Goal: Task Accomplishment & Management: Complete application form

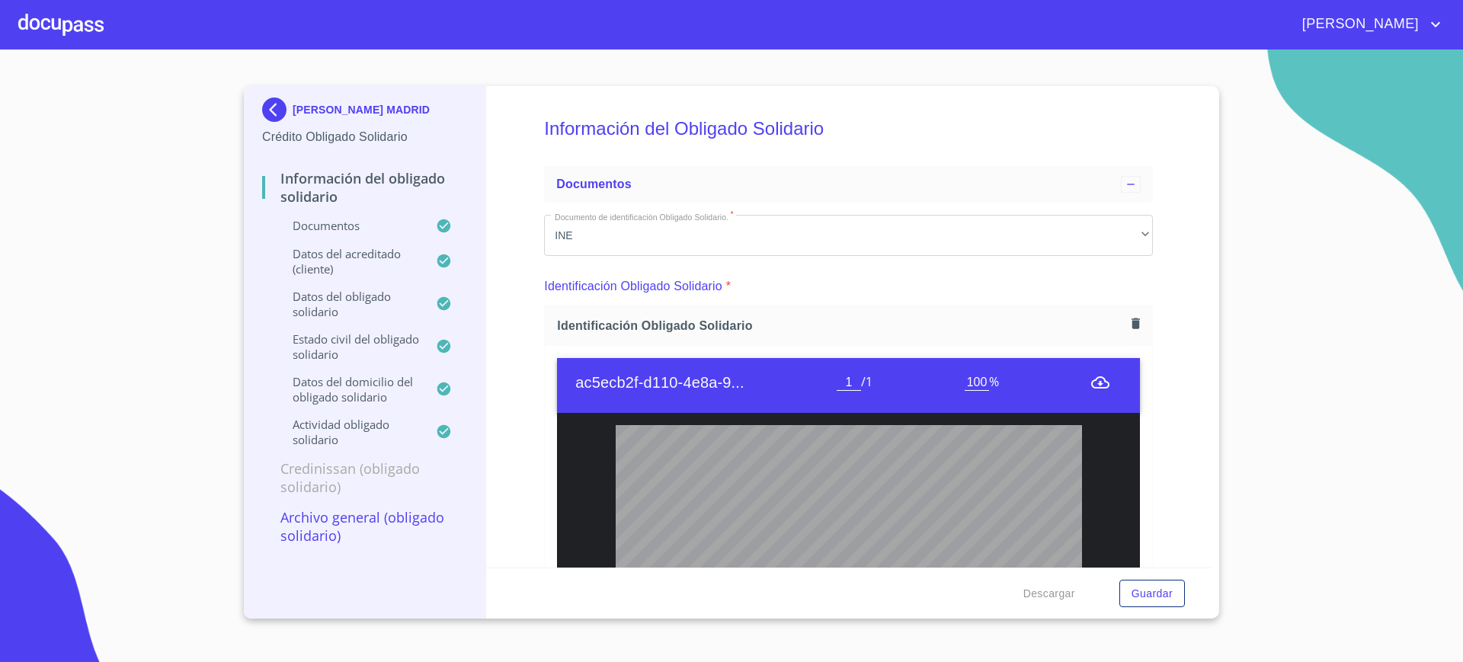
scroll to position [3410, 0]
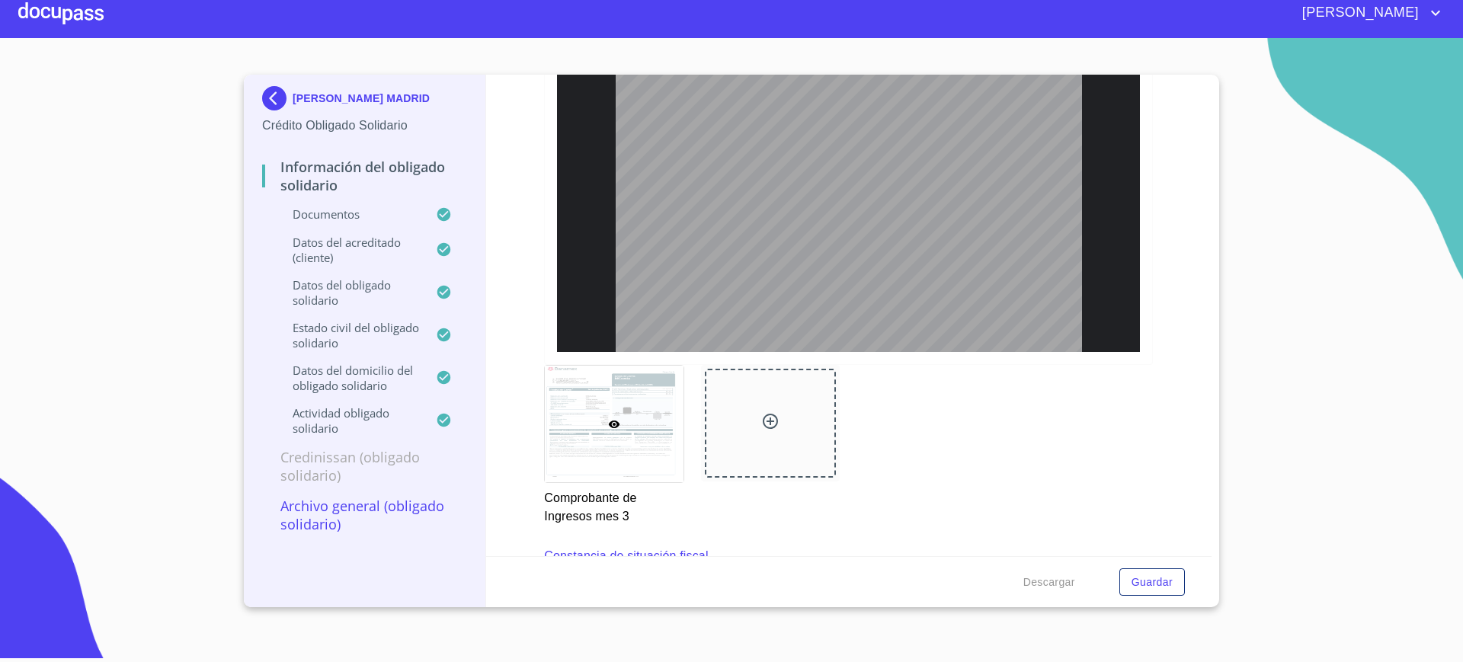
click at [71, 6] on div at bounding box center [60, 13] width 85 height 49
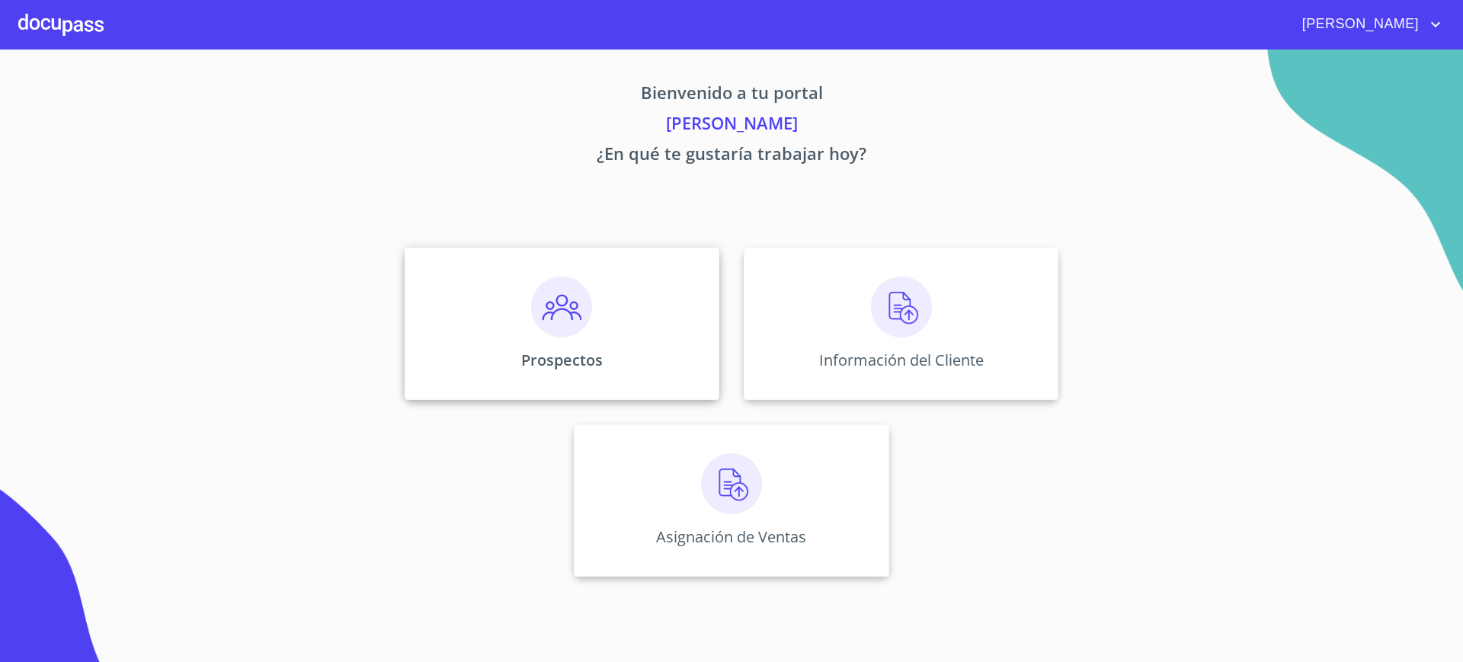
click at [476, 317] on div "Prospectos" at bounding box center [562, 324] width 315 height 152
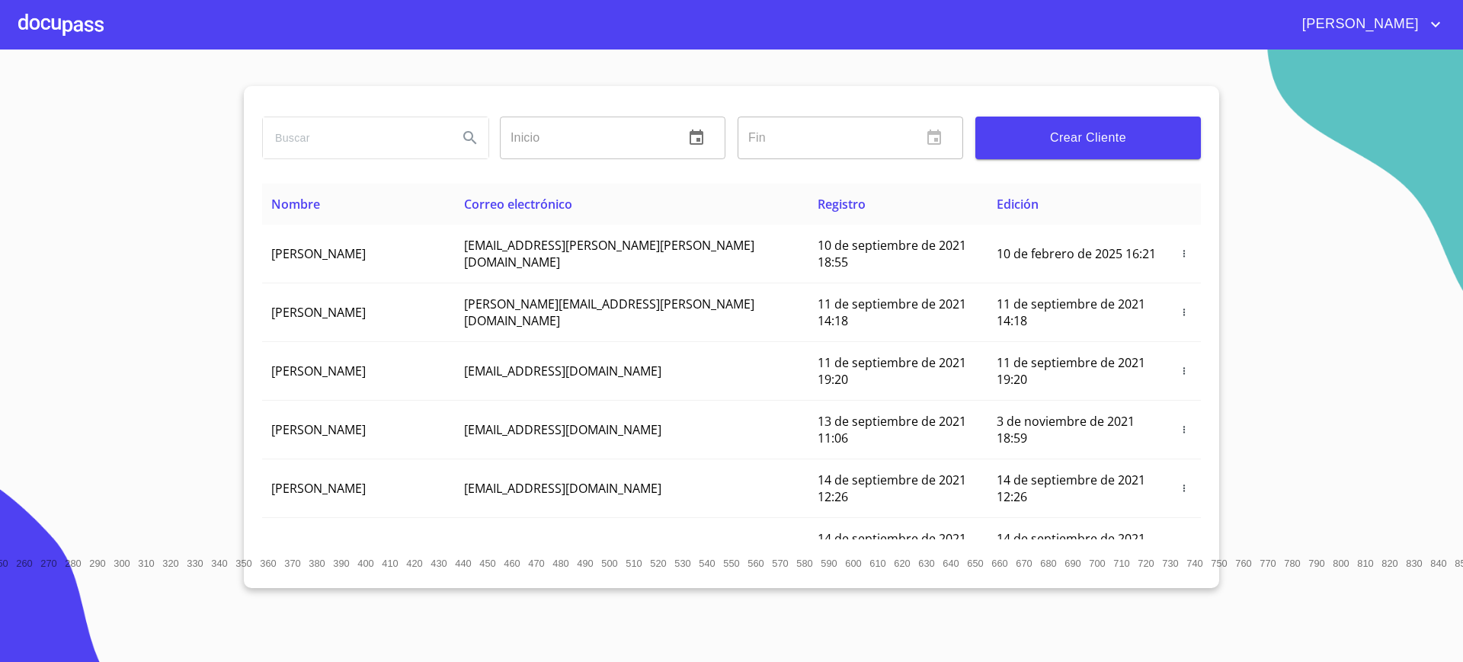
click at [369, 130] on input "search" at bounding box center [354, 137] width 183 height 41
type input "e"
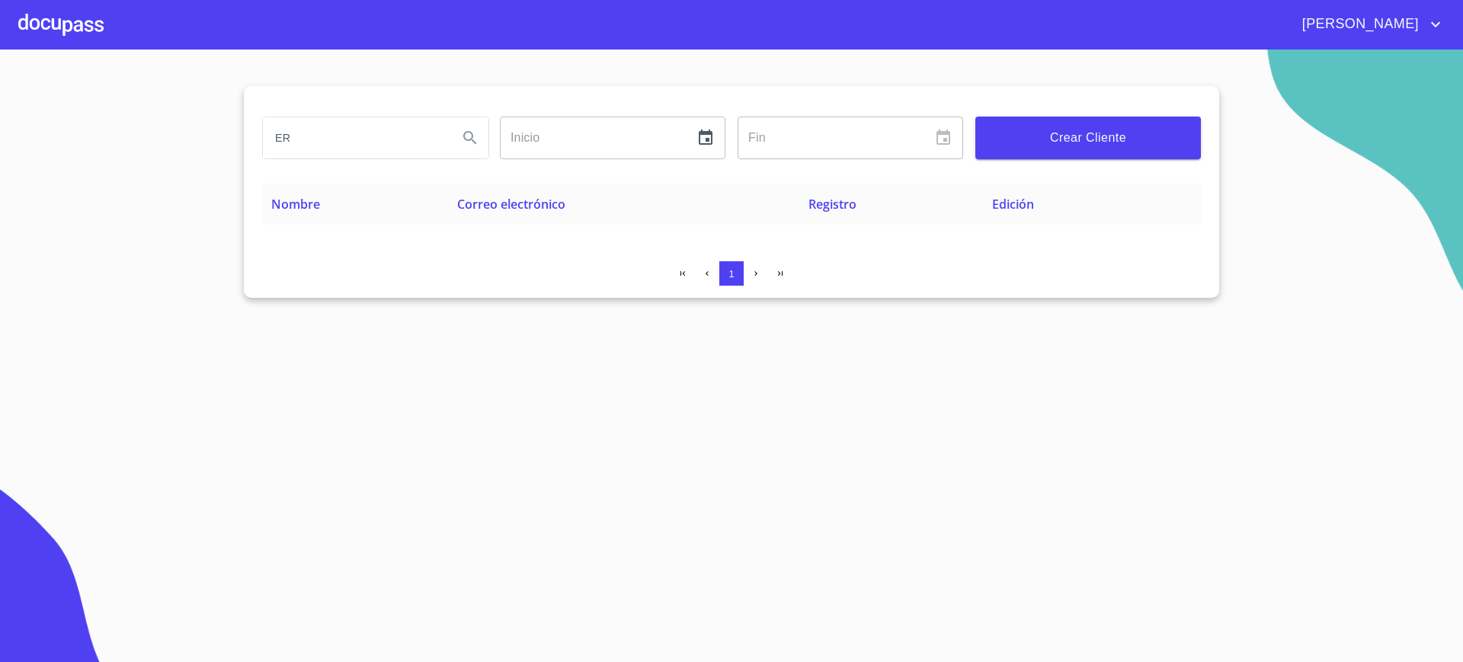
type input "E"
click at [1106, 142] on span "Crear Cliente" at bounding box center [1087, 137] width 201 height 21
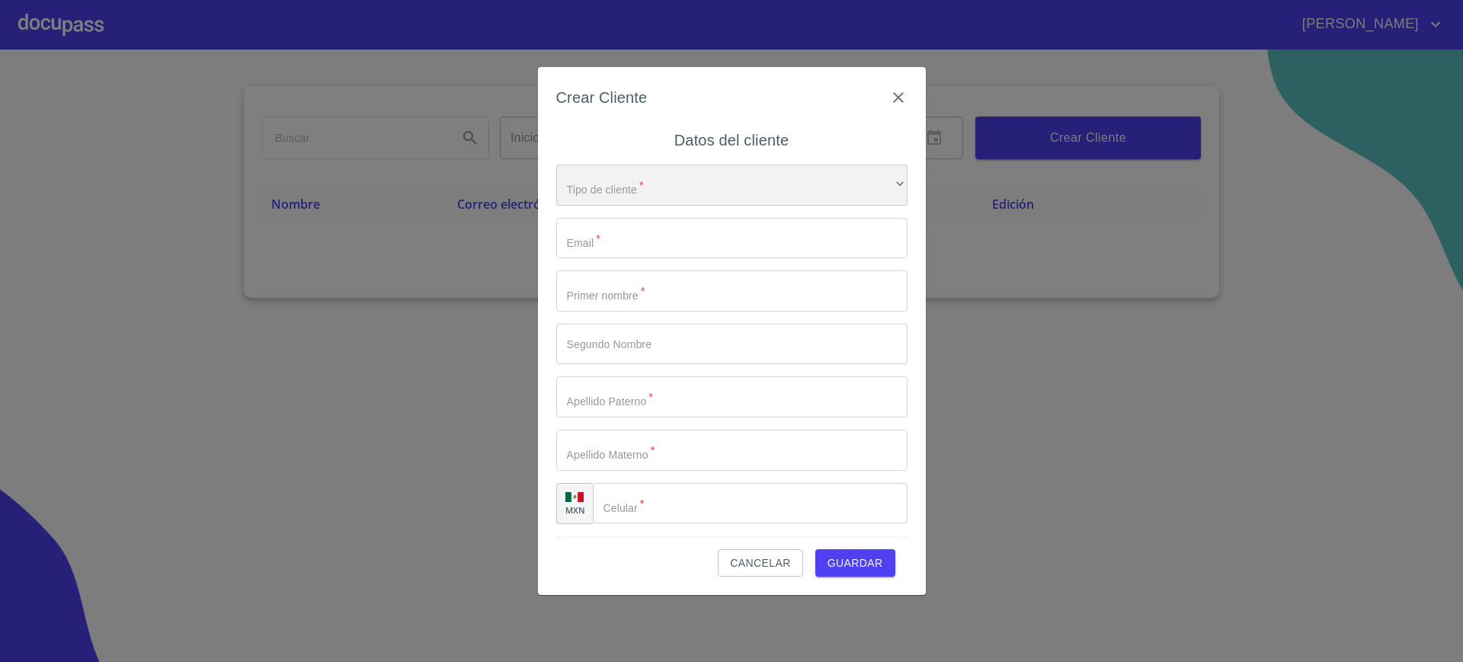
click at [751, 165] on div "​" at bounding box center [731, 185] width 351 height 41
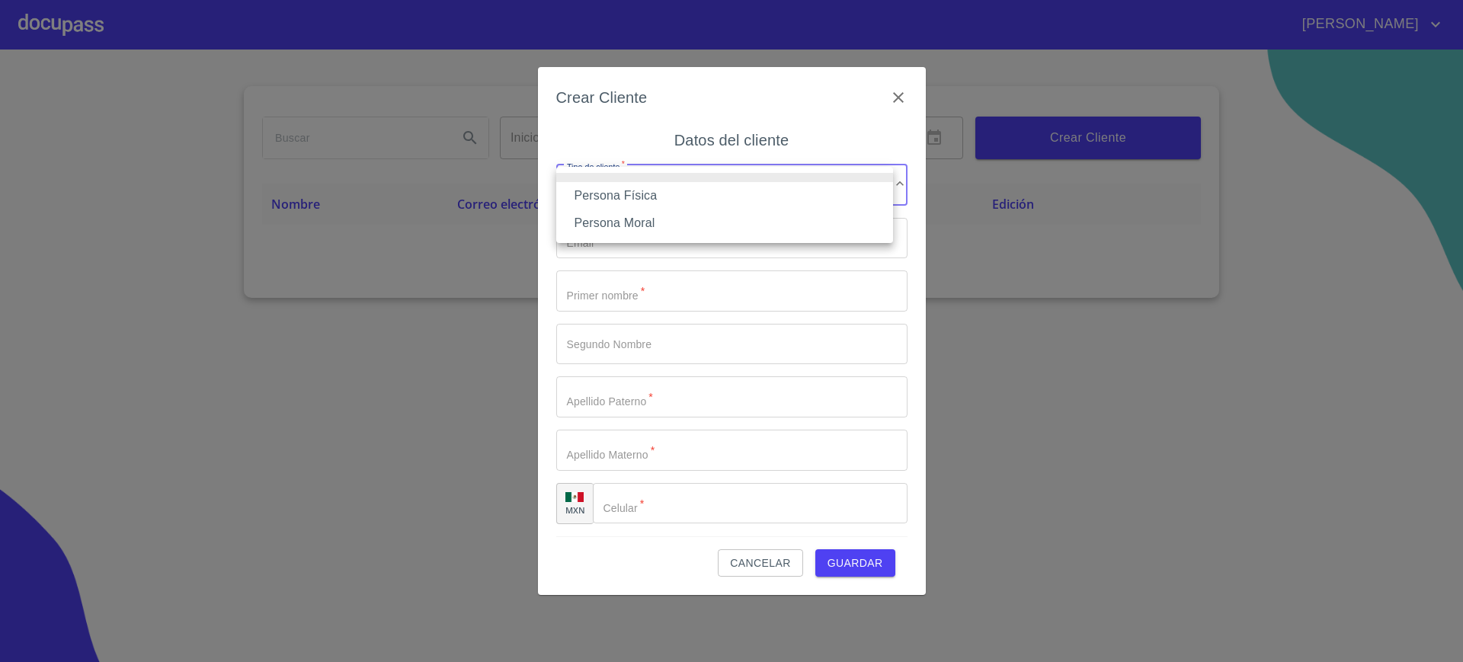
click at [683, 196] on li "Persona Física" at bounding box center [724, 195] width 337 height 27
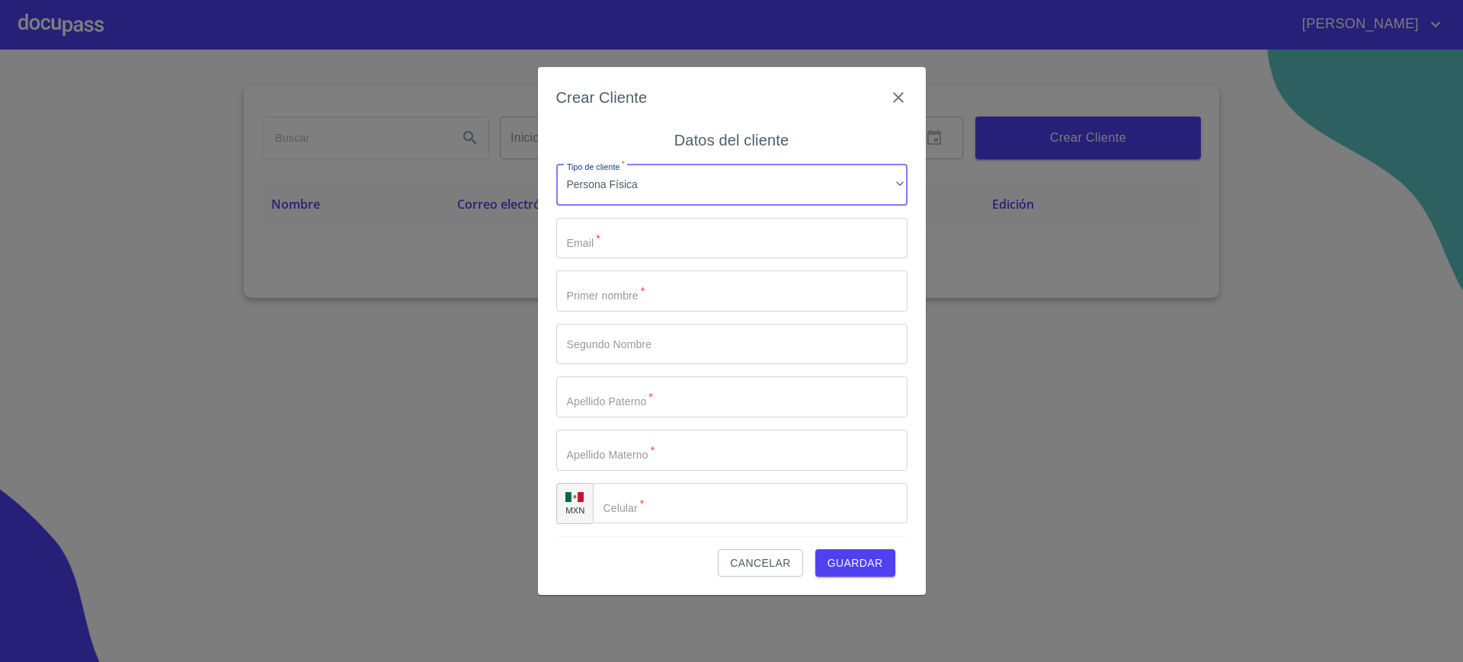
click at [661, 222] on input "Tipo de cliente   *" at bounding box center [731, 238] width 351 height 41
type input "e"
paste input "[EMAIL_ADDRESS][DOMAIN_NAME]"
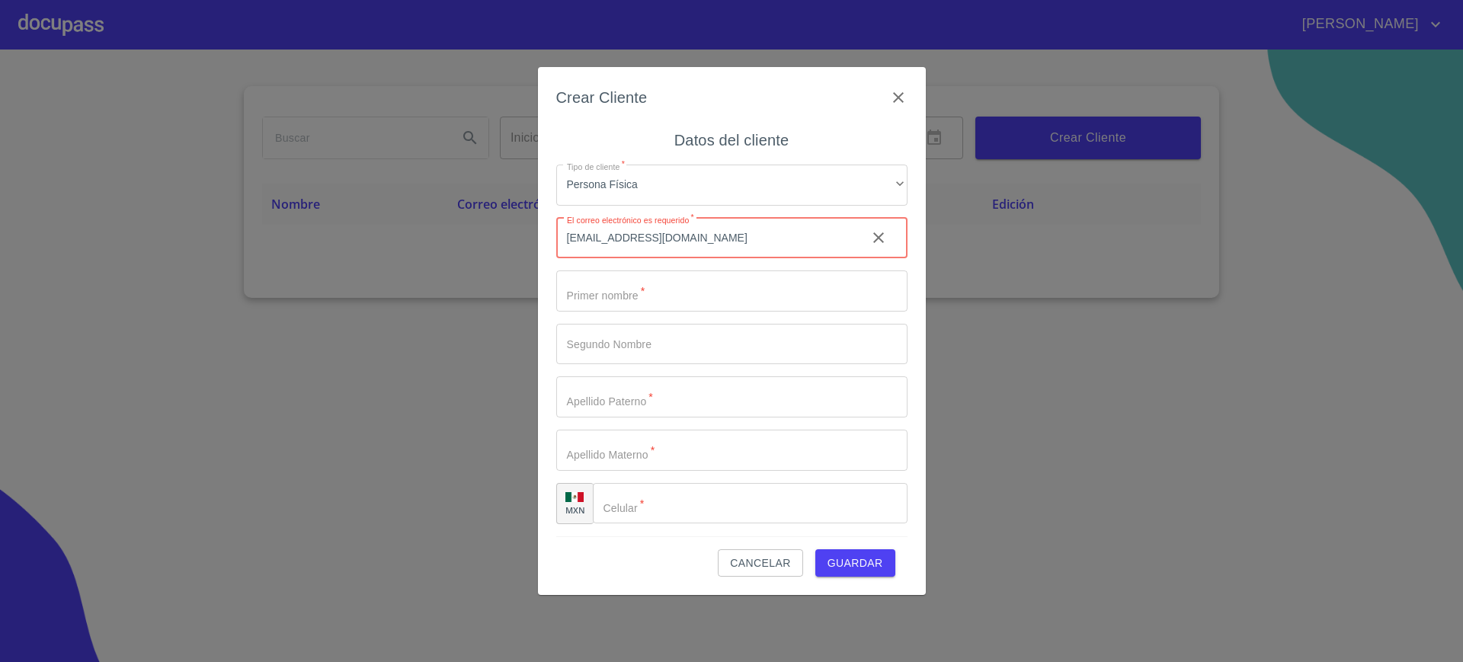
type input "[EMAIL_ADDRESS][DOMAIN_NAME]"
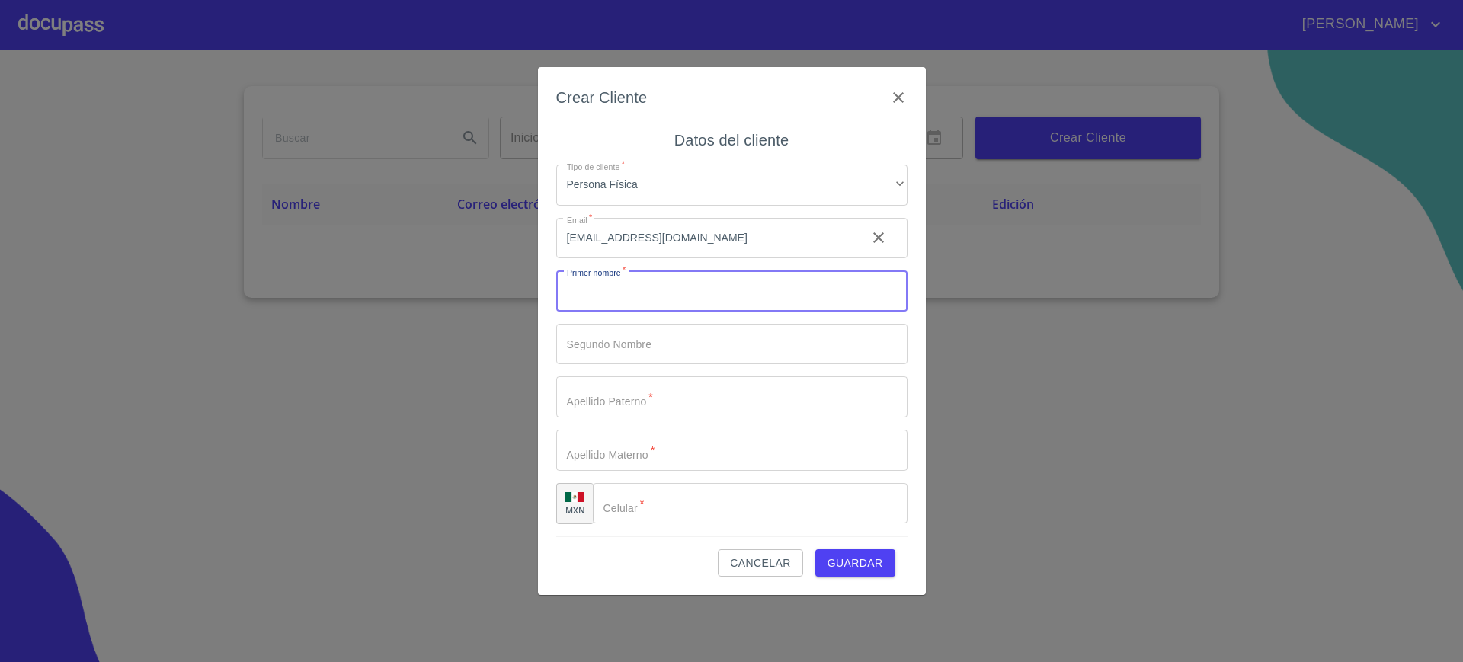
click at [611, 291] on input "Tipo de cliente   *" at bounding box center [731, 290] width 351 height 41
type input "[PERSON_NAME]"
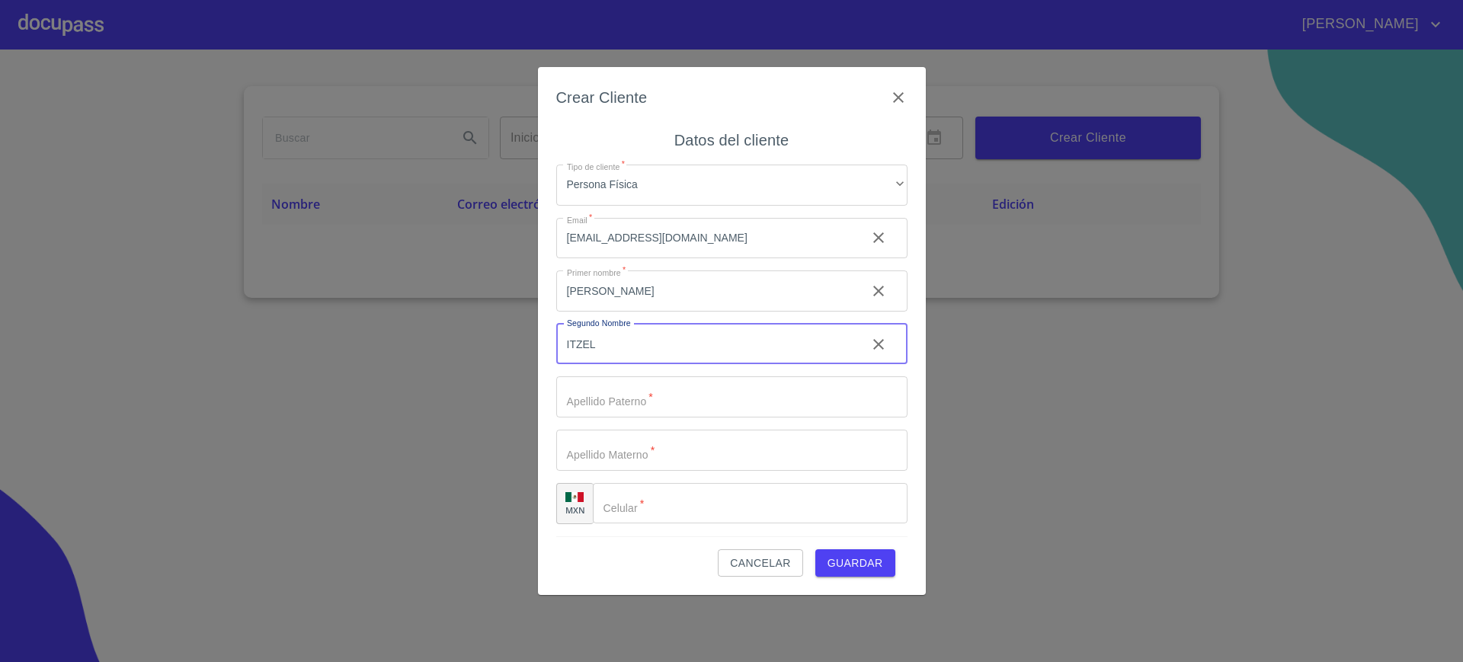
type input "ITZEL"
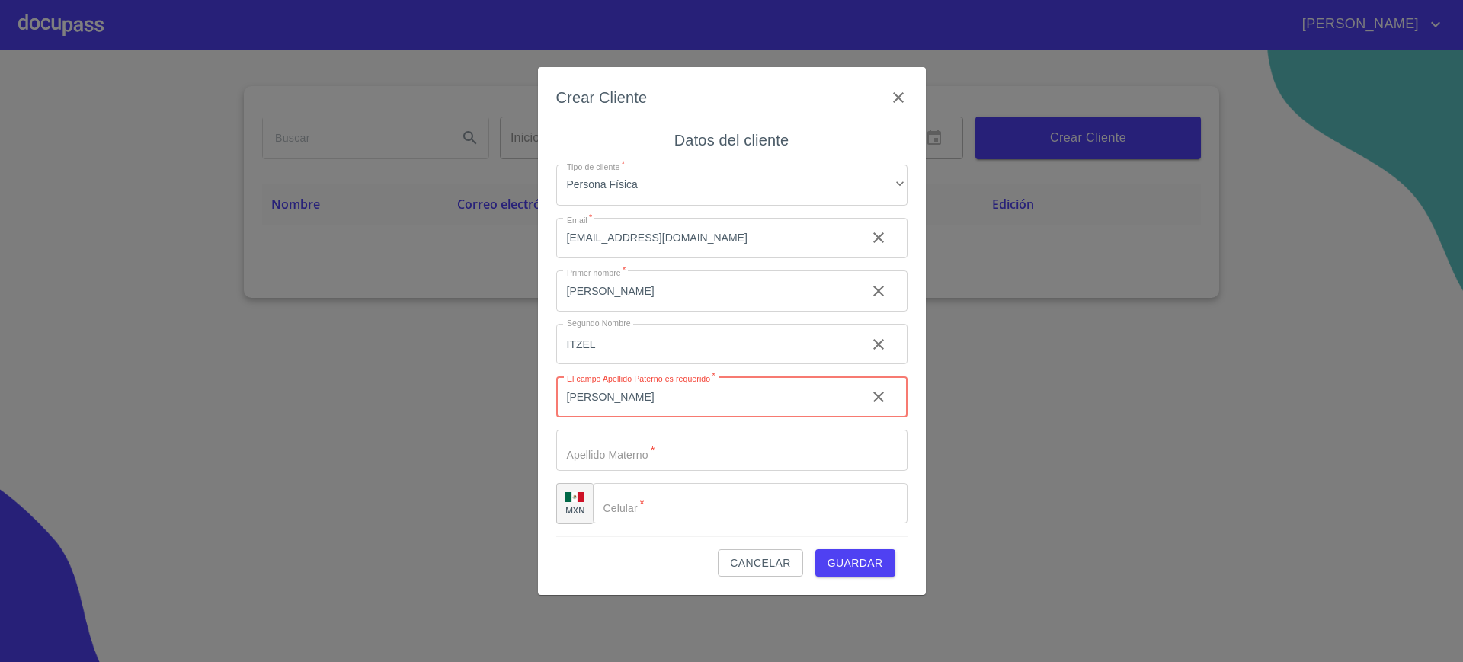
type input "[PERSON_NAME]"
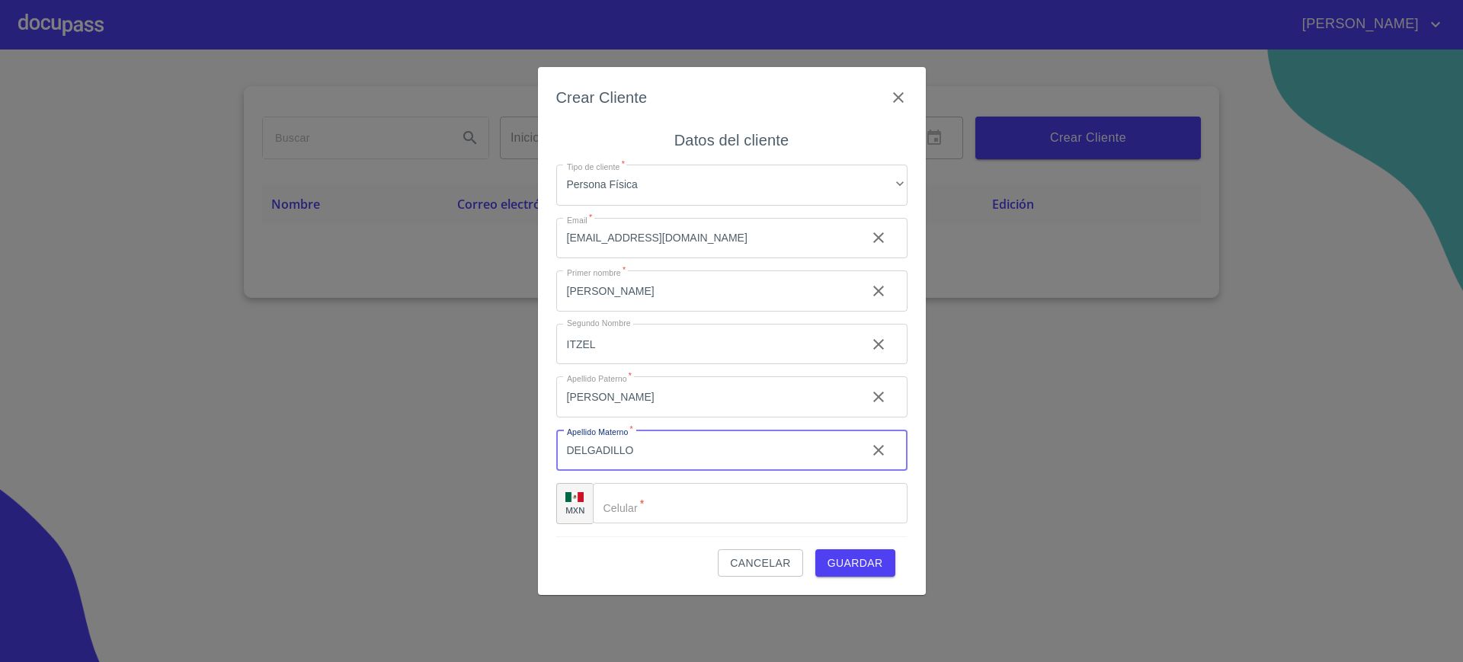
type input "DELGADILLO"
paste input "[PHONE_NUMBER]"
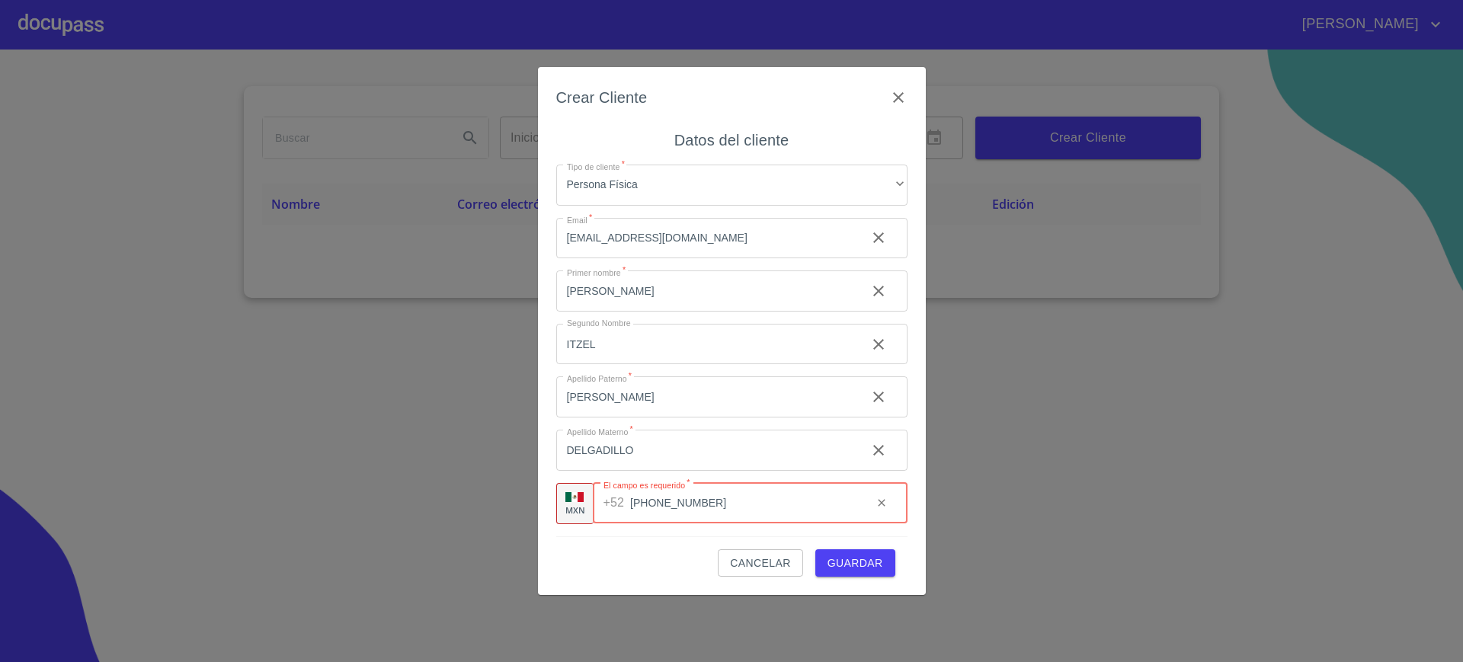
type input "[PHONE_NUMBER]"
click at [873, 565] on span "Guardar" at bounding box center [855, 563] width 56 height 19
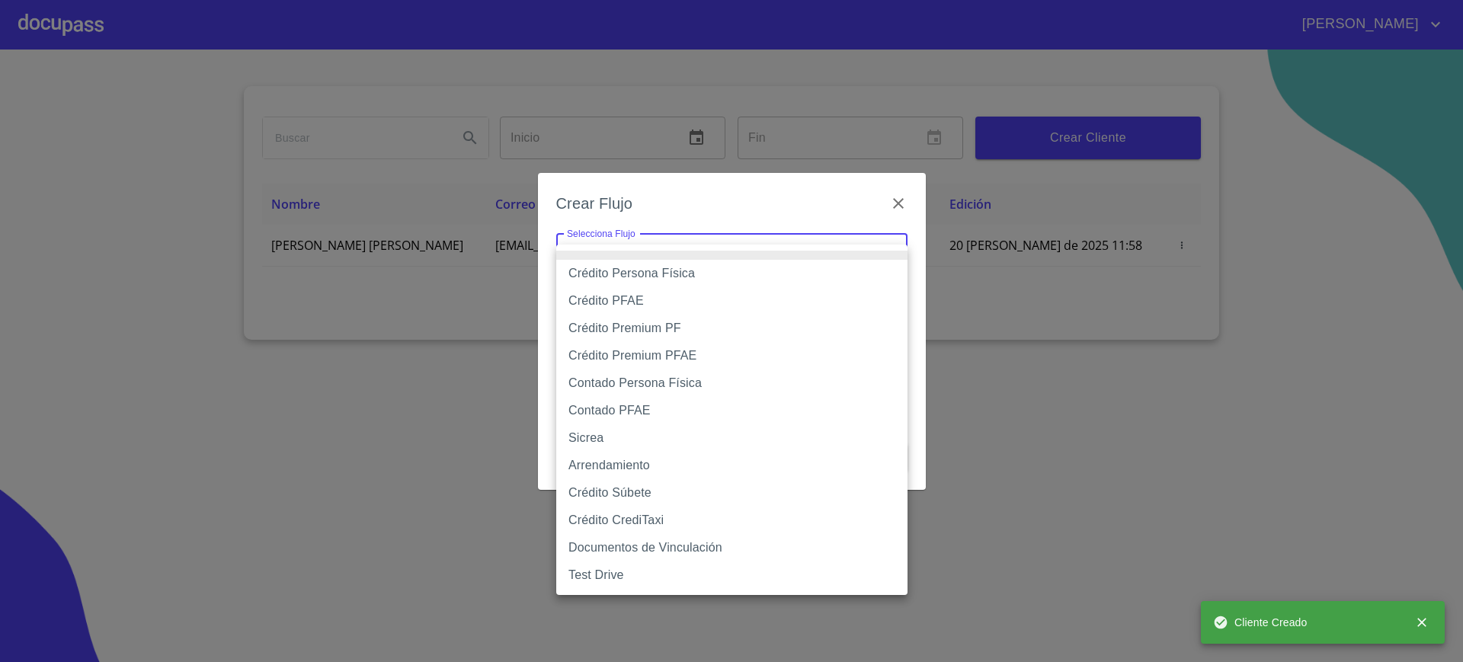
click at [697, 250] on body "[PERSON_NAME] ​ Fin ​ Crear Cliente Nombre Correo electrónico Registro Edición …" at bounding box center [731, 331] width 1463 height 662
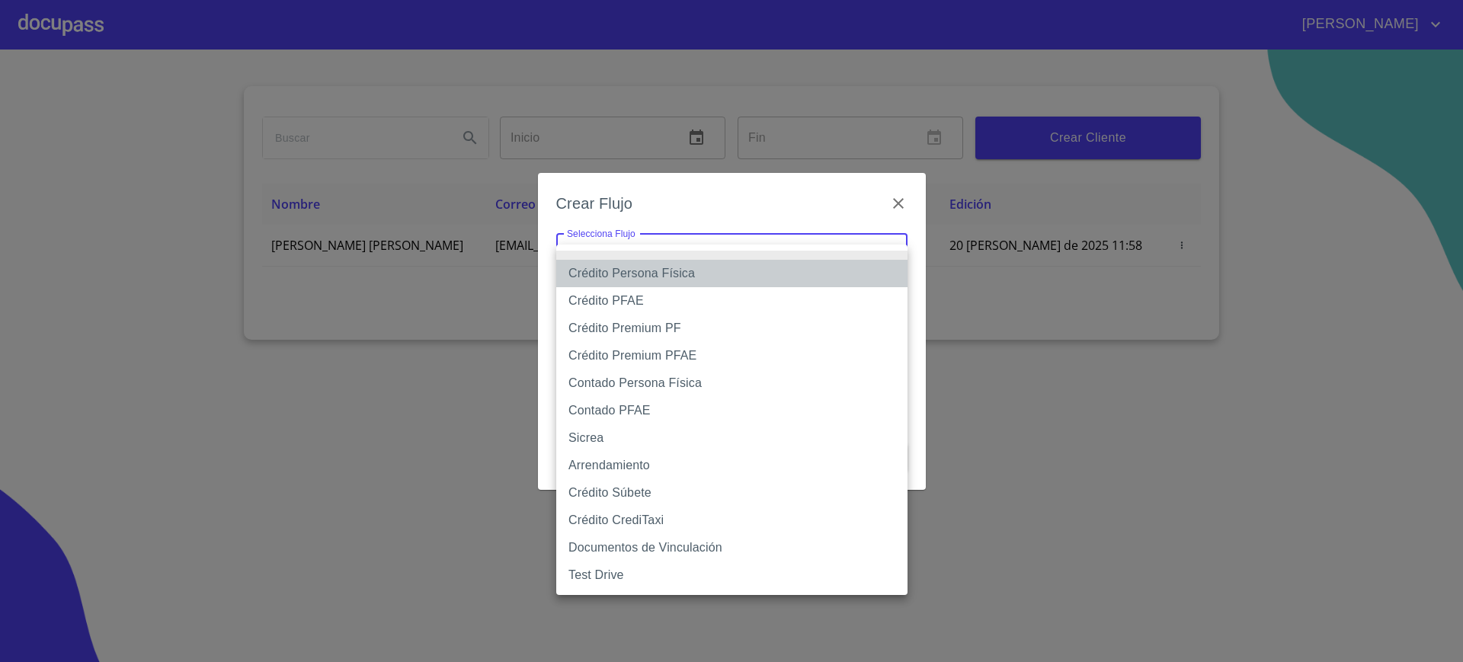
click at [669, 264] on li "Crédito Persona Física" at bounding box center [731, 273] width 351 height 27
type input "6009fb3c7d1714eb8809aa97"
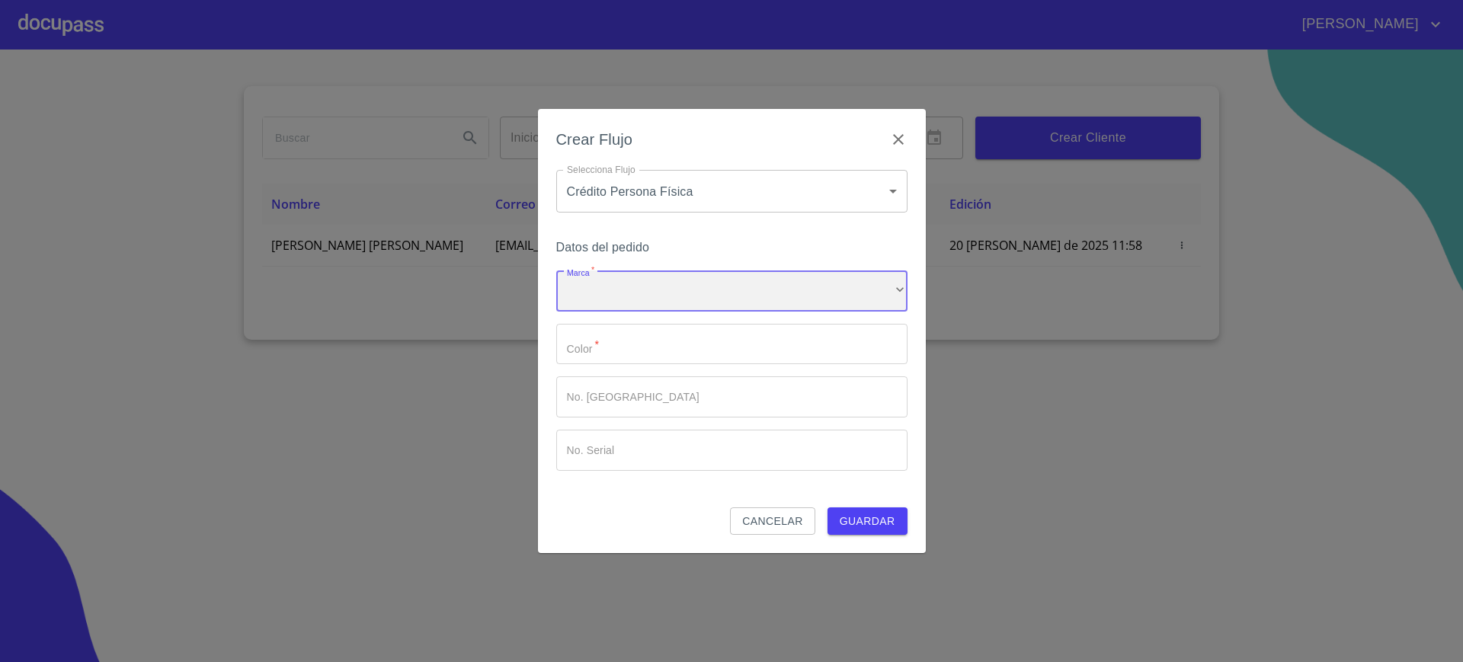
click at [618, 294] on div "​" at bounding box center [731, 290] width 351 height 41
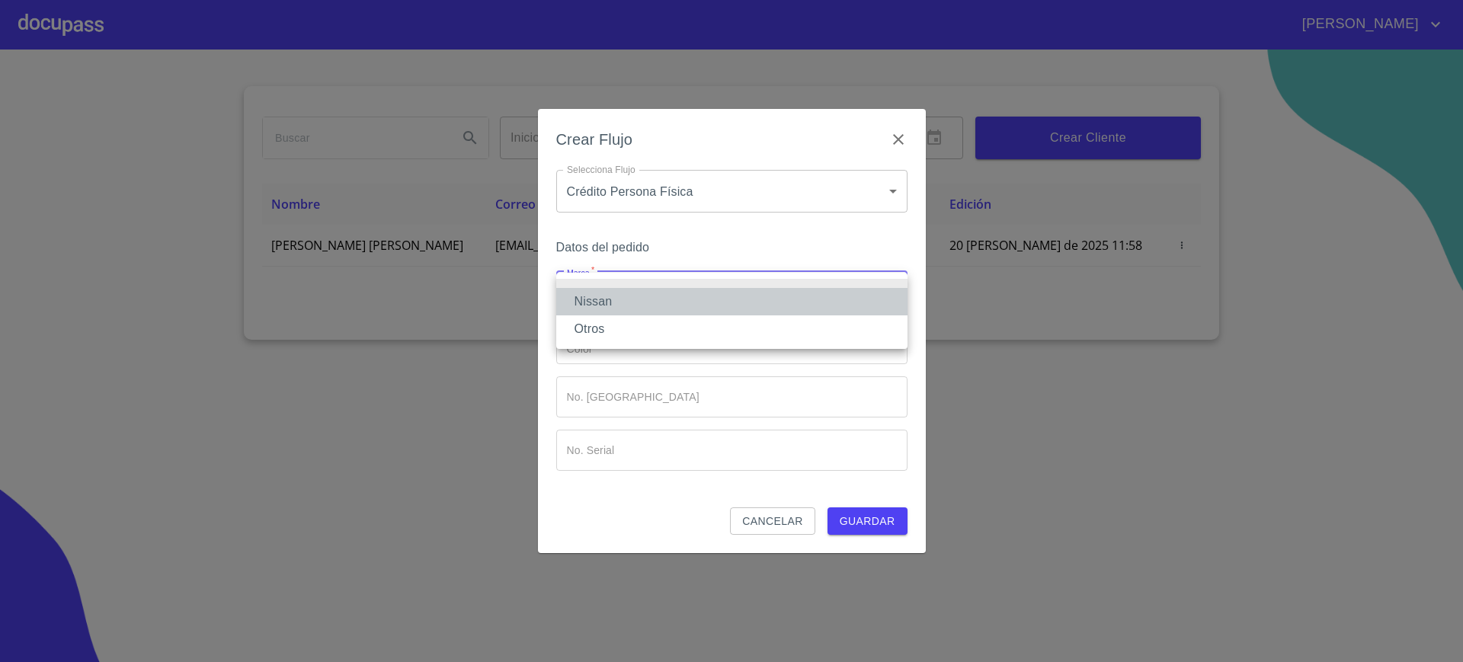
click at [618, 294] on li "Nissan" at bounding box center [731, 301] width 351 height 27
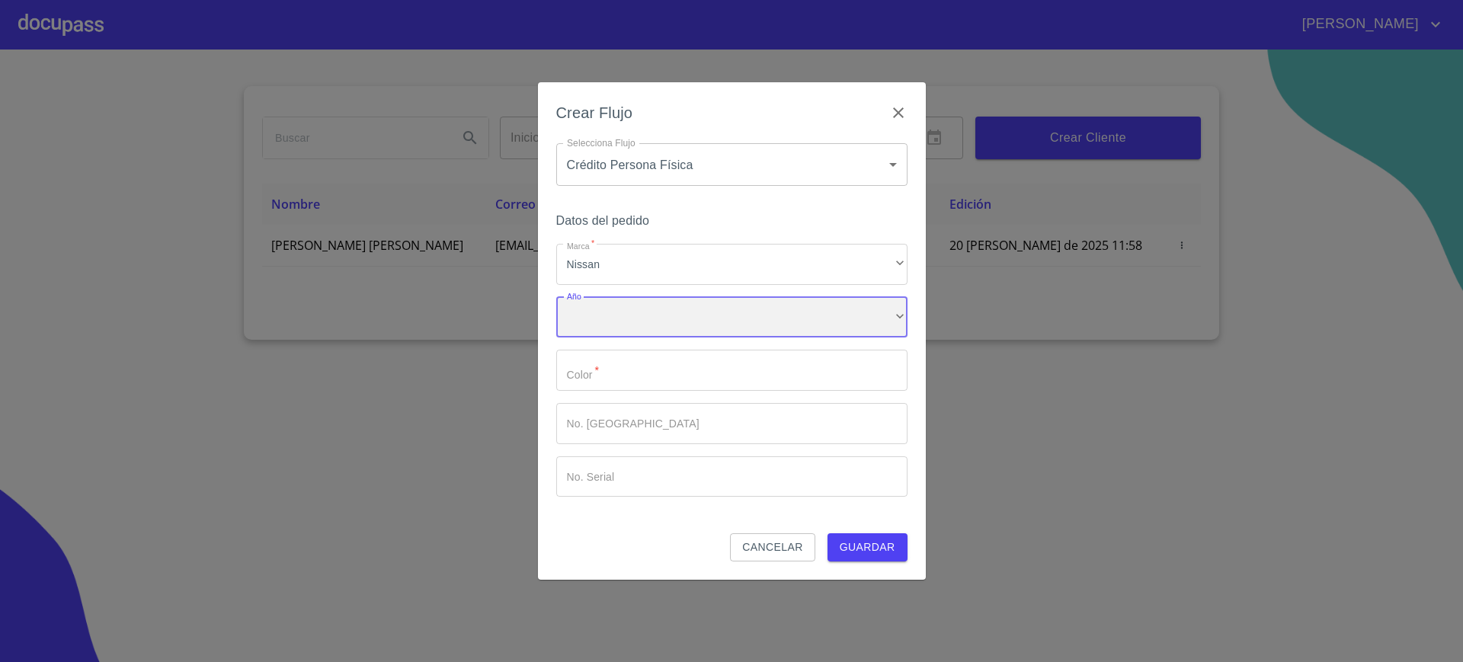
click at [606, 315] on div "​" at bounding box center [731, 317] width 351 height 41
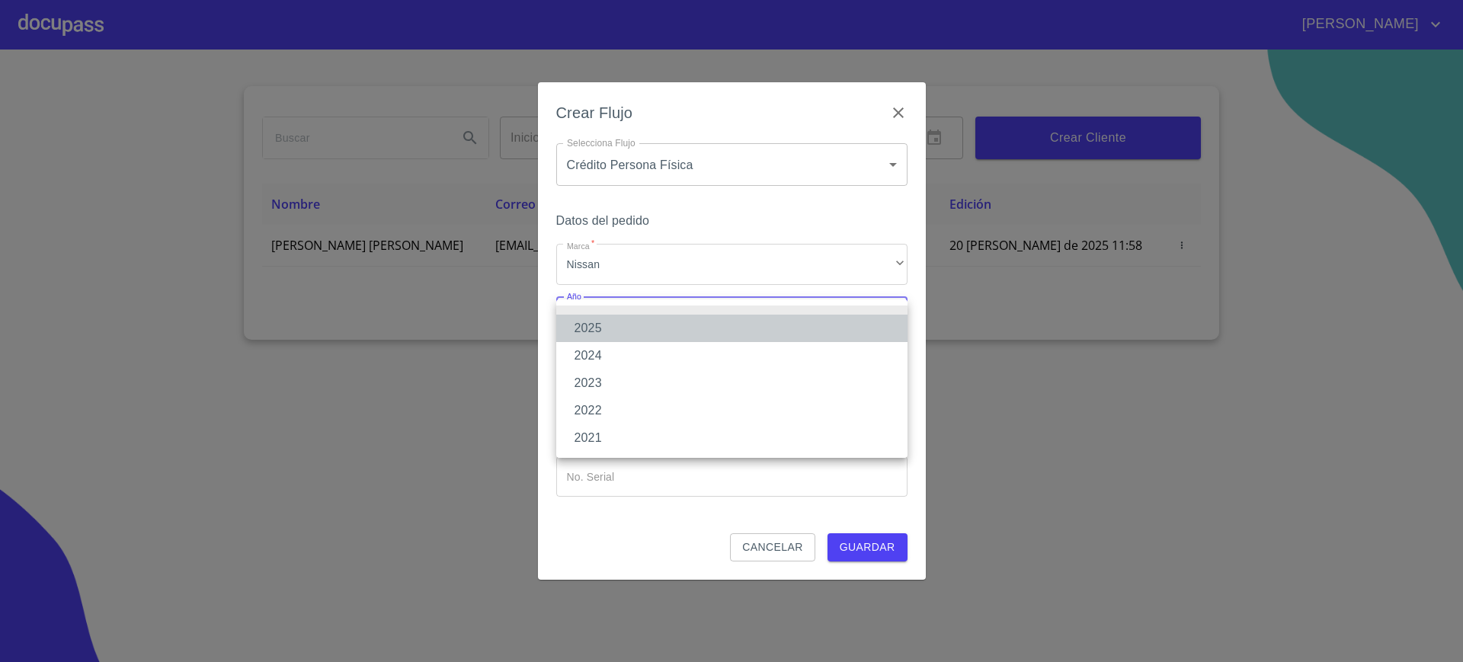
click at [604, 320] on li "2025" at bounding box center [731, 328] width 351 height 27
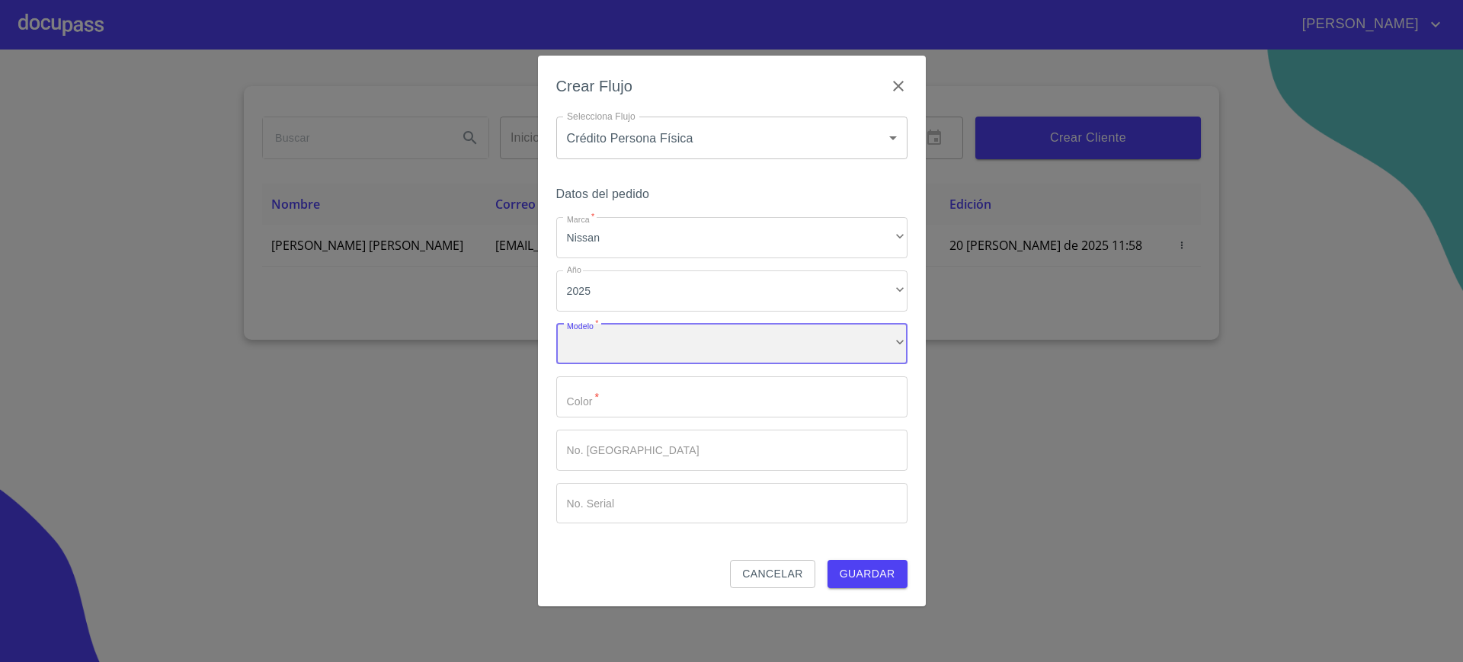
click at [598, 355] on div "​" at bounding box center [731, 344] width 351 height 41
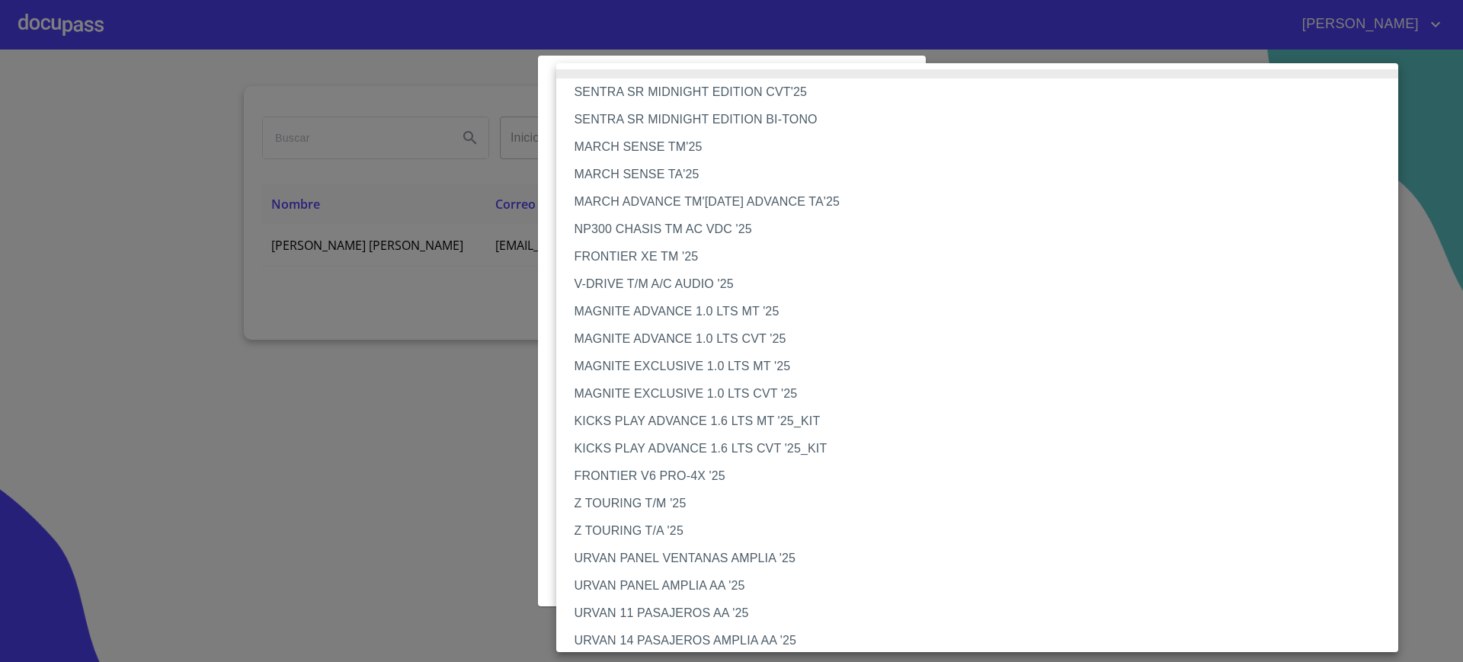
click at [706, 344] on li "MAGNITE ADVANCE 1.0 LTS CVT '25" at bounding box center [984, 338] width 857 height 27
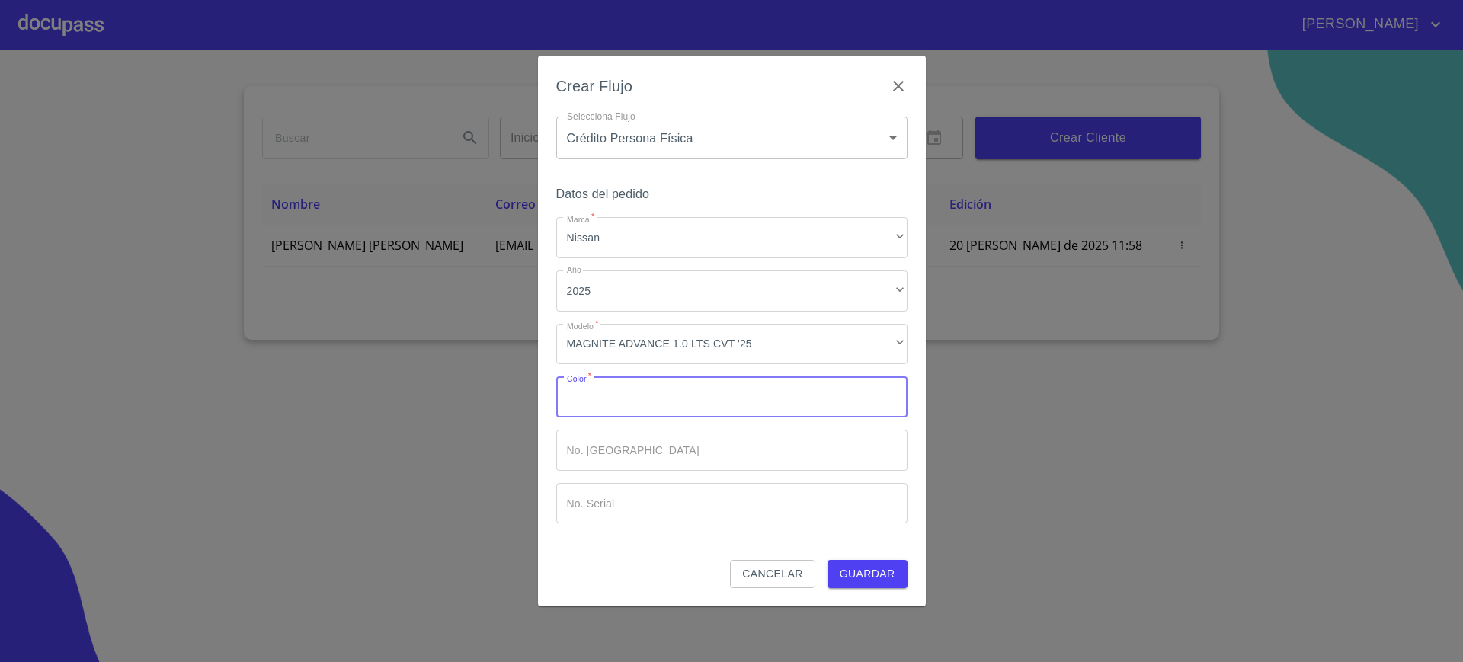
click at [660, 386] on input "Marca   *" at bounding box center [731, 396] width 351 height 41
type input "LL"
click at [866, 584] on button "Guardar" at bounding box center [867, 574] width 80 height 28
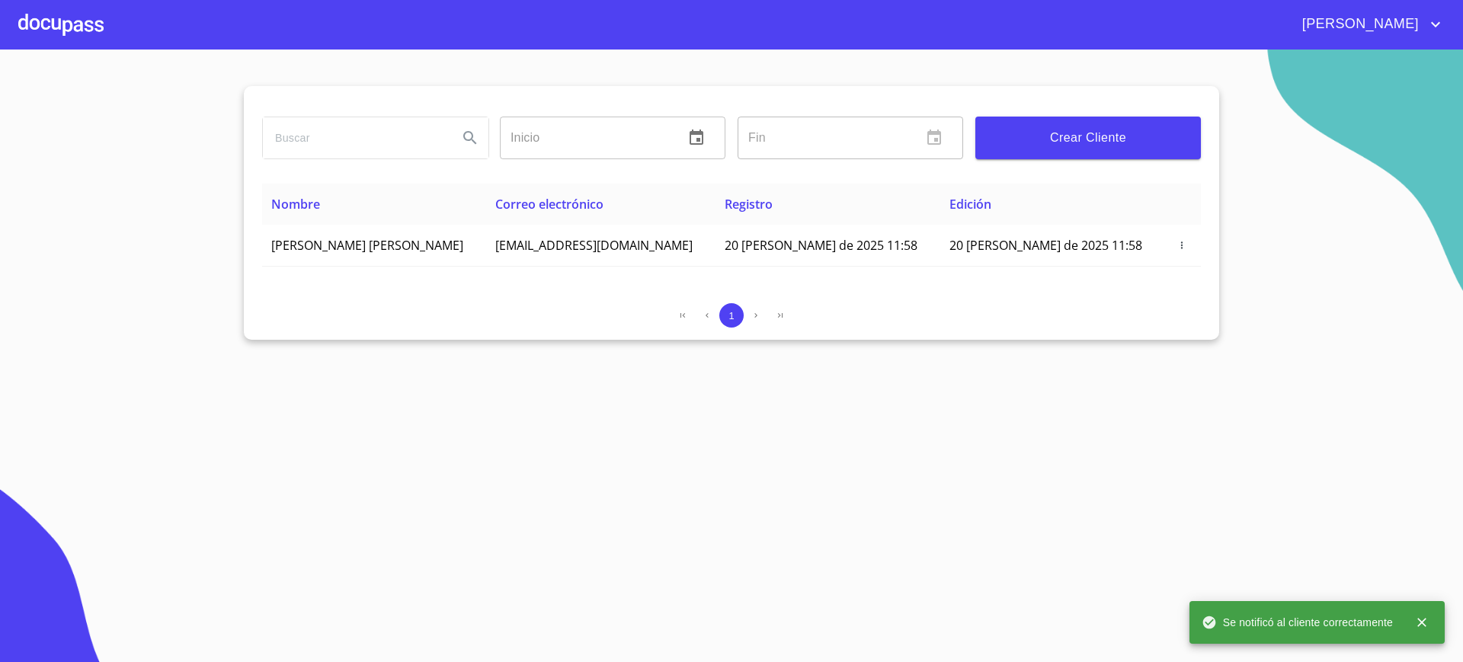
click at [75, 23] on div at bounding box center [60, 24] width 85 height 49
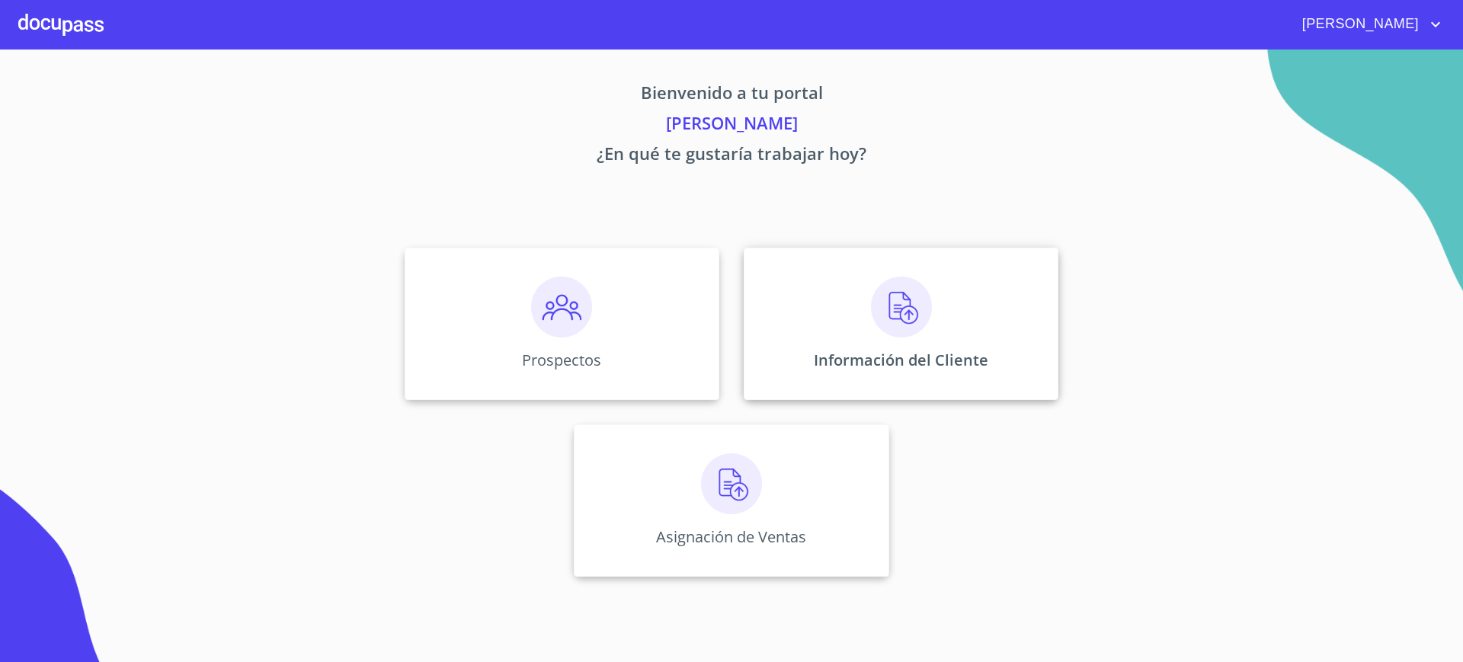
click at [814, 329] on div "Información del Cliente" at bounding box center [901, 324] width 315 height 152
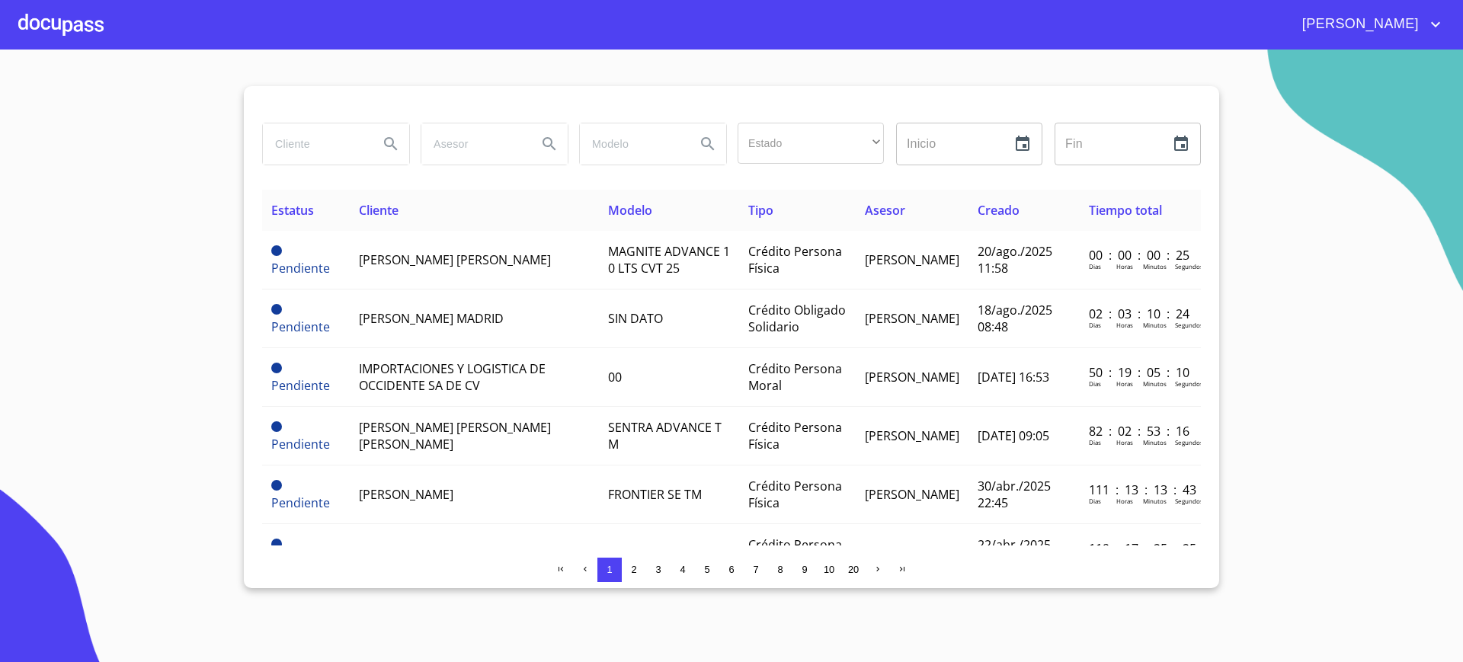
click at [325, 140] on input "search" at bounding box center [315, 143] width 104 height 41
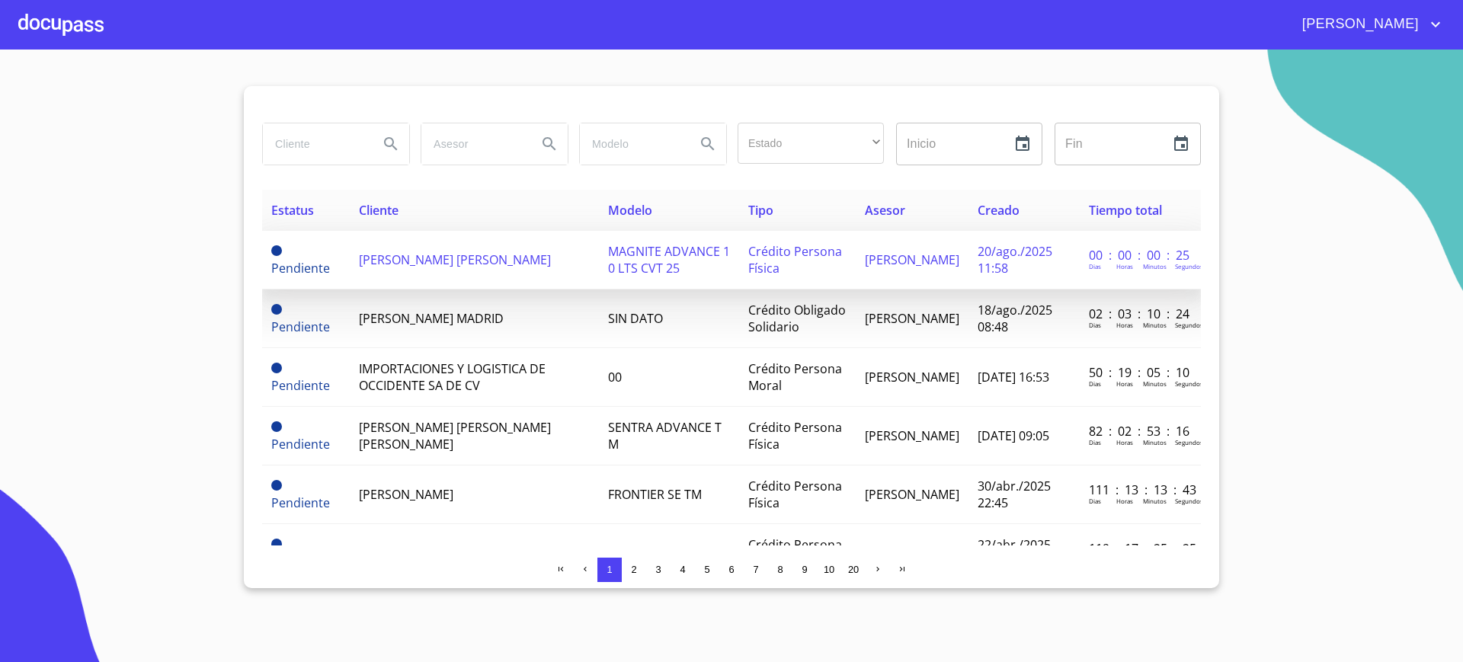
click at [414, 283] on td "[PERSON_NAME] [PERSON_NAME]" at bounding box center [474, 260] width 249 height 59
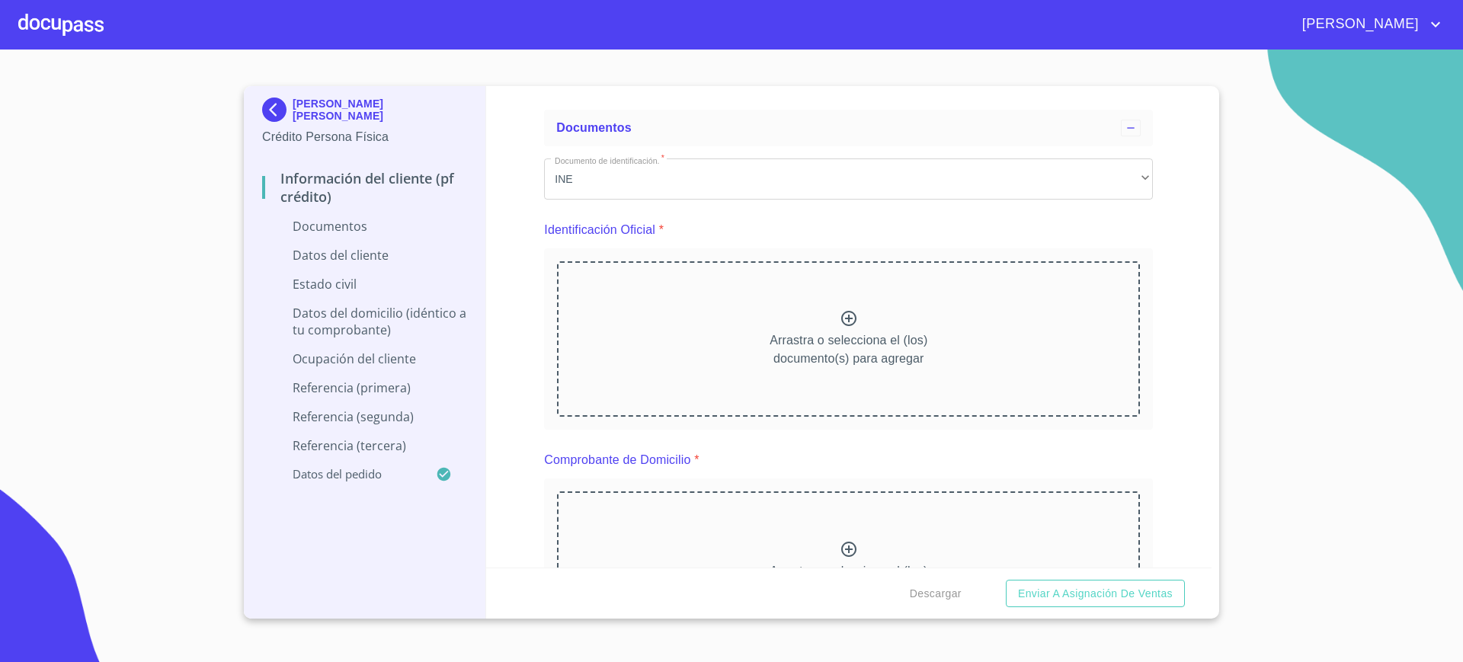
scroll to position [59, 0]
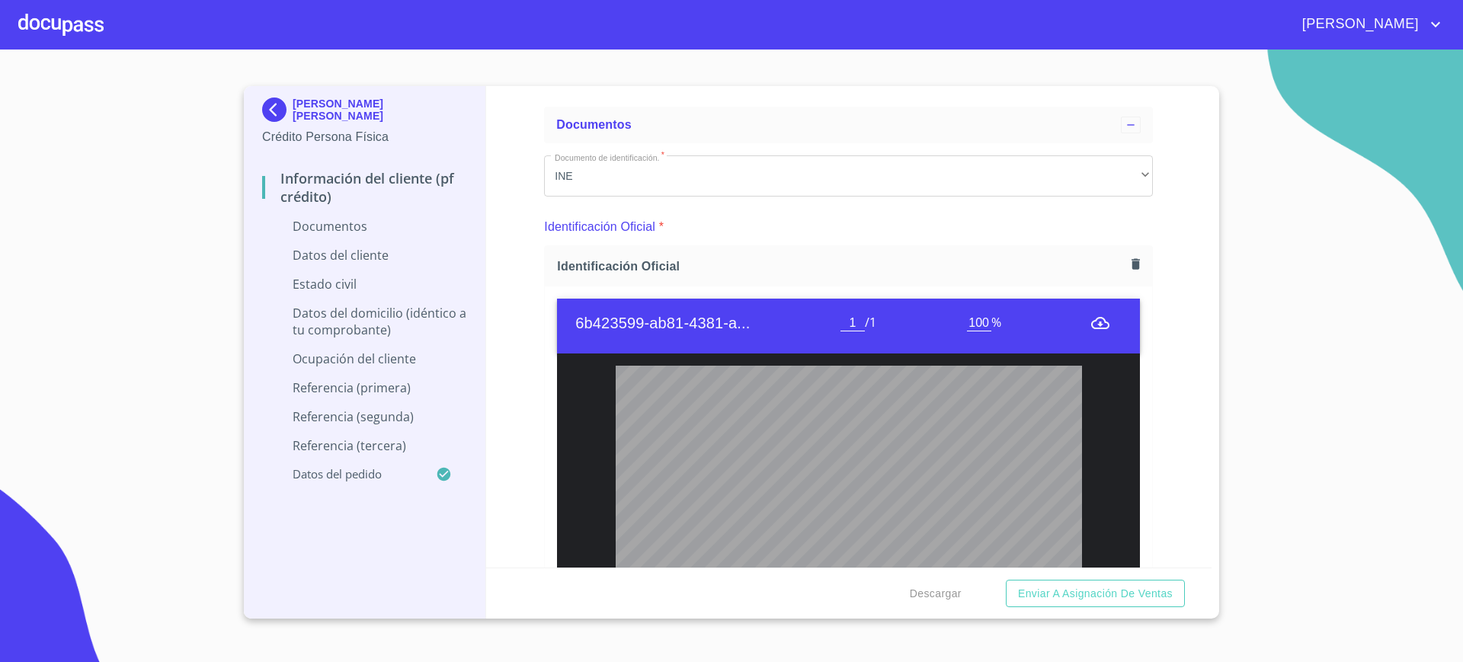
click at [779, 212] on div "Identificación Oficial *" at bounding box center [848, 227] width 609 height 37
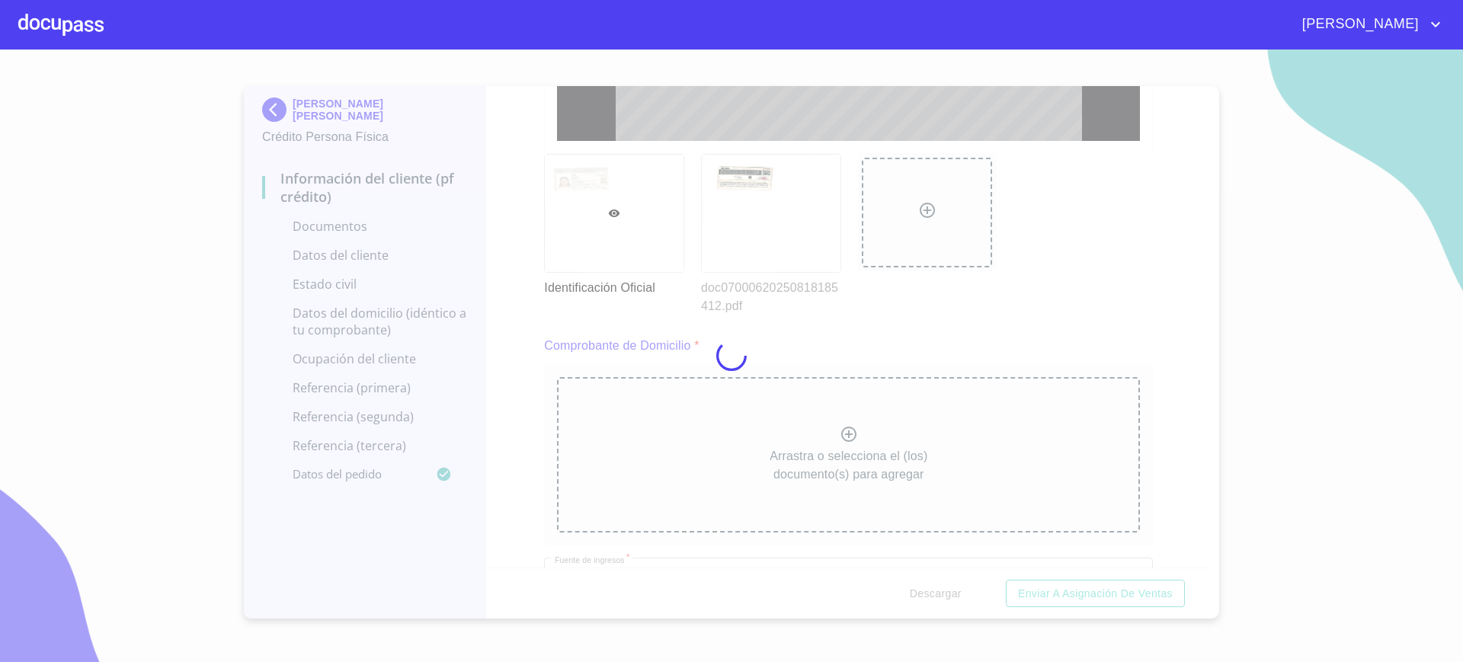
scroll to position [0, 0]
click at [521, 218] on div at bounding box center [731, 356] width 1463 height 613
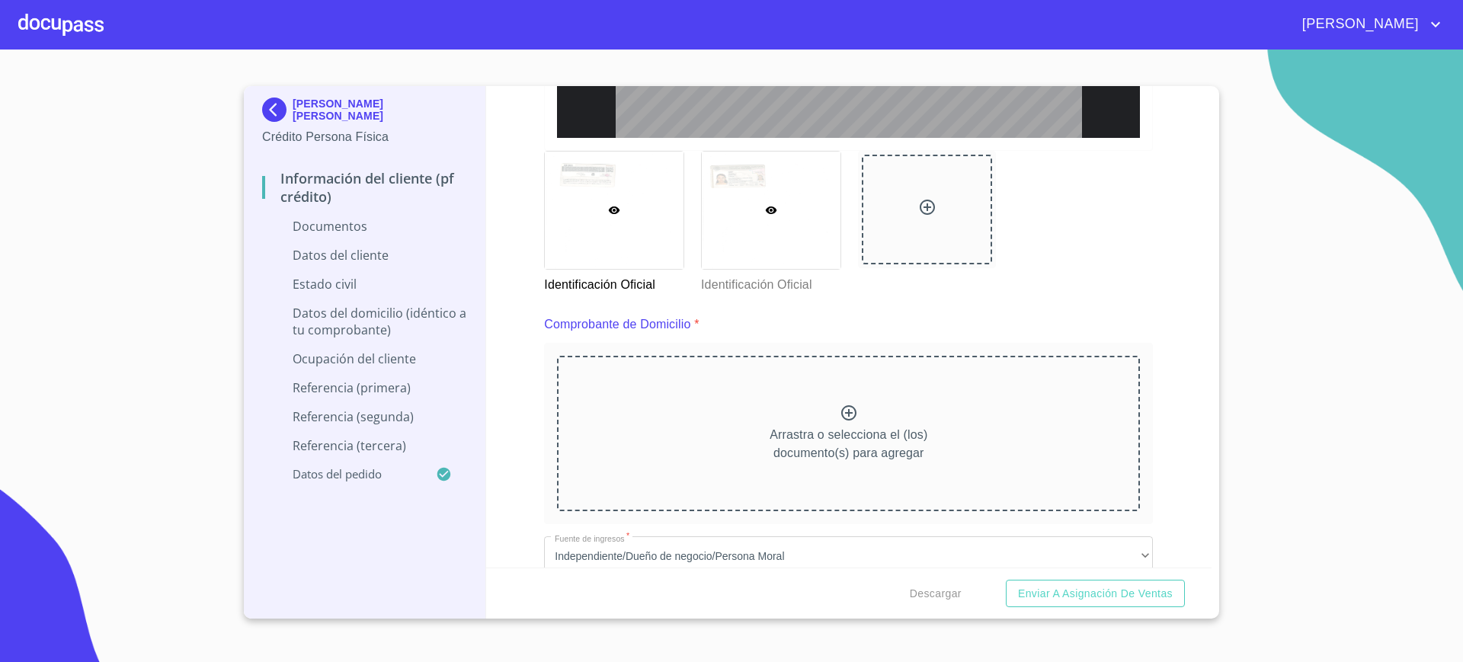
click at [743, 274] on p "Identificación Oficial" at bounding box center [770, 282] width 139 height 24
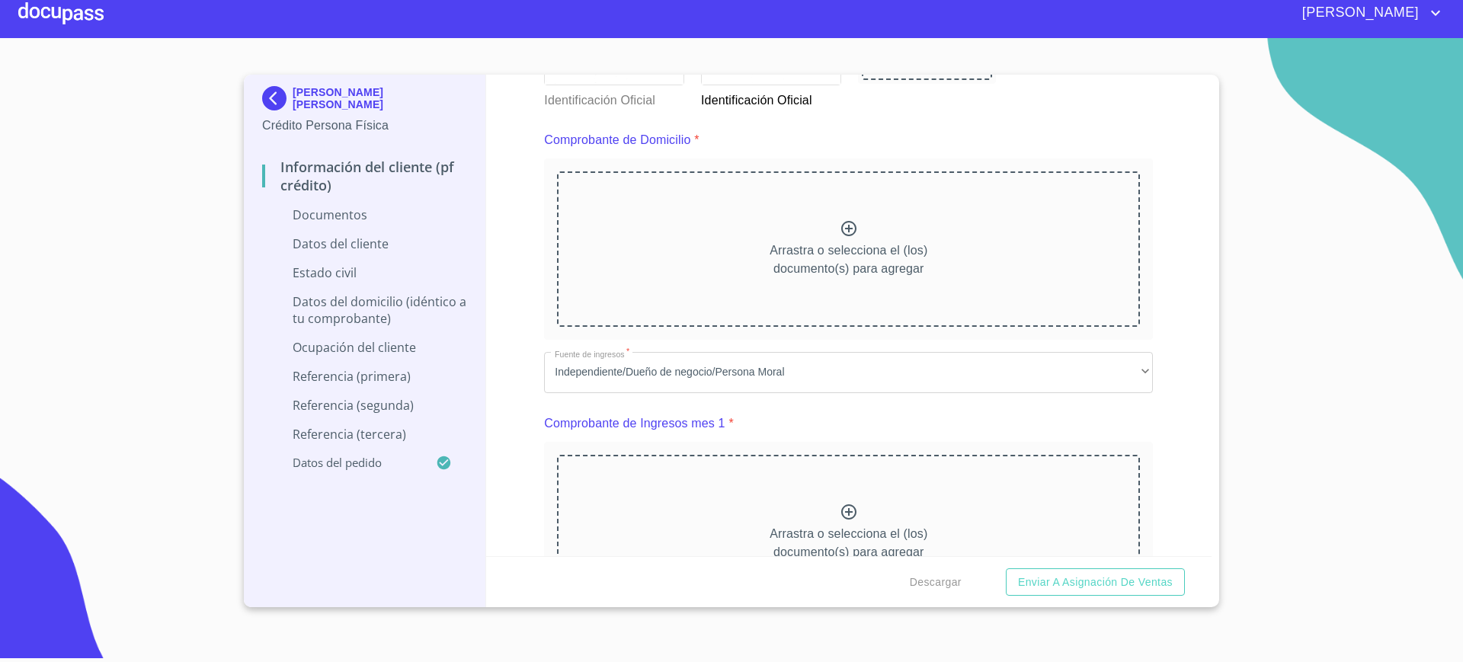
scroll to position [875, 0]
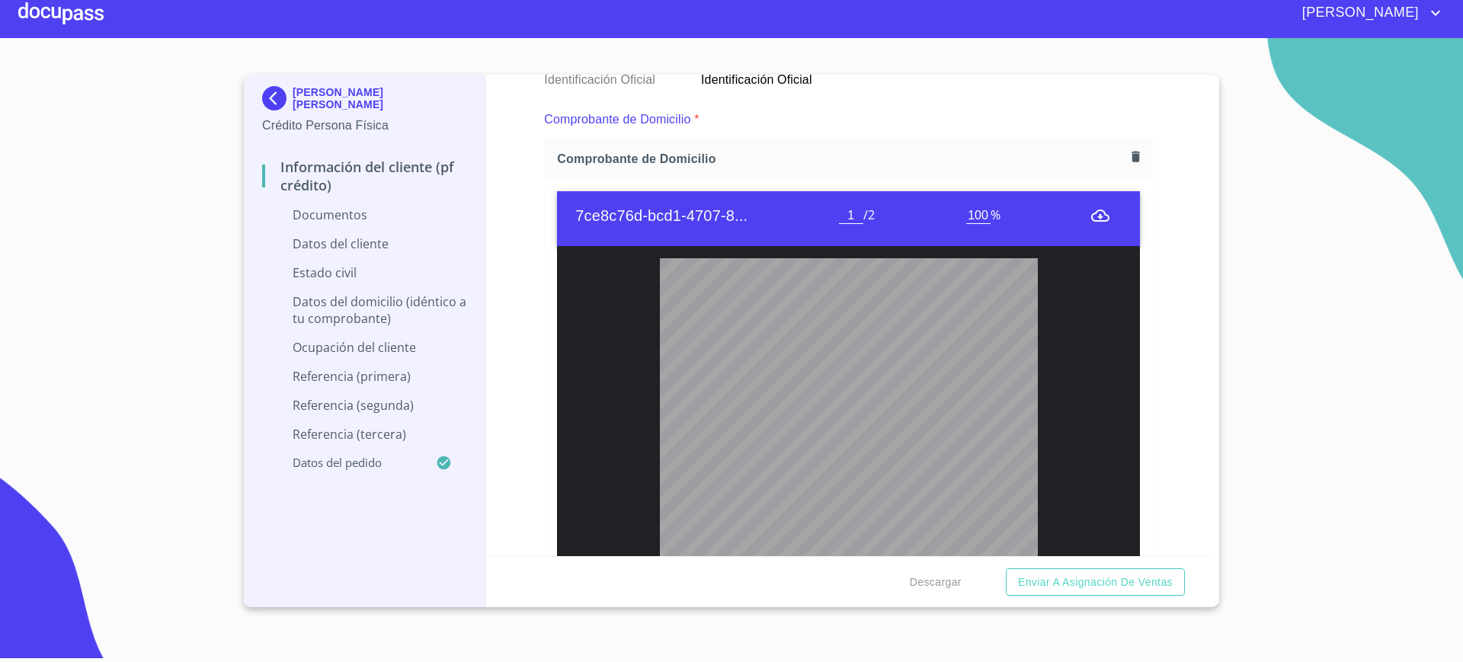
click at [507, 258] on div "Información del cliente (PF crédito) Documentos Documento de identificación.   …" at bounding box center [849, 316] width 726 height 482
type input "2"
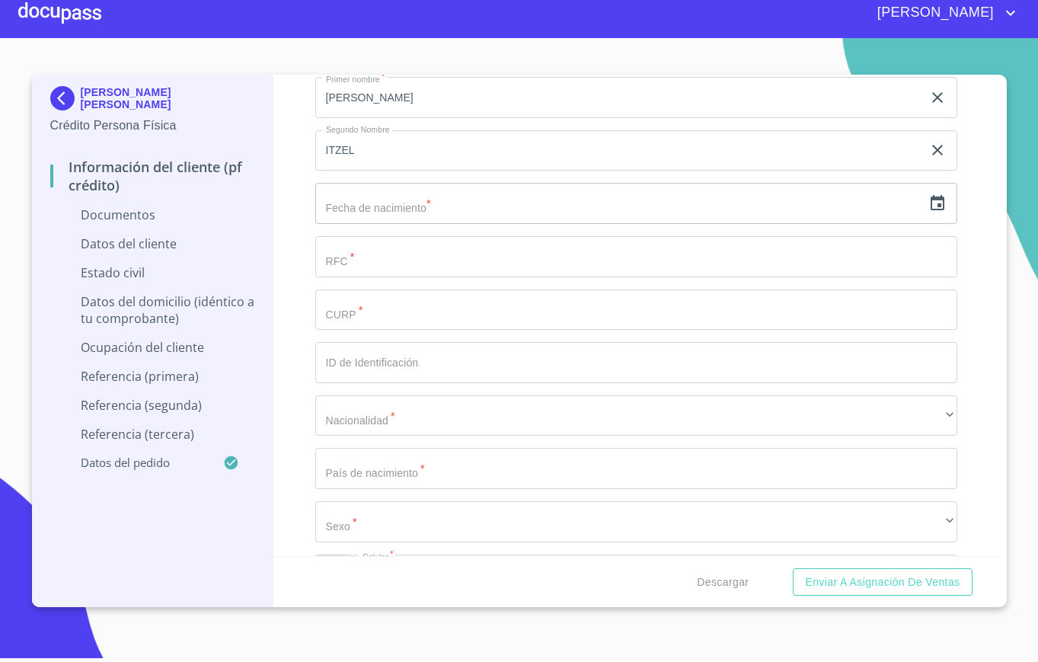
scroll to position [3451, 0]
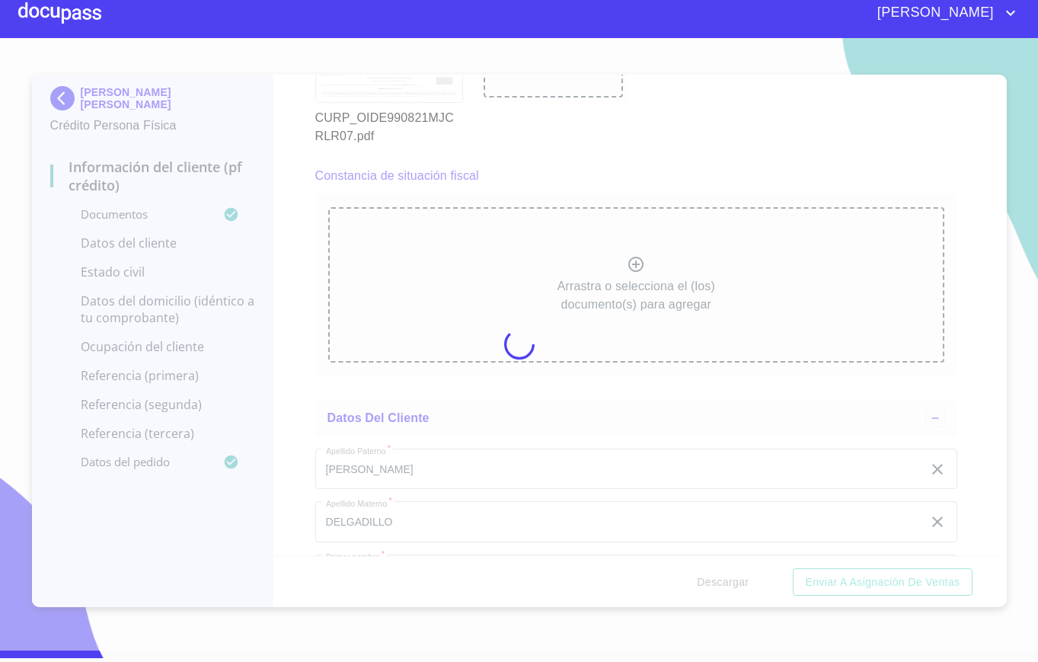
click at [315, 141] on div at bounding box center [519, 344] width 1038 height 613
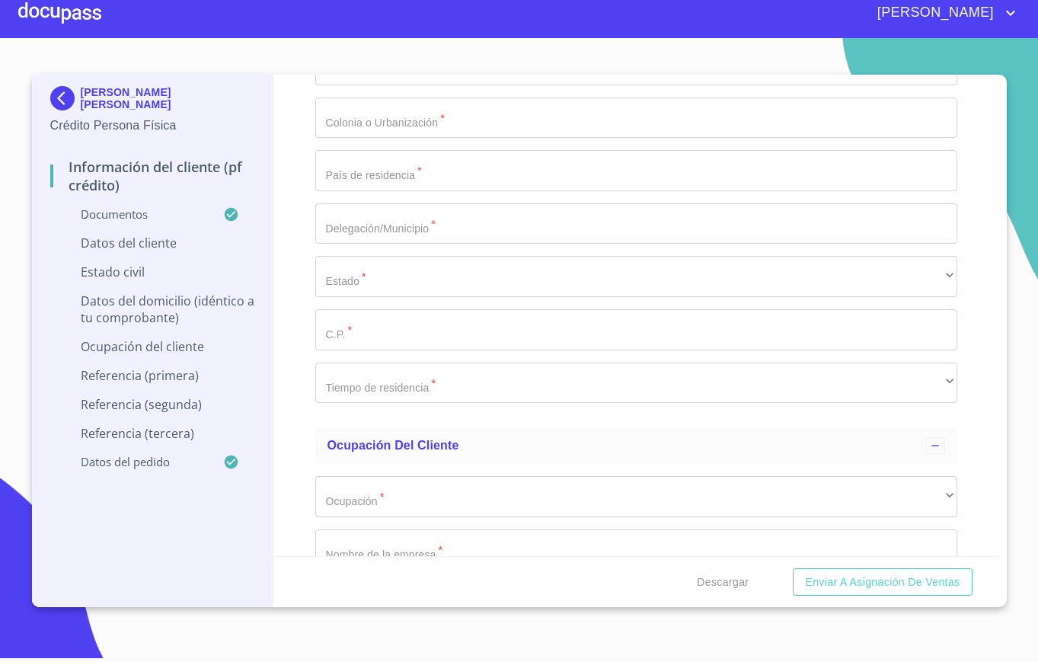
scroll to position [4894, 0]
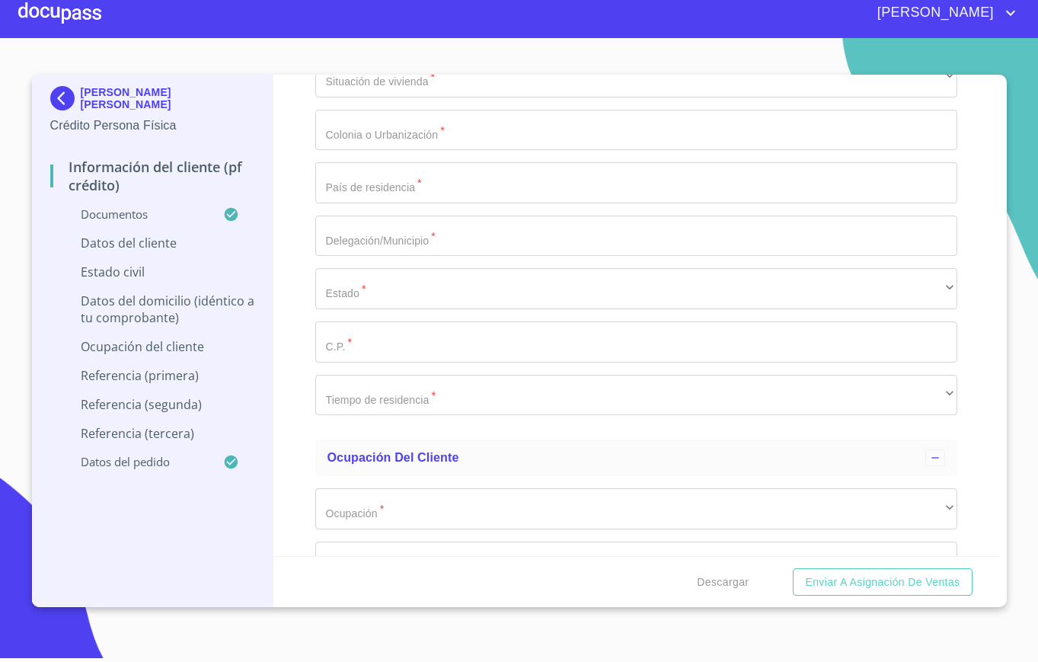
type input "2_"
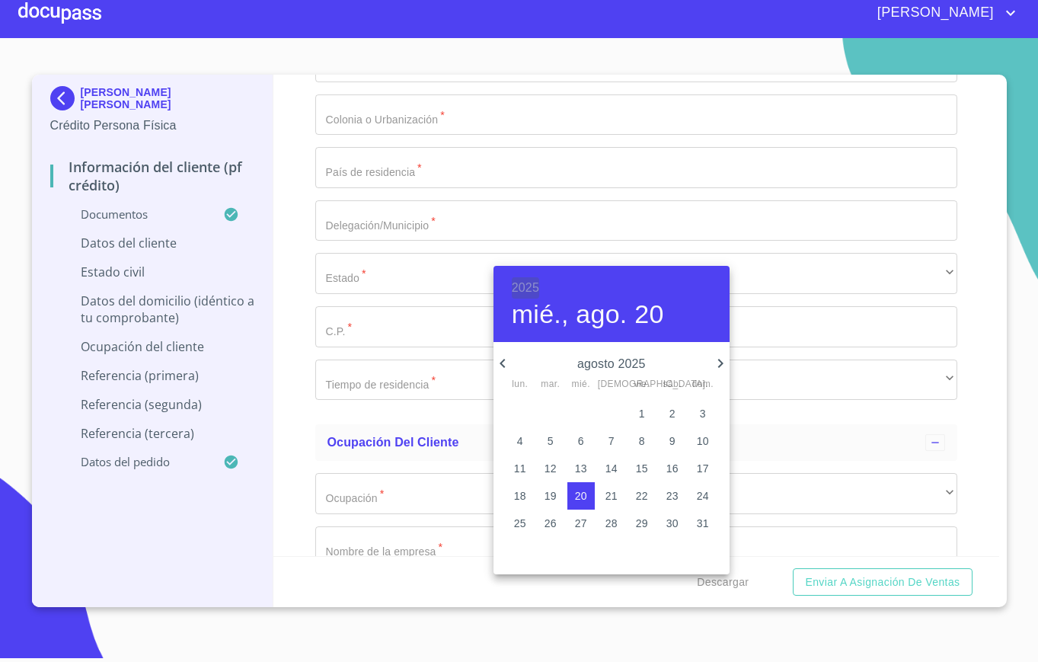
click at [529, 283] on h6 "2025" at bounding box center [525, 287] width 27 height 21
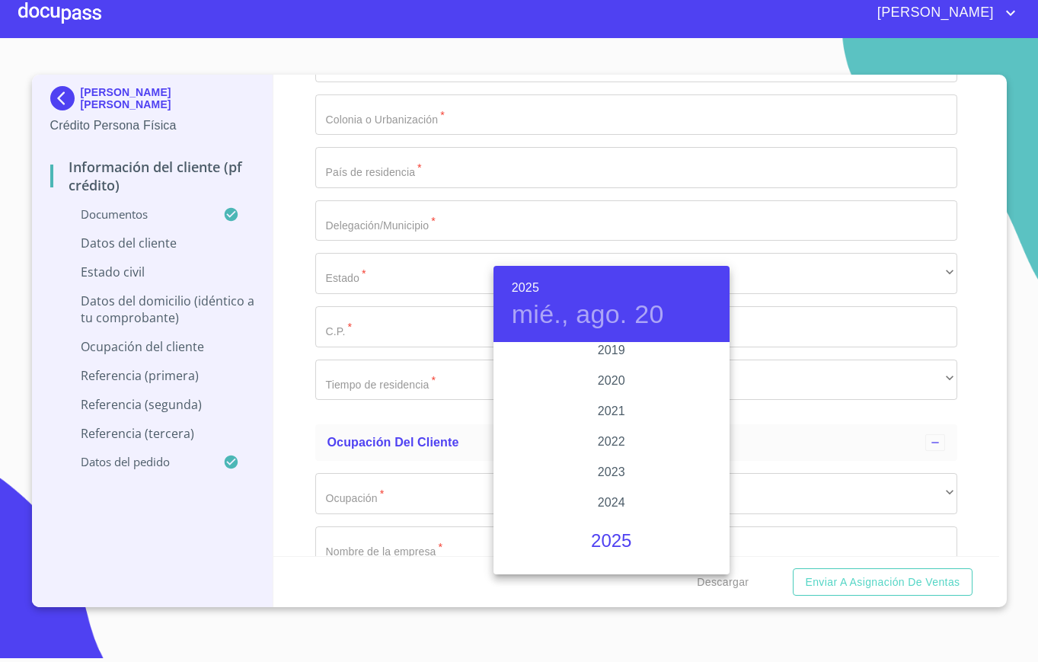
scroll to position [2871, 0]
click at [604, 414] on div "2021" at bounding box center [612, 413] width 236 height 30
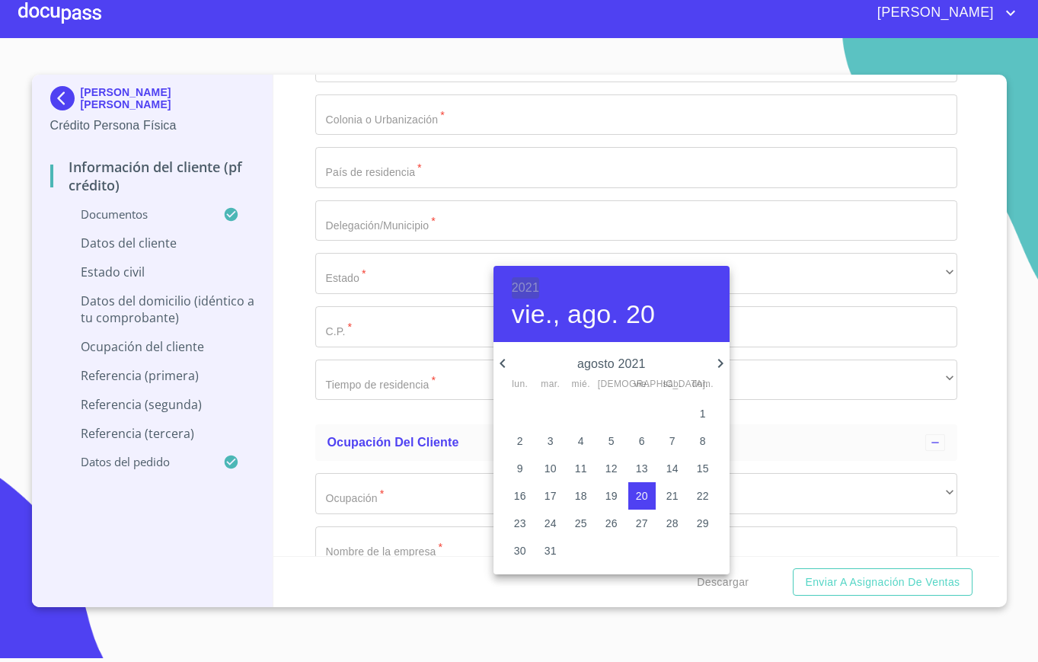
click at [529, 284] on h6 "2021" at bounding box center [525, 287] width 27 height 21
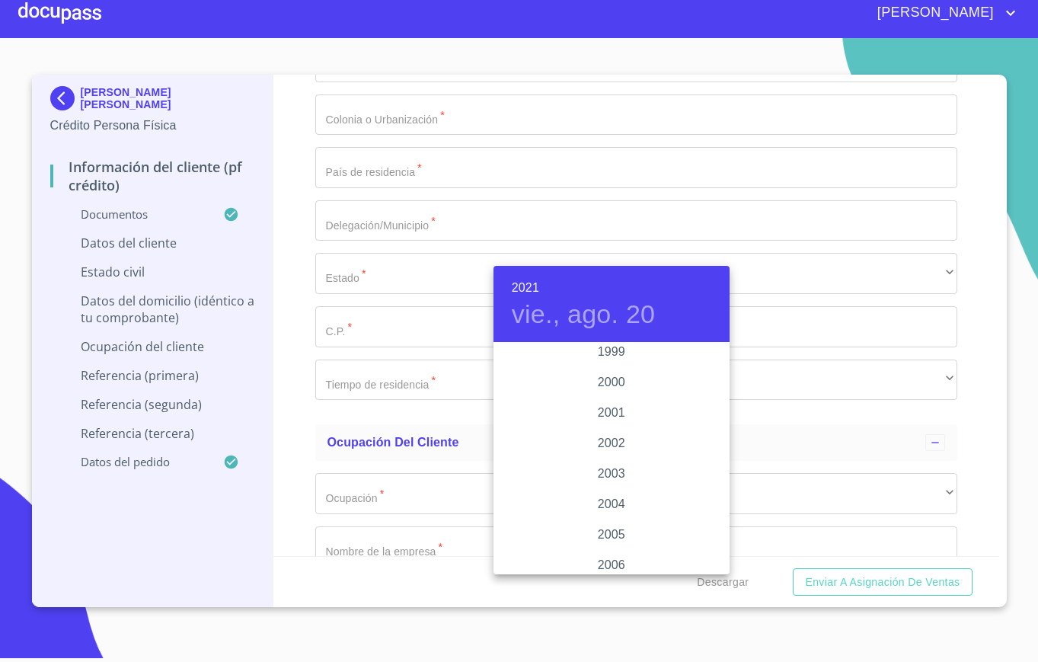
scroll to position [2256, 0]
click at [606, 353] on div "1999" at bounding box center [612, 358] width 236 height 30
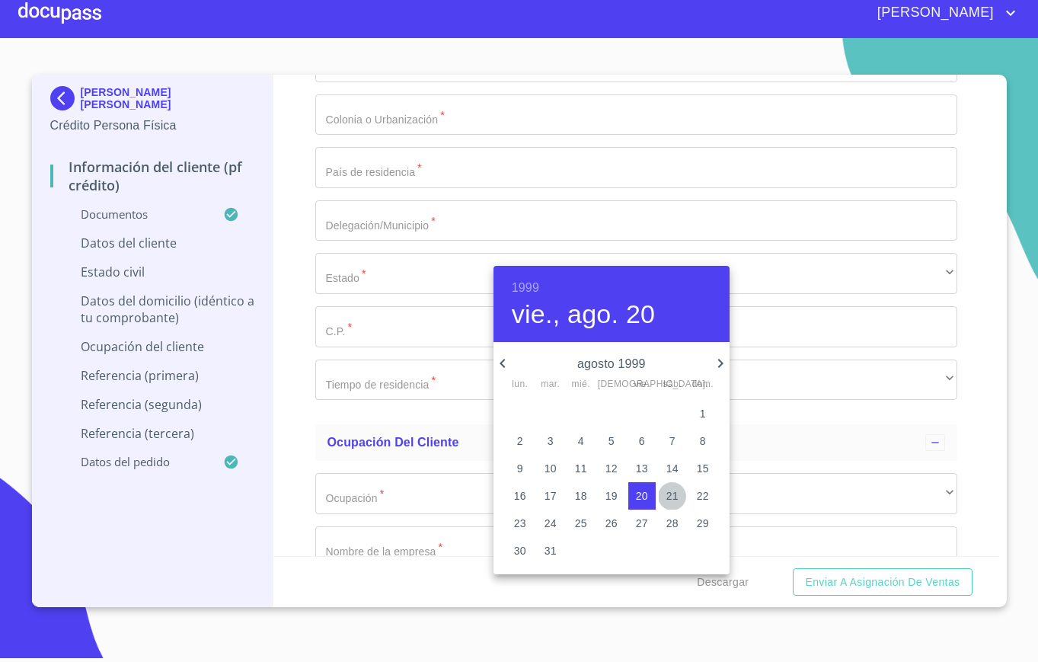
click at [667, 491] on p "21" at bounding box center [673, 495] width 12 height 15
type input "21 de ago. de 1999"
click at [403, 287] on div at bounding box center [519, 331] width 1038 height 662
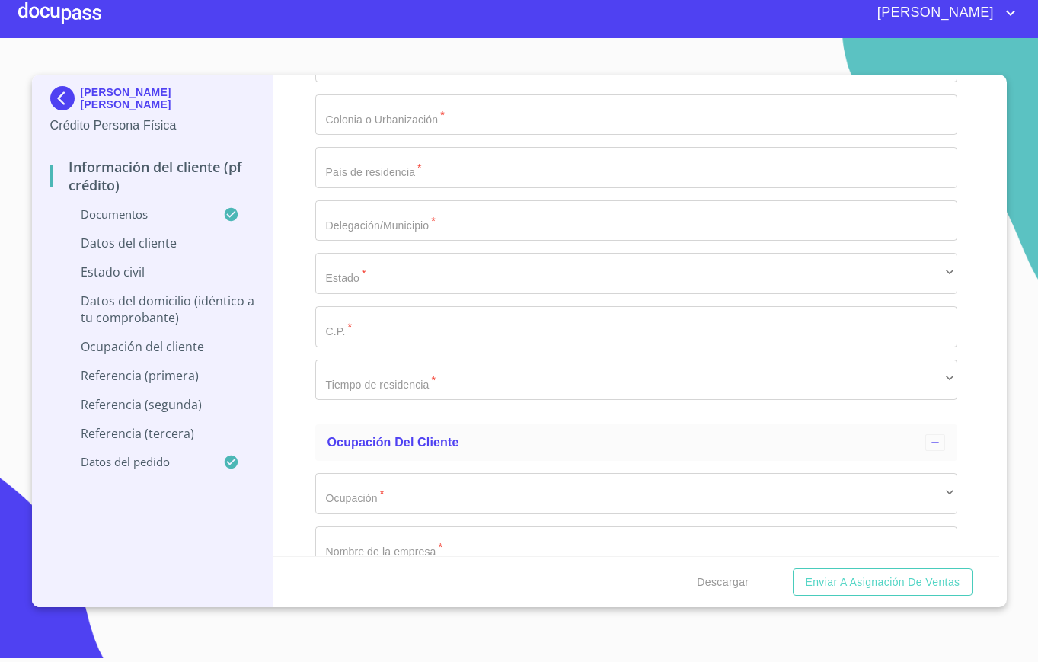
paste input "OIDE990821"
type input "OIDE990821GB2"
paste input "OIDE990821MJCRLR07"
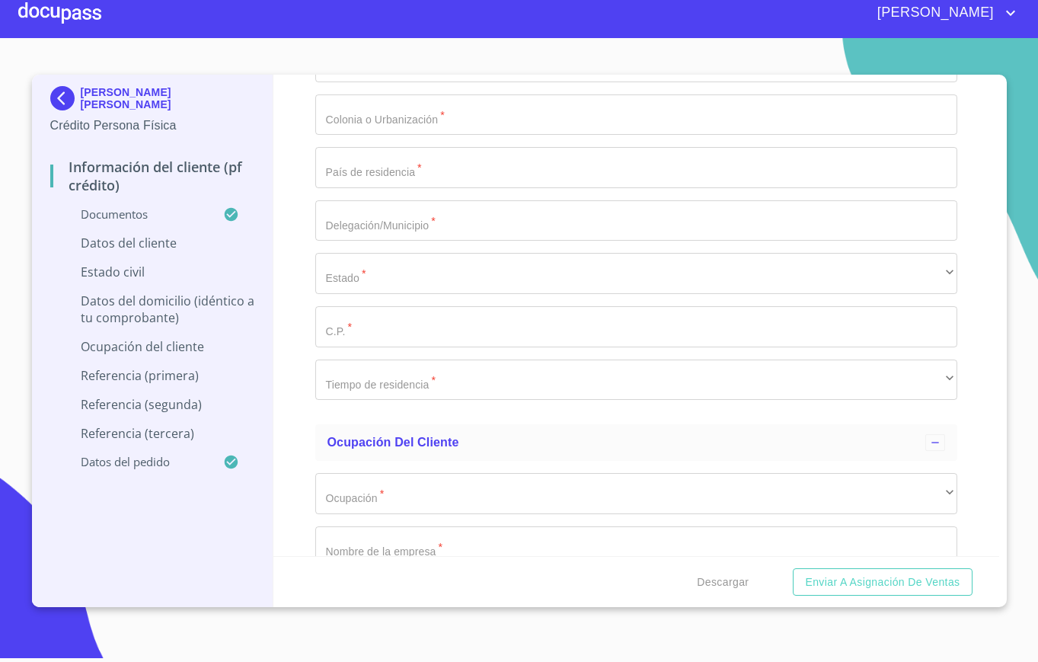
type input "OIDE990821MJCRLR07"
type input "1653613919"
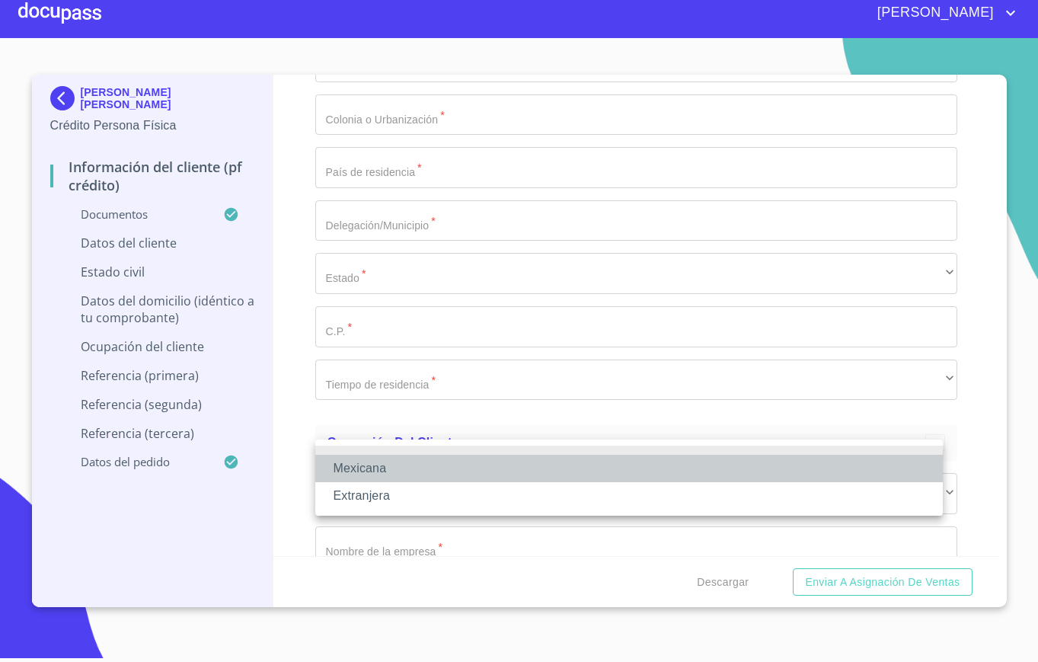
click at [408, 469] on li "Mexicana" at bounding box center [629, 468] width 628 height 27
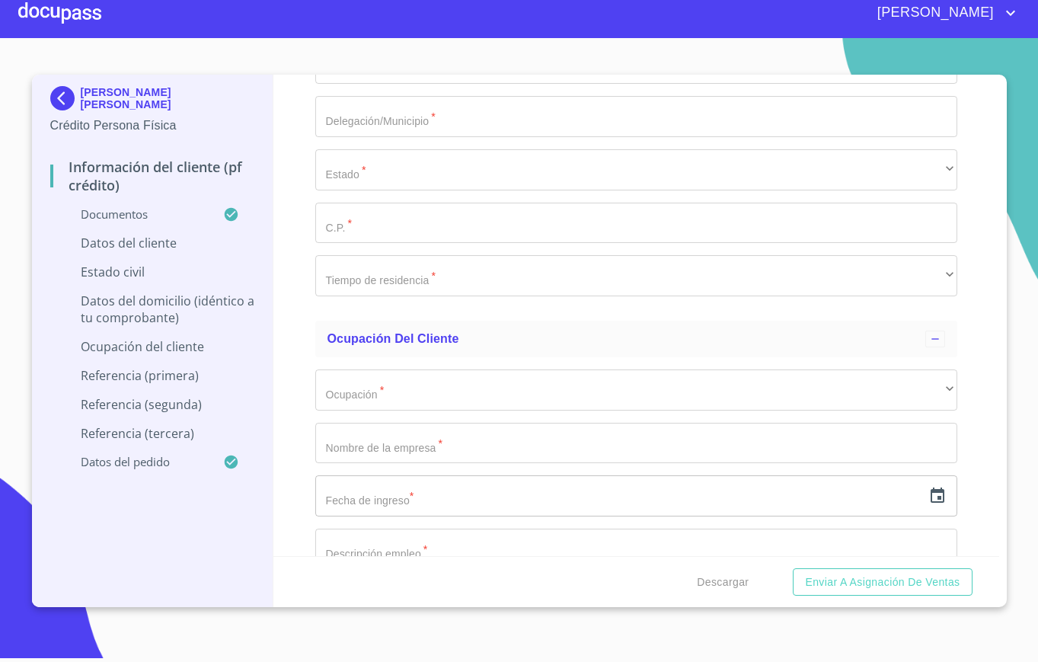
scroll to position [5055, 0]
type input "[GEOGRAPHIC_DATA]"
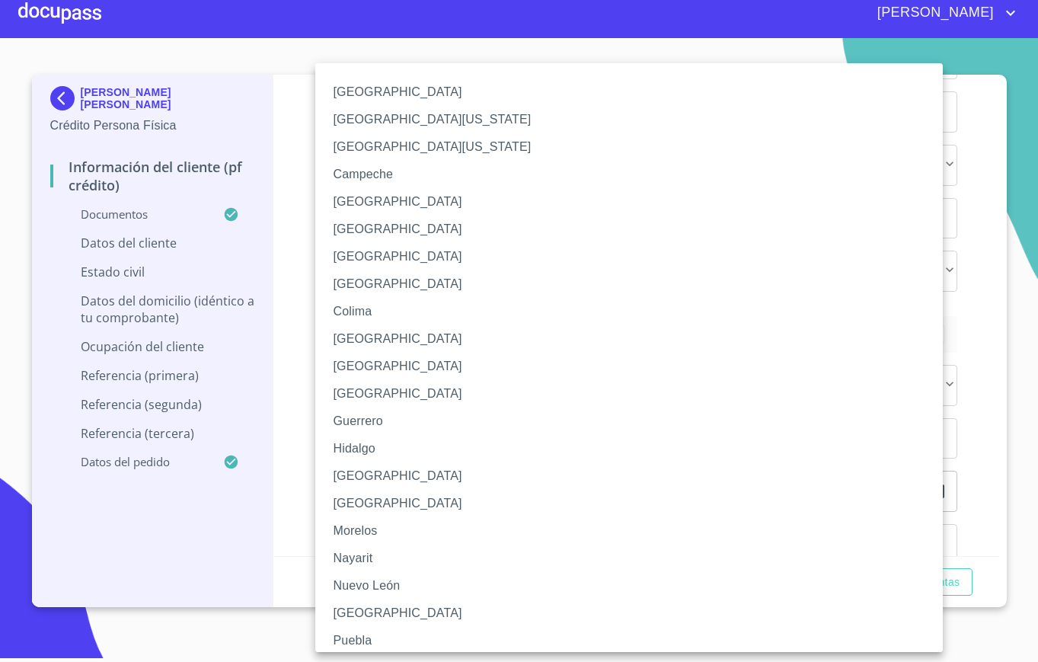
click at [369, 474] on li "[GEOGRAPHIC_DATA]" at bounding box center [636, 475] width 642 height 27
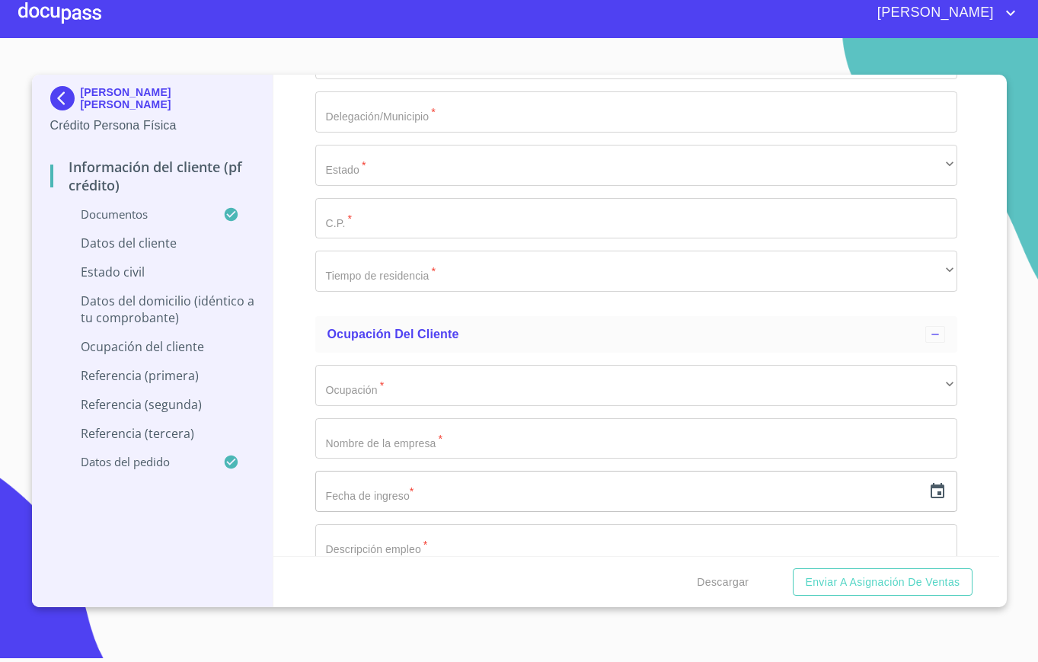
click at [301, 430] on div "Información del cliente (PF crédito) Documentos Documento de identificación.   …" at bounding box center [637, 316] width 726 height 482
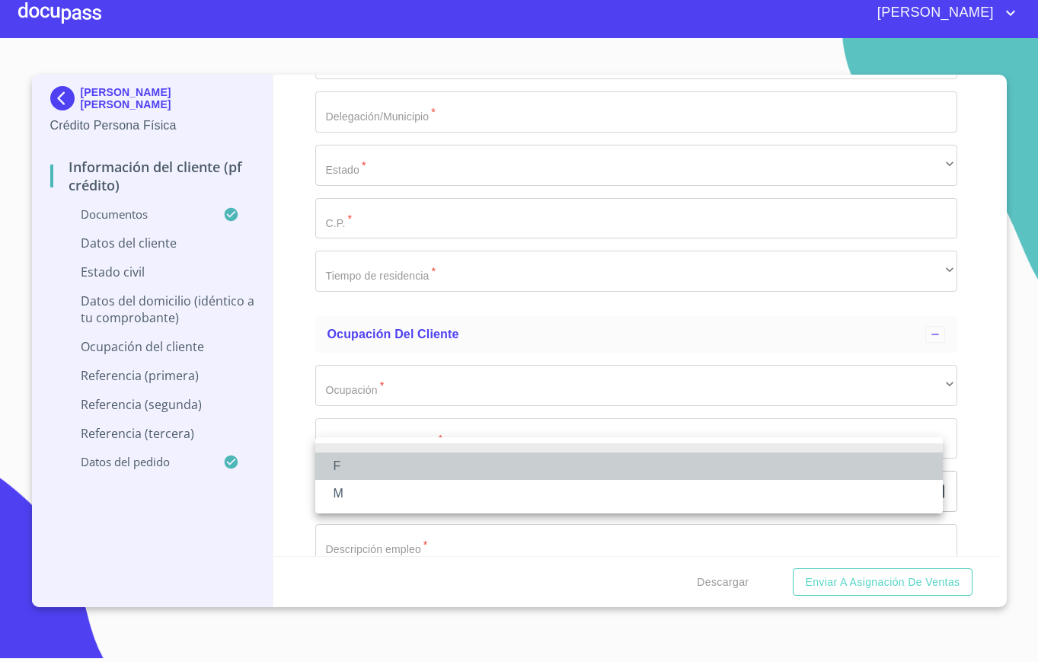
click at [362, 463] on li "F" at bounding box center [629, 466] width 628 height 27
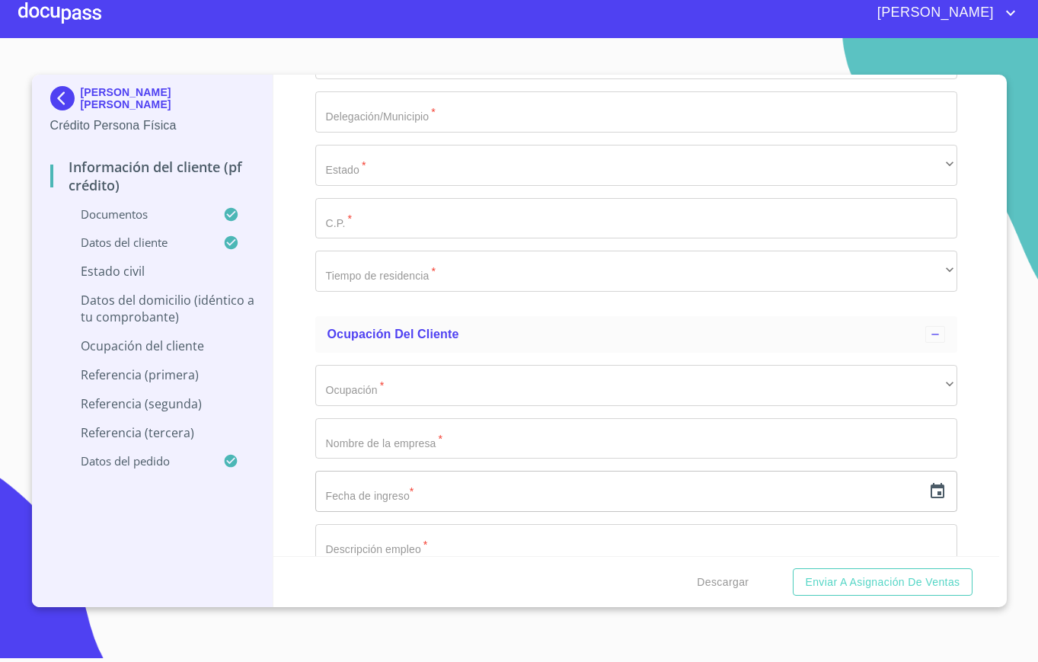
click at [283, 384] on div "Información del cliente (PF crédito) Documentos Documento de identificación.   …" at bounding box center [637, 316] width 726 height 482
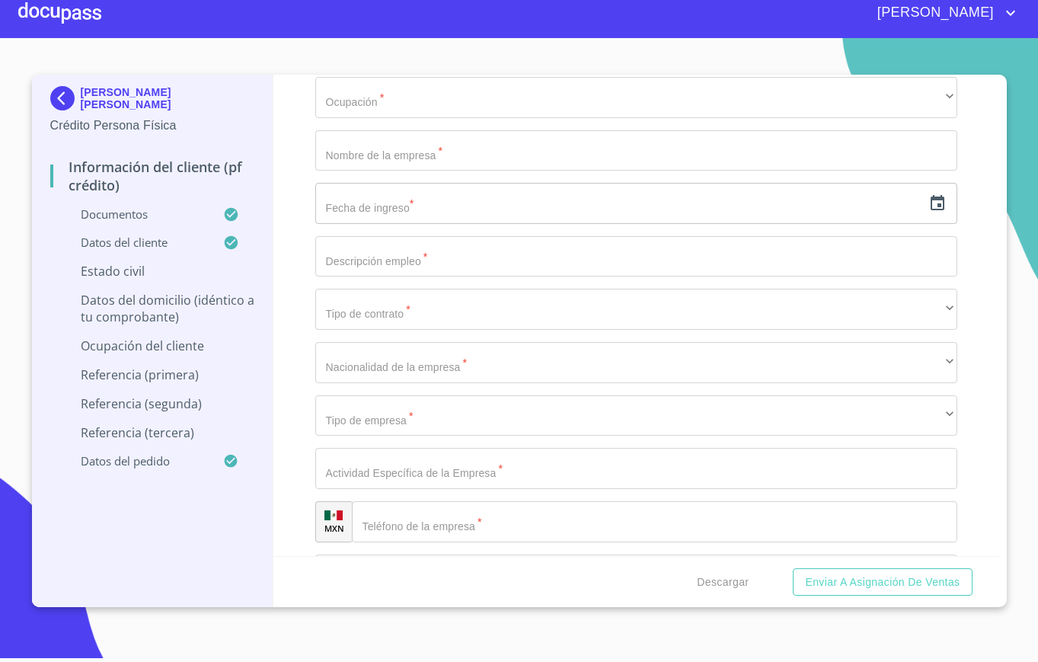
scroll to position [5345, 0]
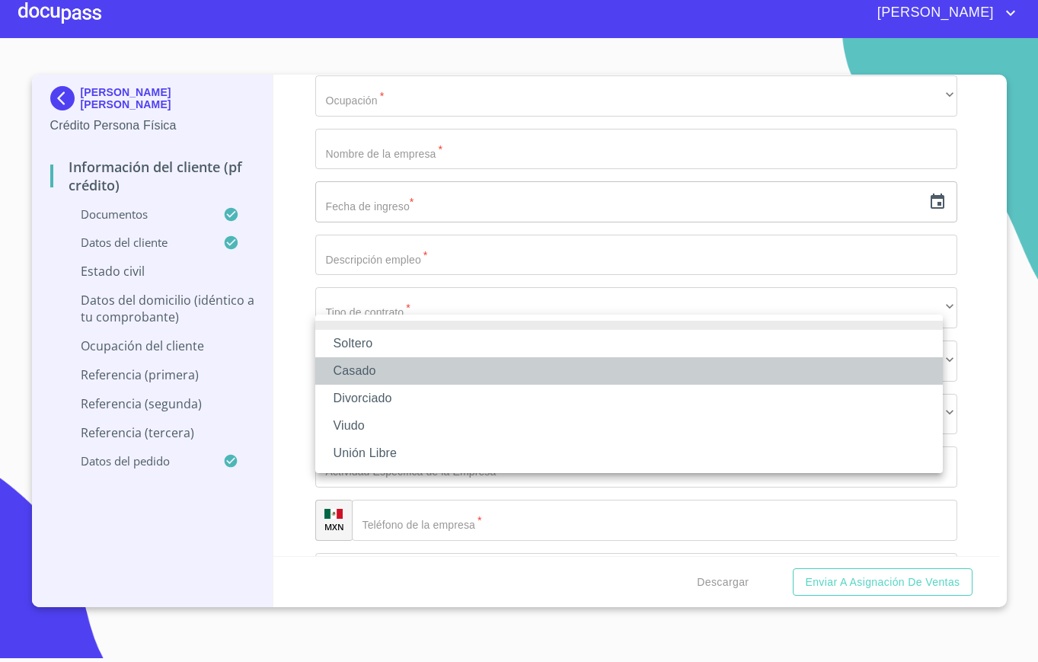
click at [369, 363] on li "Casado" at bounding box center [629, 370] width 628 height 27
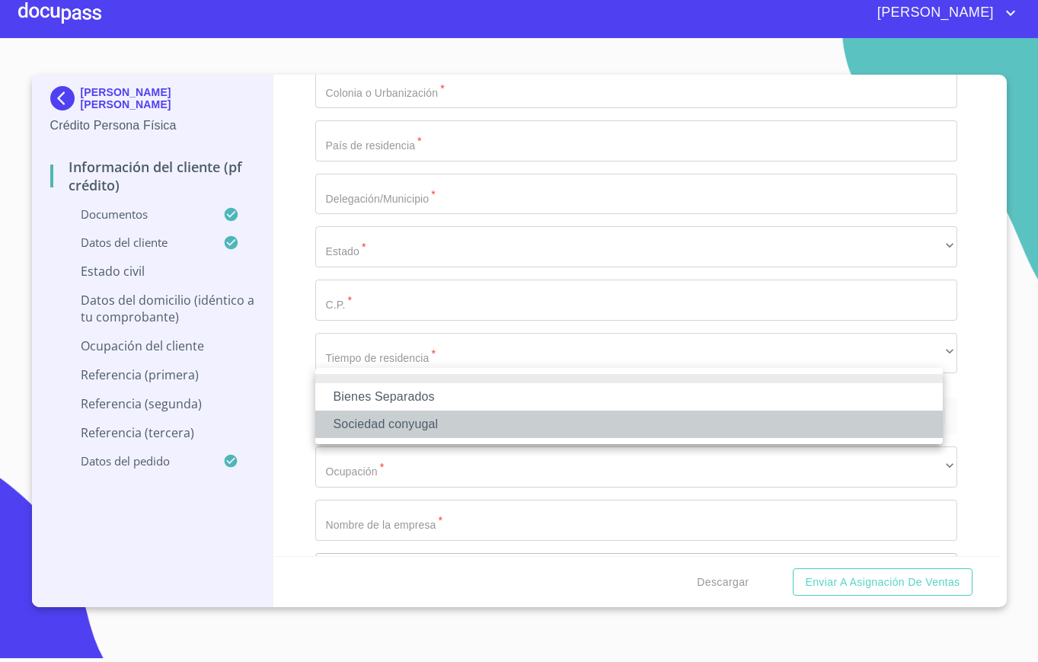
click at [385, 430] on li "Sociedad conyugal" at bounding box center [629, 424] width 628 height 27
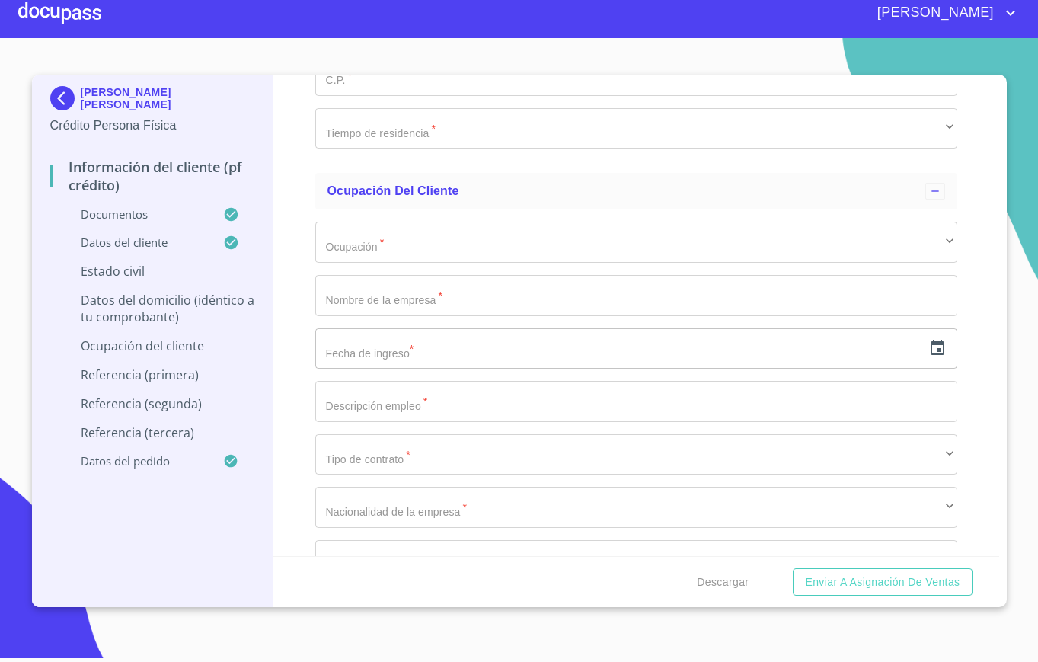
scroll to position [5576, 0]
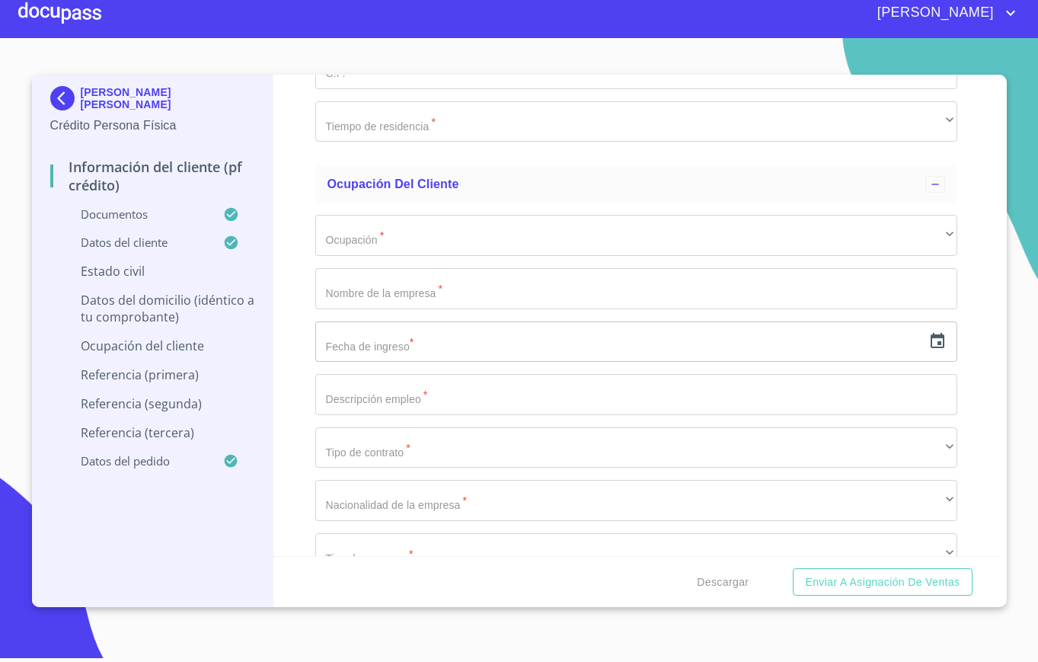
type input "OSCAR"
type input "[PERSON_NAME]"
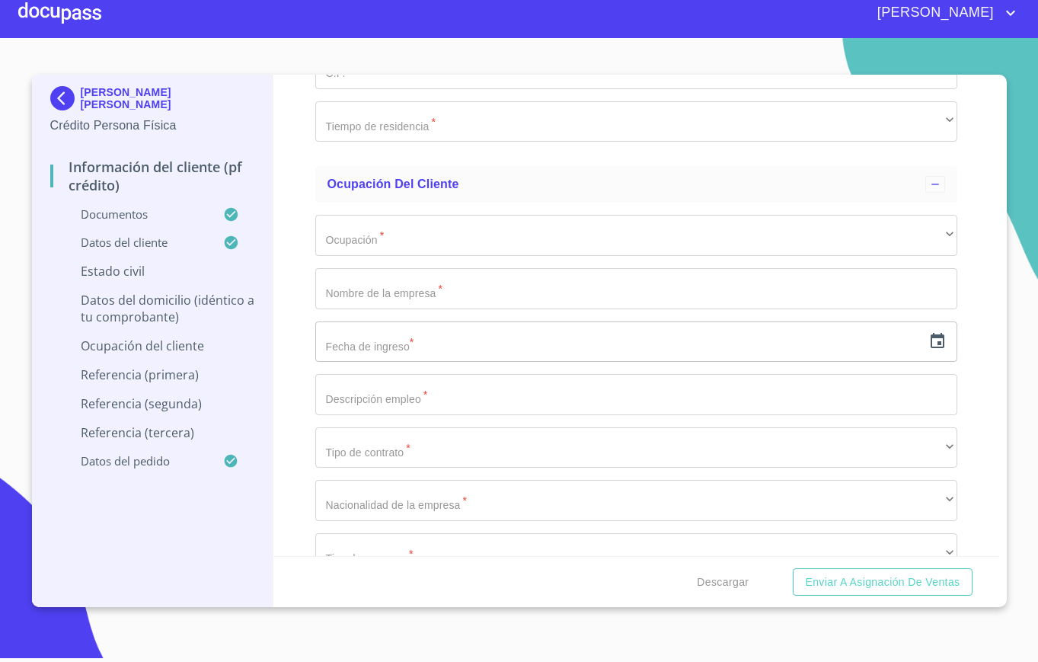
type input "-"
type input "."
type input "0"
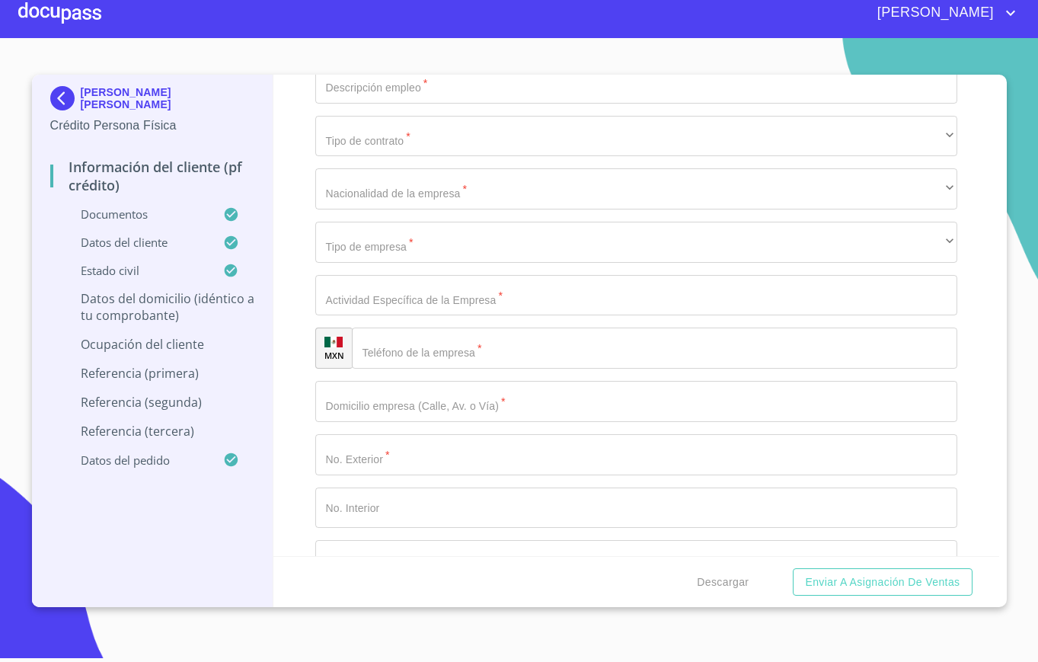
scroll to position [5892, 0]
type input "[PERSON_NAME]"
type input "432"
type input "PORTOFINO [PERSON_NAME]"
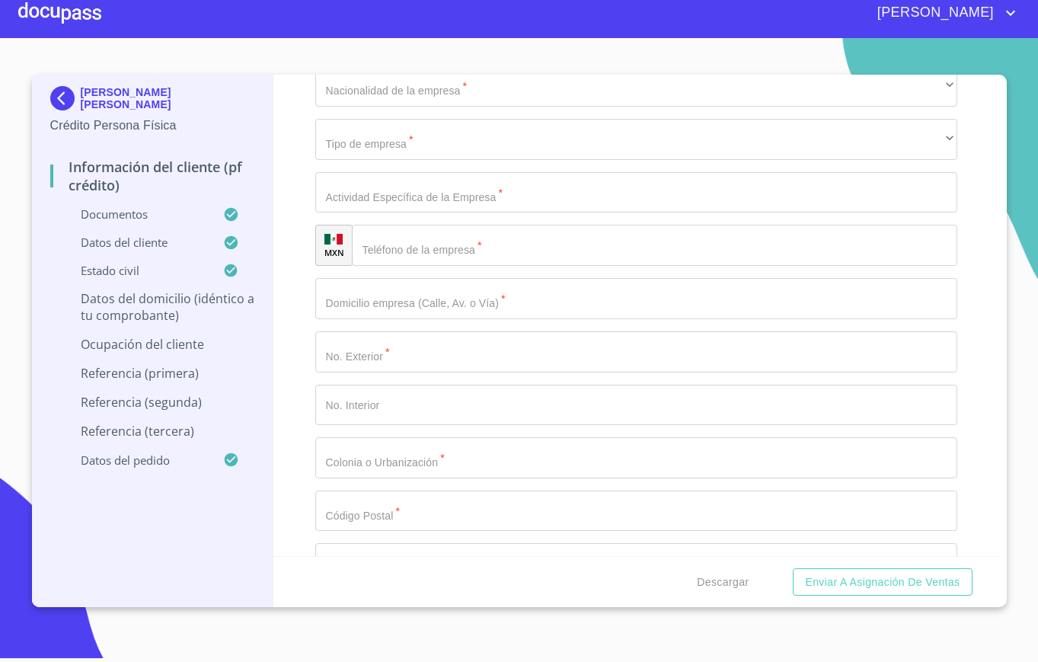
scroll to position [6098, 0]
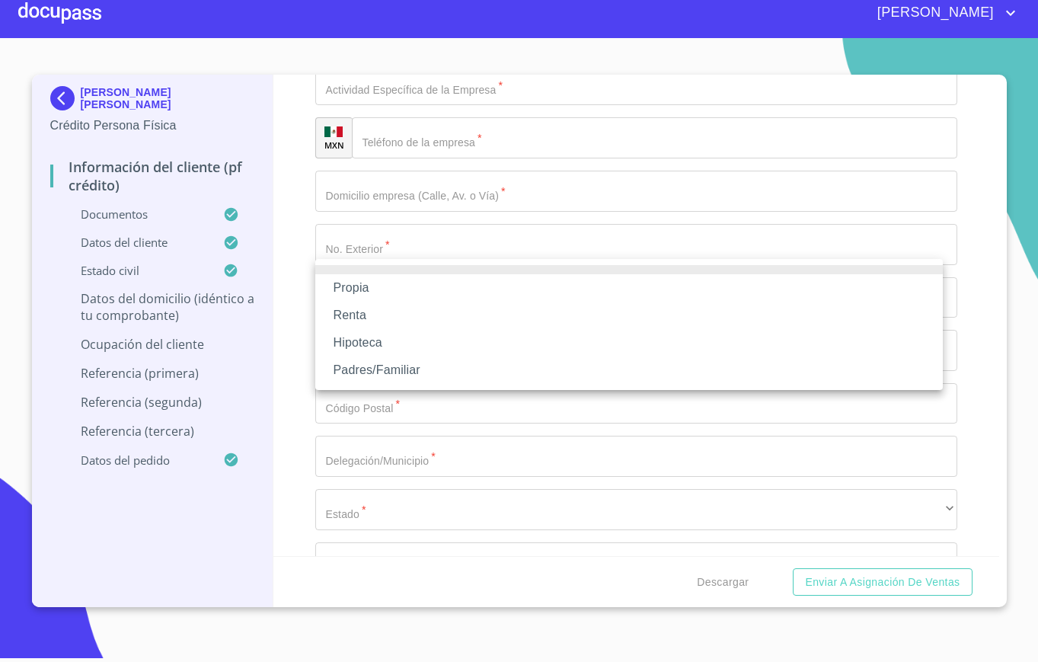
click at [384, 315] on li "Renta" at bounding box center [629, 315] width 628 height 27
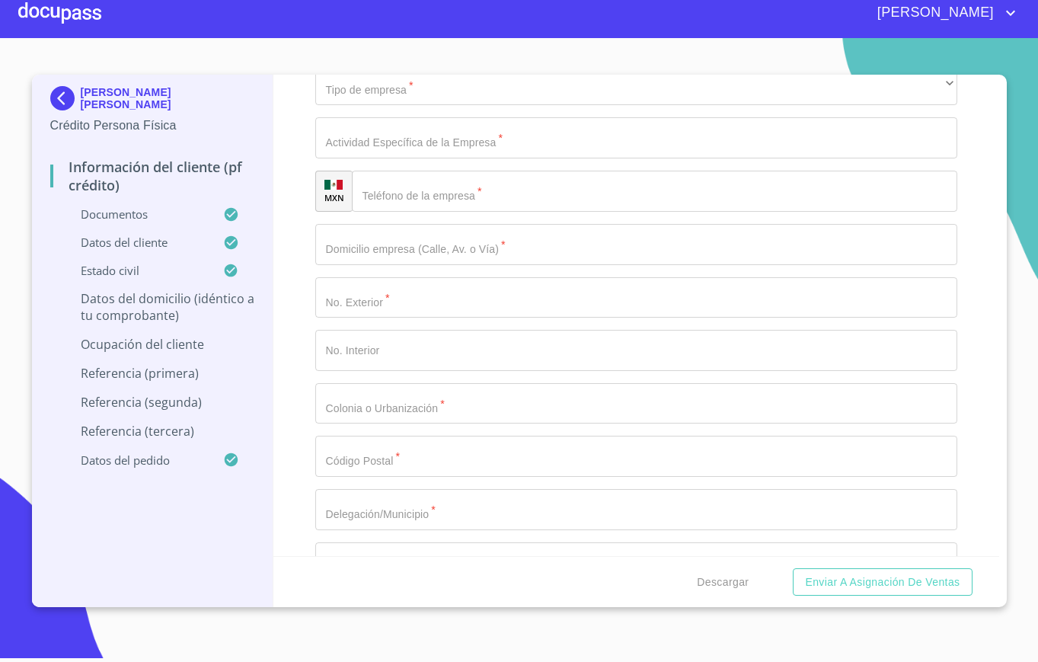
type input "$2,500"
type input "PORTOFINO"
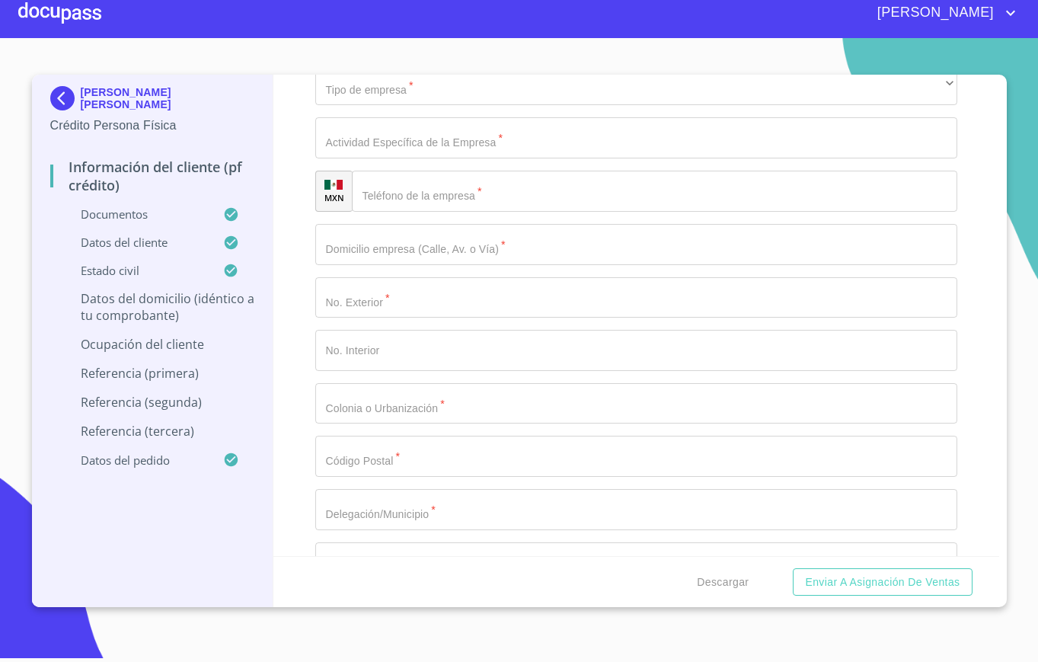
type input "B"
type input "BELCANTO"
type input "[GEOGRAPHIC_DATA]"
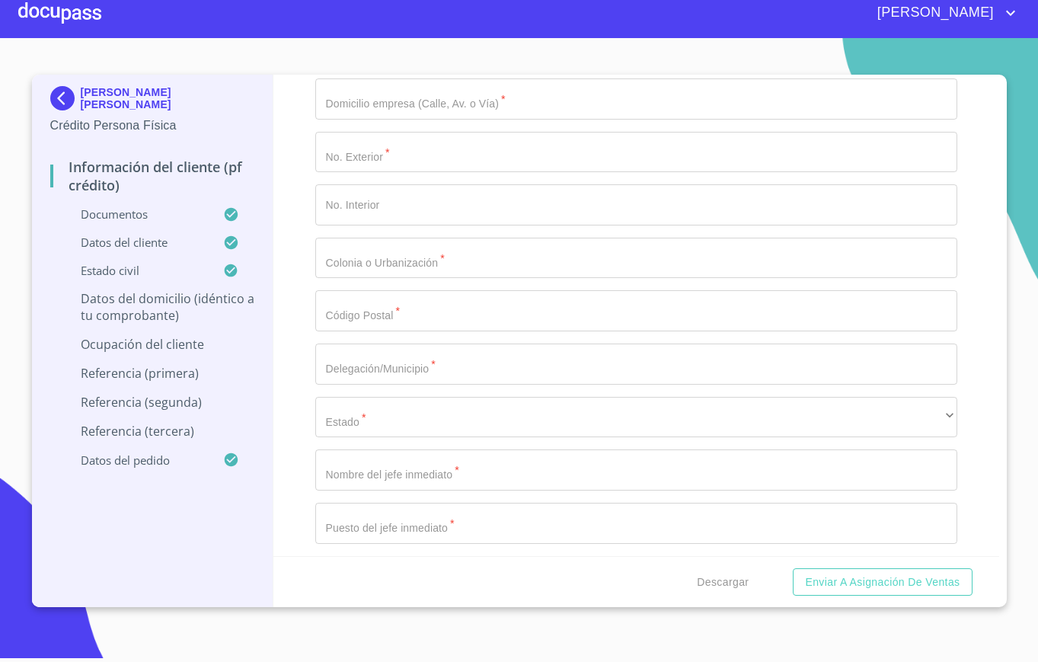
scroll to position [6273, 0]
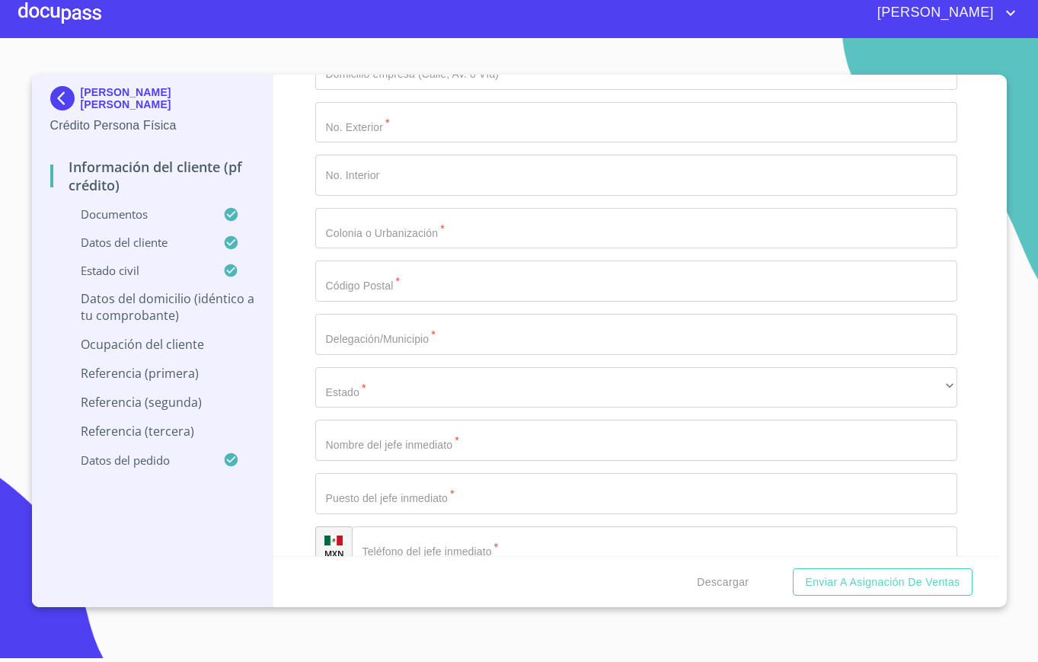
type input "TLAJOMULCO DE ZUÑIGA"
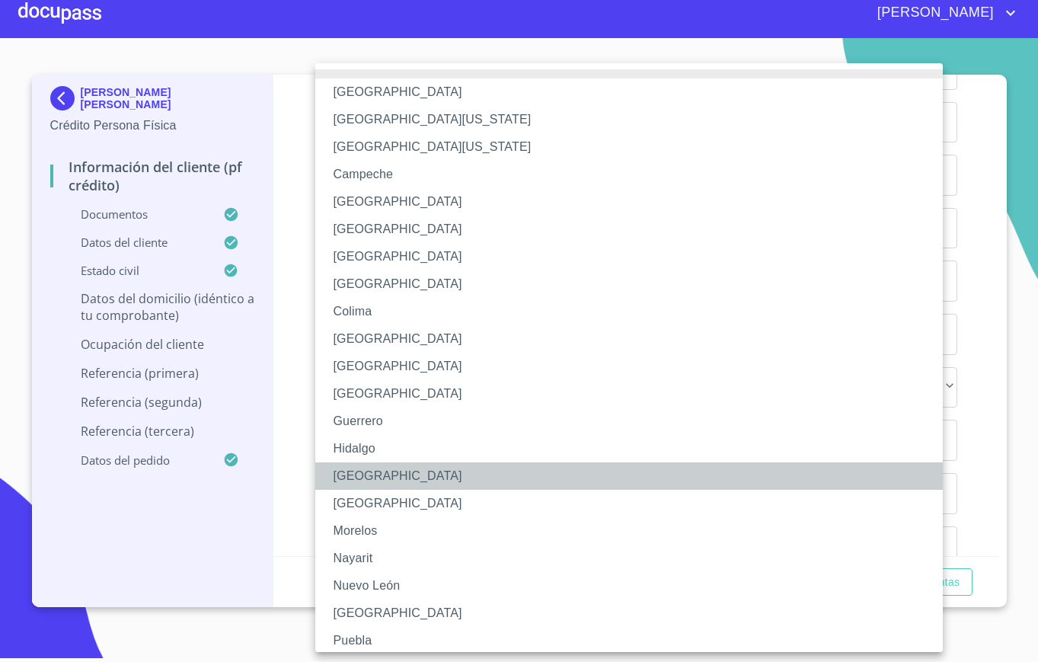
click at [370, 465] on li "[GEOGRAPHIC_DATA]" at bounding box center [636, 475] width 642 height 27
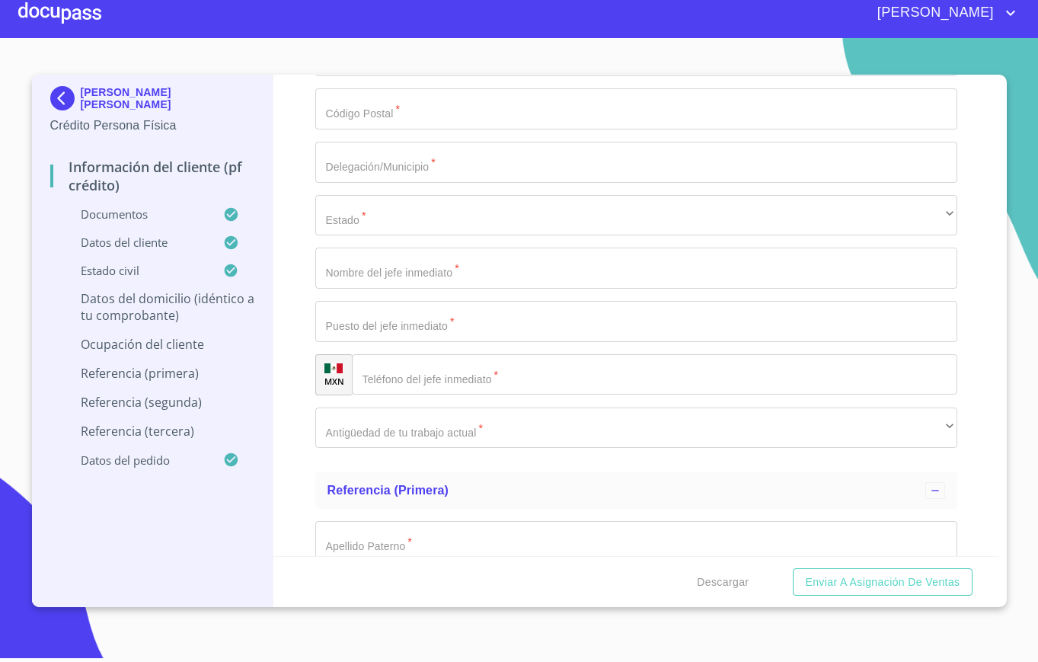
scroll to position [6456, 0]
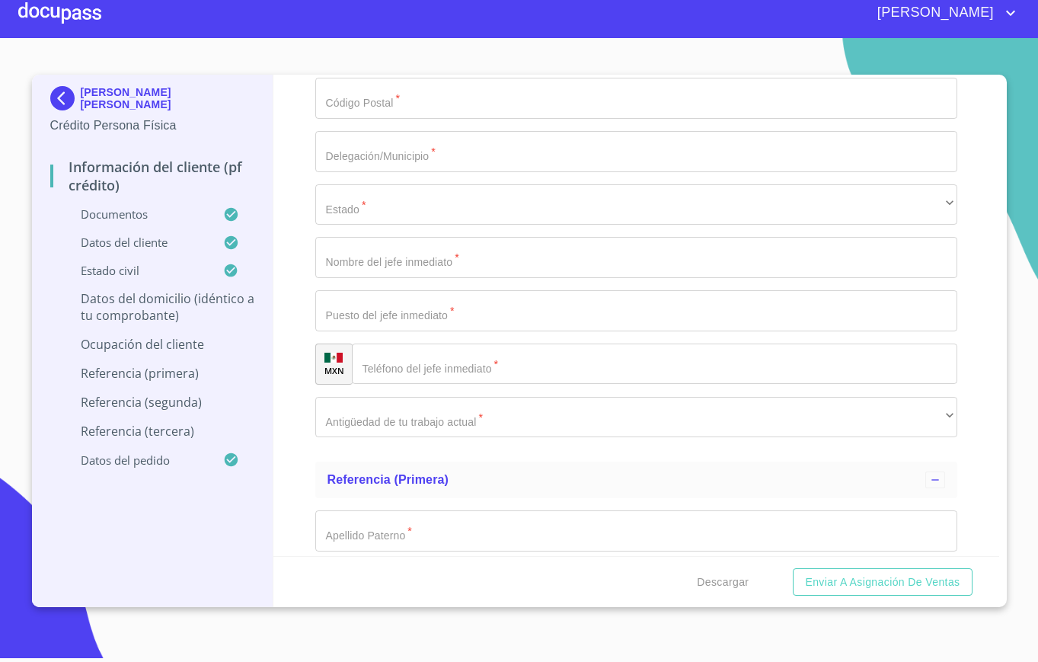
type input "45613"
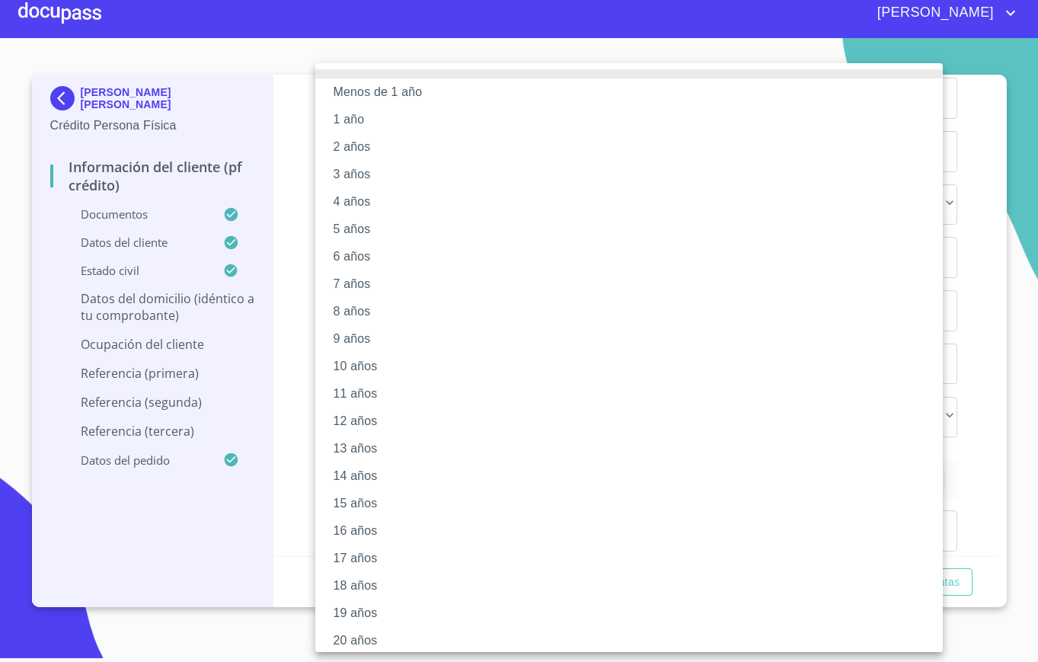
scroll to position [8, 0]
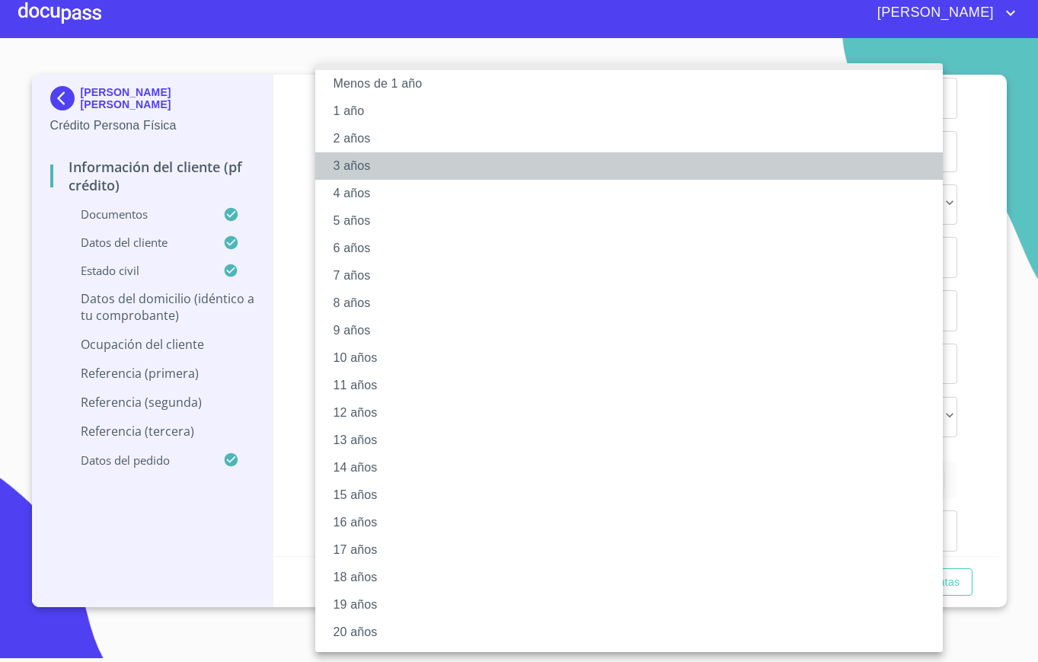
click at [380, 158] on li "3 años" at bounding box center [636, 165] width 642 height 27
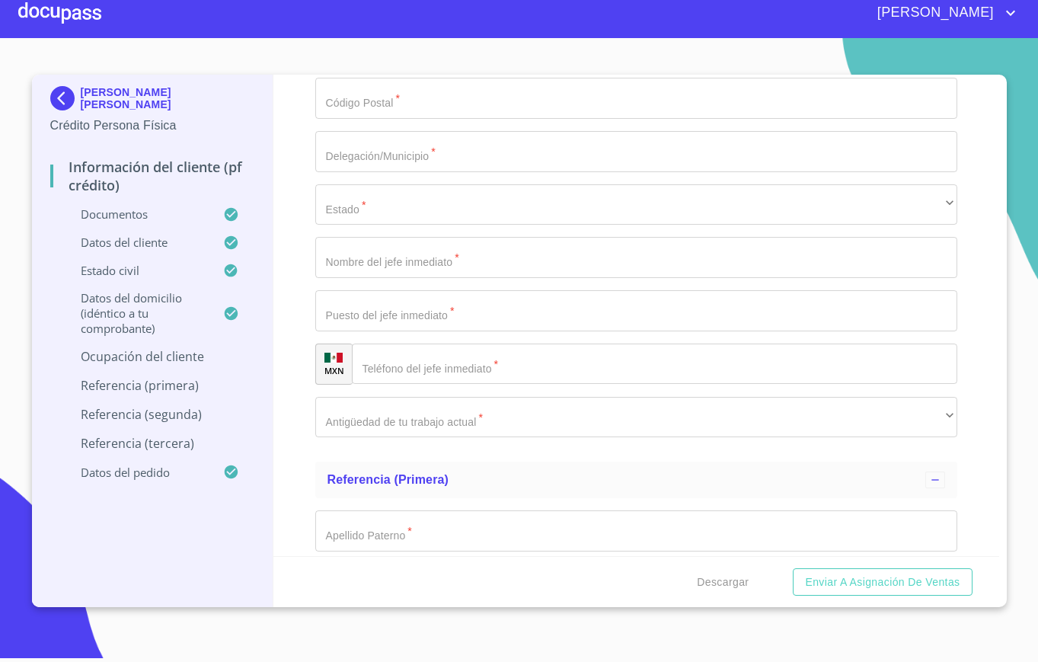
scroll to position [8, 0]
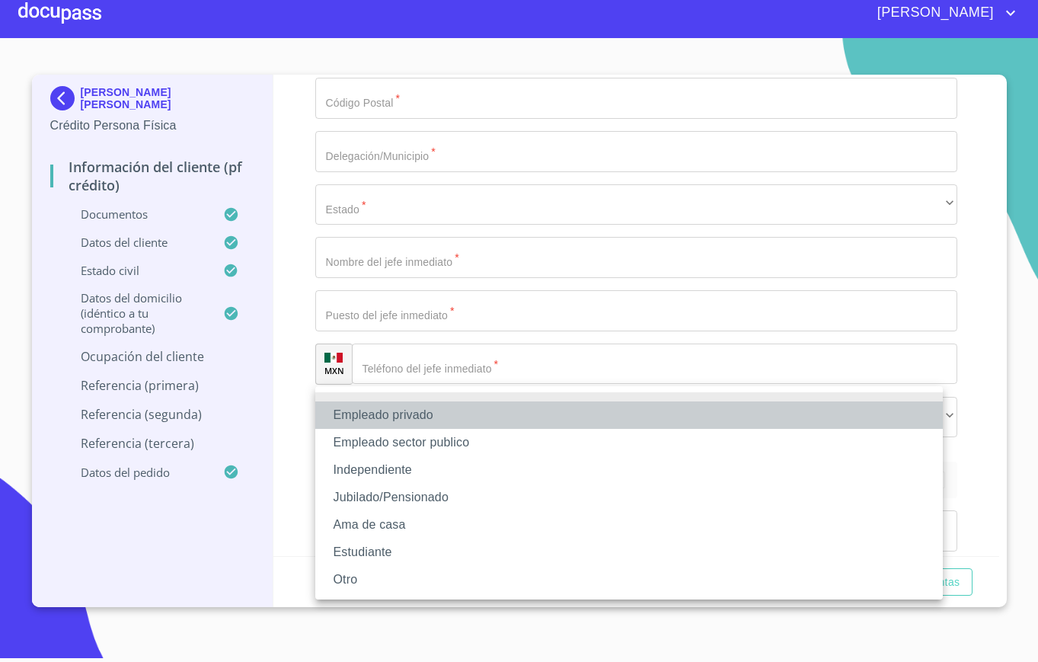
click at [382, 424] on li "Empleado privado" at bounding box center [629, 415] width 628 height 27
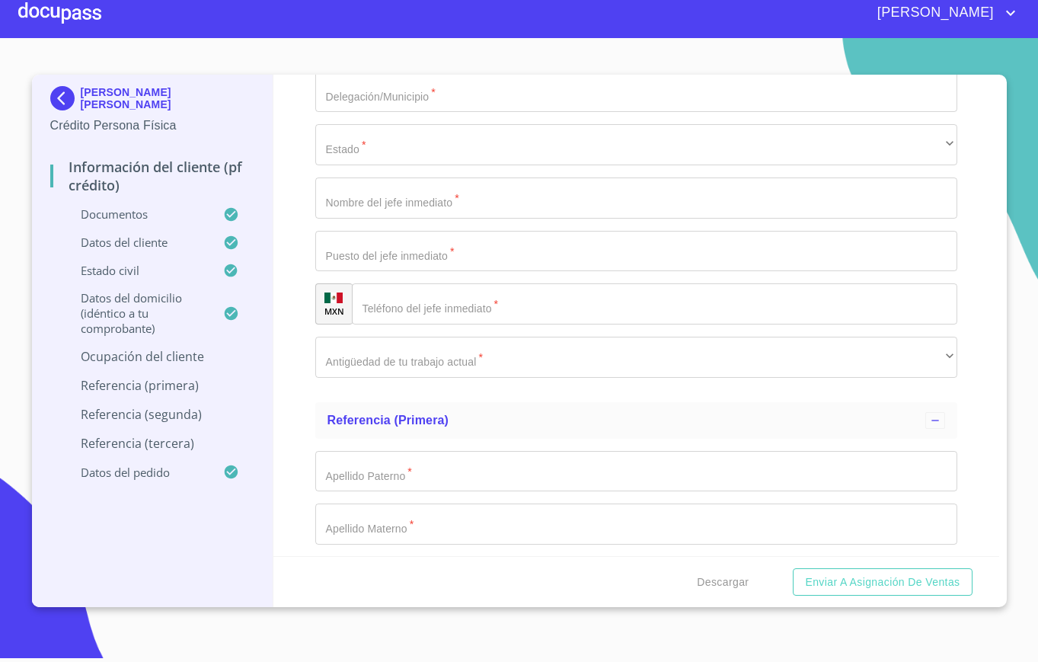
scroll to position [6577, 0]
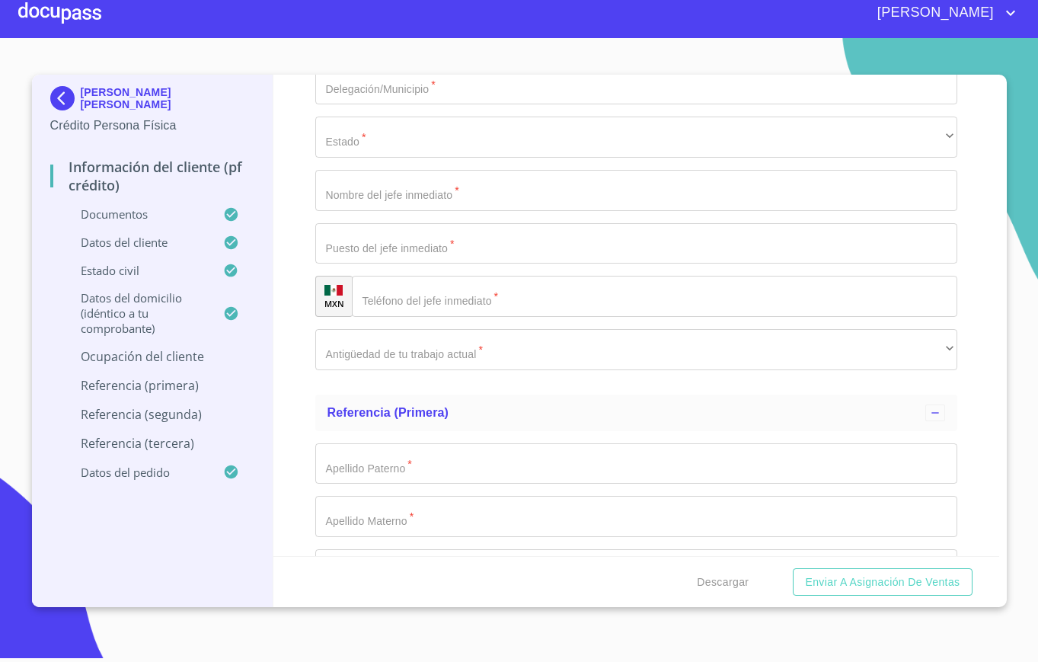
type input "EDUCACION INTEGRAL DE OCCIDENTE"
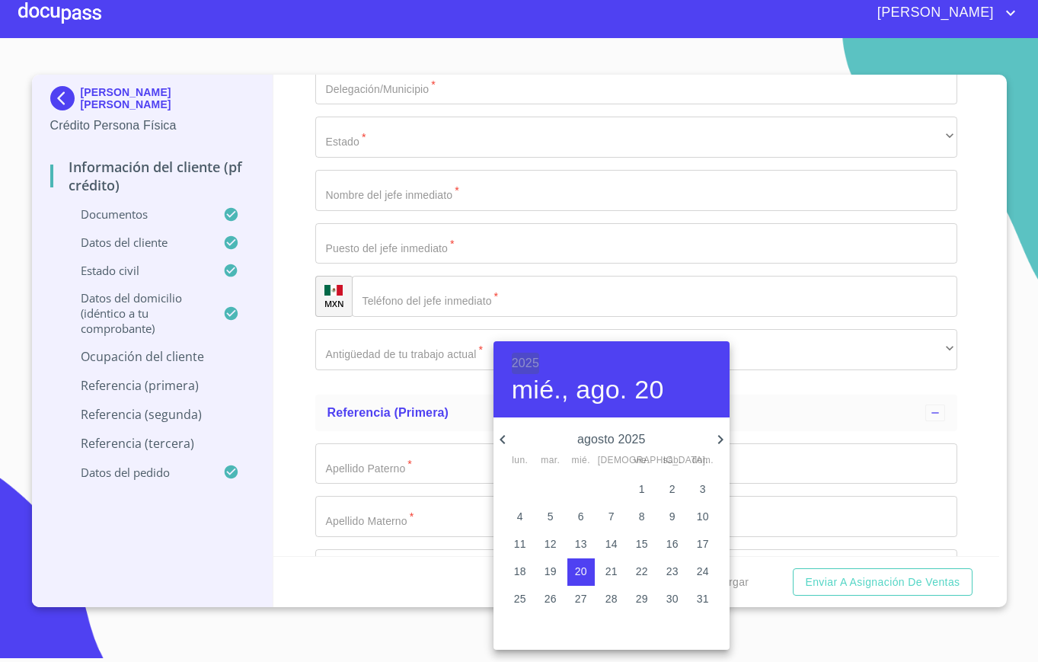
click at [534, 365] on h6 "2025" at bounding box center [525, 363] width 27 height 21
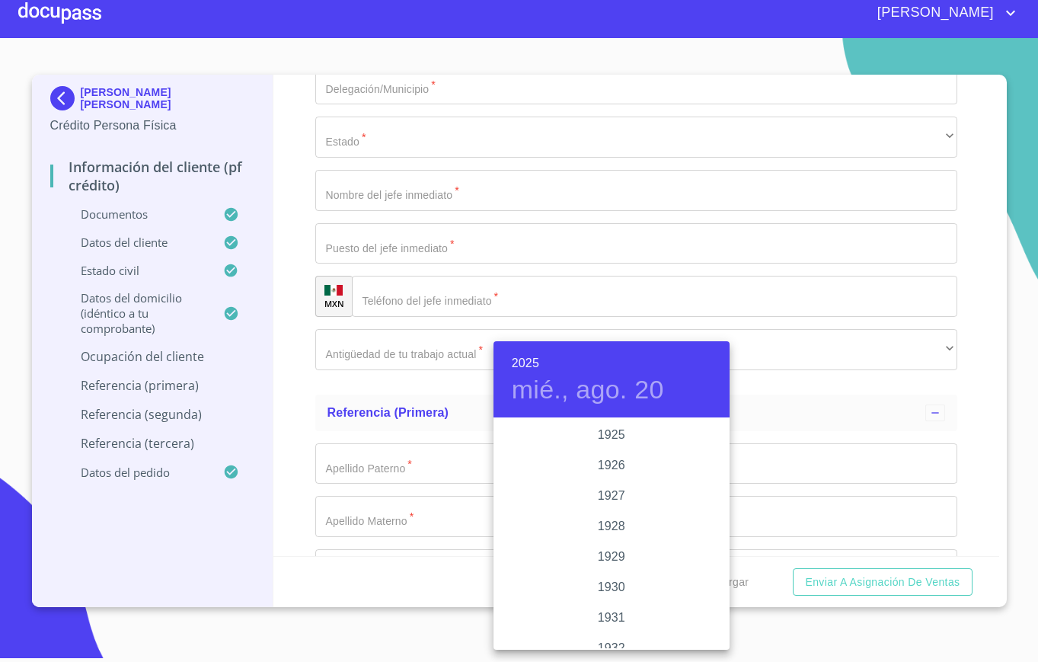
scroll to position [2956, 0]
click at [611, 488] on div "2024" at bounding box center [612, 496] width 236 height 30
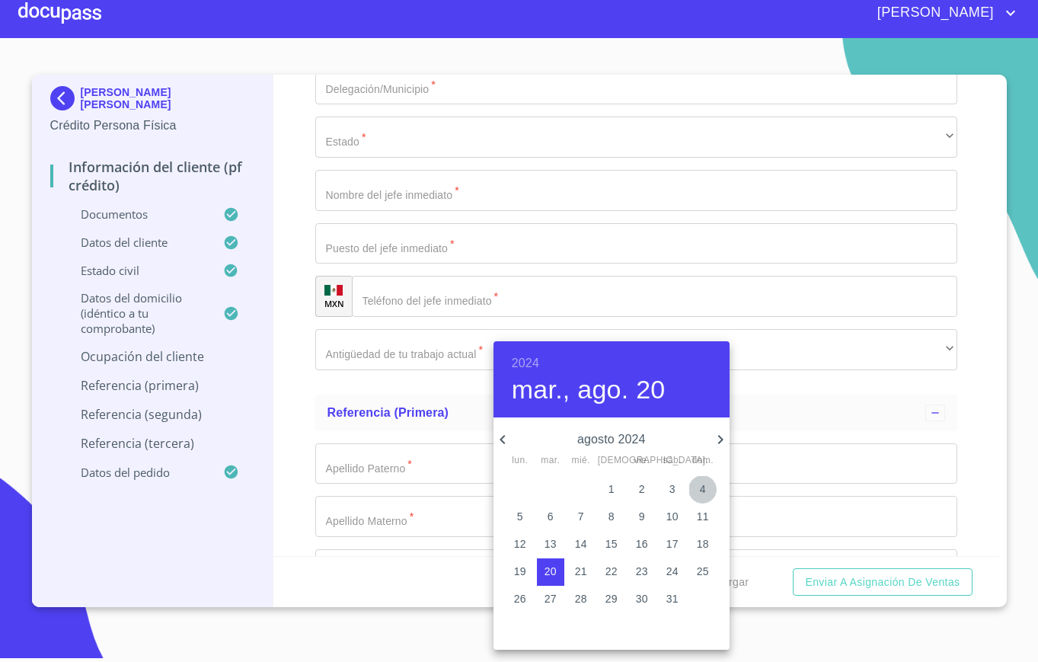
click at [709, 491] on span "4" at bounding box center [703, 489] width 27 height 15
click at [504, 439] on icon "button" at bounding box center [503, 439] width 18 height 18
click at [617, 486] on span "4" at bounding box center [611, 489] width 27 height 15
type input "4 de [DATE]. de 2024"
click at [389, 438] on div at bounding box center [519, 331] width 1038 height 662
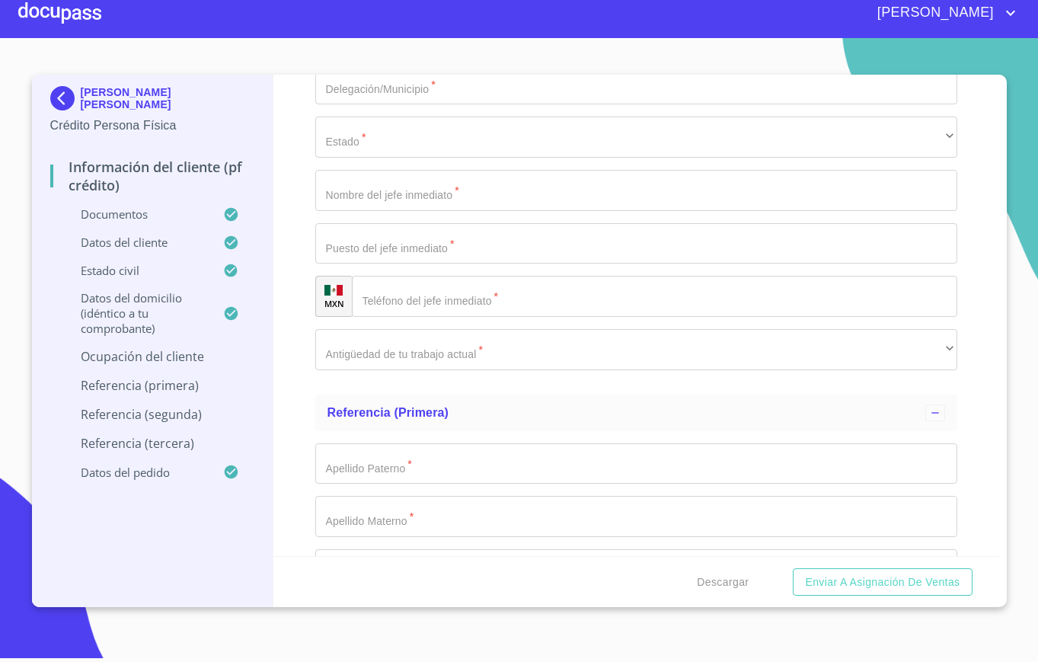
type input "MAESTRA"
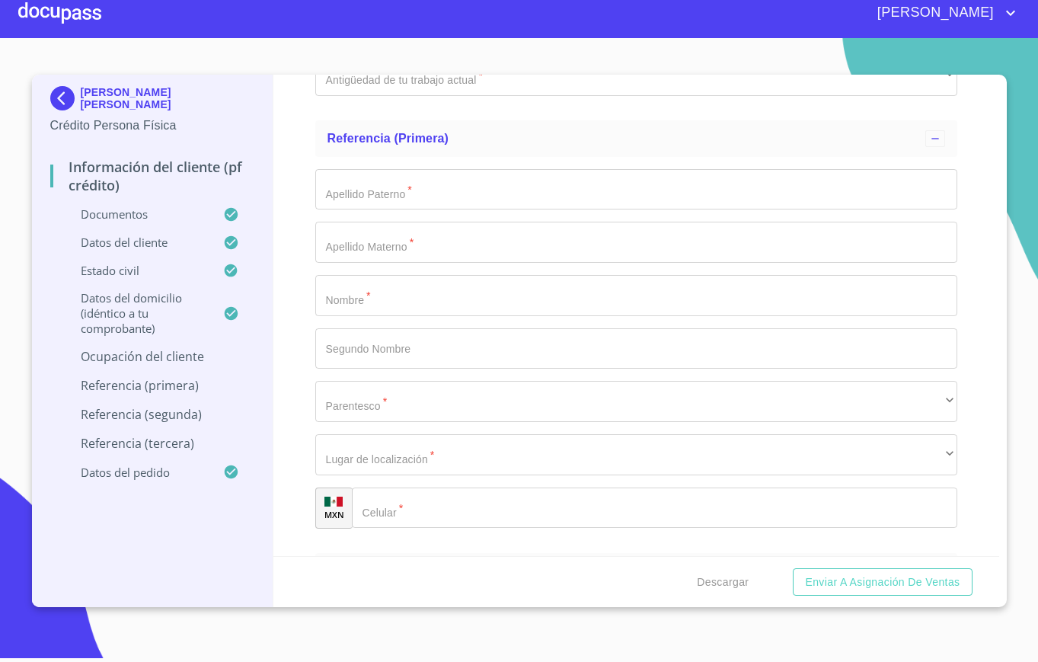
scroll to position [6883, 0]
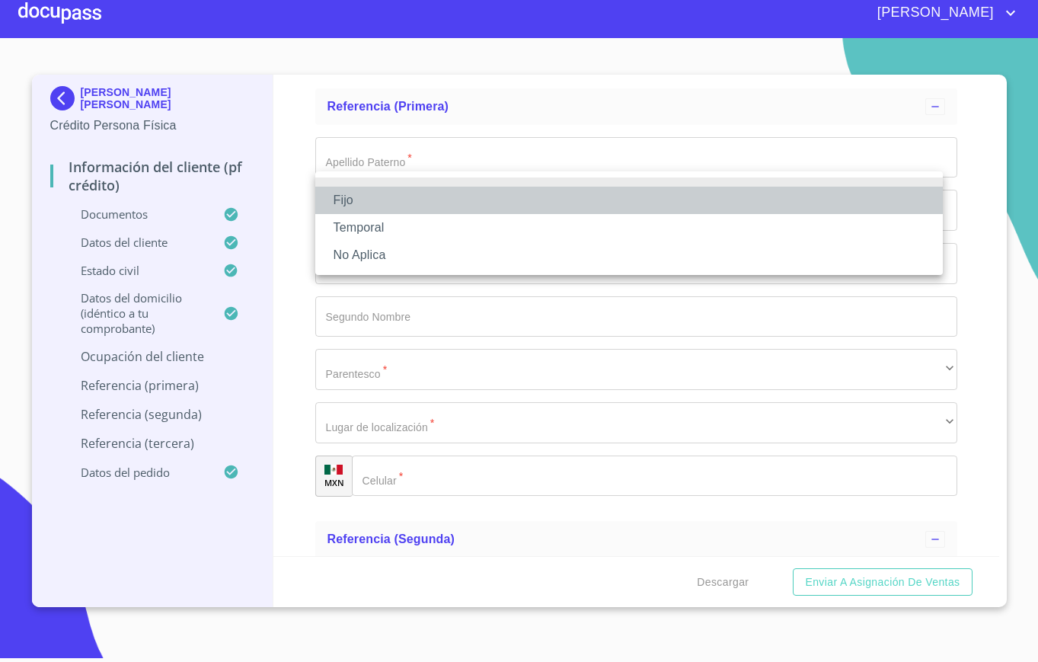
click at [392, 192] on li "Fijo" at bounding box center [629, 200] width 628 height 27
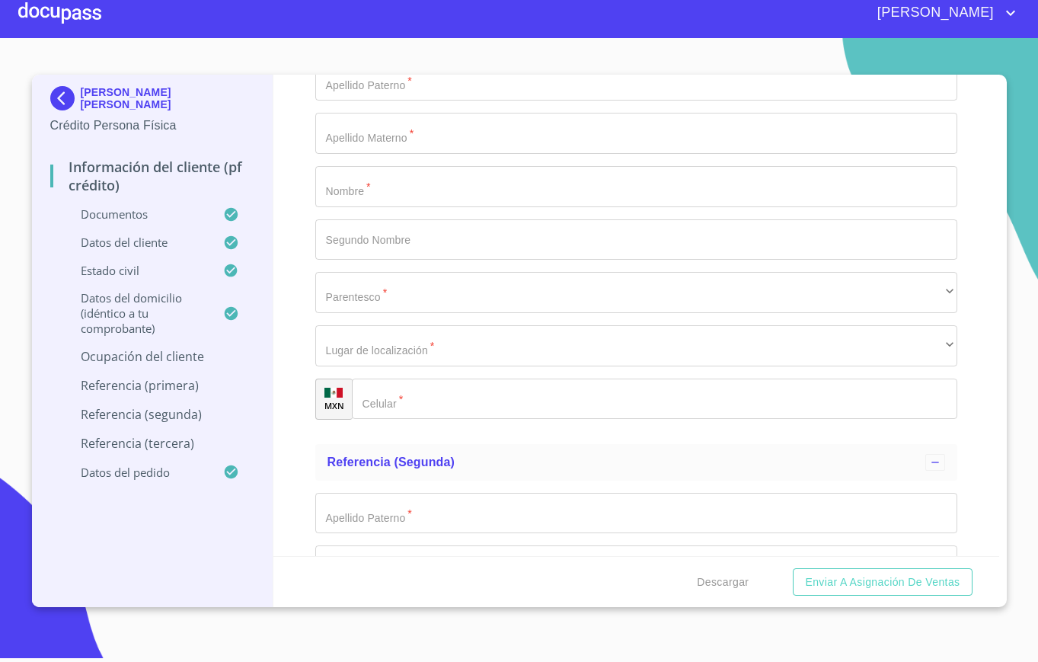
scroll to position [6961, 0]
type input "13530.83"
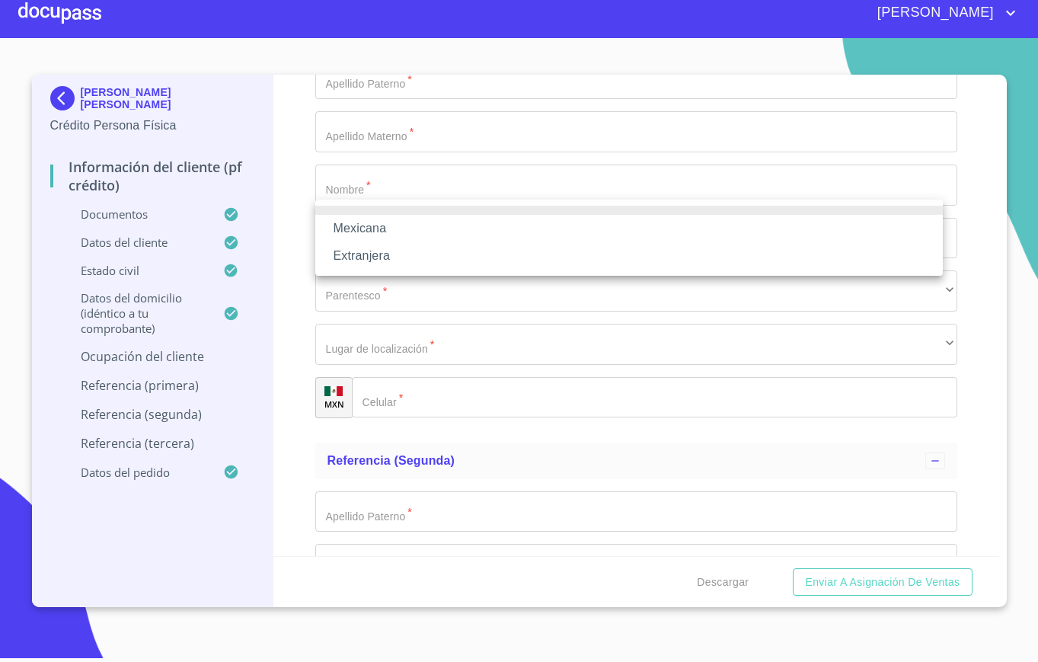
click at [419, 232] on li "Mexicana" at bounding box center [629, 228] width 628 height 27
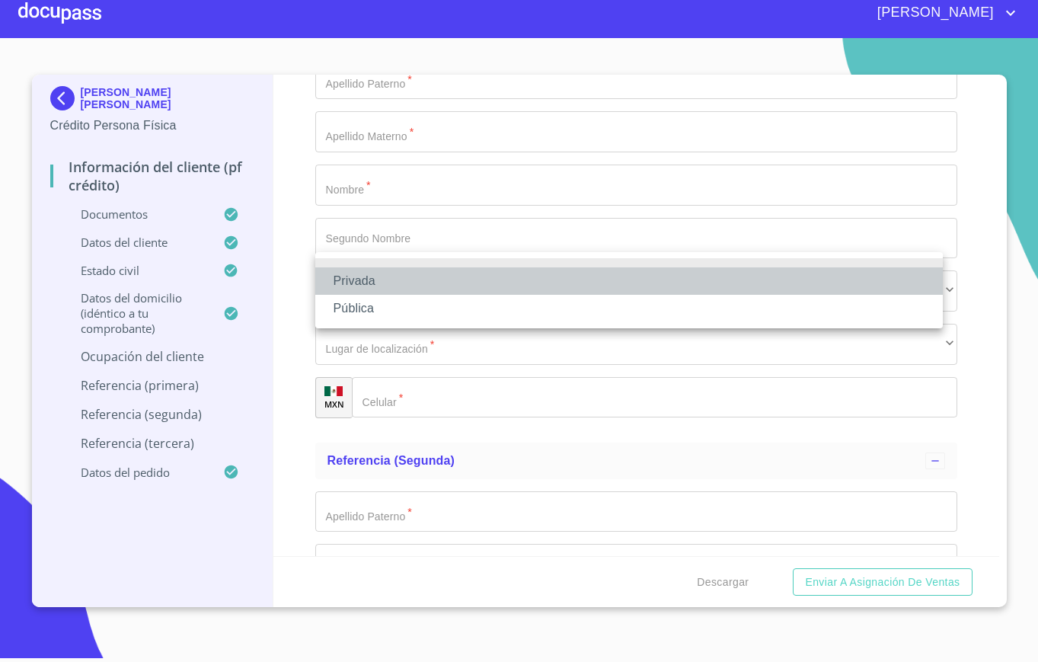
click at [401, 276] on li "Privada" at bounding box center [629, 280] width 628 height 27
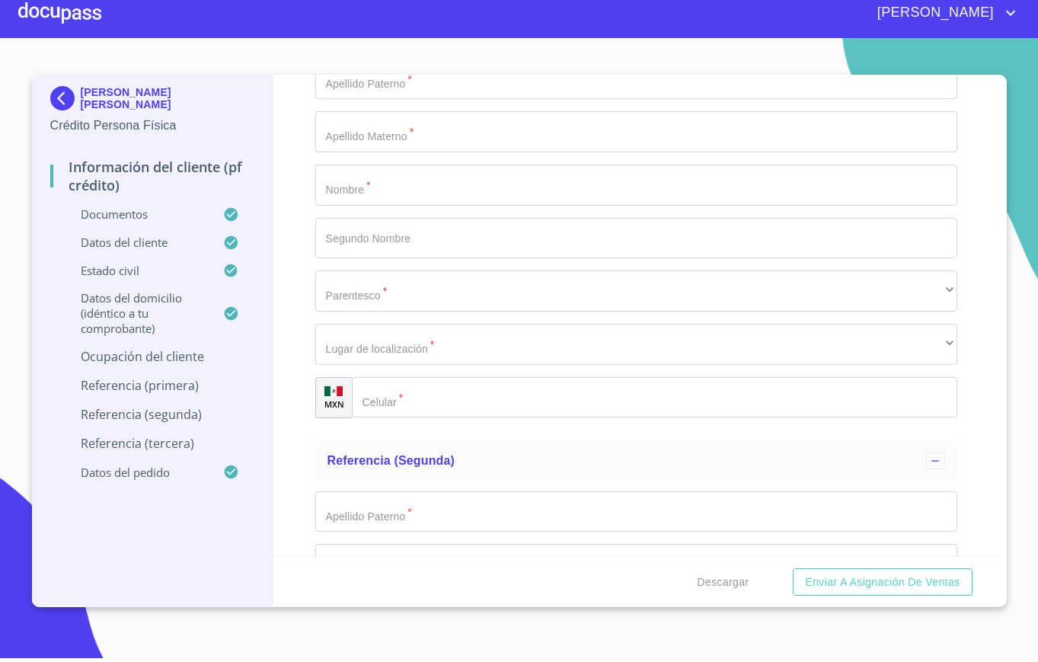
type input "ESCUELA"
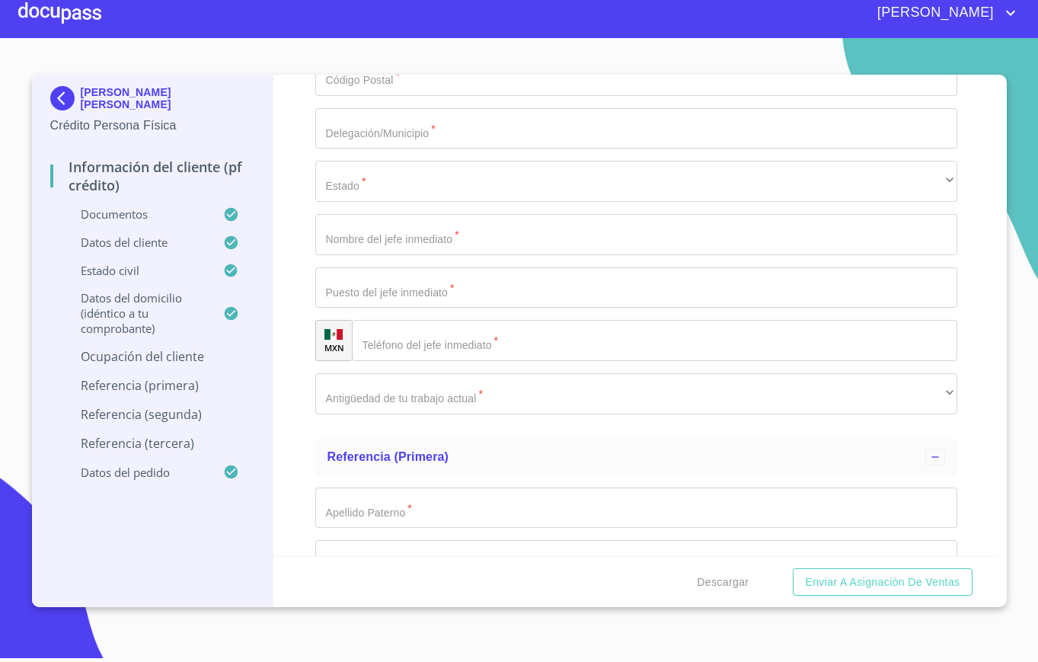
scroll to position [6539, 0]
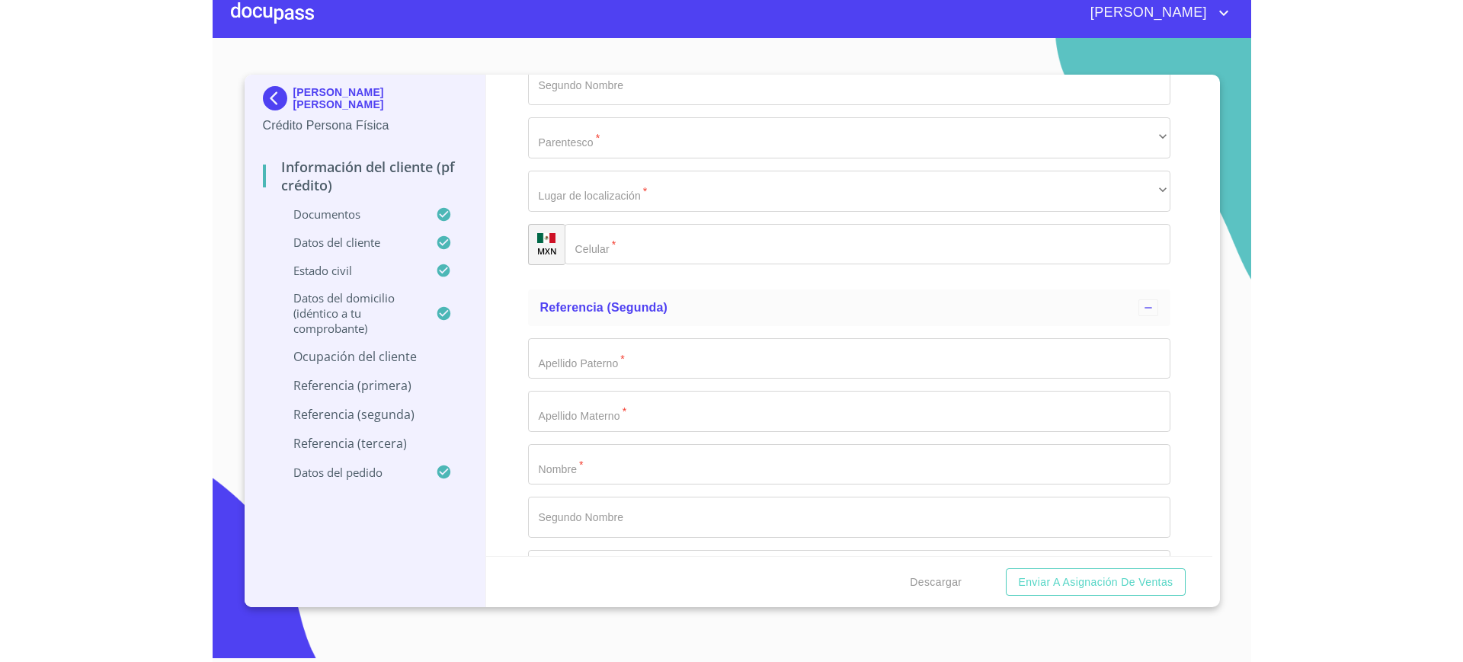
scroll to position [7115, 0]
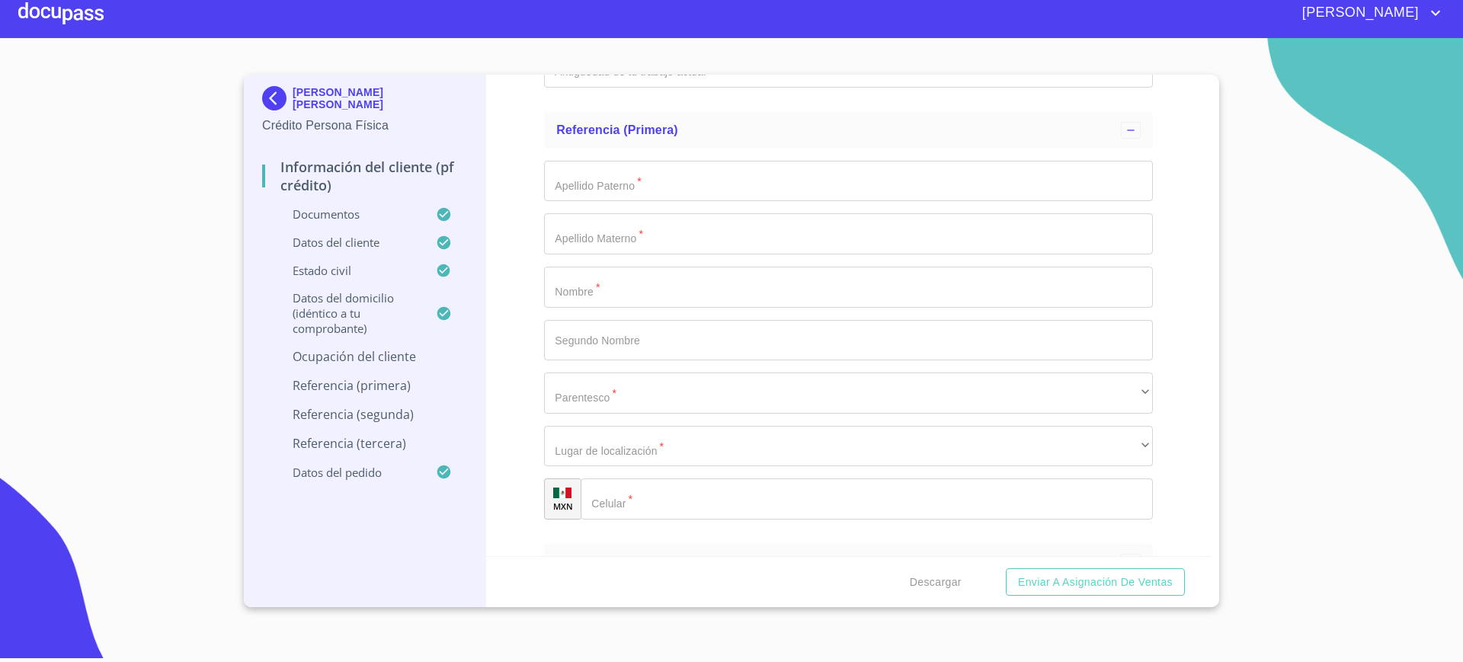
paste input "[PHONE_NUMBER]"
type input "[PHONE_NUMBER]"
type input "c"
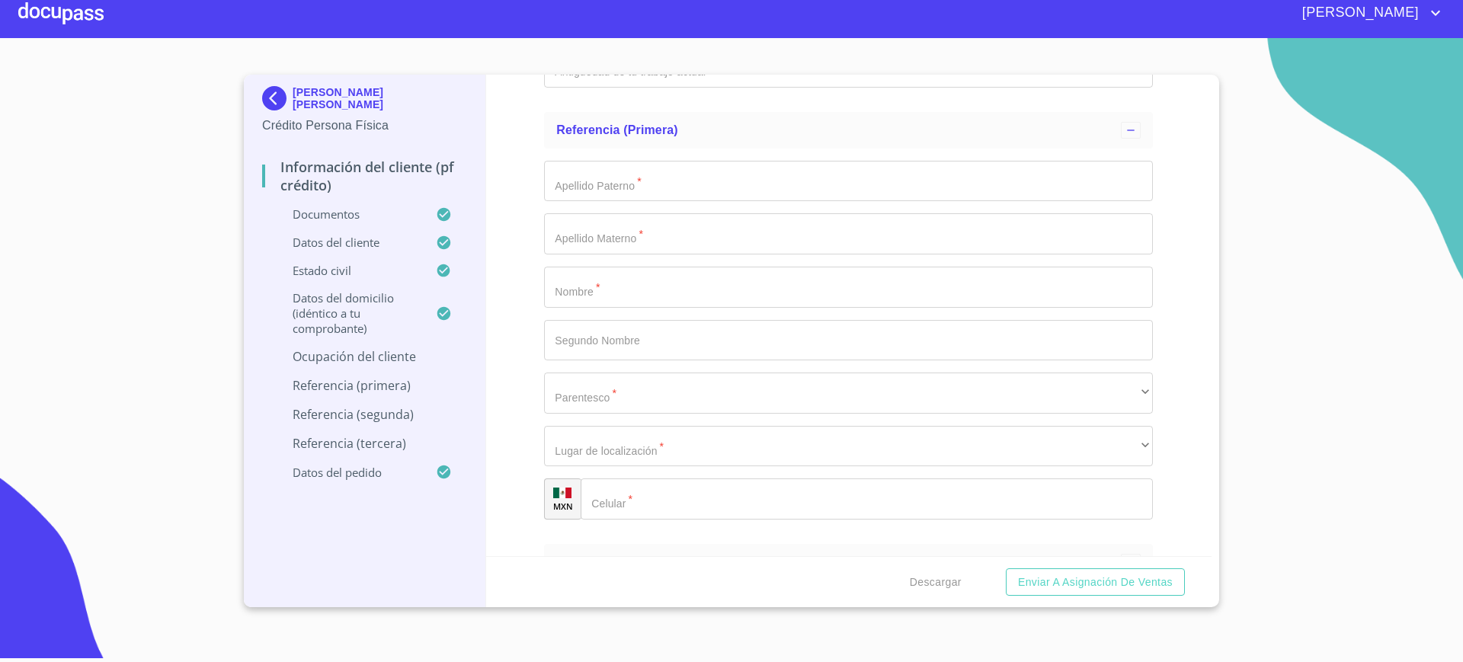
type input "[GEOGRAPHIC_DATA][PERSON_NAME]"
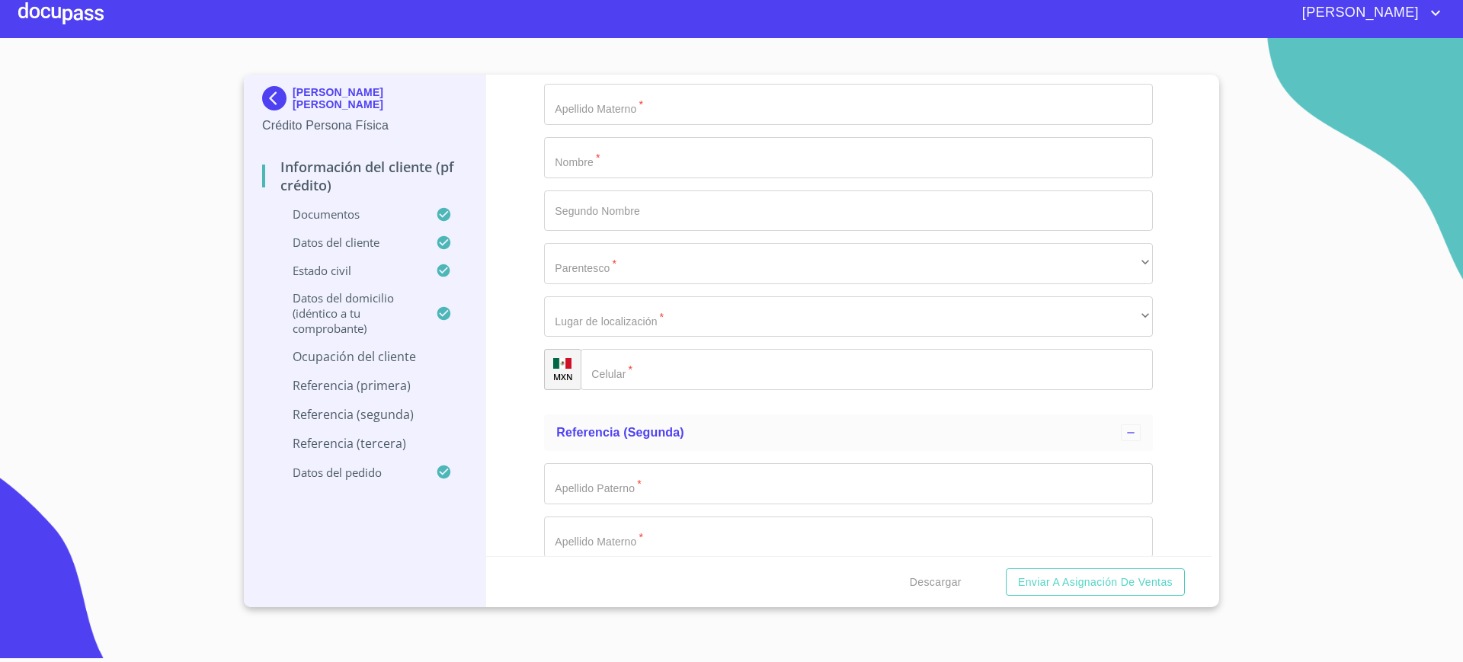
scroll to position [7247, 0]
type input "#27"
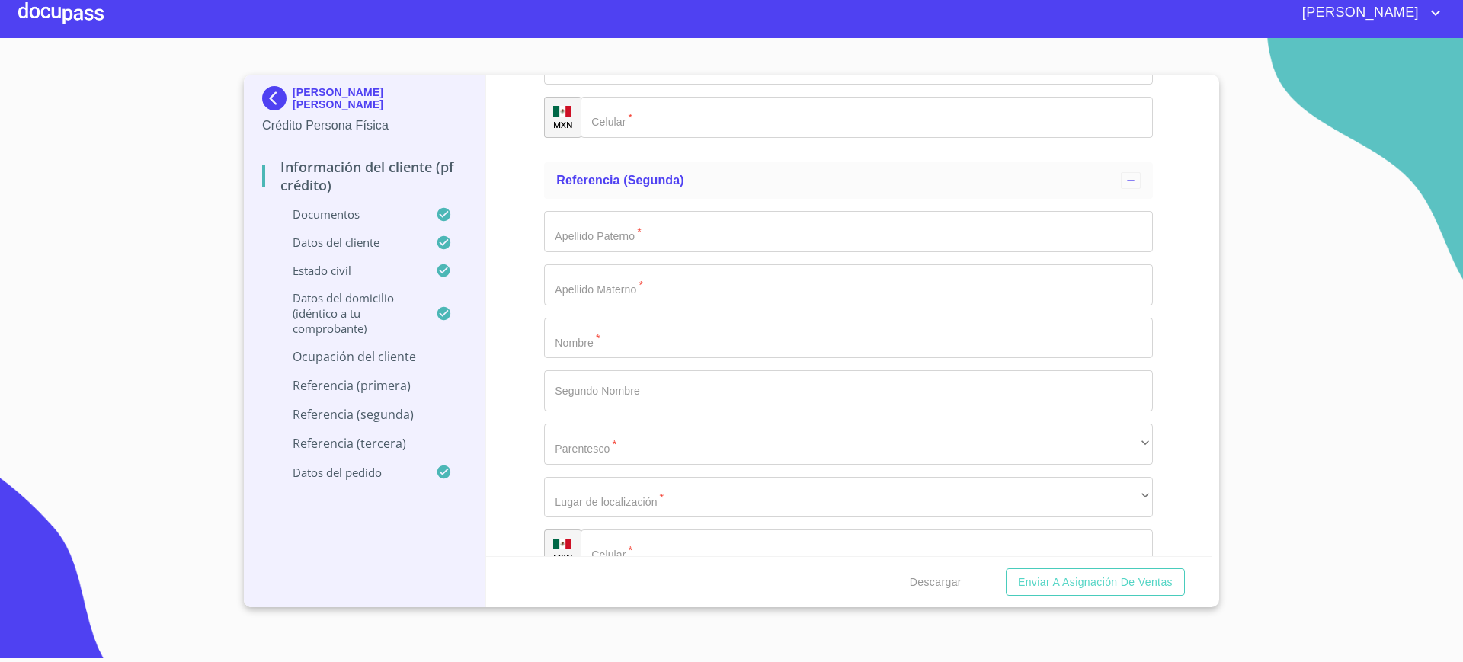
scroll to position [7500, 0]
type input "f"
type input "FRACC LOS [PERSON_NAME]"
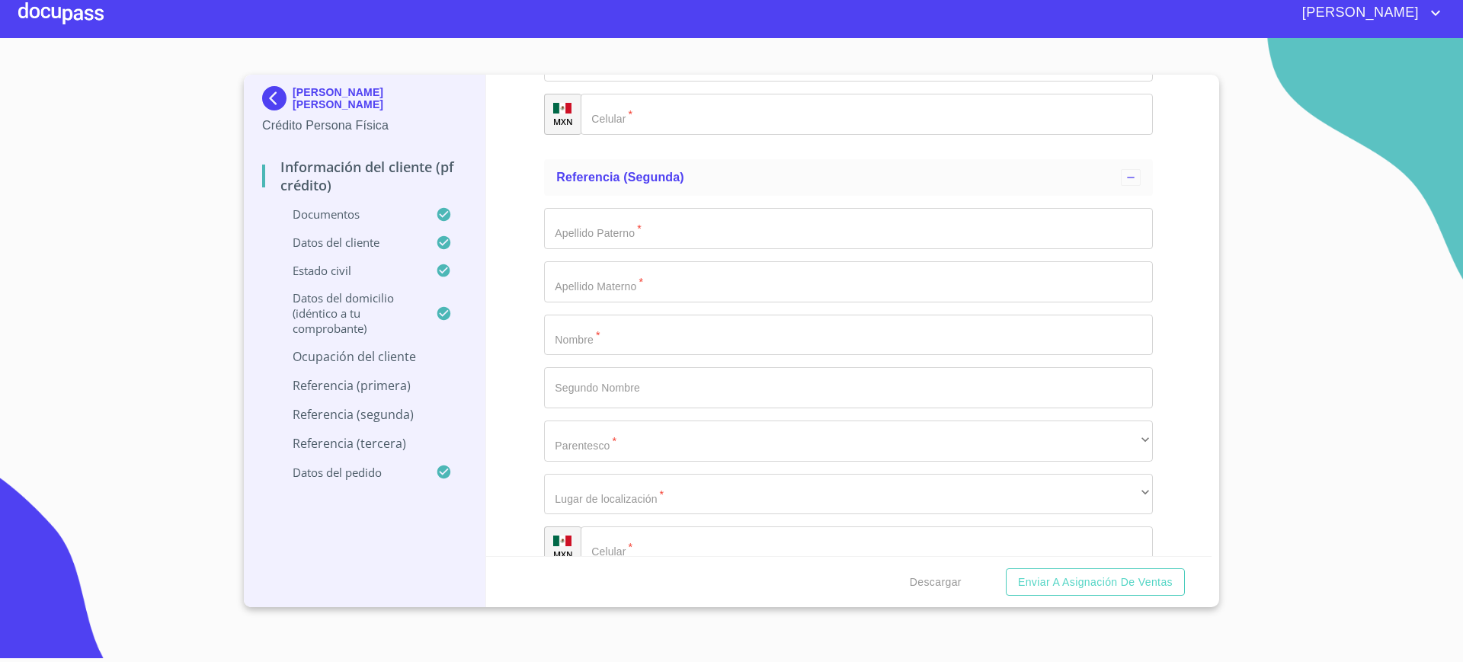
type input "45645"
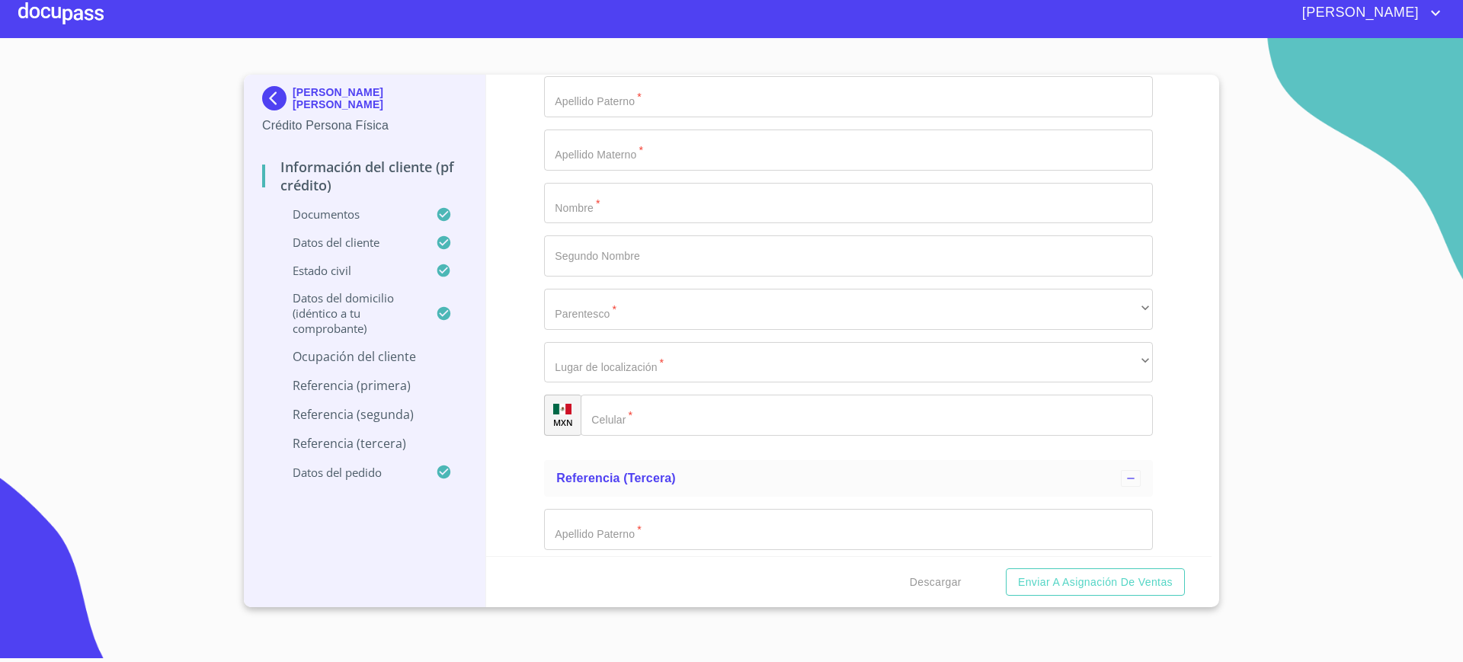
scroll to position [7633, 0]
type input "TLAJOMULCO DE ZUÑIGA"
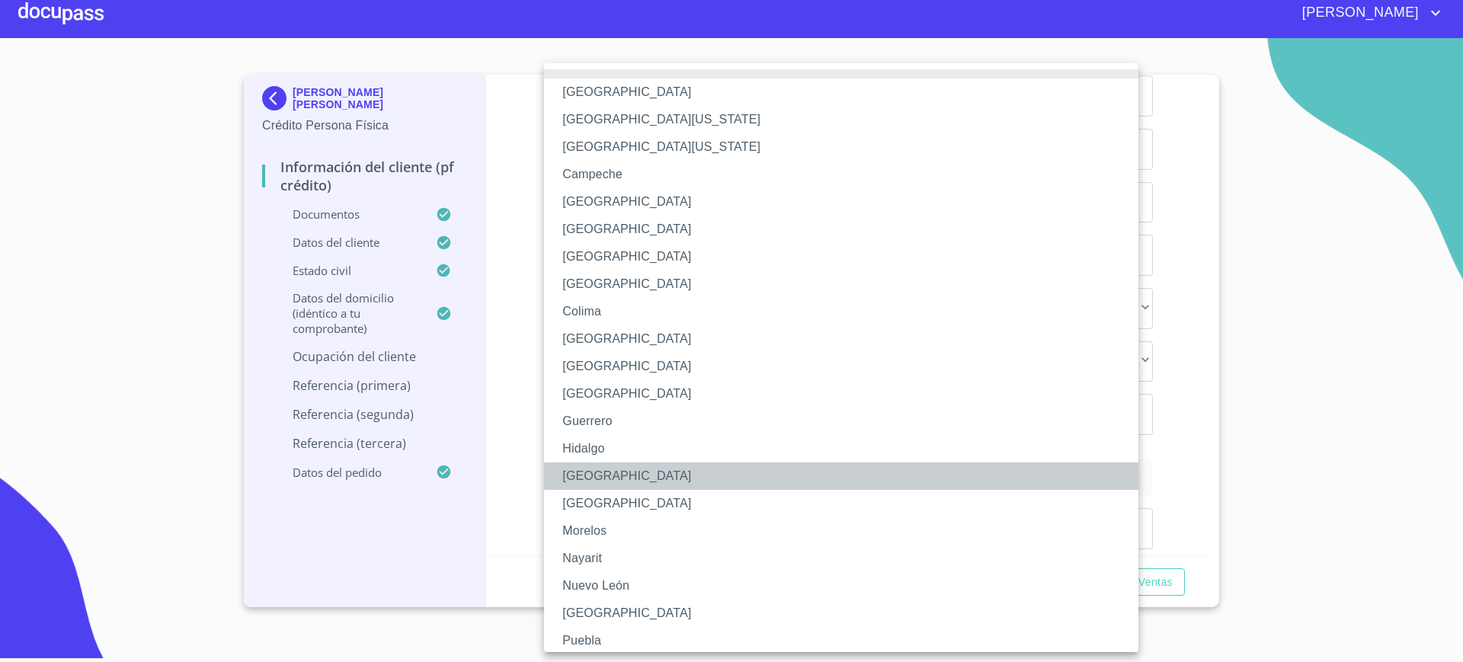
click at [610, 474] on li "[GEOGRAPHIC_DATA]" at bounding box center [848, 475] width 609 height 27
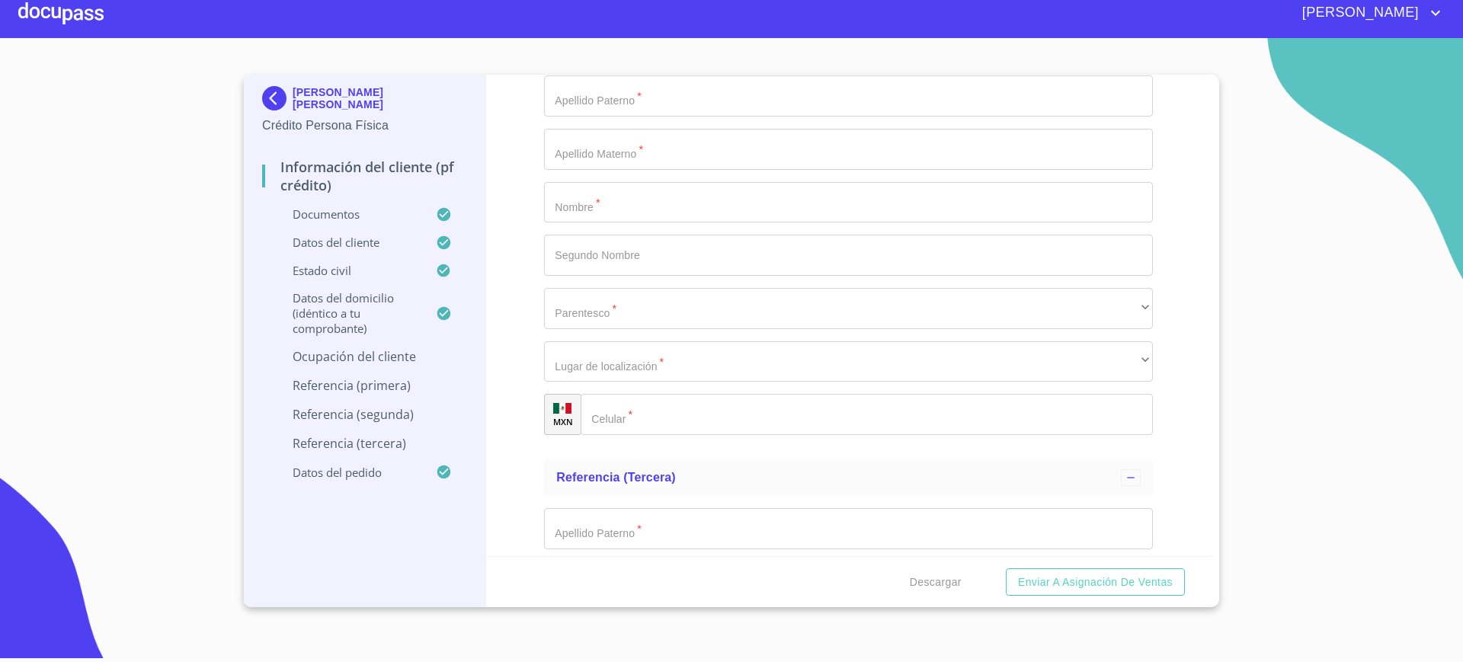
type input "[PERSON_NAME]"
type input "RELACIONES PUBLICAS"
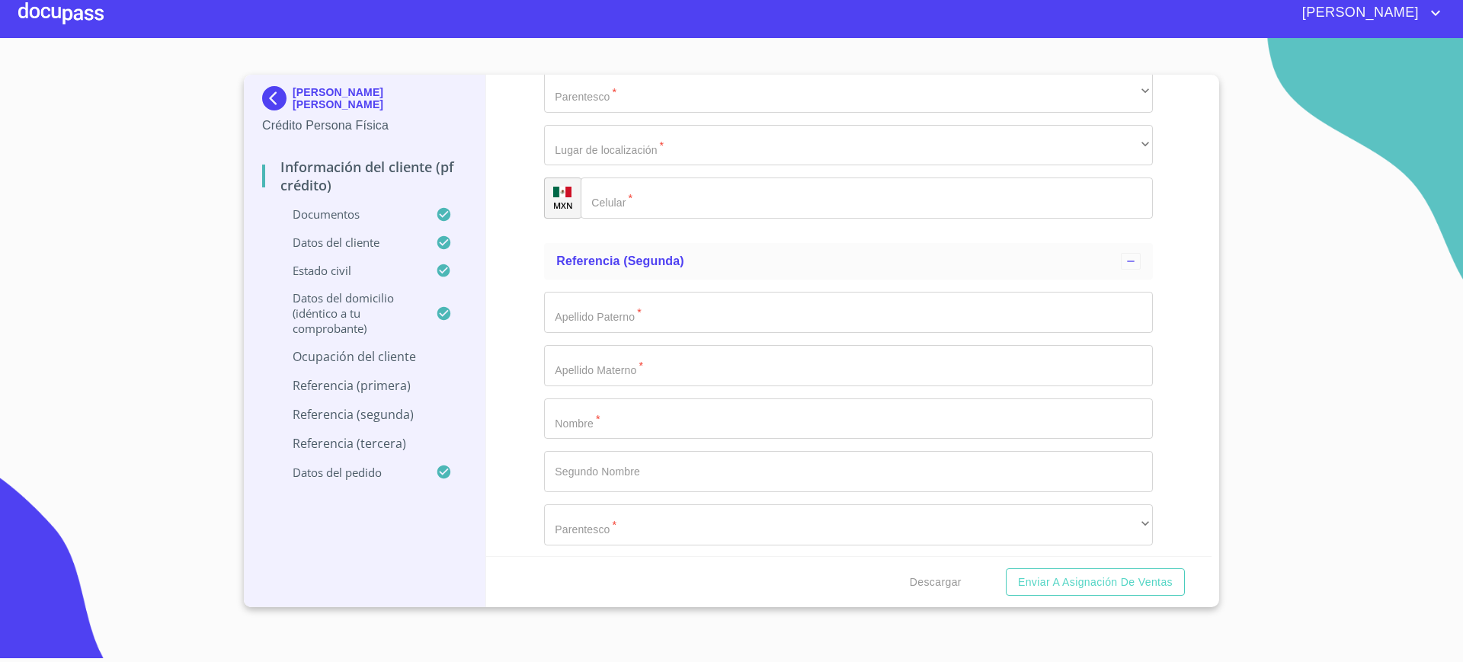
scroll to position [7499, 0]
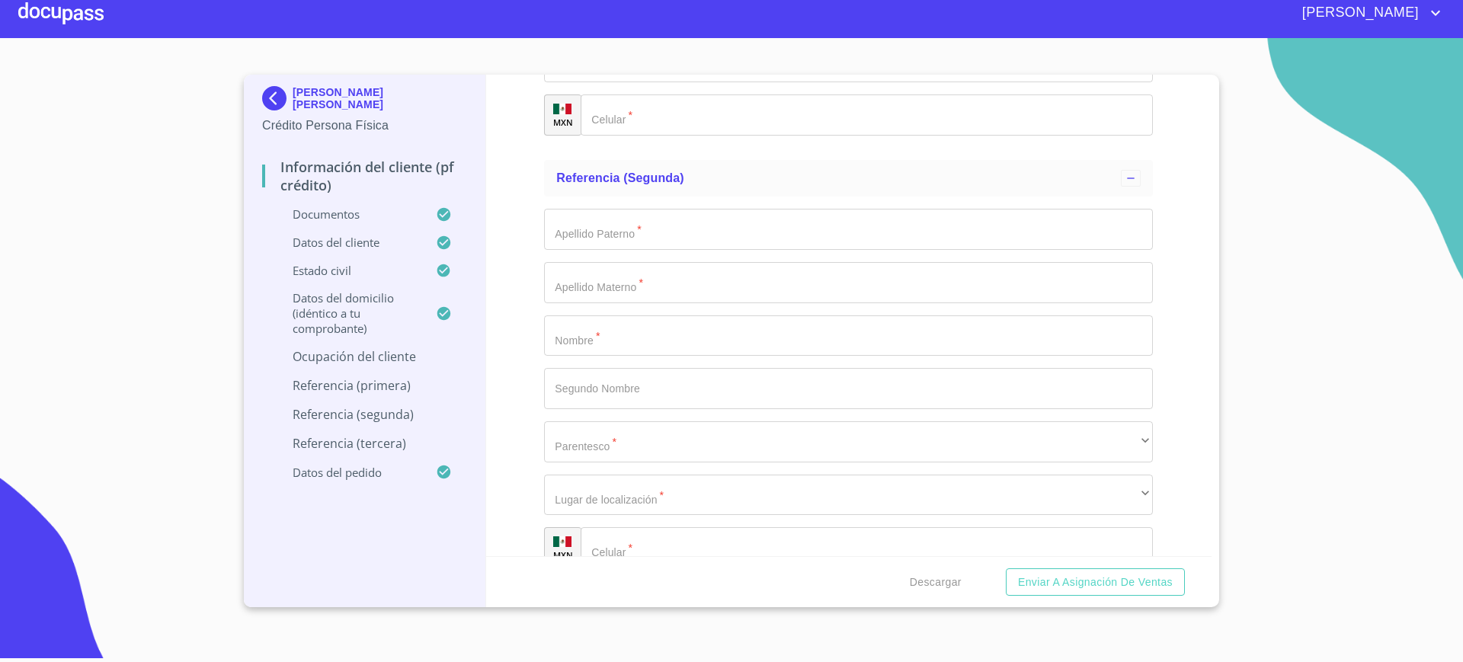
type input "6"
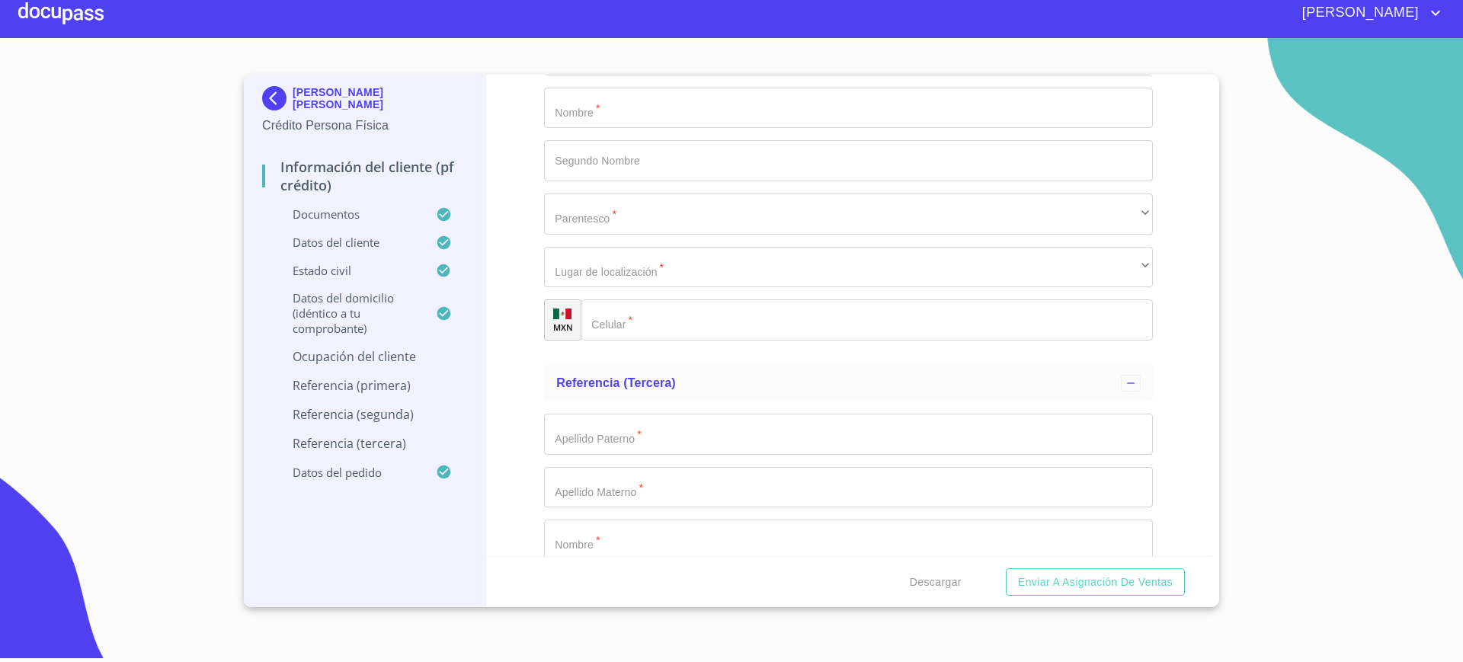
type input "[PHONE_NUMBER]"
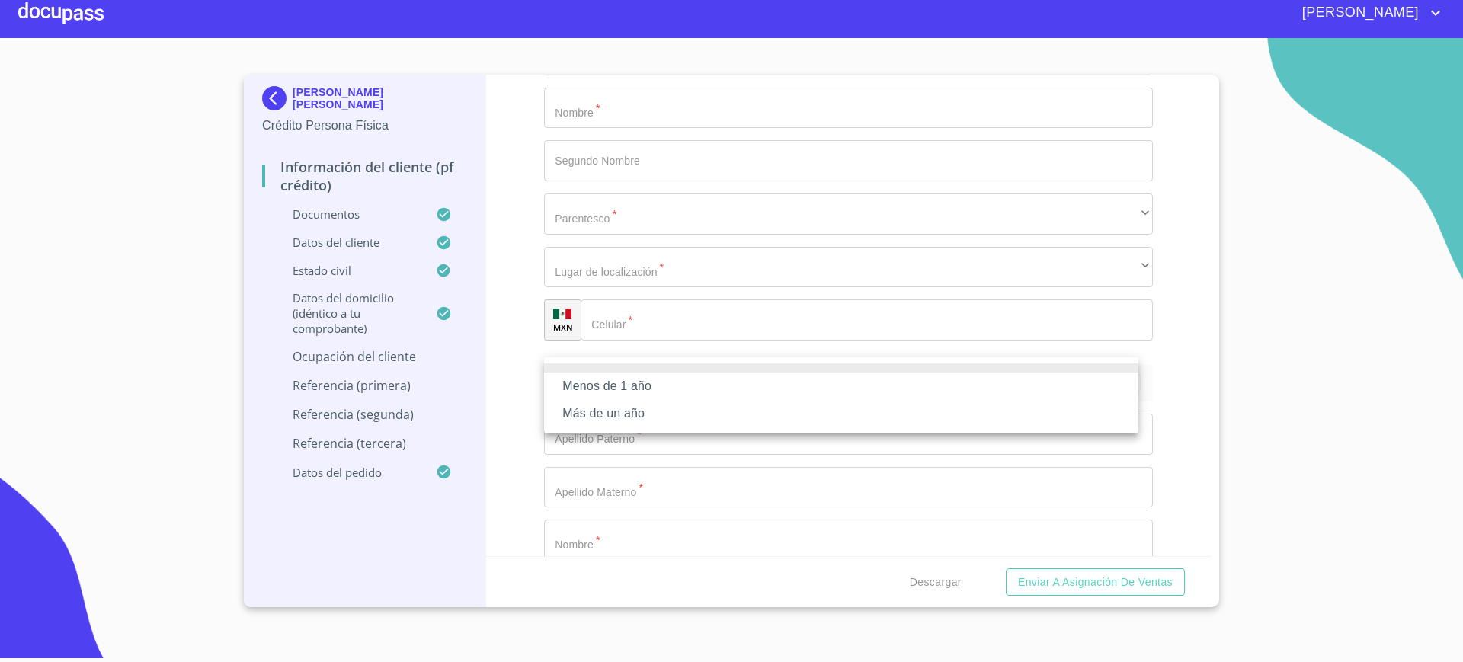
click at [638, 408] on li "Más de un año" at bounding box center [841, 413] width 594 height 27
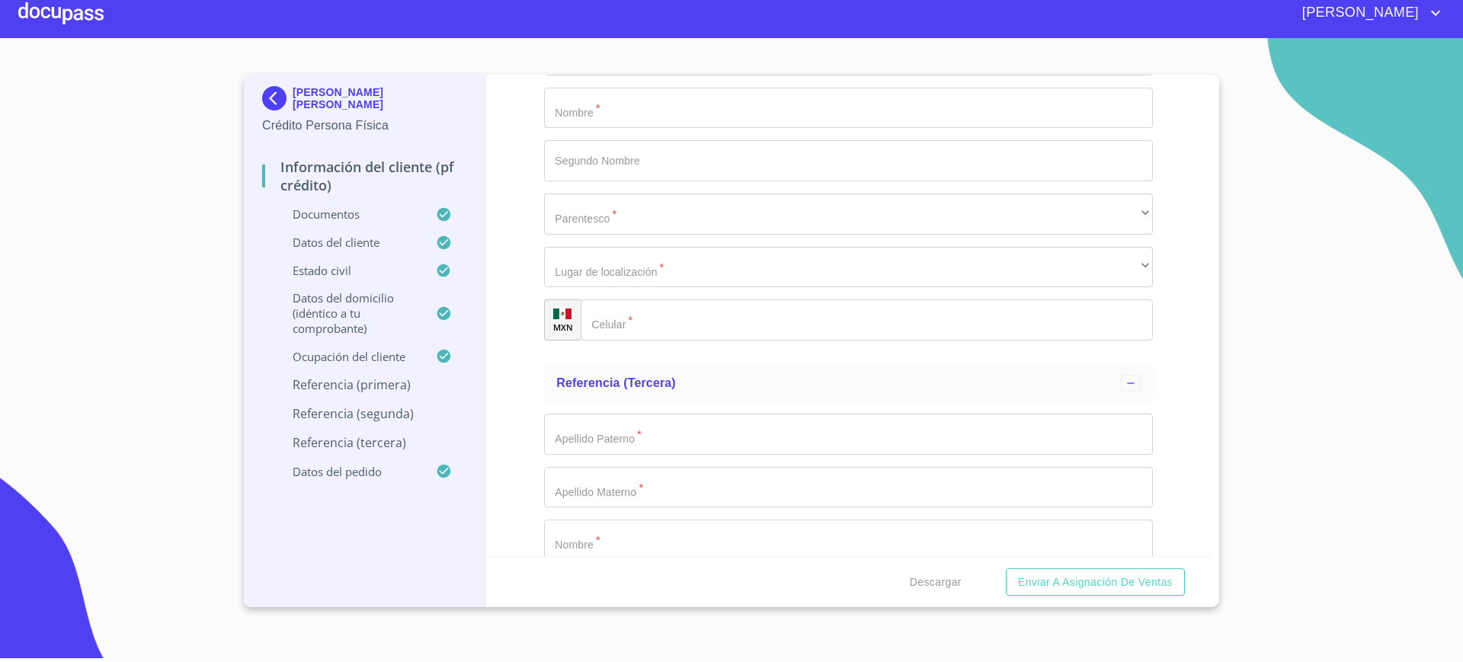
drag, startPoint x: 542, startPoint y: 411, endPoint x: 643, endPoint y: 482, distance: 123.5
click at [643, 482] on div "Información del cliente (PF crédito) Documentos Documento de identificación.   …" at bounding box center [849, 316] width 726 height 482
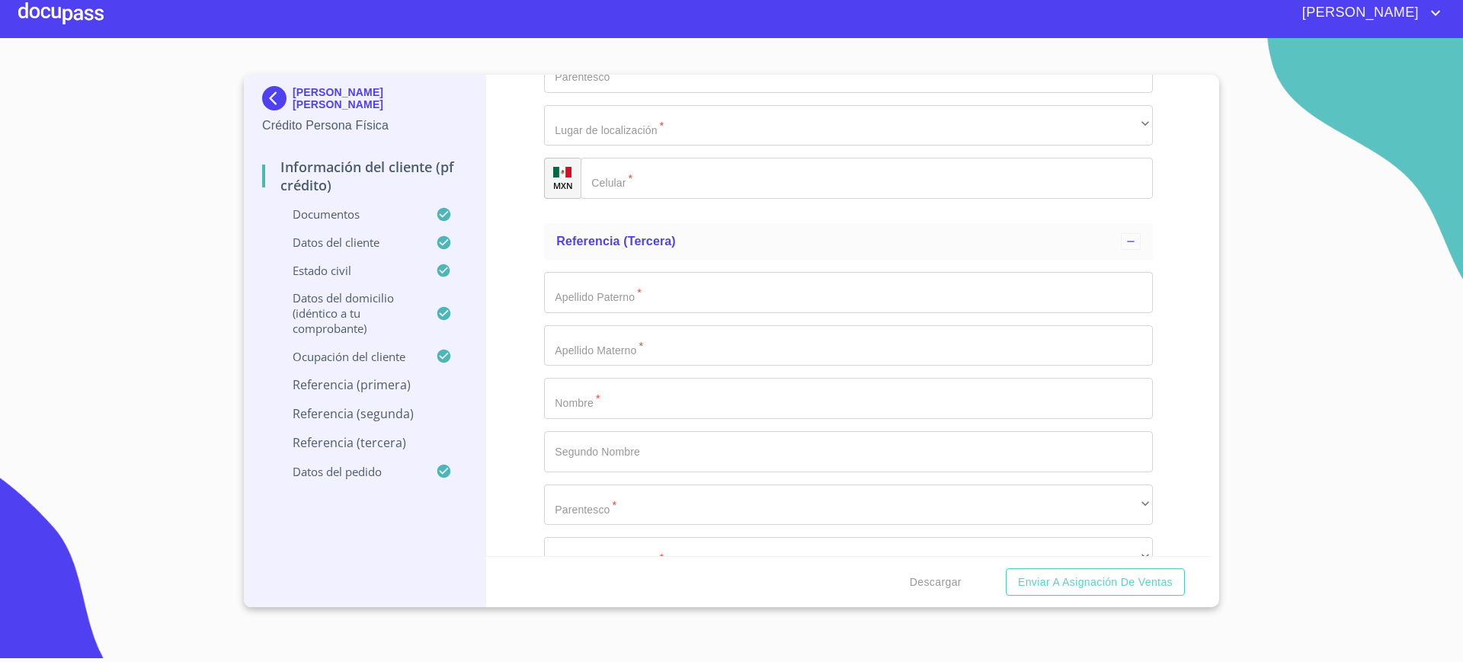
type input "R"
type input "[PERSON_NAME]"
type input "."
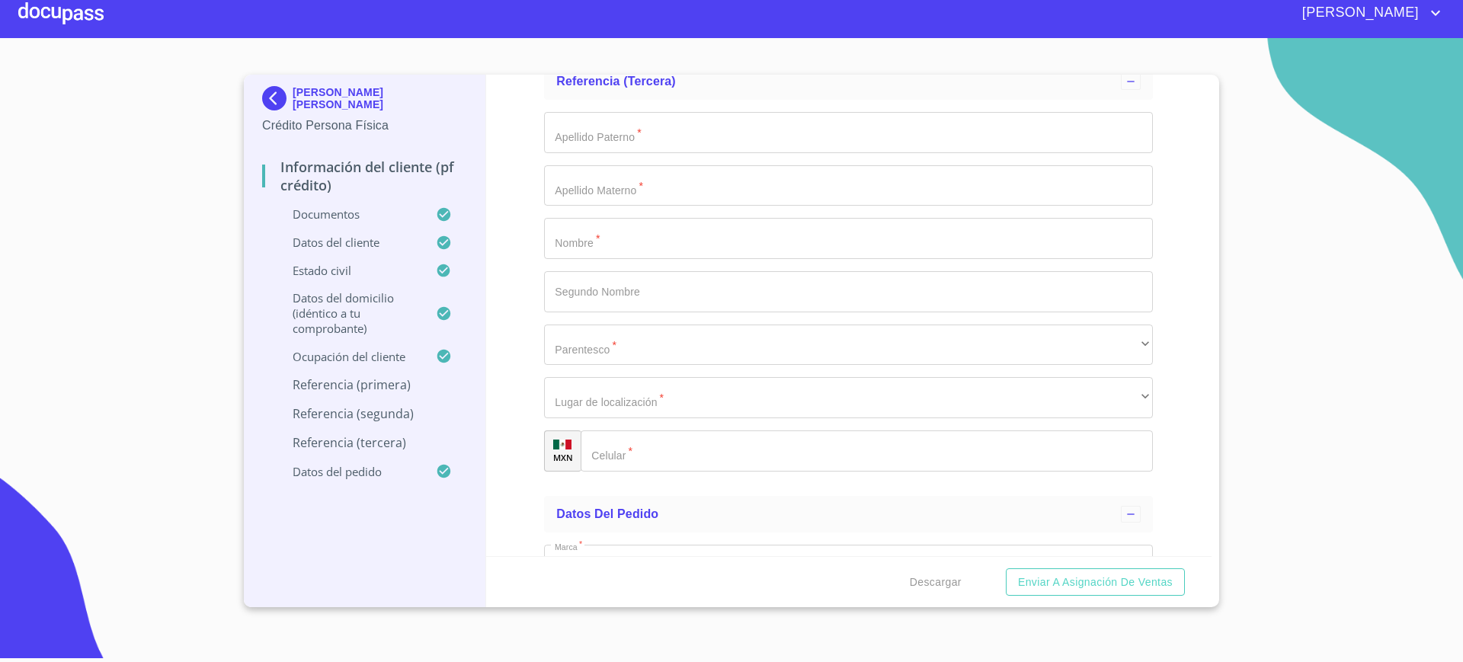
type input "OSCAR"
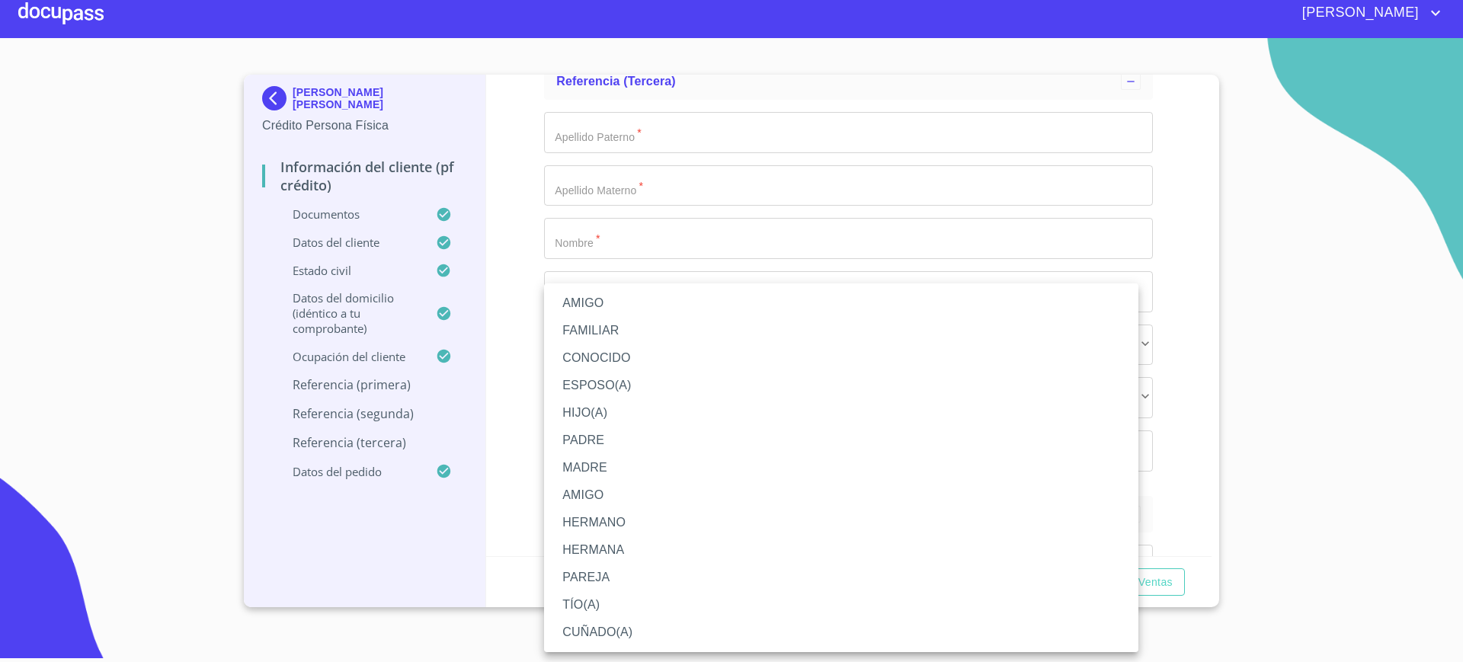
click at [624, 392] on li "ESPOSO(A)" at bounding box center [841, 385] width 594 height 27
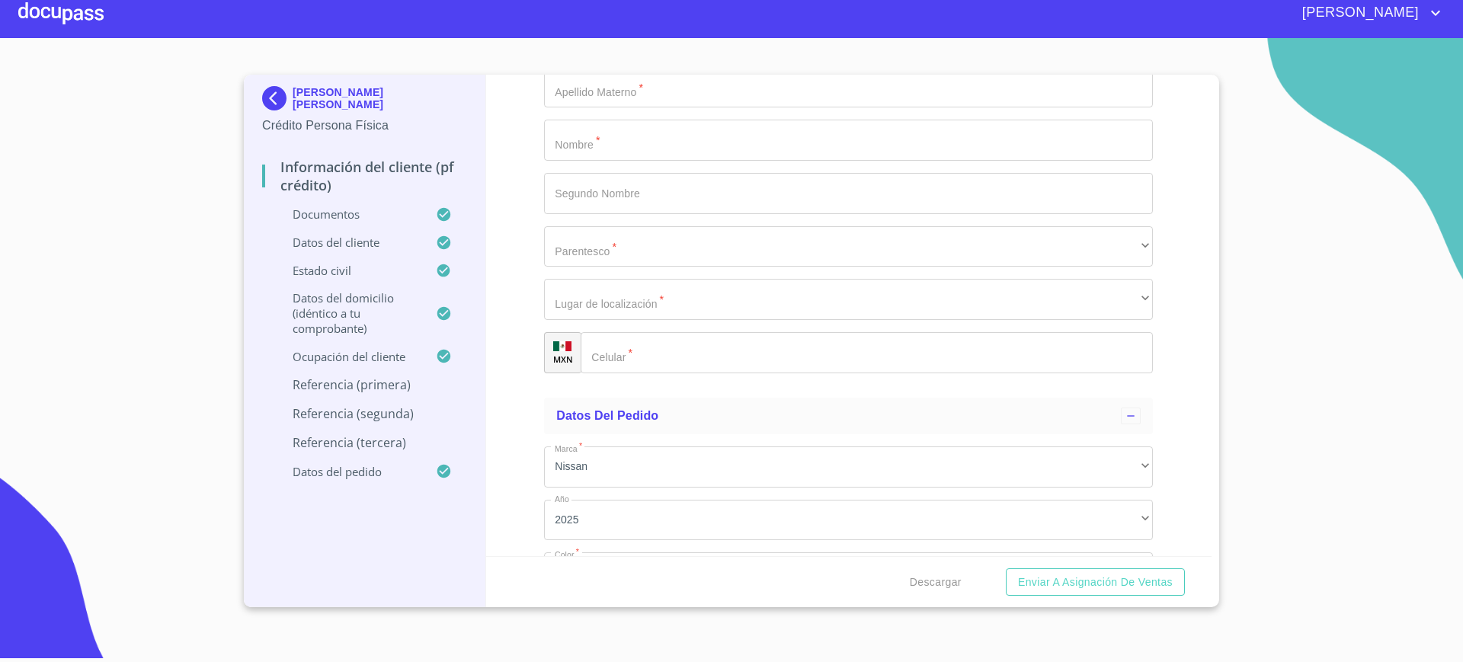
scroll to position [8128, 0]
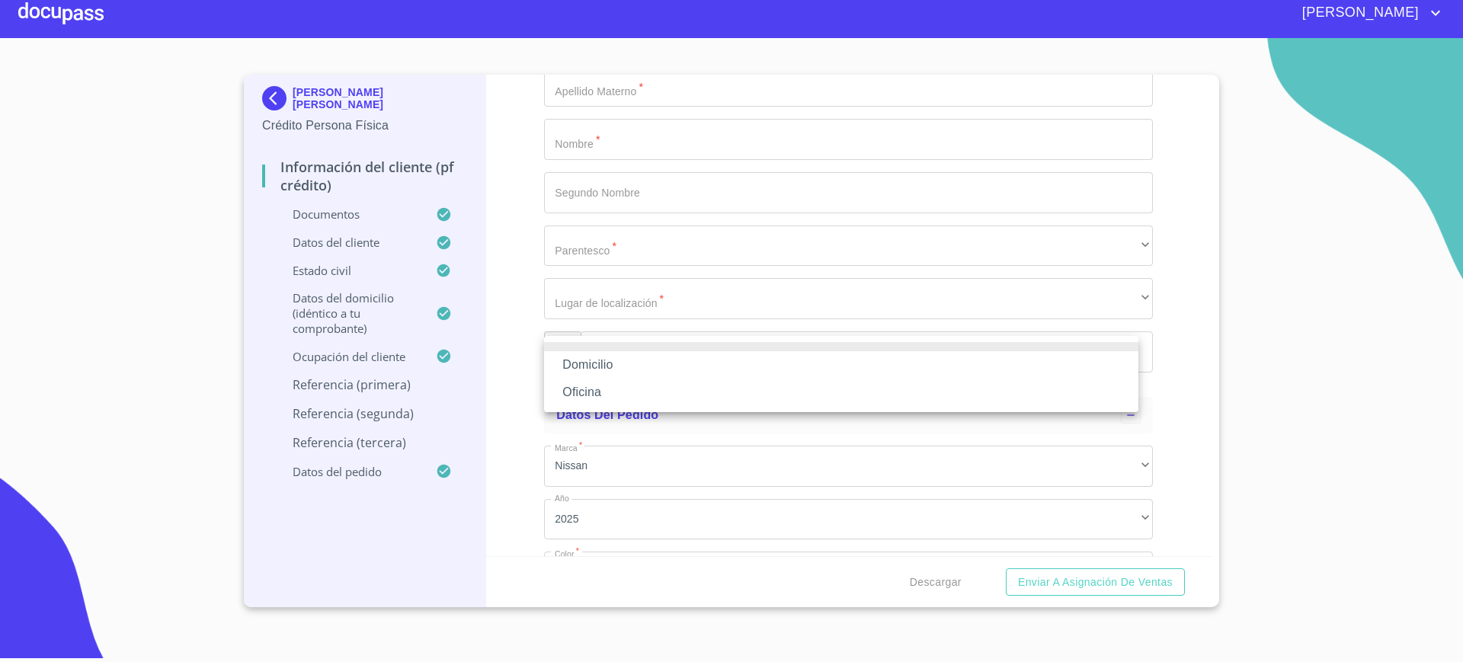
click at [638, 363] on li "Domicilio" at bounding box center [841, 364] width 594 height 27
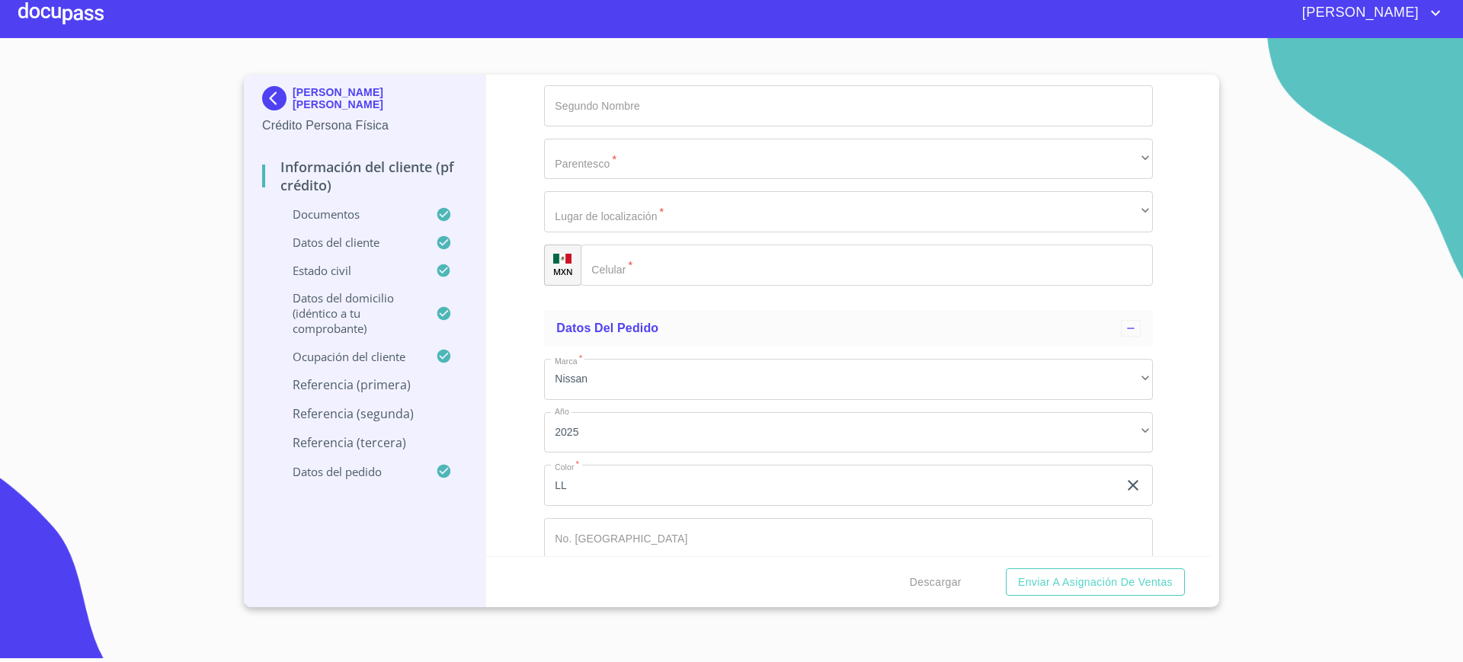
scroll to position [8216, 0]
type input "[PHONE_NUMBER]"
type input "[PERSON_NAME]"
type input "."
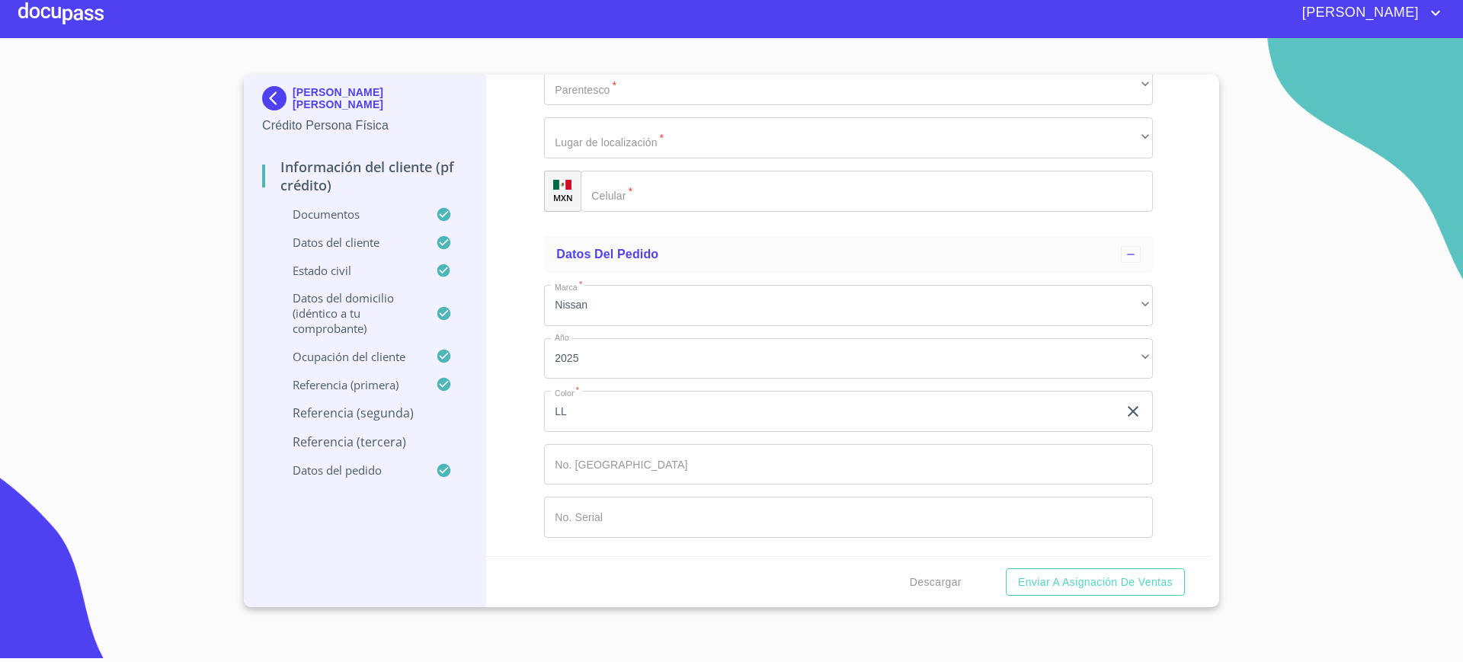
scroll to position [8422, 0]
type input "[PERSON_NAME]"
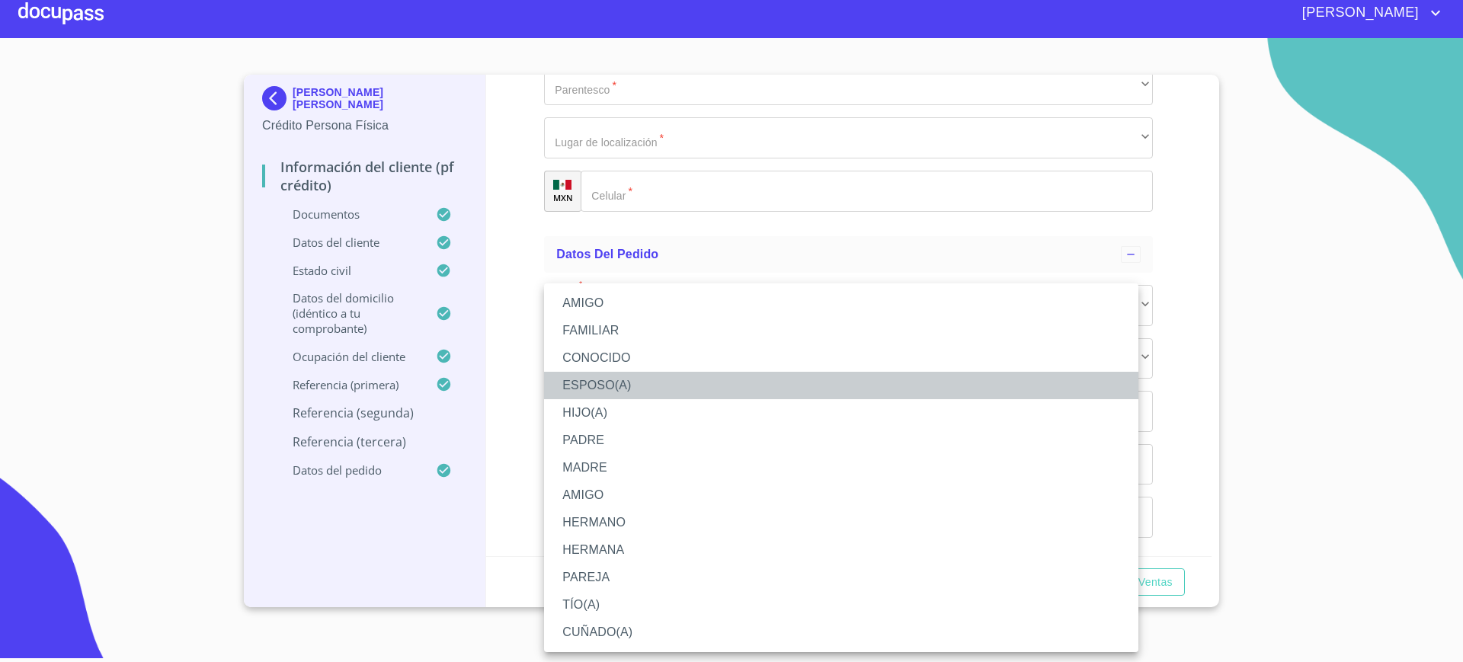
click at [654, 376] on li "ESPOSO(A)" at bounding box center [841, 385] width 594 height 27
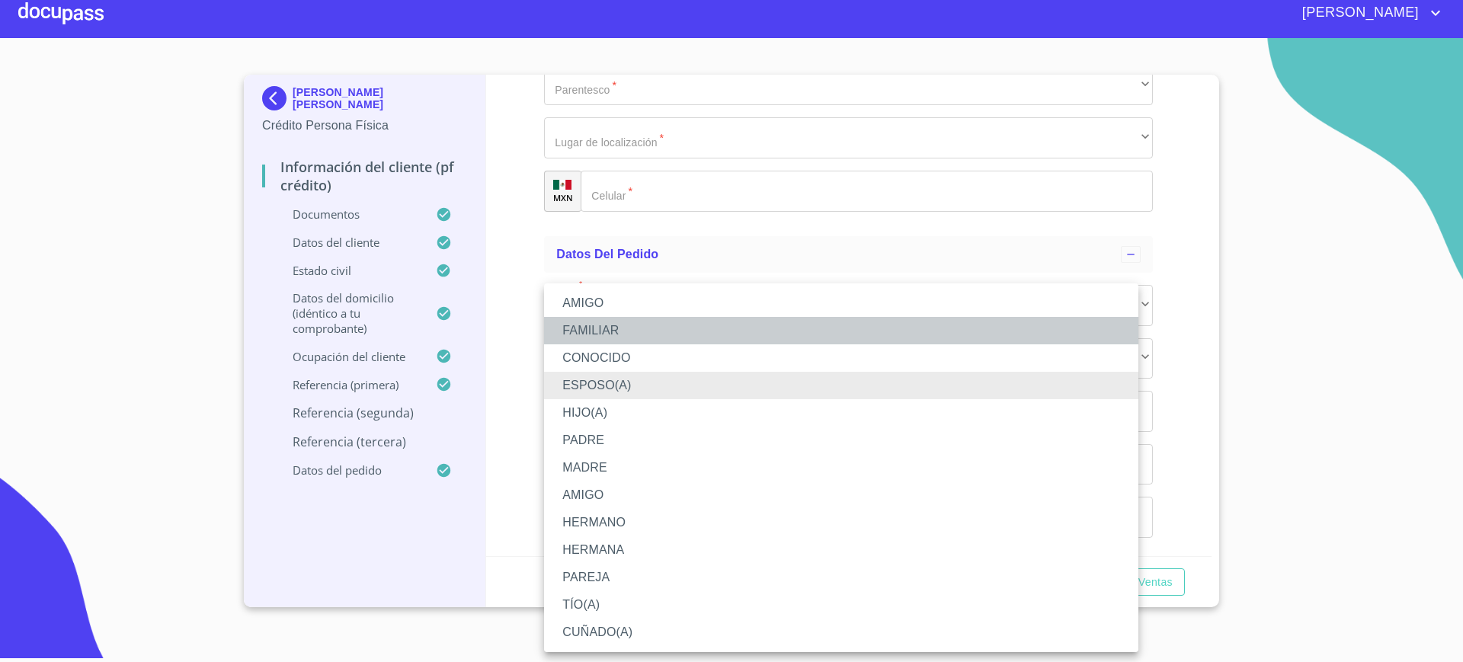
click at [645, 324] on li "FAMILIAR" at bounding box center [841, 330] width 594 height 27
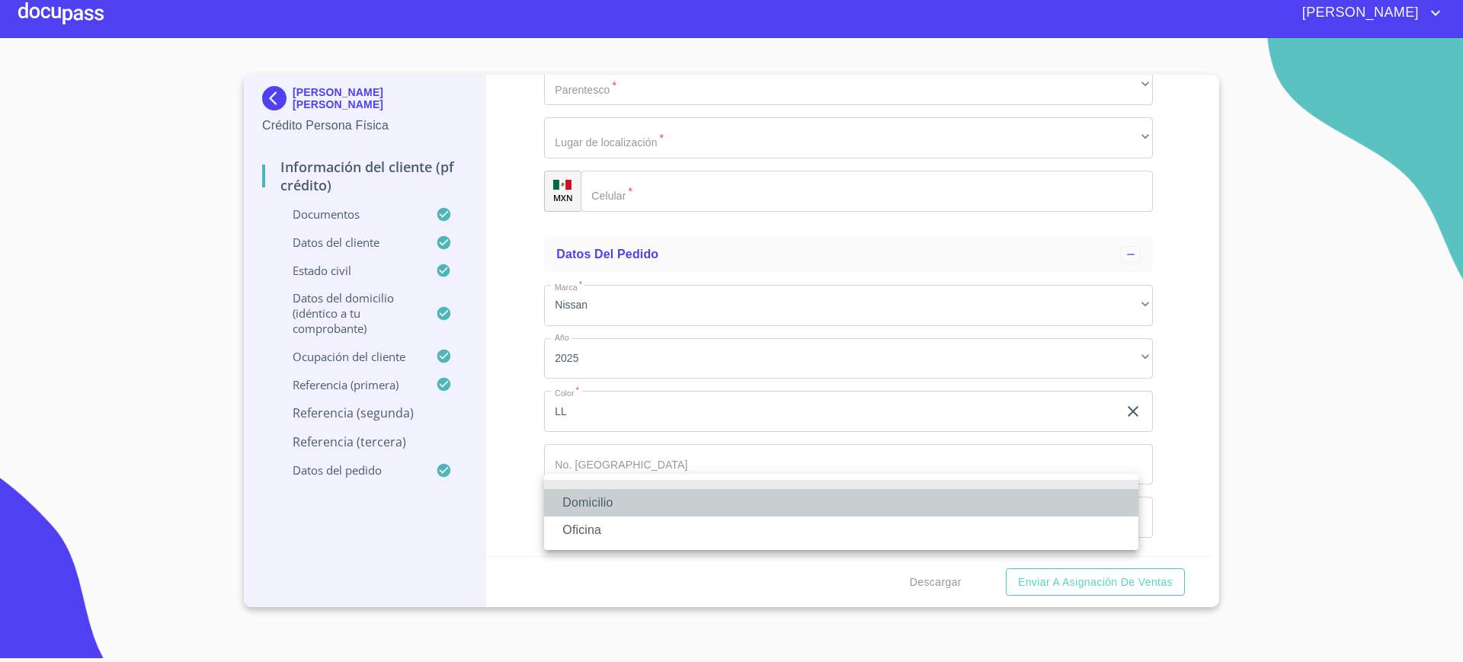
click at [611, 495] on li "Domicilio" at bounding box center [841, 502] width 594 height 27
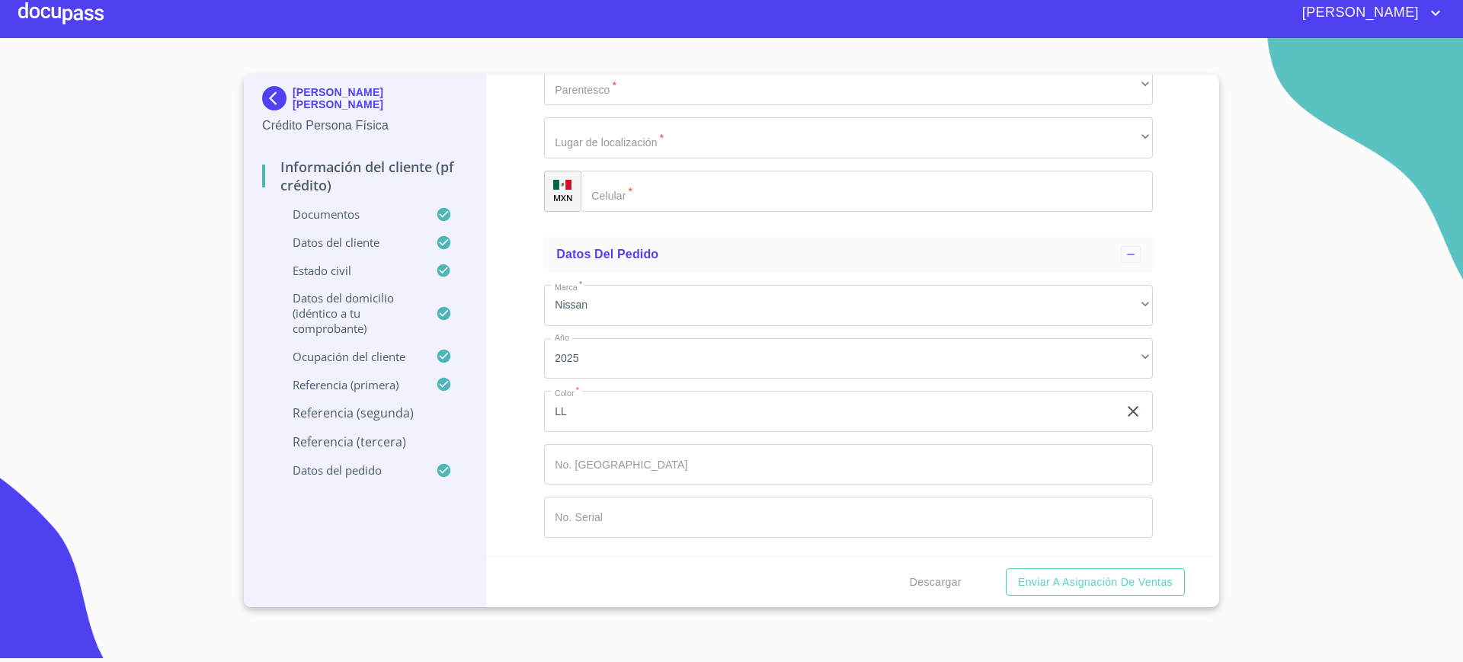
scroll to position [8565, 0]
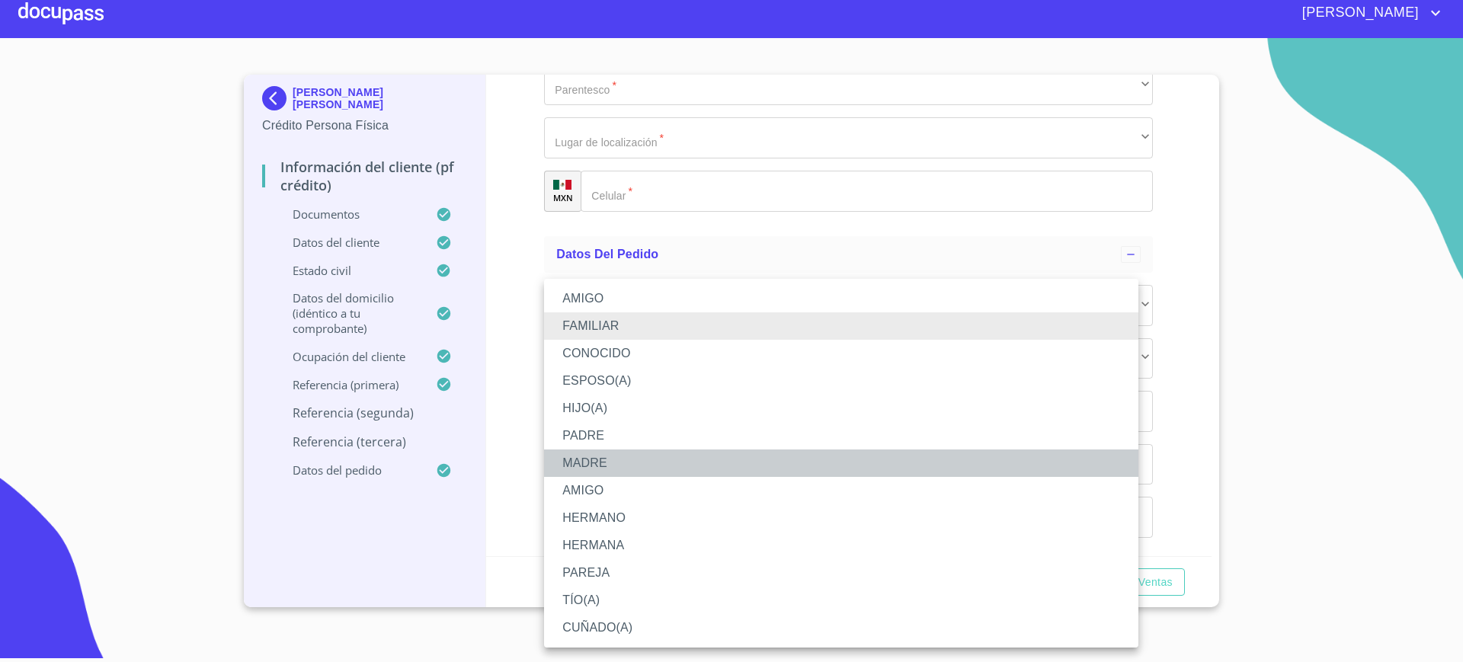
click at [637, 458] on li "MADRE" at bounding box center [841, 463] width 594 height 27
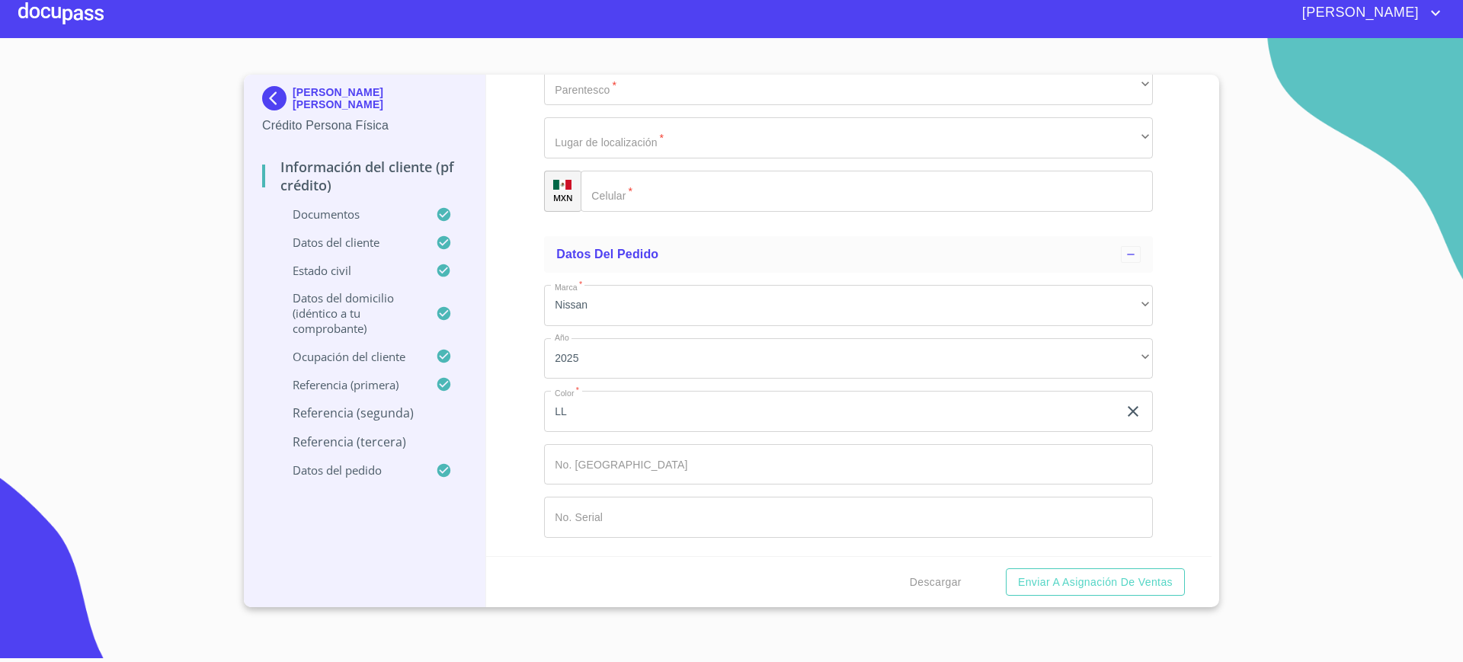
click at [533, 324] on div "Información del cliente (PF crédito) Documentos Documento de identificación.   …" at bounding box center [849, 316] width 726 height 482
type input "[PHONE_NUMBER]"
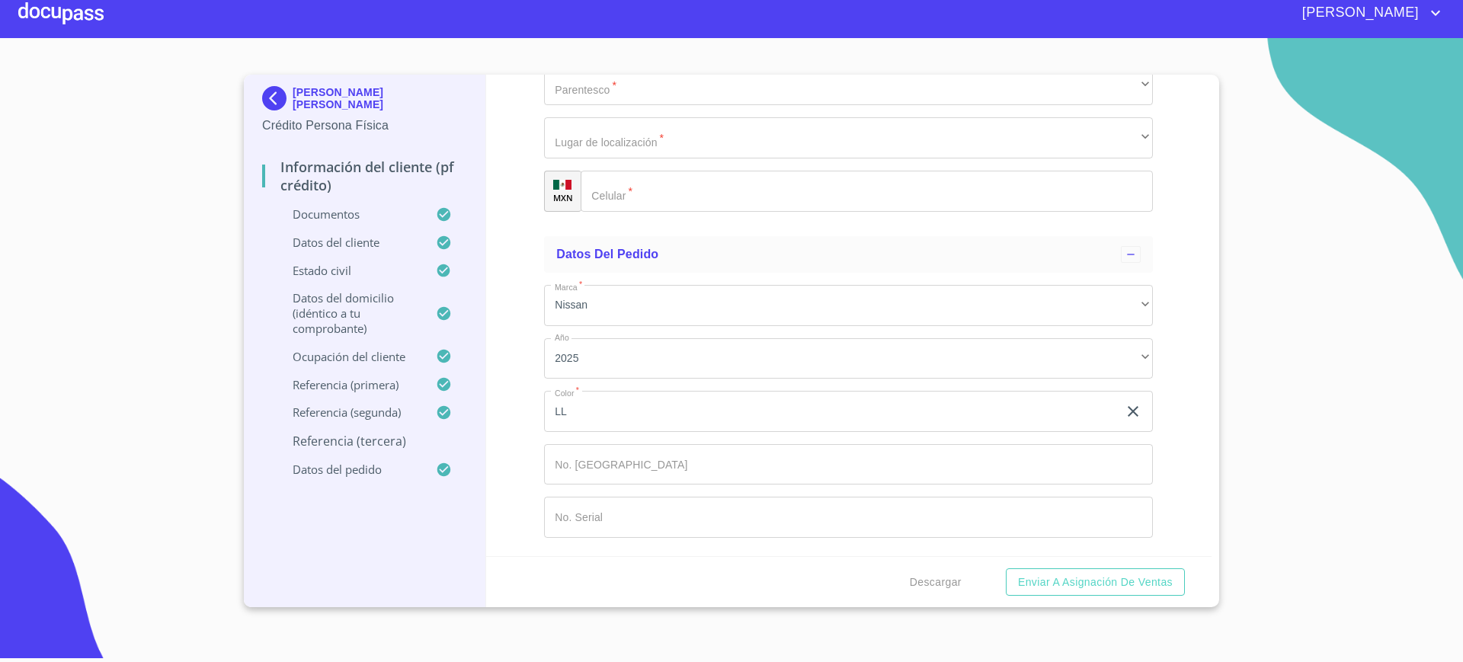
type input "[PERSON_NAME]"
type input "."
type input "[PERSON_NAME]"
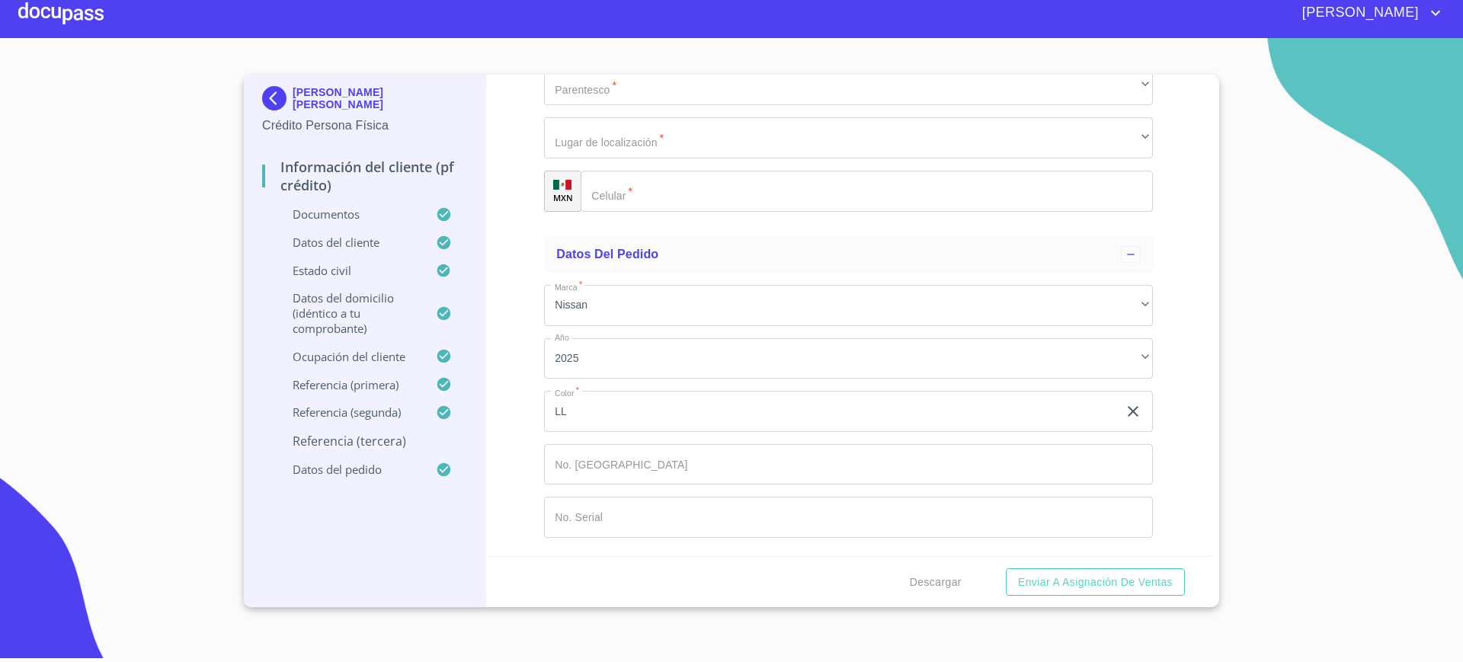
scroll to position [8705, 0]
type input "."
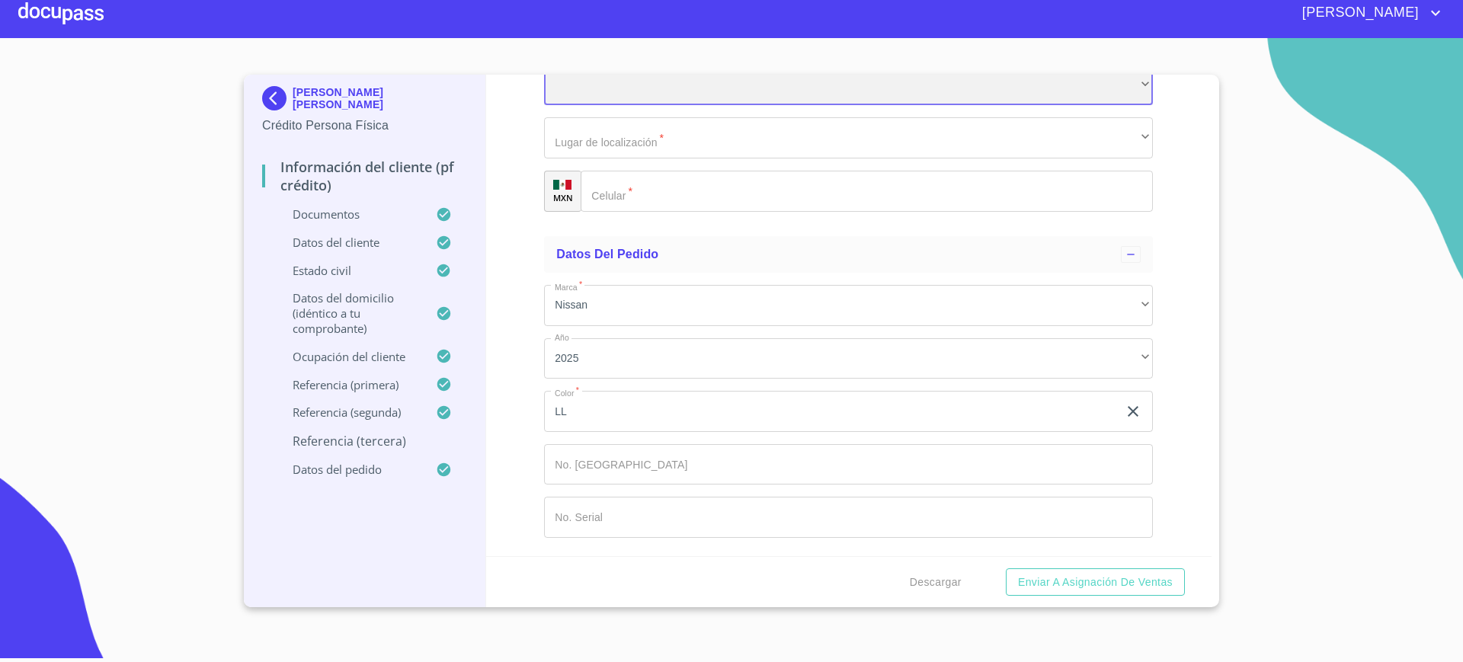
scroll to position [8978, 0]
click at [628, 106] on div "​" at bounding box center [848, 85] width 609 height 41
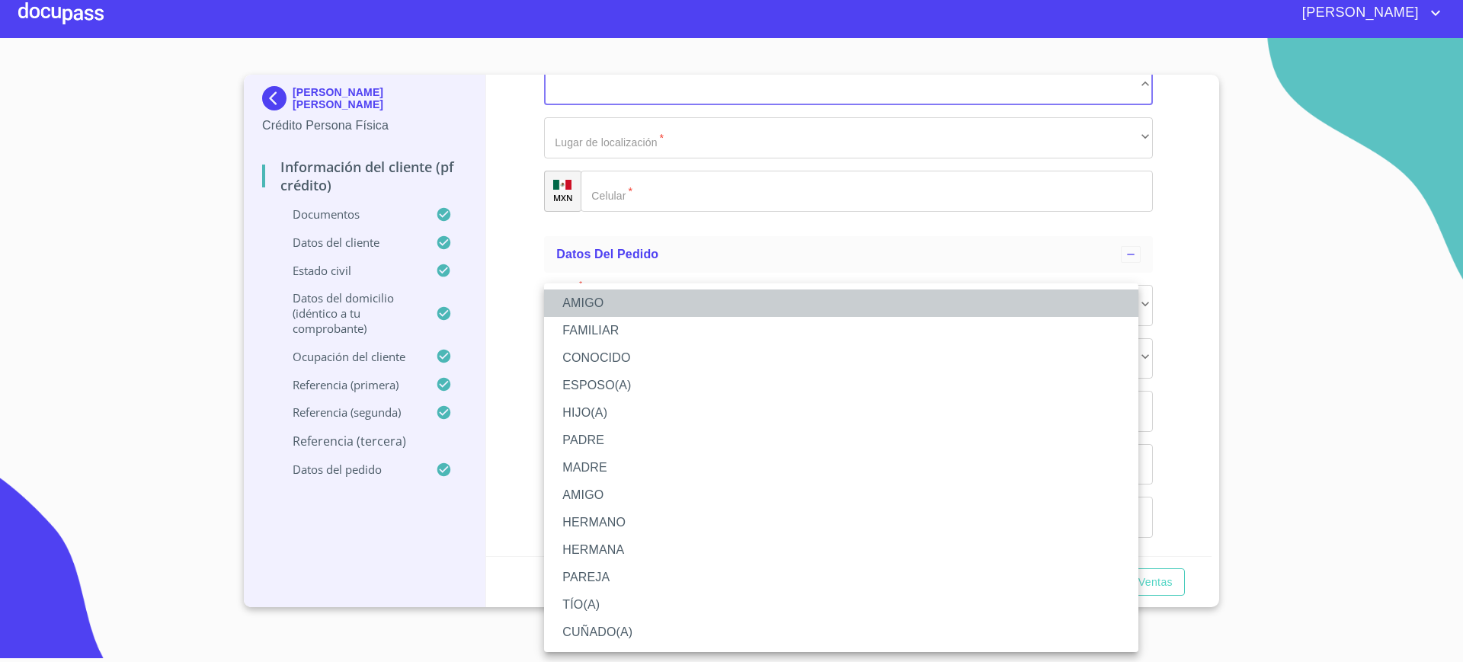
click at [639, 300] on li "AMIGO" at bounding box center [841, 303] width 594 height 27
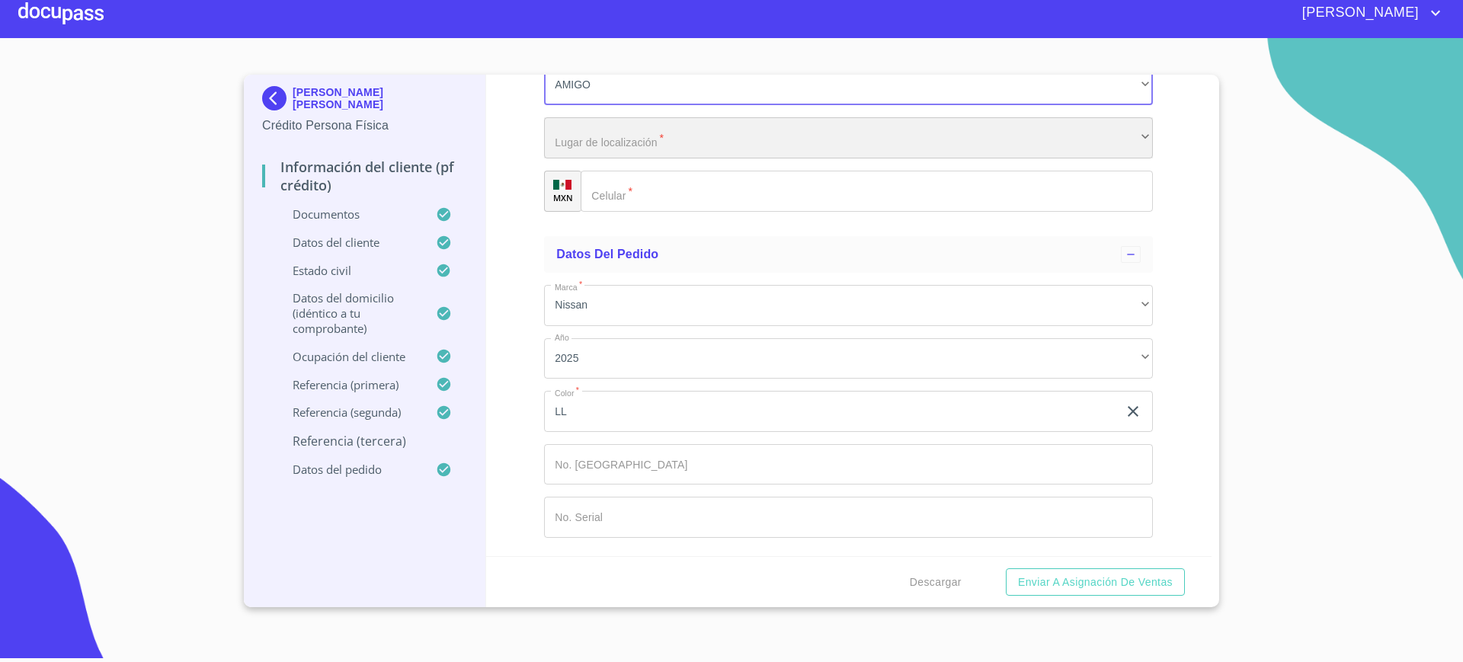
click at [622, 158] on div "​" at bounding box center [848, 137] width 609 height 41
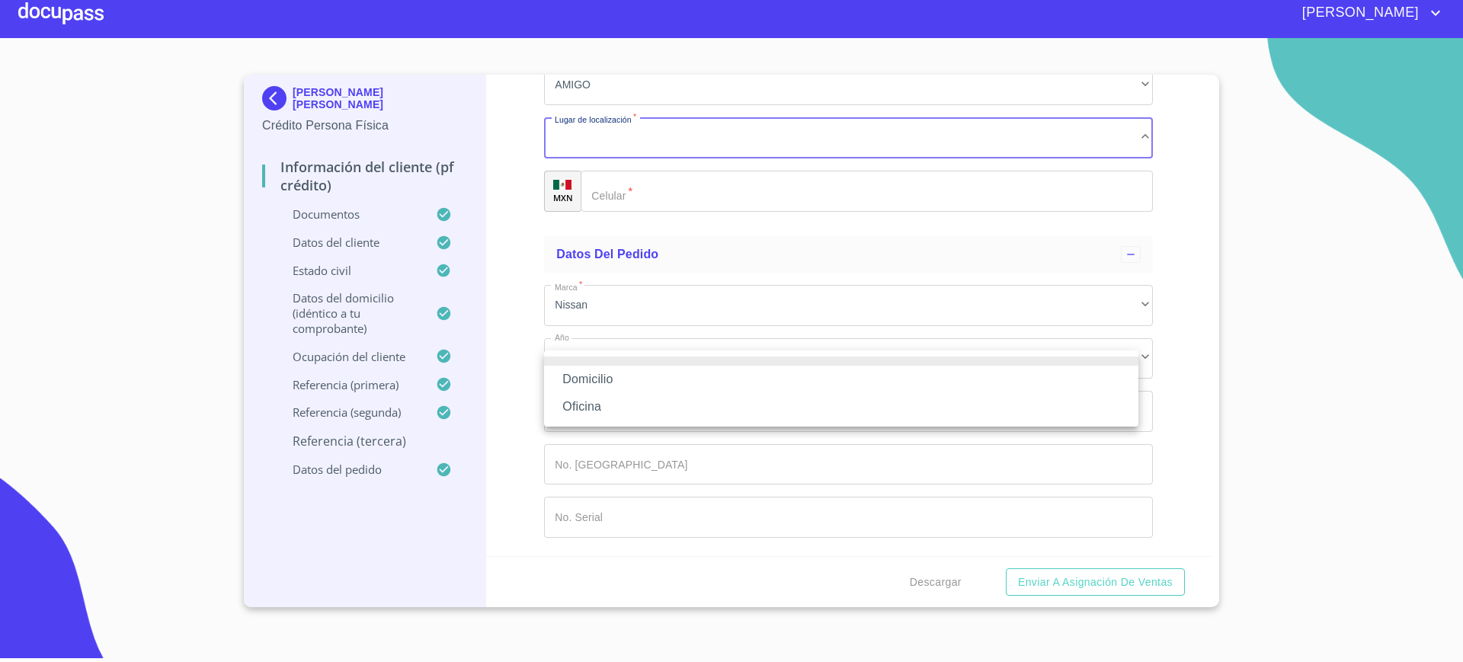
click at [622, 380] on li "Domicilio" at bounding box center [841, 379] width 594 height 27
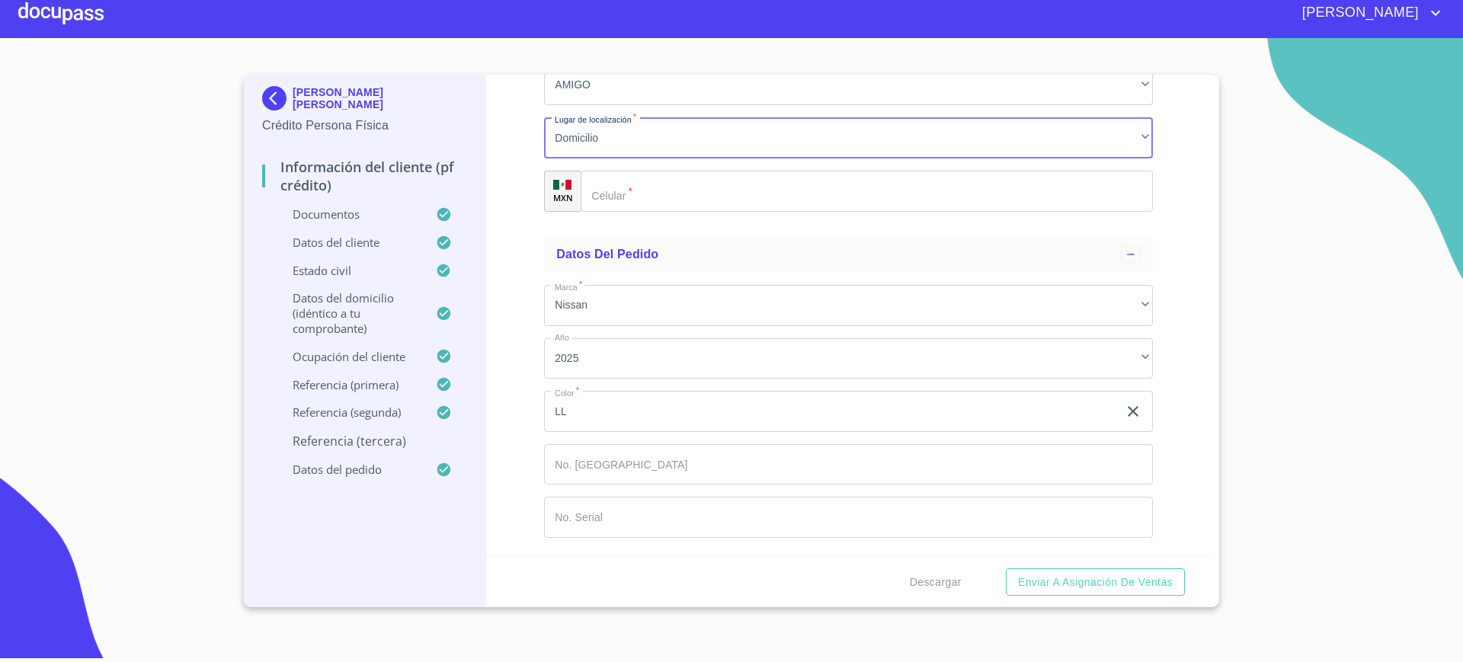
click at [621, 212] on input "Documento de identificación.   *" at bounding box center [867, 191] width 572 height 41
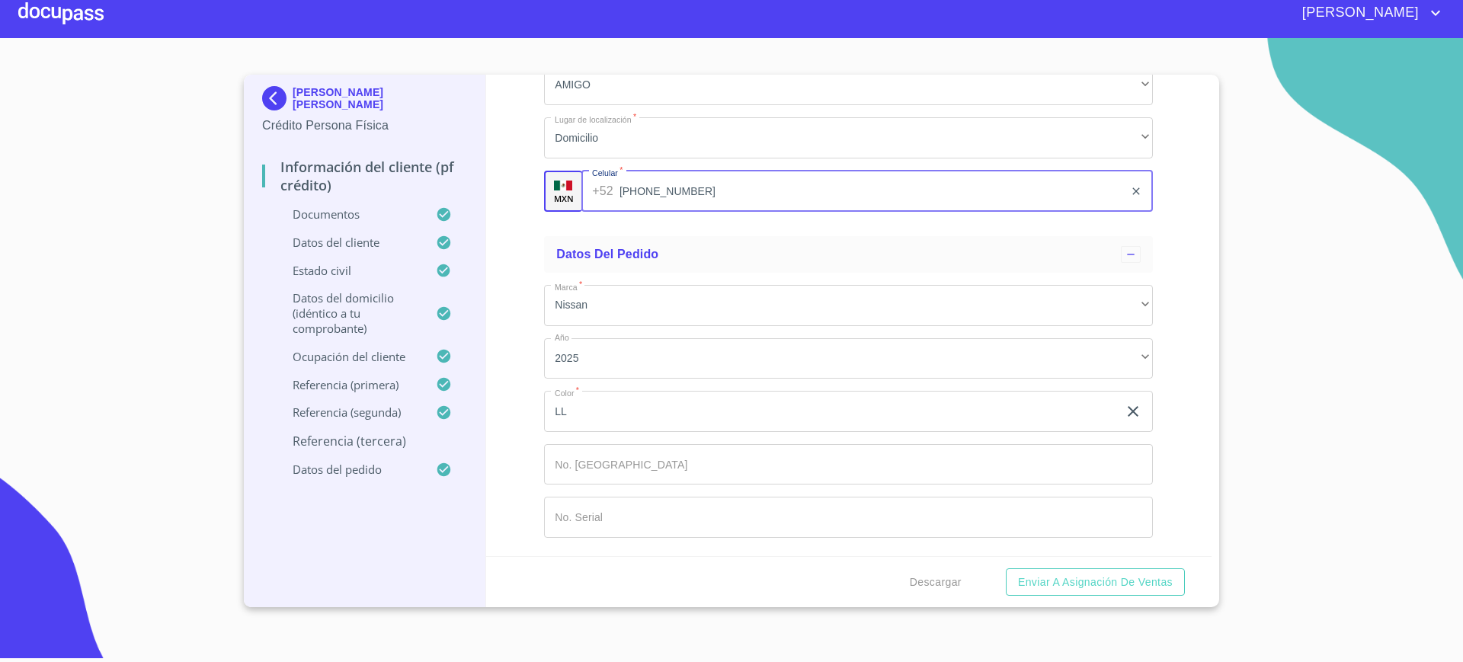
drag, startPoint x: 621, startPoint y: 409, endPoint x: 604, endPoint y: 315, distance: 95.2
click at [604, 224] on div "Apellido [PERSON_NAME]   * [PERSON_NAME] ​ Apellido Materno   * . ​ Nombre   * …" at bounding box center [848, 32] width 609 height 384
type input "[PHONE_NUMBER]"
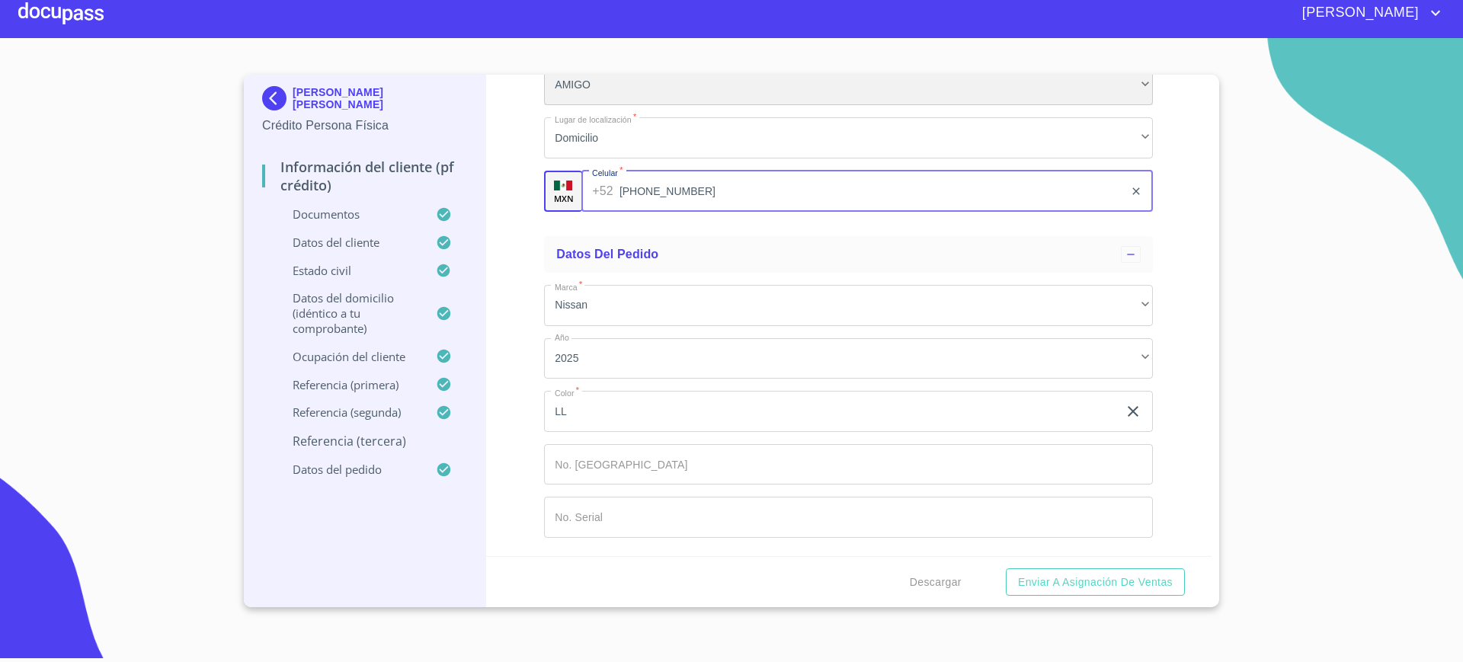
click at [590, 106] on div "AMIGO" at bounding box center [848, 85] width 609 height 41
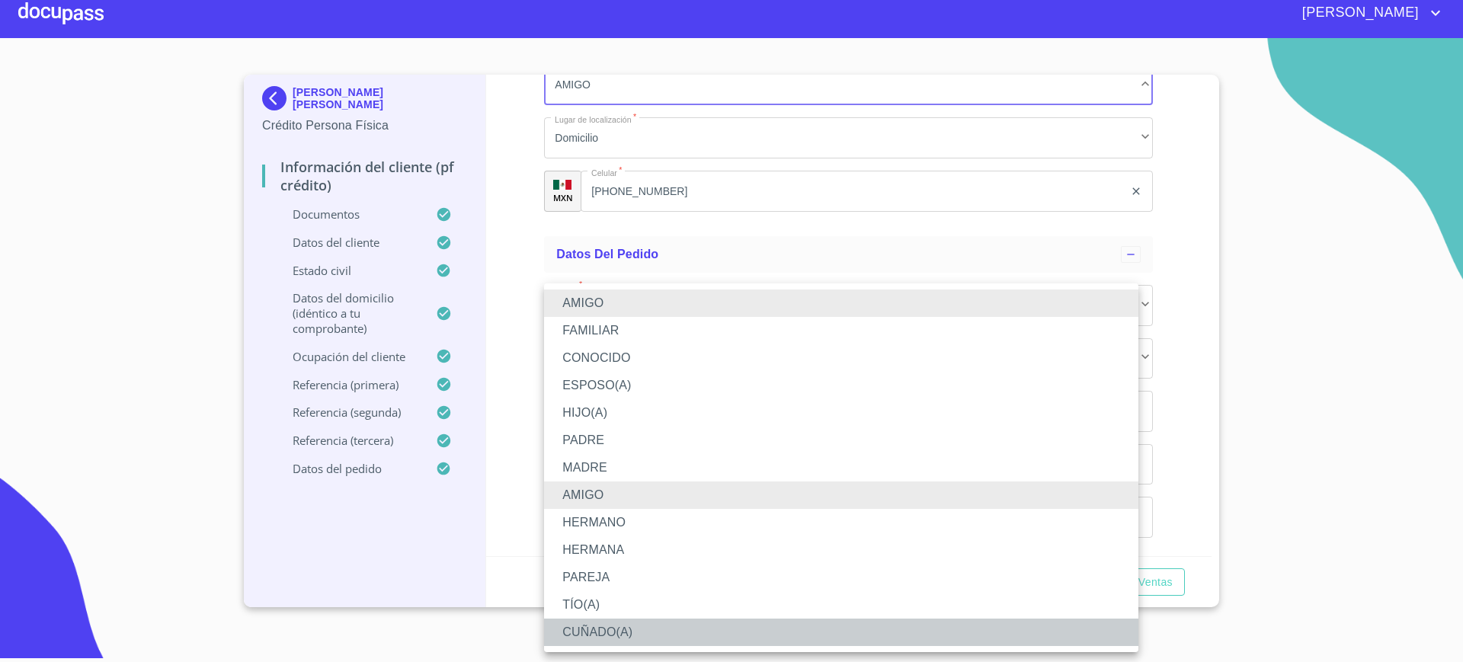
click at [608, 627] on li "CUÑADO(A)" at bounding box center [841, 632] width 594 height 27
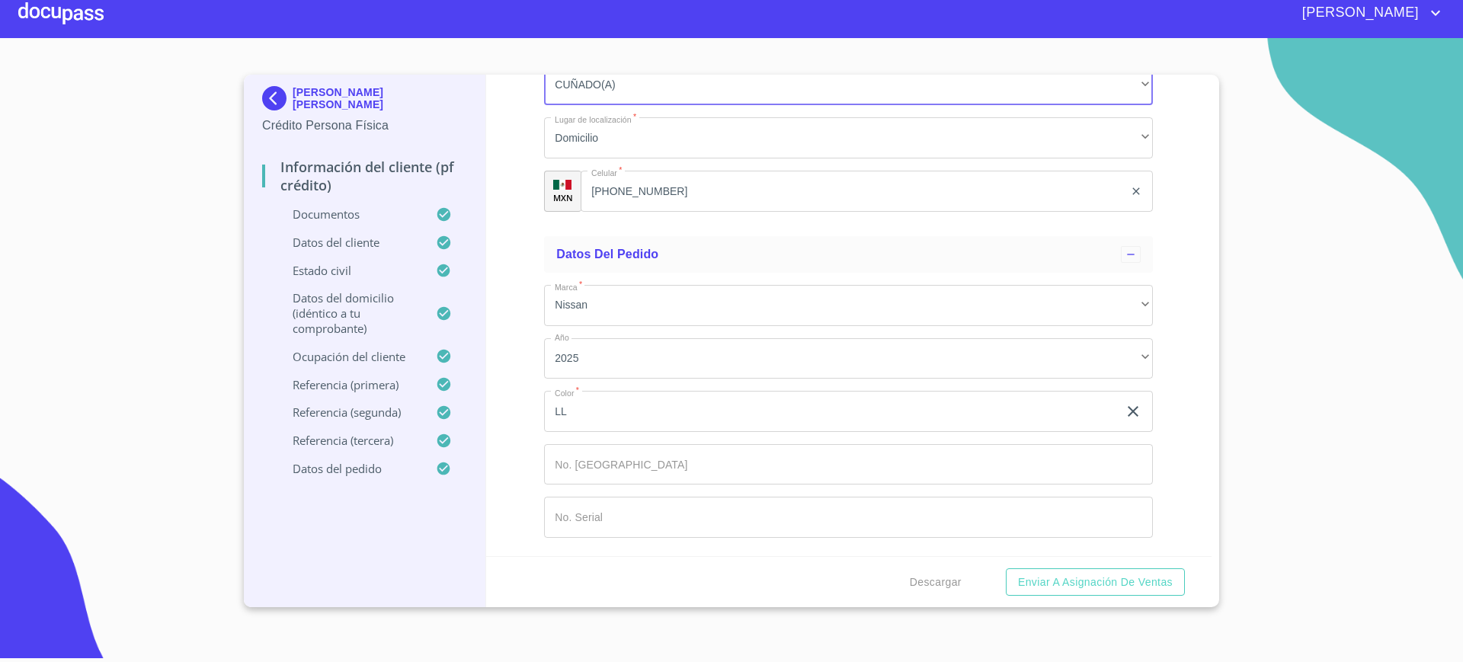
click at [511, 446] on div "Información del cliente (PF crédito) Documentos Documento de identificación.   …" at bounding box center [849, 316] width 726 height 482
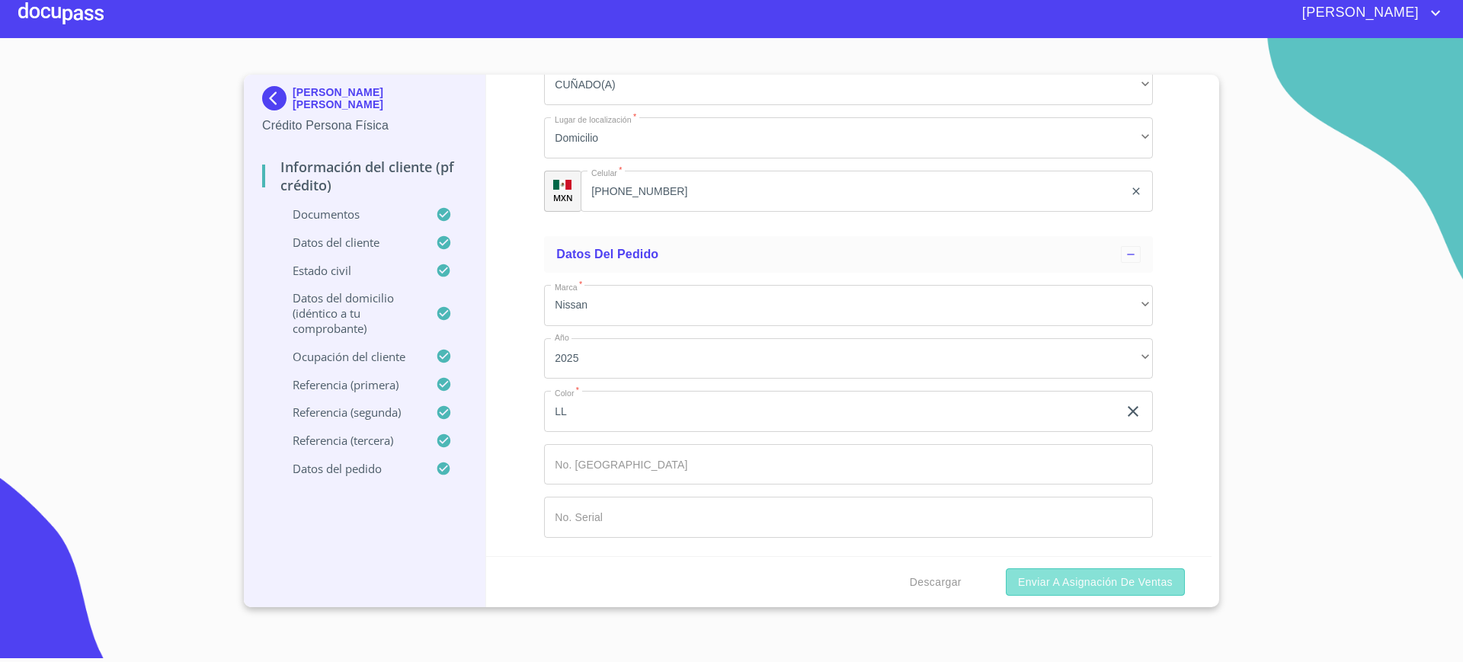
click at [1075, 573] on span "Enviar a Asignación de Ventas" at bounding box center [1095, 582] width 155 height 19
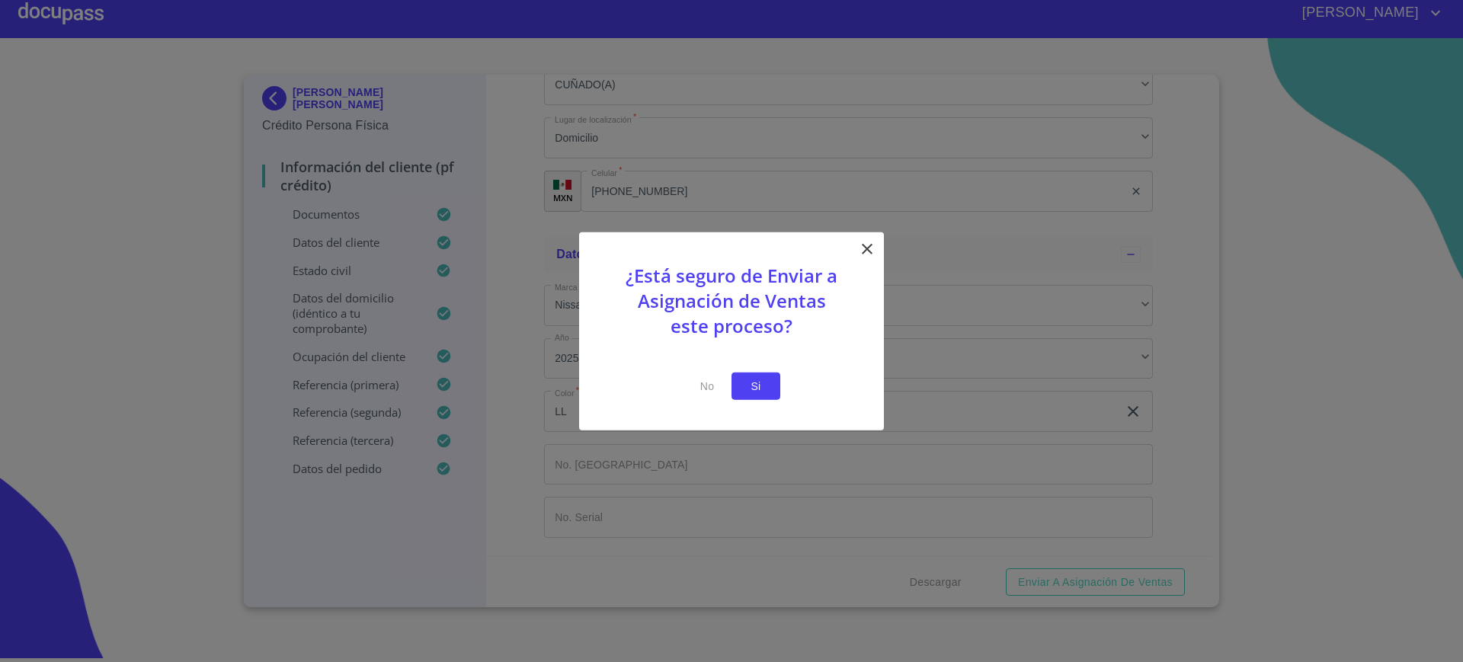
click at [762, 395] on button "Si" at bounding box center [755, 386] width 49 height 28
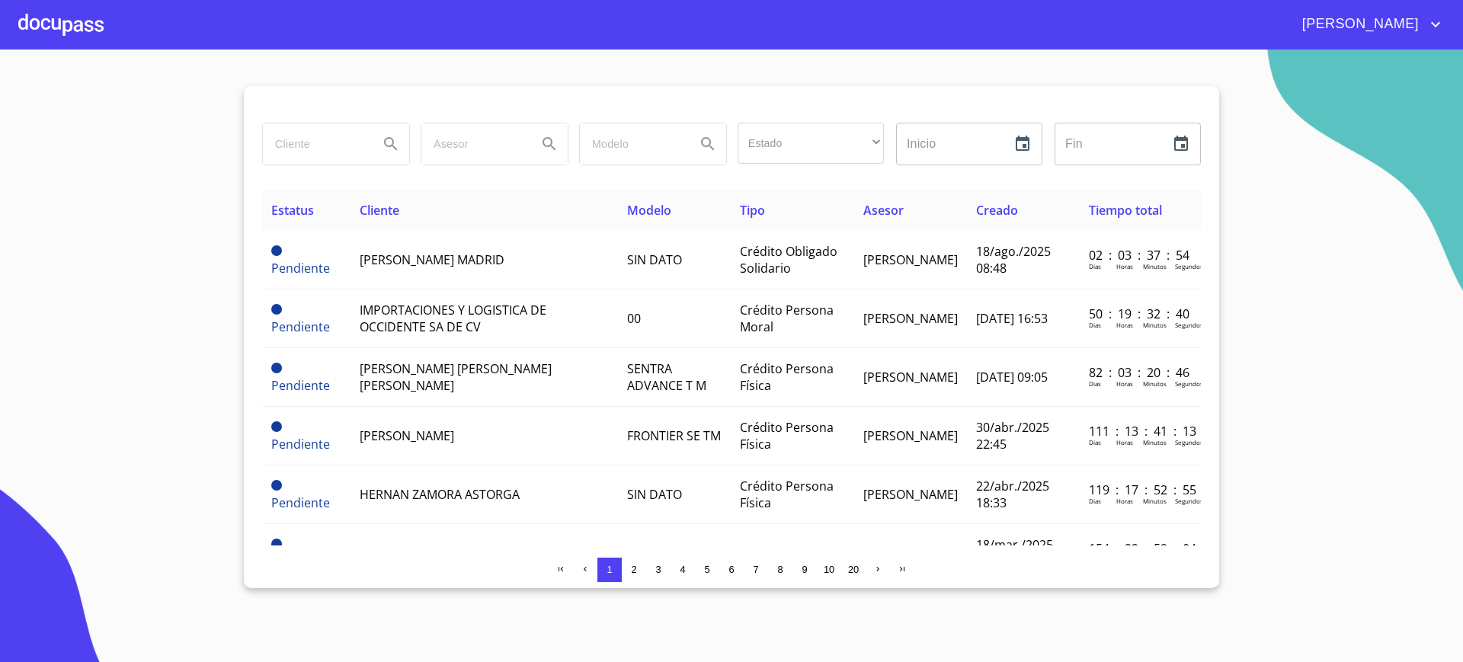
click at [66, 27] on div at bounding box center [60, 24] width 85 height 49
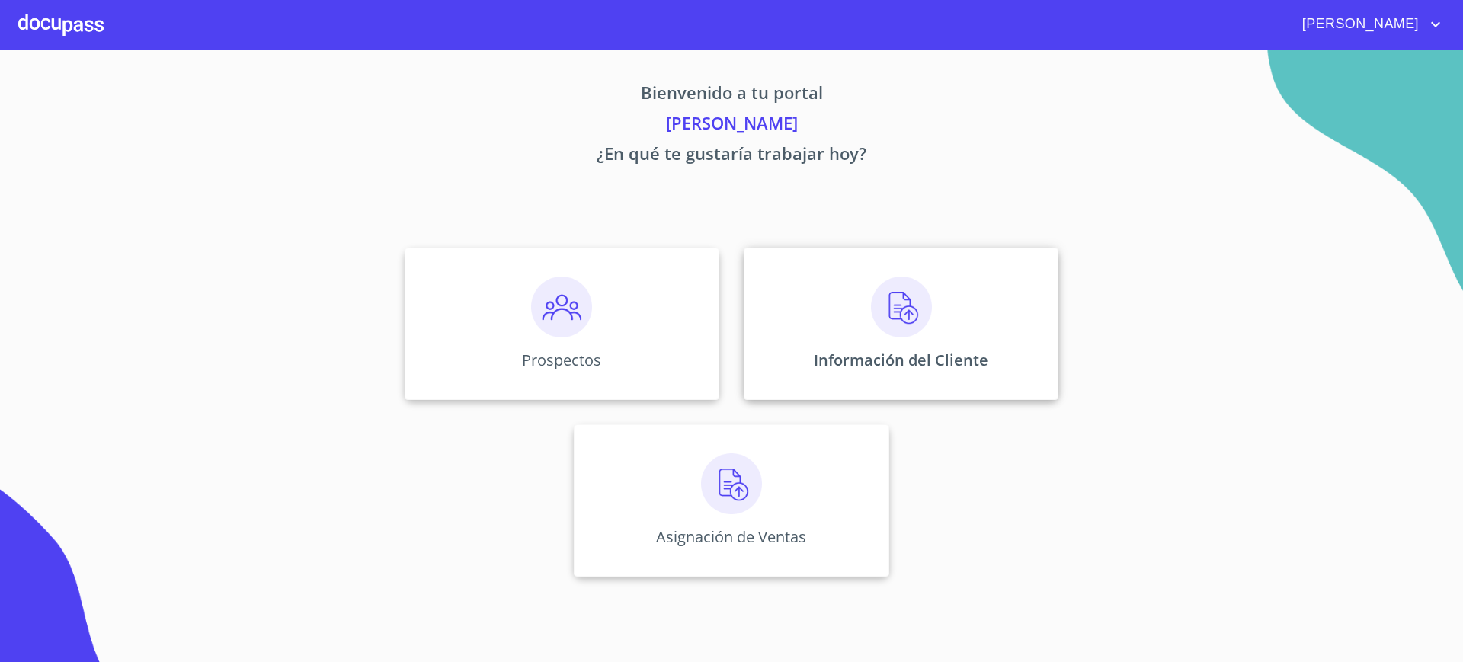
click at [821, 295] on div "Información del Cliente" at bounding box center [901, 324] width 315 height 152
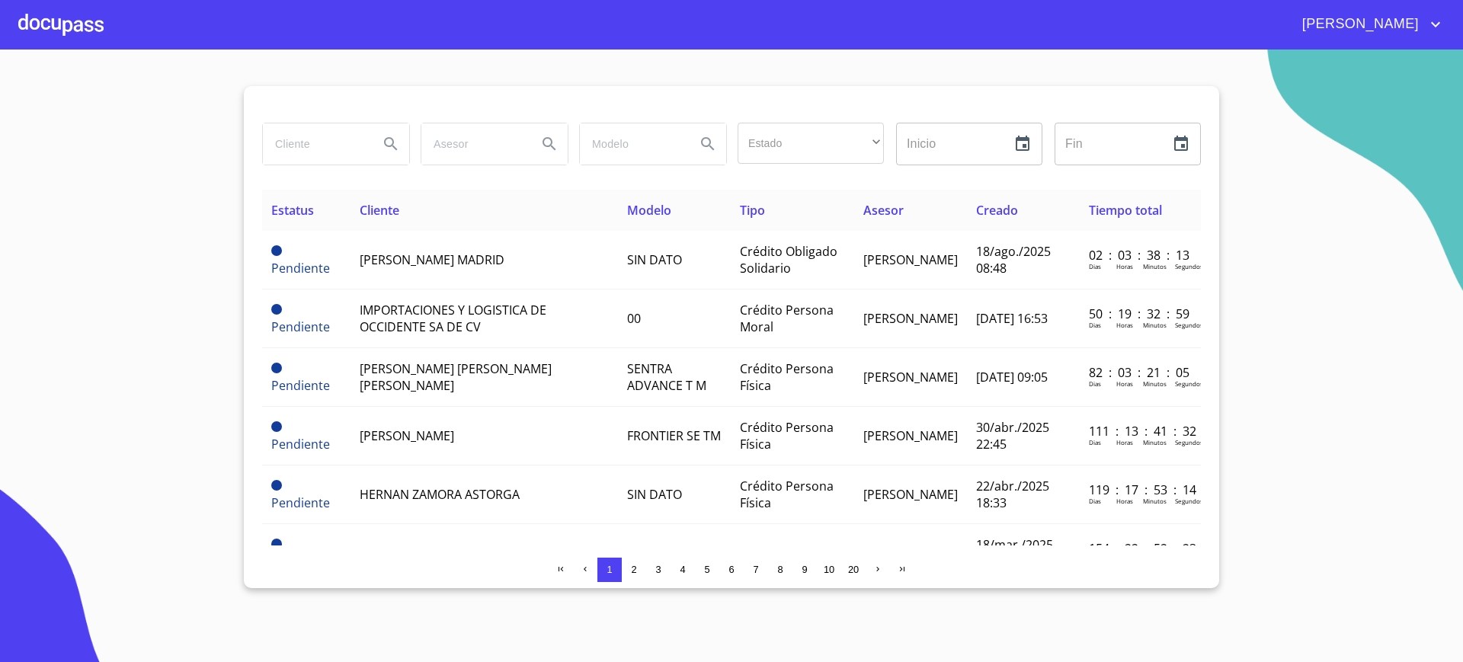
click at [821, 295] on td "Crédito Persona Moral" at bounding box center [792, 319] width 123 height 59
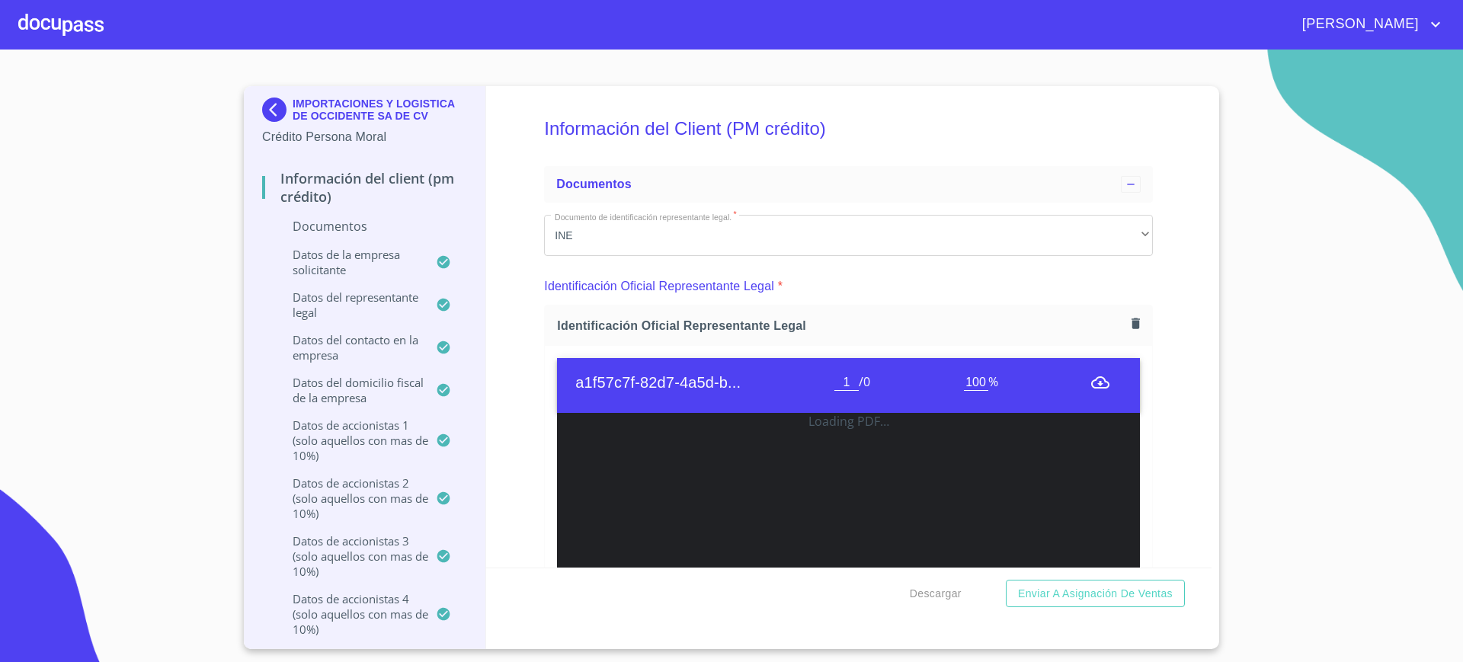
click at [34, 14] on div at bounding box center [60, 24] width 85 height 49
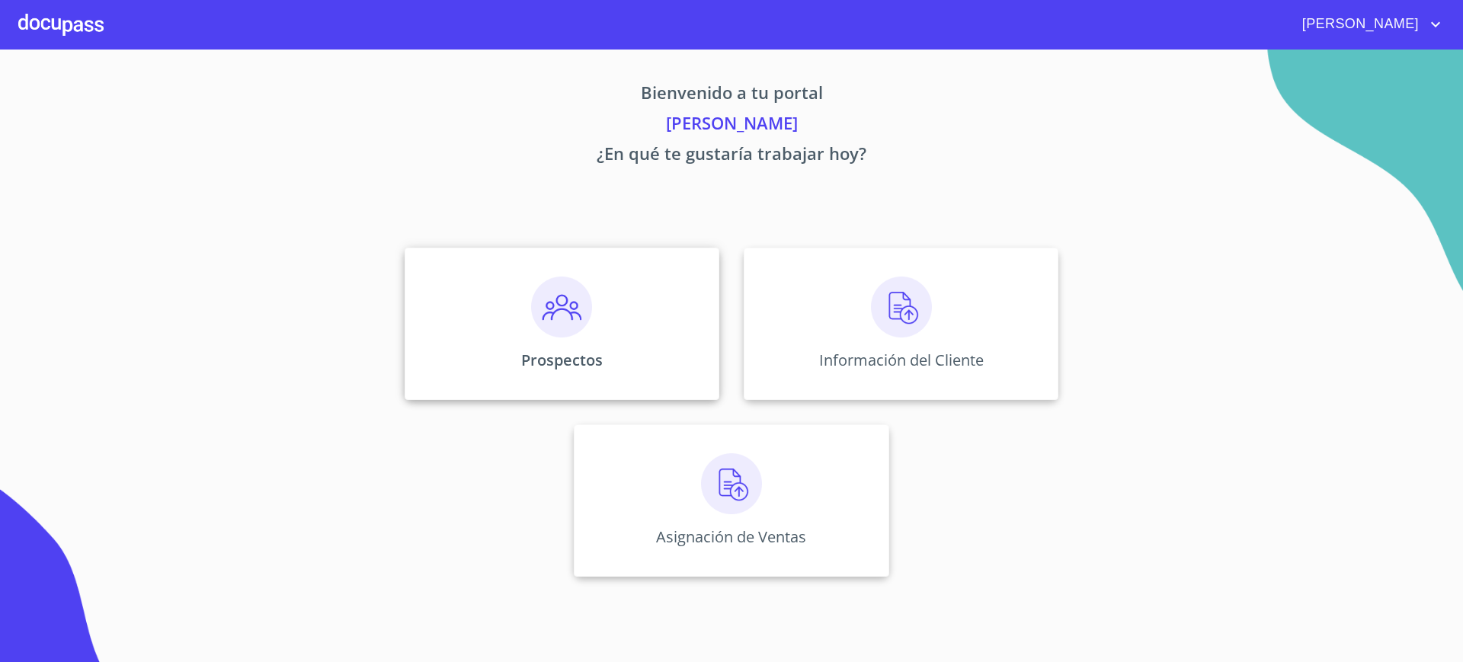
click at [584, 291] on img at bounding box center [561, 307] width 61 height 61
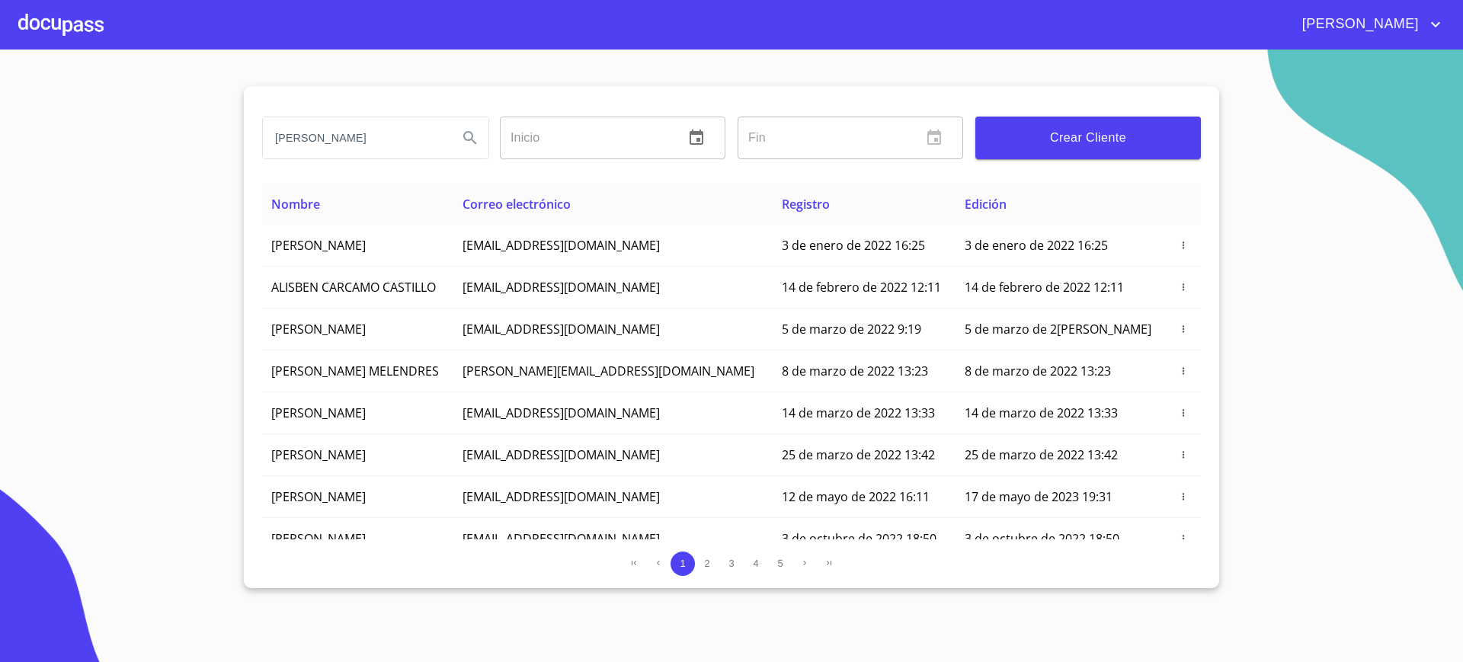
type input "ERIKA ITZEL"
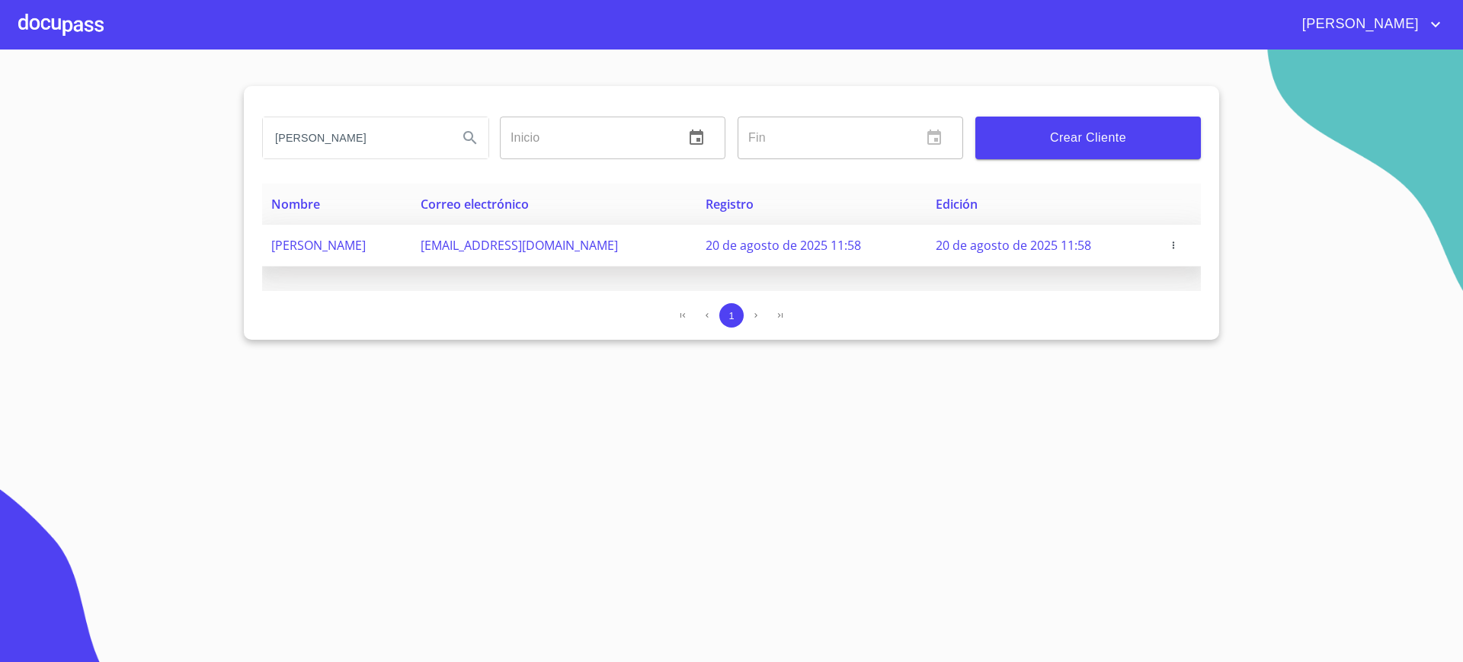
click at [1182, 242] on span at bounding box center [1179, 245] width 26 height 15
click at [1176, 246] on icon "button" at bounding box center [1173, 245] width 11 height 11
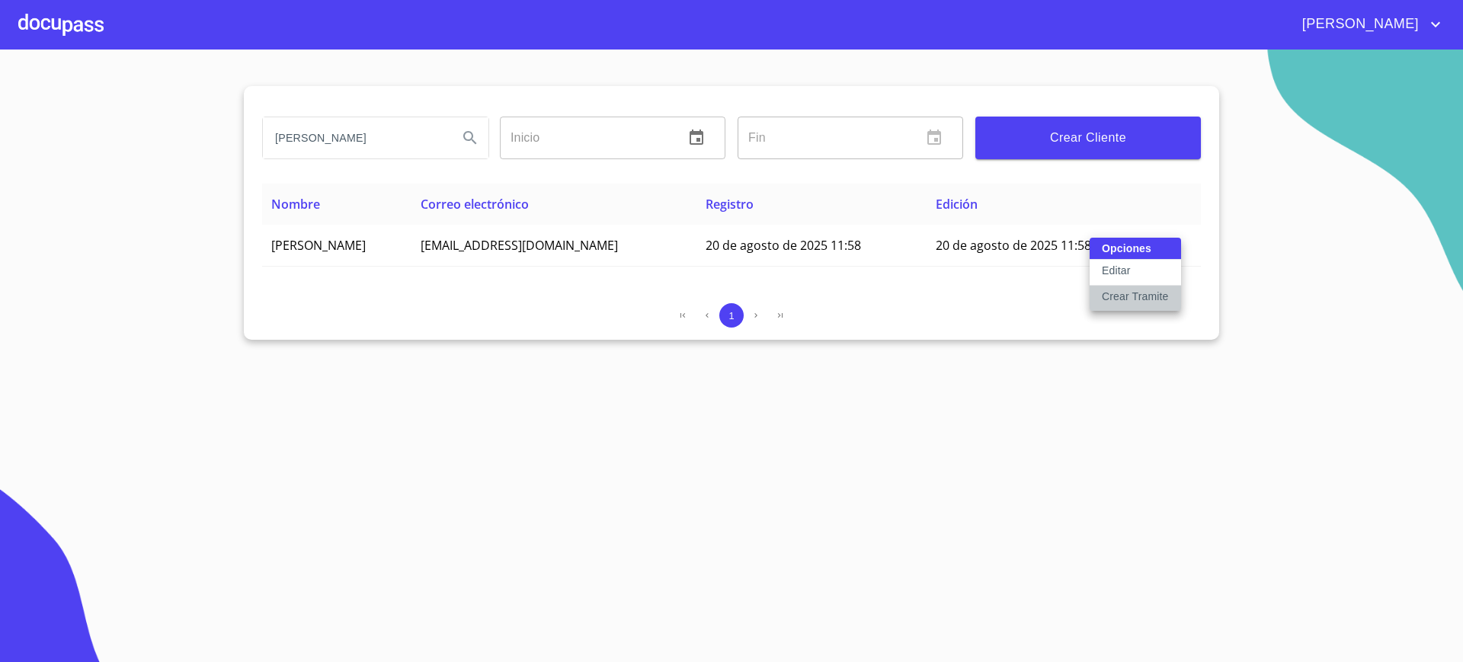
click at [1155, 289] on p "Crear Tramite" at bounding box center [1135, 296] width 67 height 15
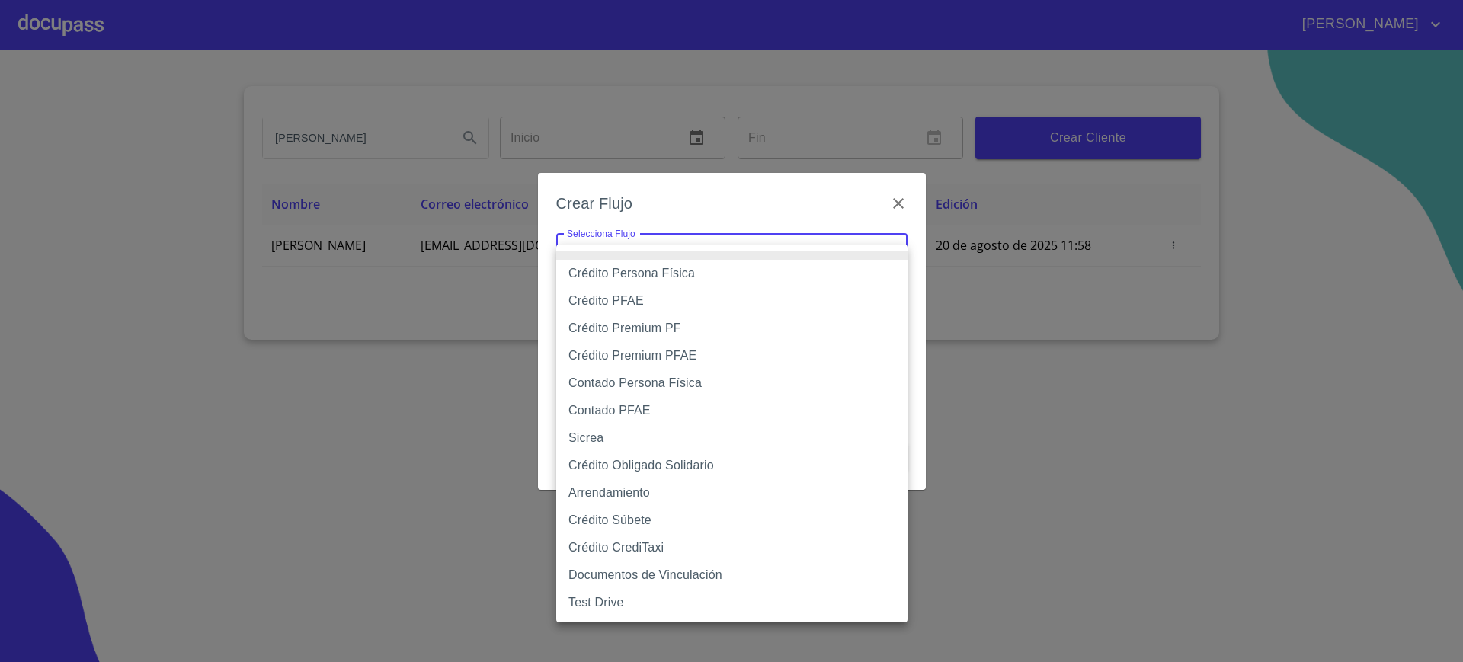
click at [852, 261] on body "Juan ERIKA ITZEL Inicio ​ Fin ​ Crear Cliente Nombre Correo electrónico Registr…" at bounding box center [731, 331] width 1463 height 662
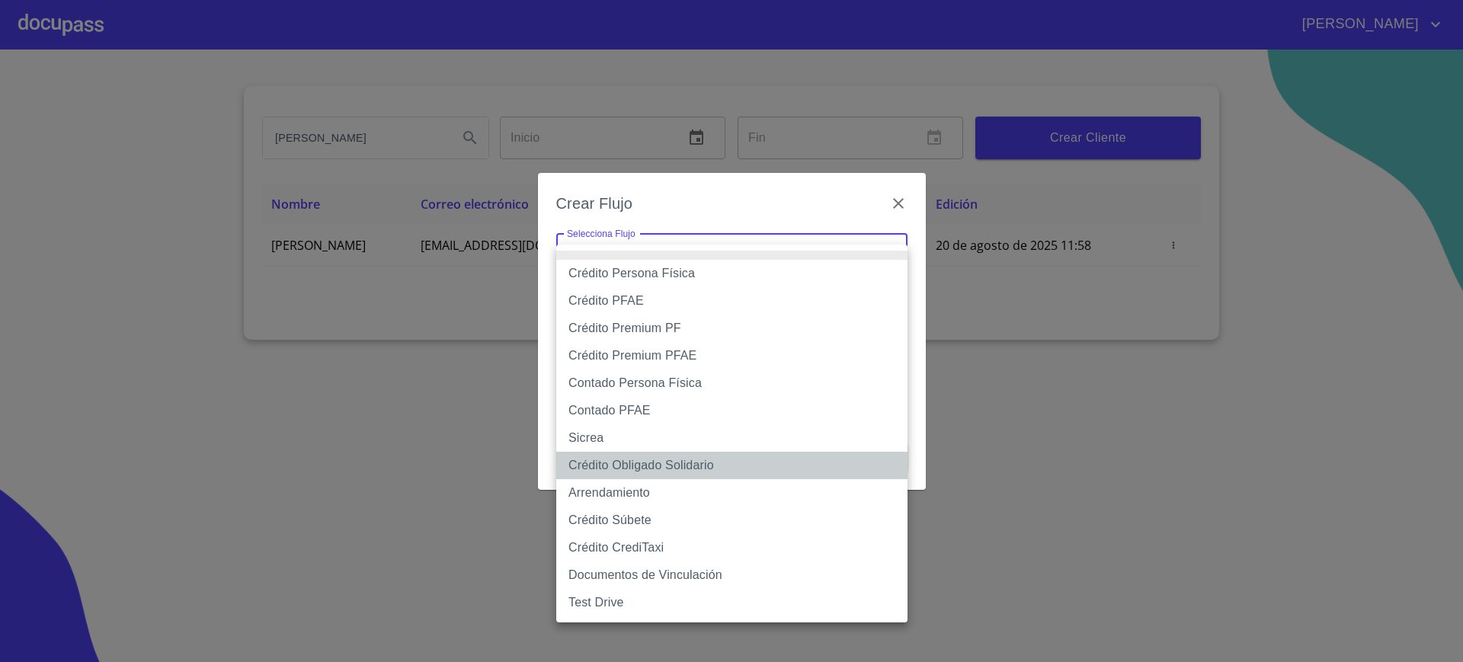
click at [690, 463] on li "Crédito Obligado Solidario" at bounding box center [731, 465] width 351 height 27
type input "61725509ab5355fc594ad23b"
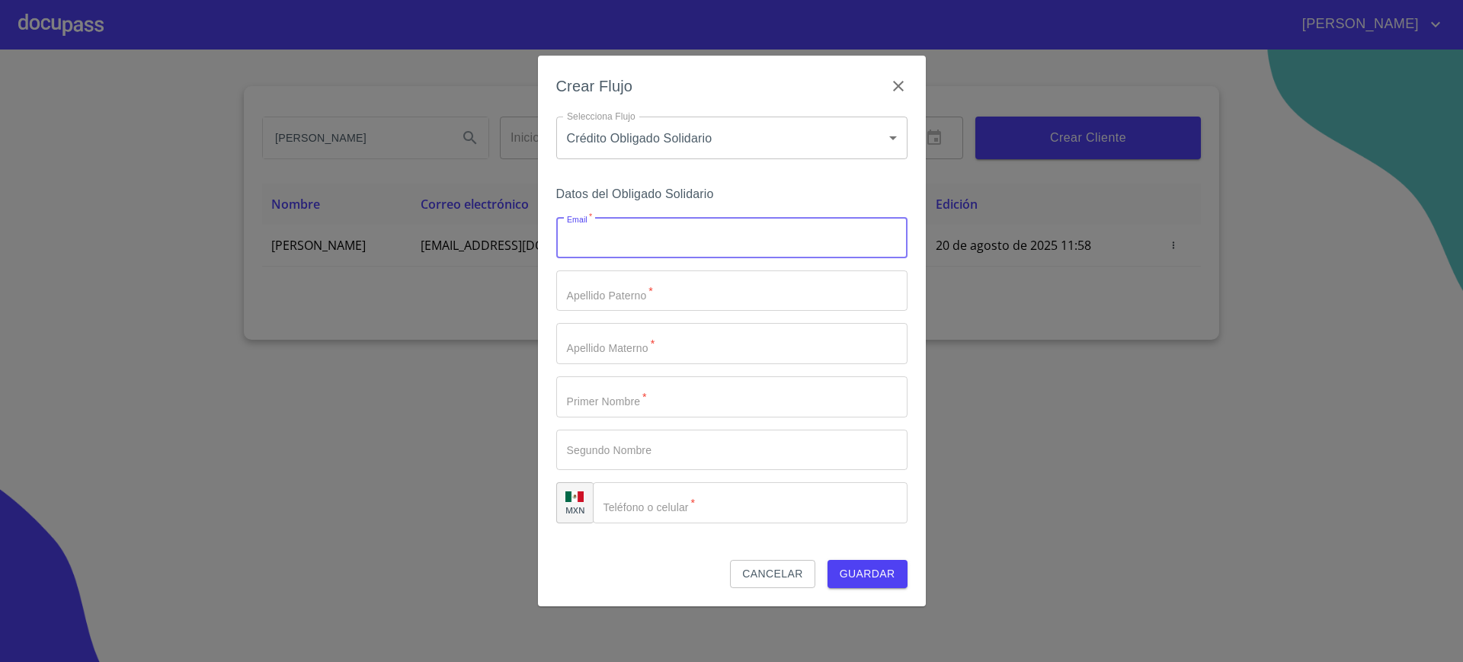
click at [682, 238] on input "Email   *" at bounding box center [731, 237] width 351 height 41
paste input "OSCAR.RIVASH@GMAIL.COM"
type input "OSCAR.RIVASH@GMAIL.COM"
click at [637, 322] on div "El correo electrónico es requerido   * OSCAR.RIVASH@GMAIL.COM ​ Apellido Patern…" at bounding box center [731, 370] width 351 height 306
click at [649, 288] on input "Email   *" at bounding box center [731, 290] width 351 height 41
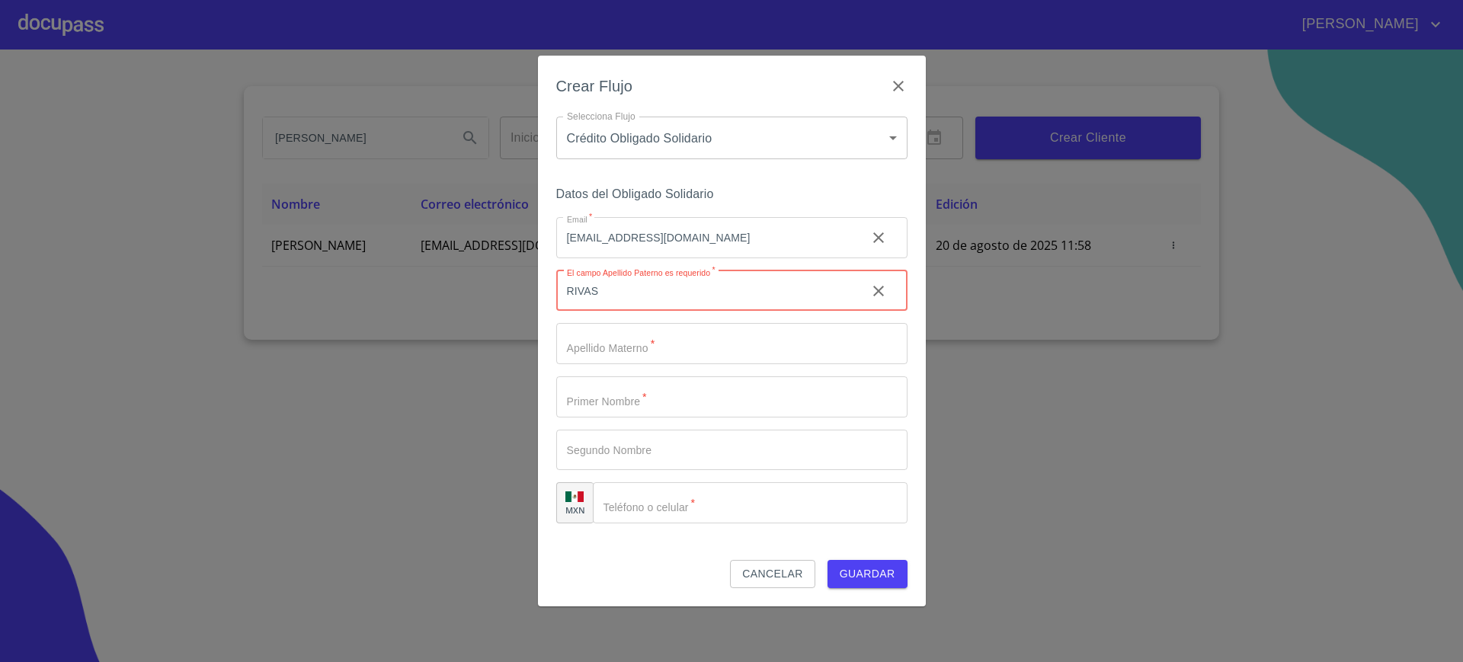
type input "[PERSON_NAME]"
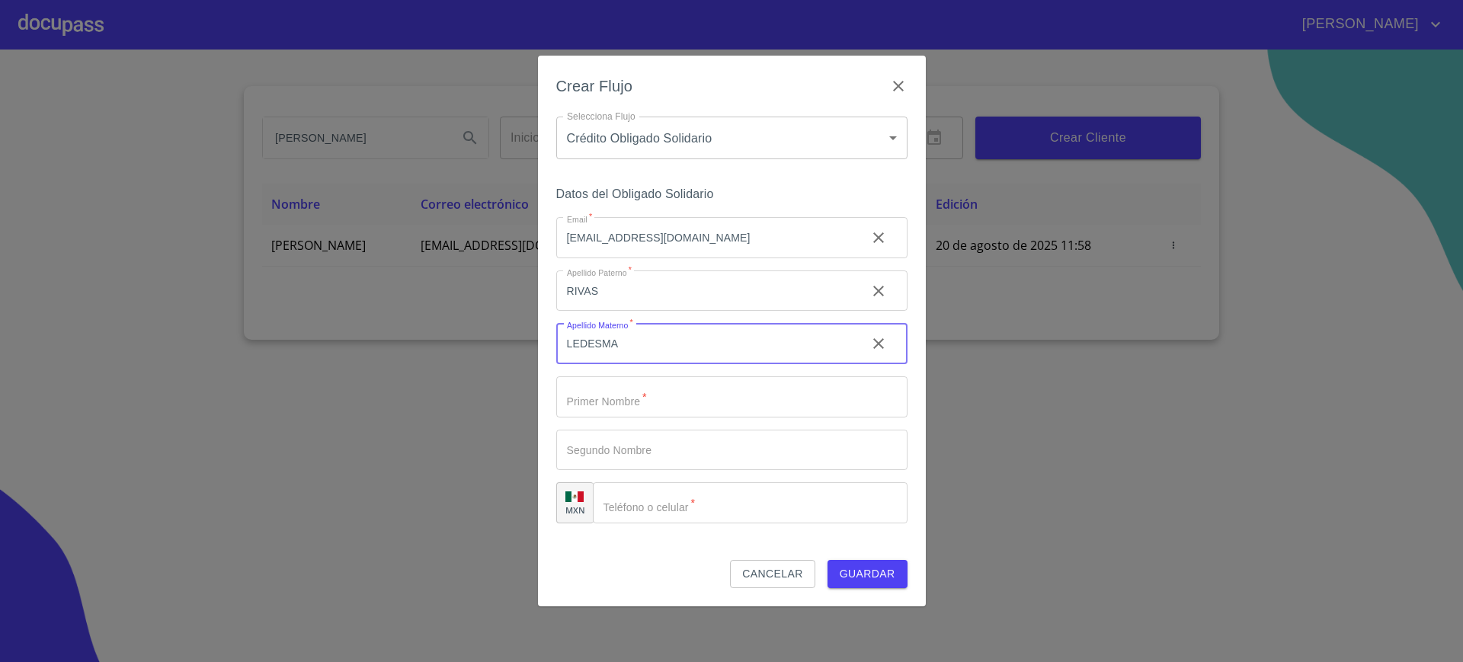
type input "LEDESMA"
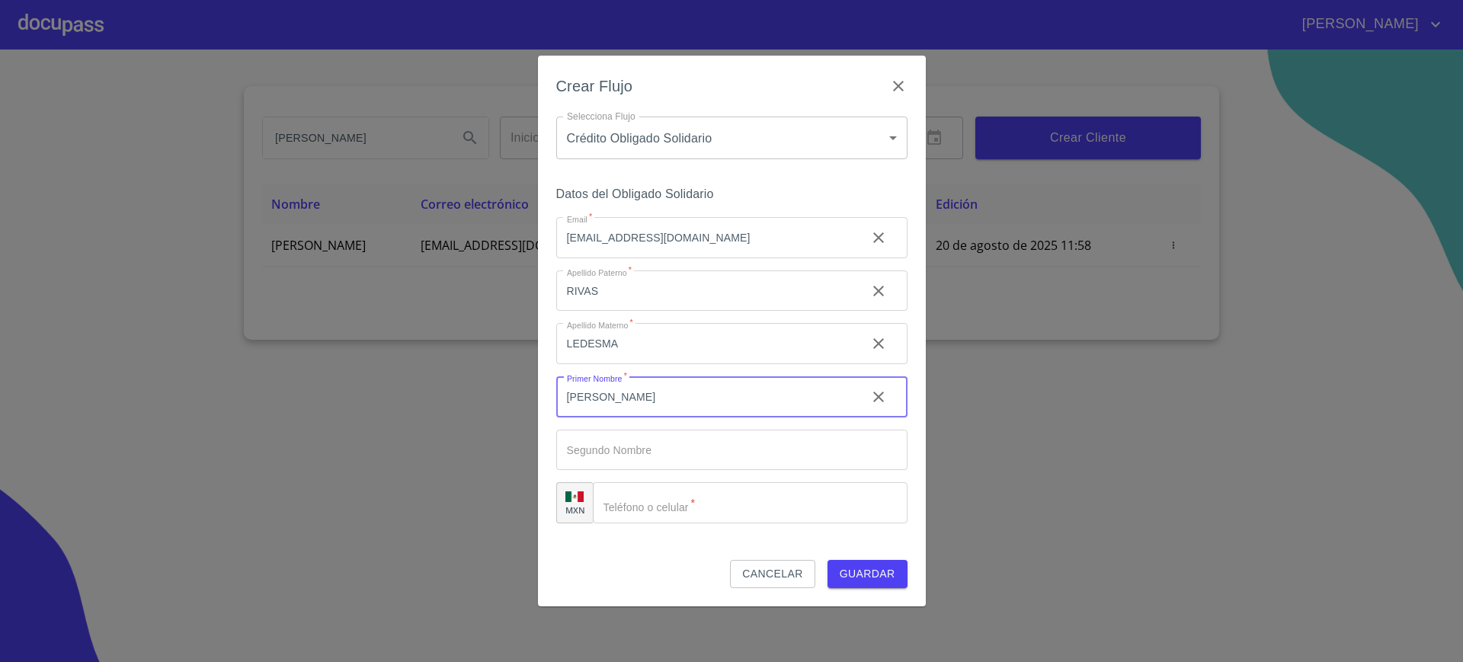
type input "JOSE"
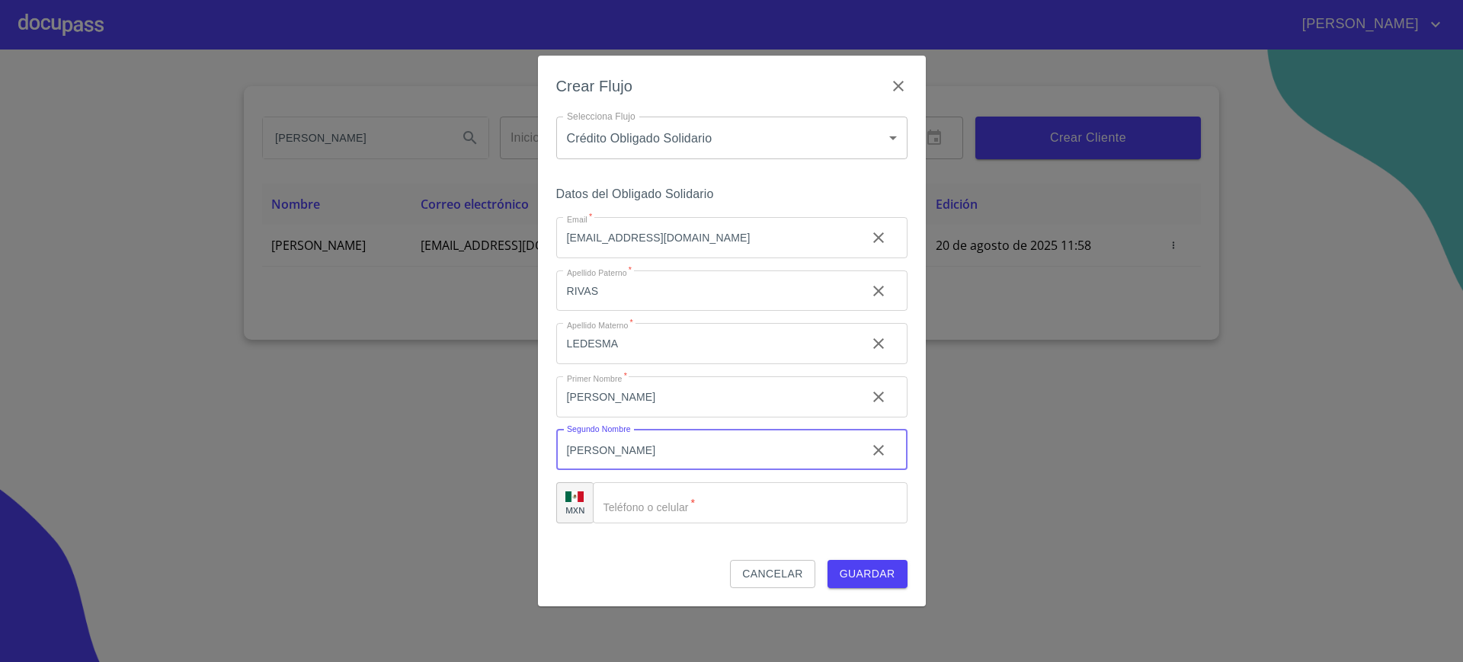
type input "LUIS"
paste input "(33)23435685"
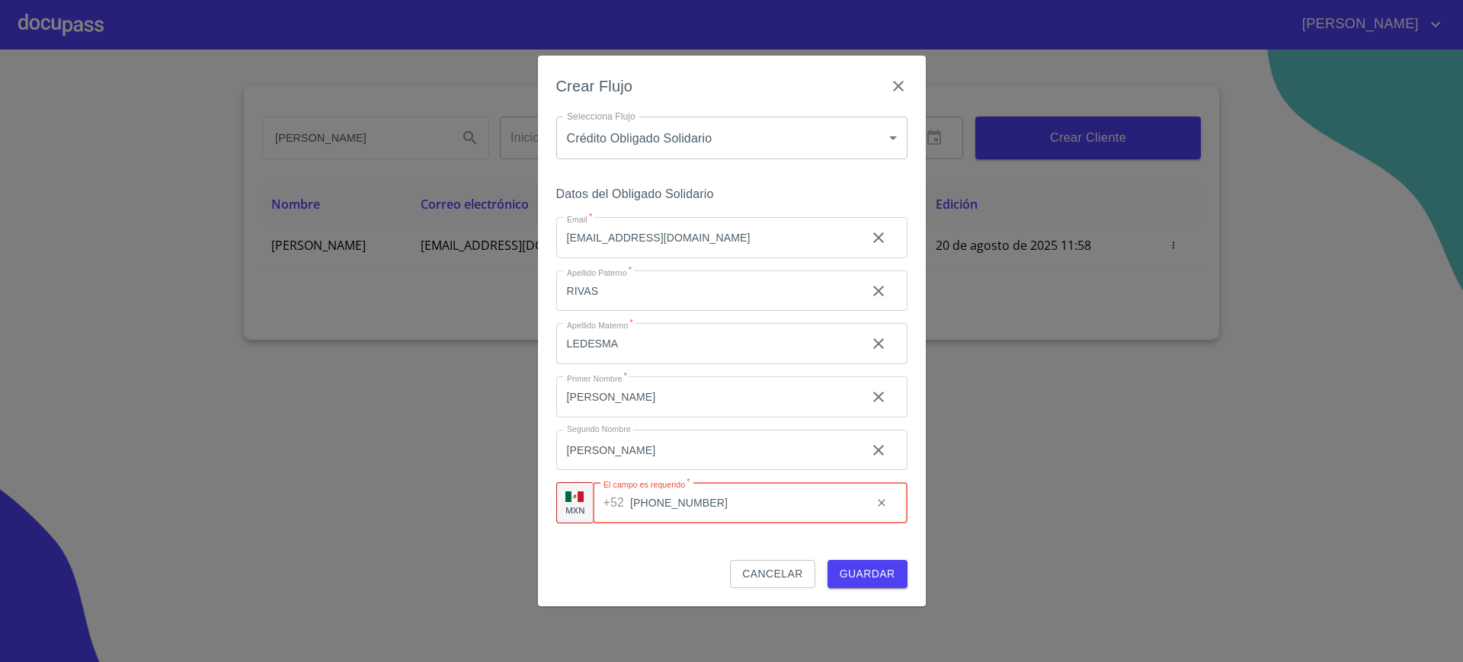
type input "(33)23435685"
click at [838, 581] on button "Guardar" at bounding box center [867, 574] width 80 height 28
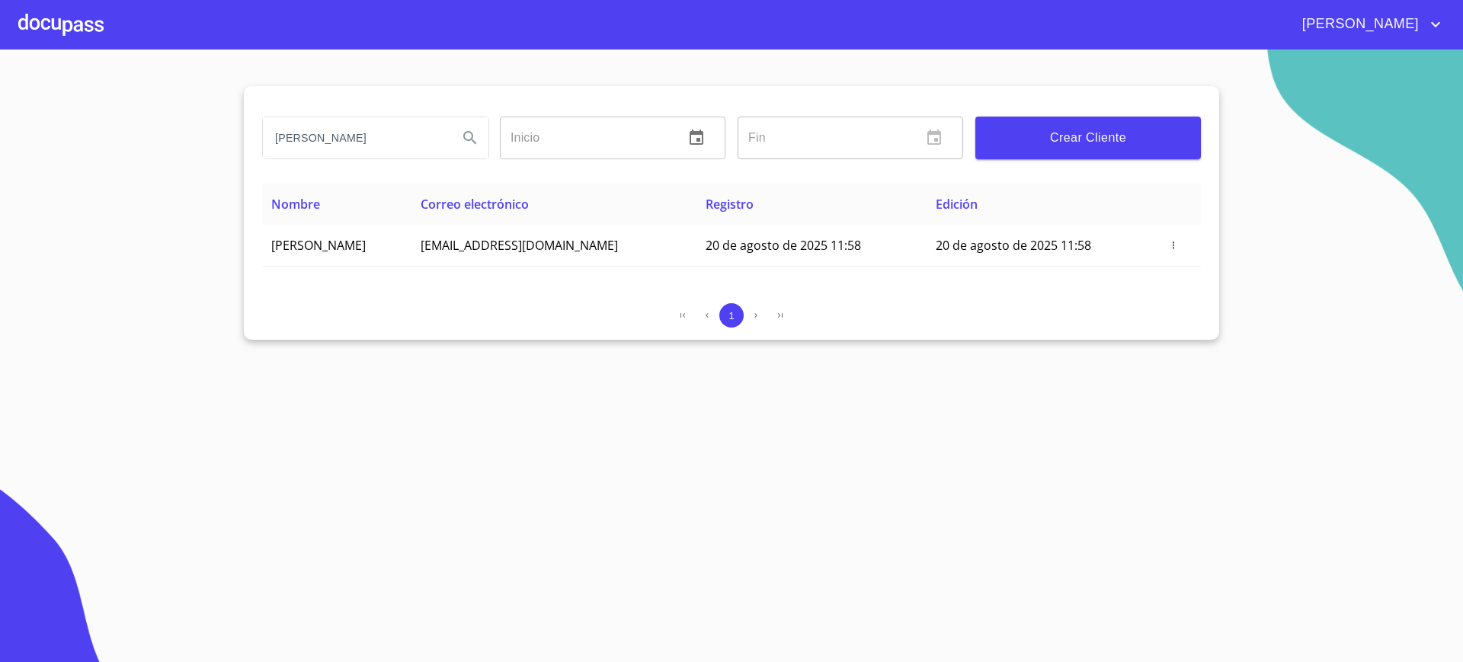
drag, startPoint x: 27, startPoint y: 2, endPoint x: 53, endPoint y: 21, distance: 31.7
click at [53, 21] on div at bounding box center [60, 24] width 85 height 49
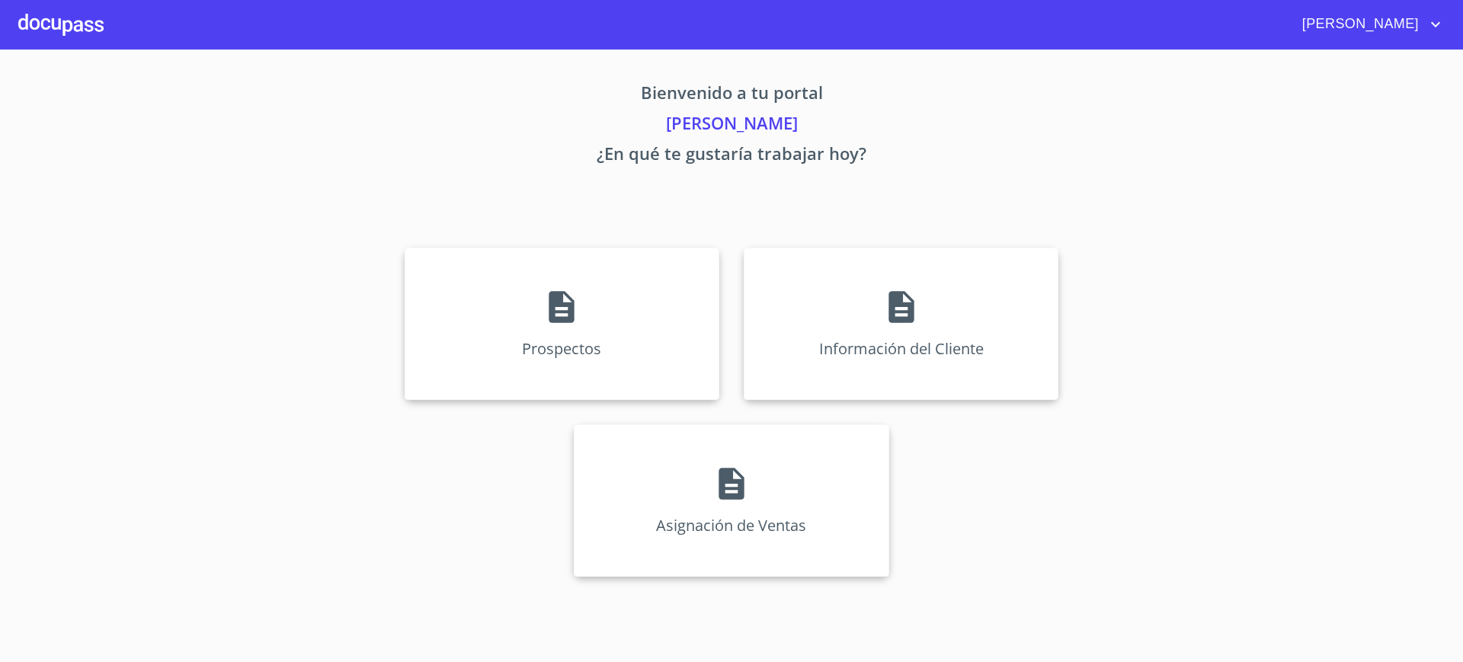
click at [53, 21] on div at bounding box center [60, 24] width 85 height 49
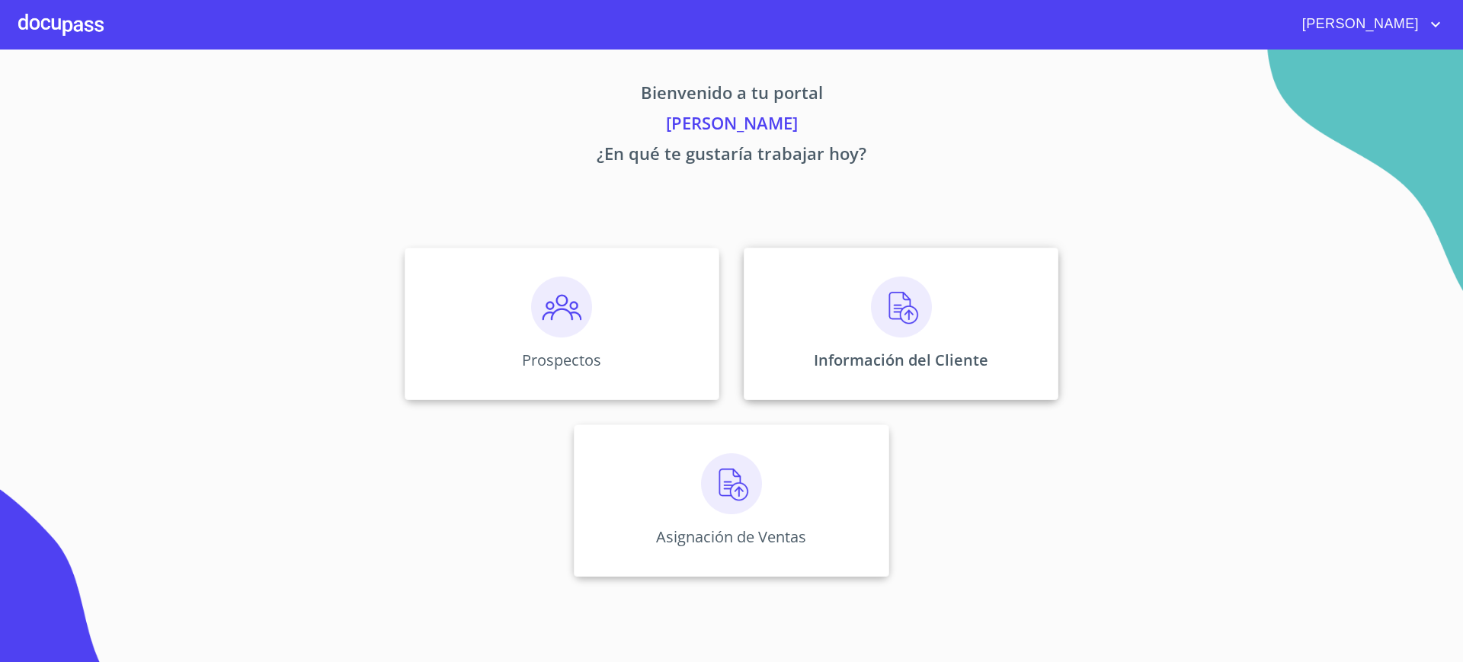
click at [859, 376] on div "Información del Cliente" at bounding box center [901, 324] width 315 height 152
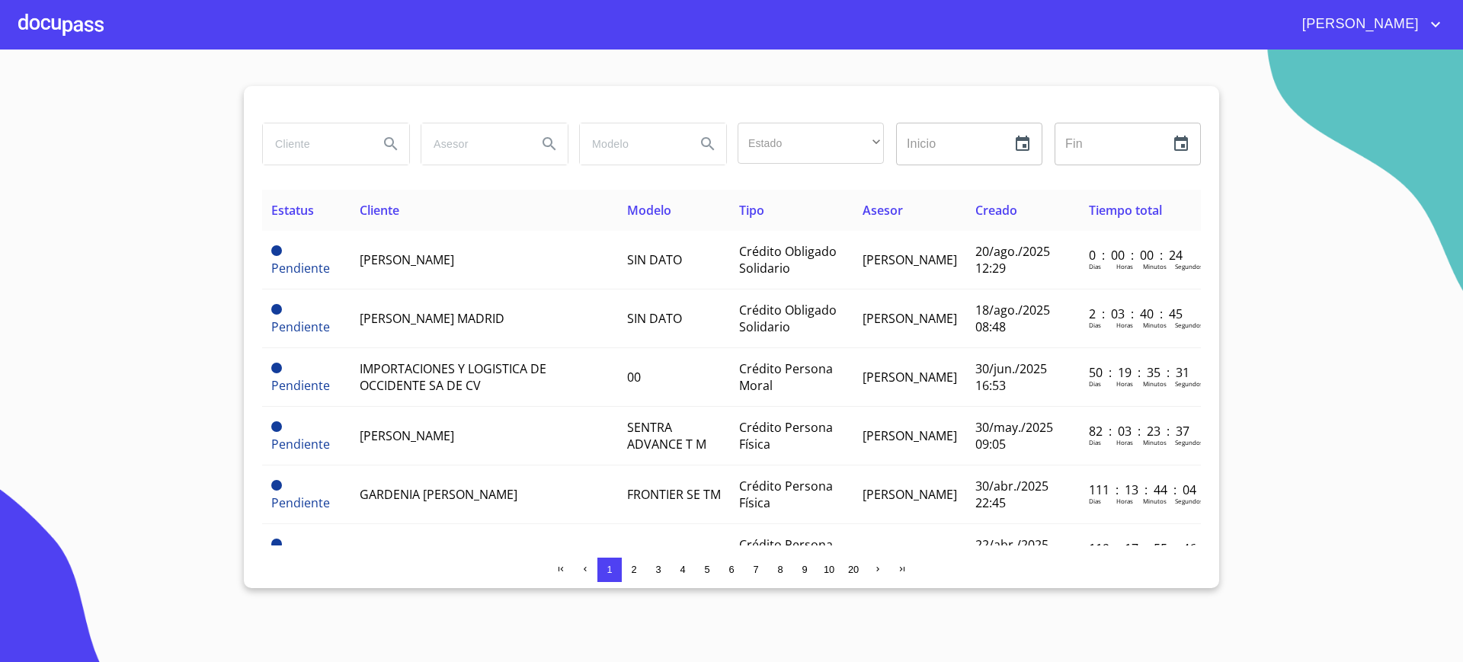
click at [319, 146] on input "search" at bounding box center [315, 143] width 104 height 41
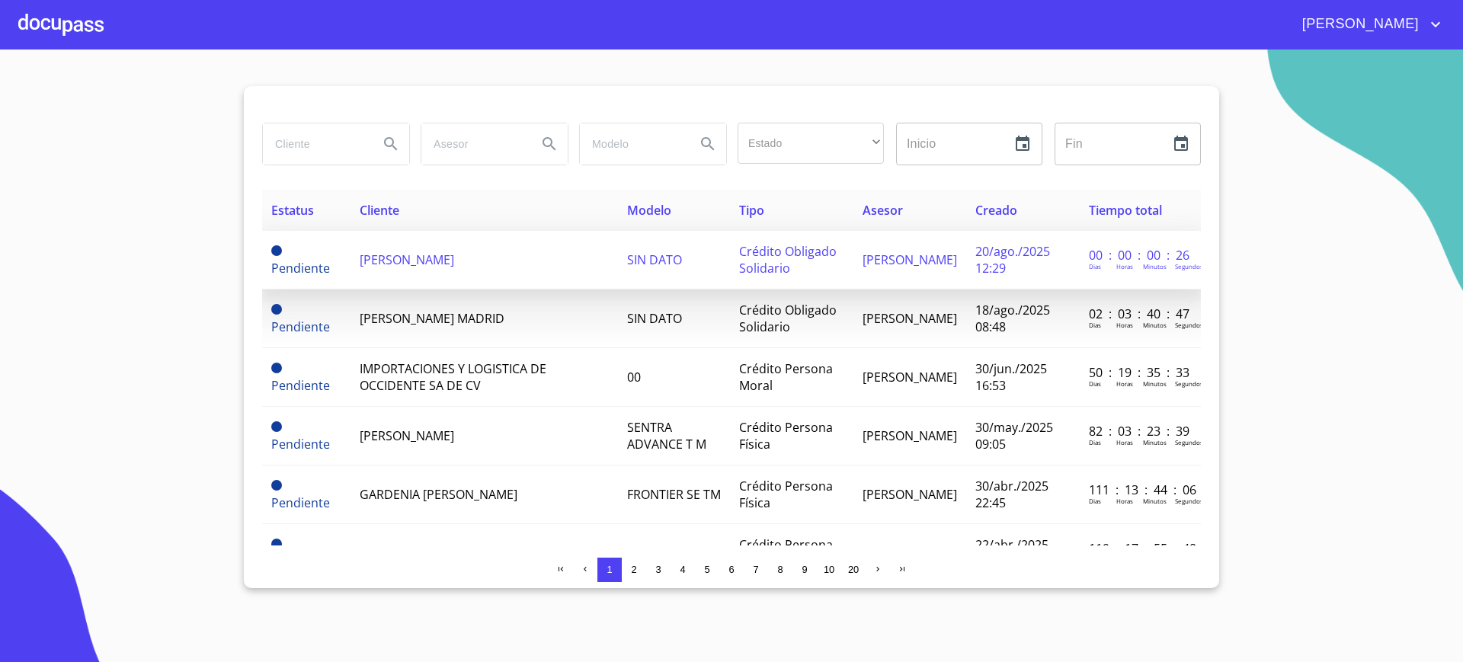
click at [454, 267] on span "[PERSON_NAME] [PERSON_NAME]" at bounding box center [407, 259] width 94 height 17
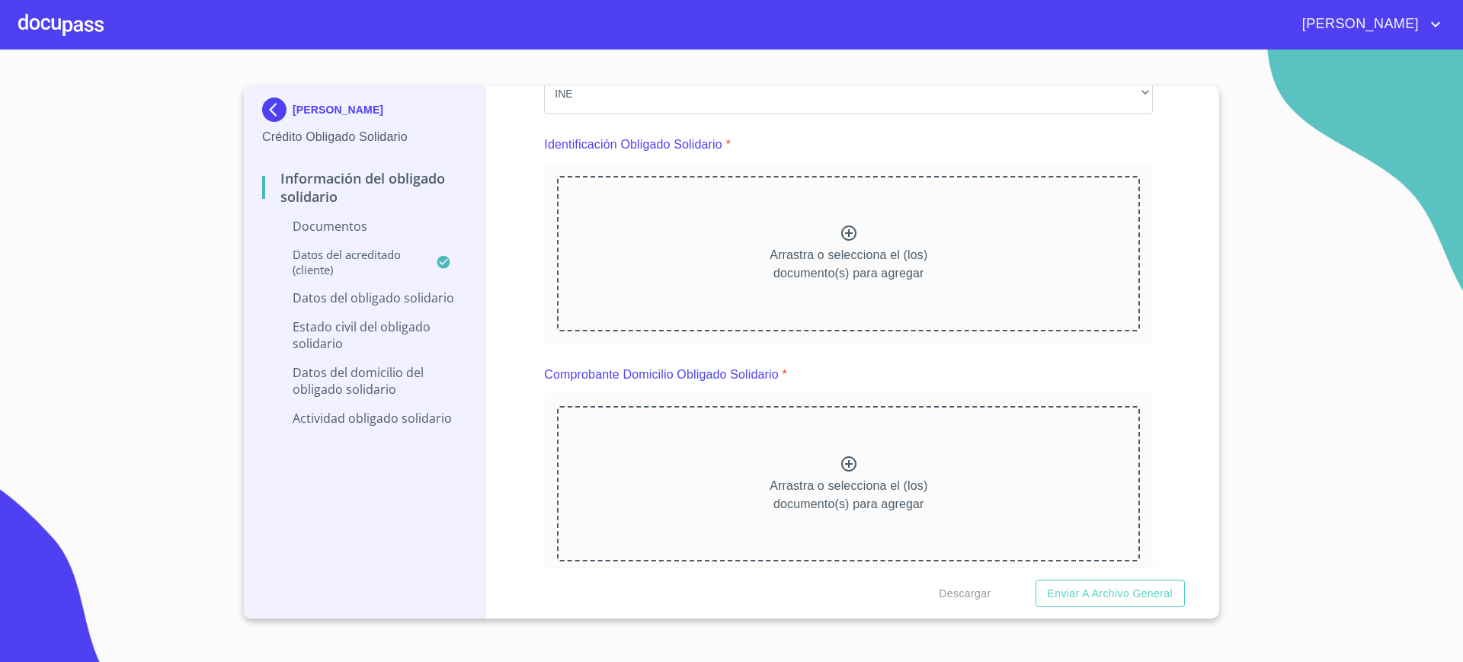
scroll to position [140, 0]
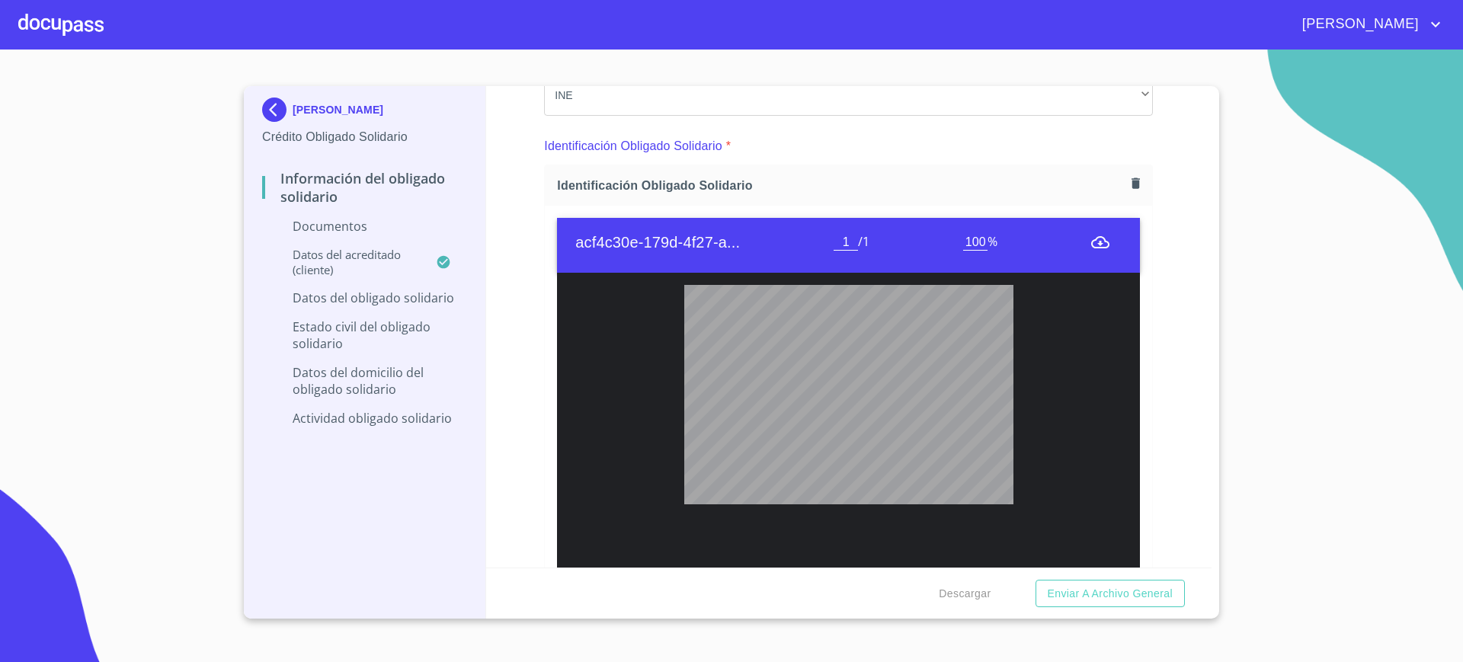
click at [885, 139] on div "Identificación Obligado Solidario *" at bounding box center [848, 146] width 609 height 37
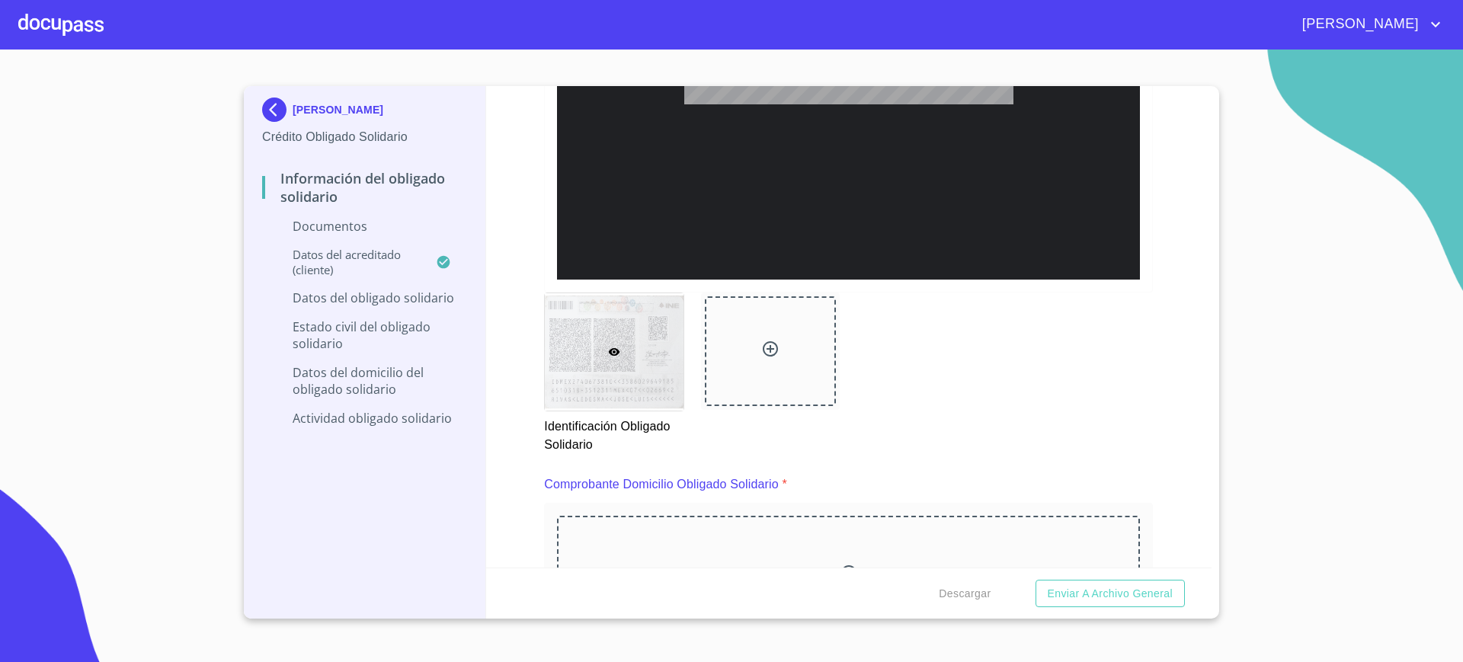
scroll to position [547, 0]
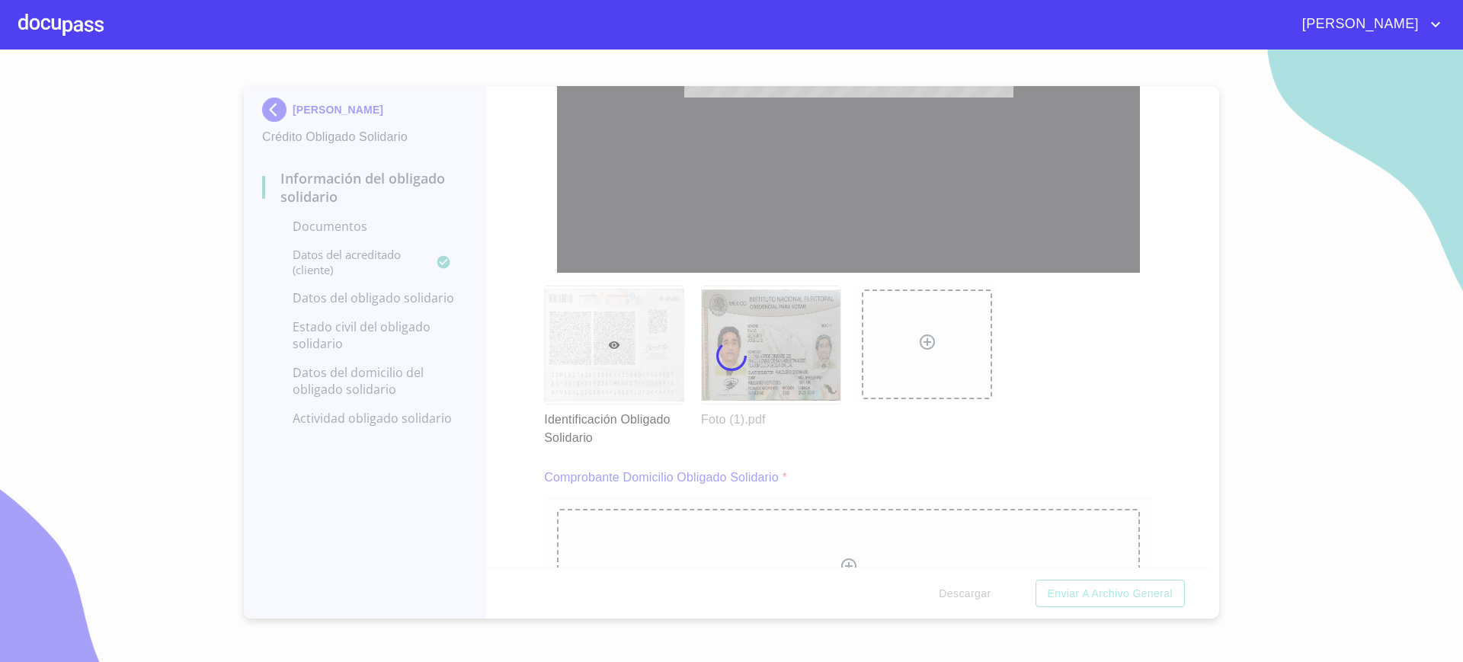
click at [1030, 466] on div at bounding box center [731, 356] width 1463 height 613
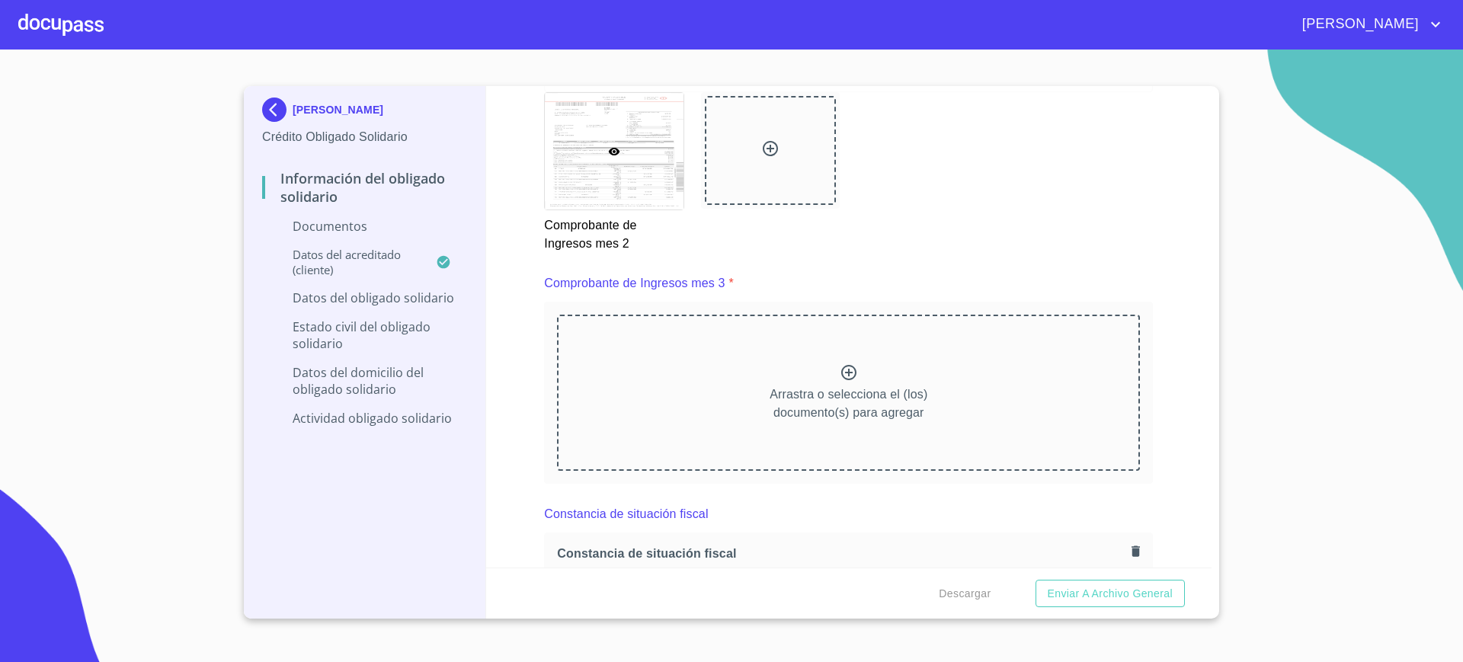
scroll to position [3056, 0]
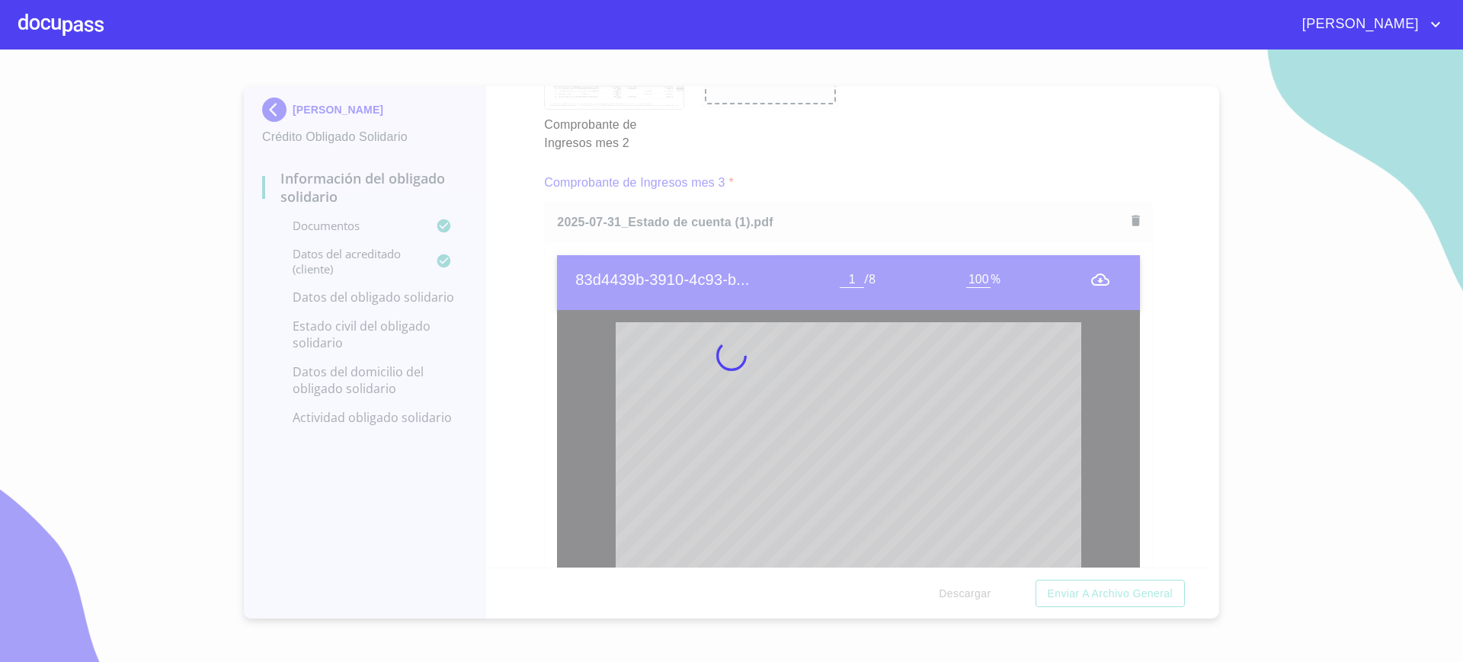
click at [531, 251] on div at bounding box center [731, 356] width 1463 height 613
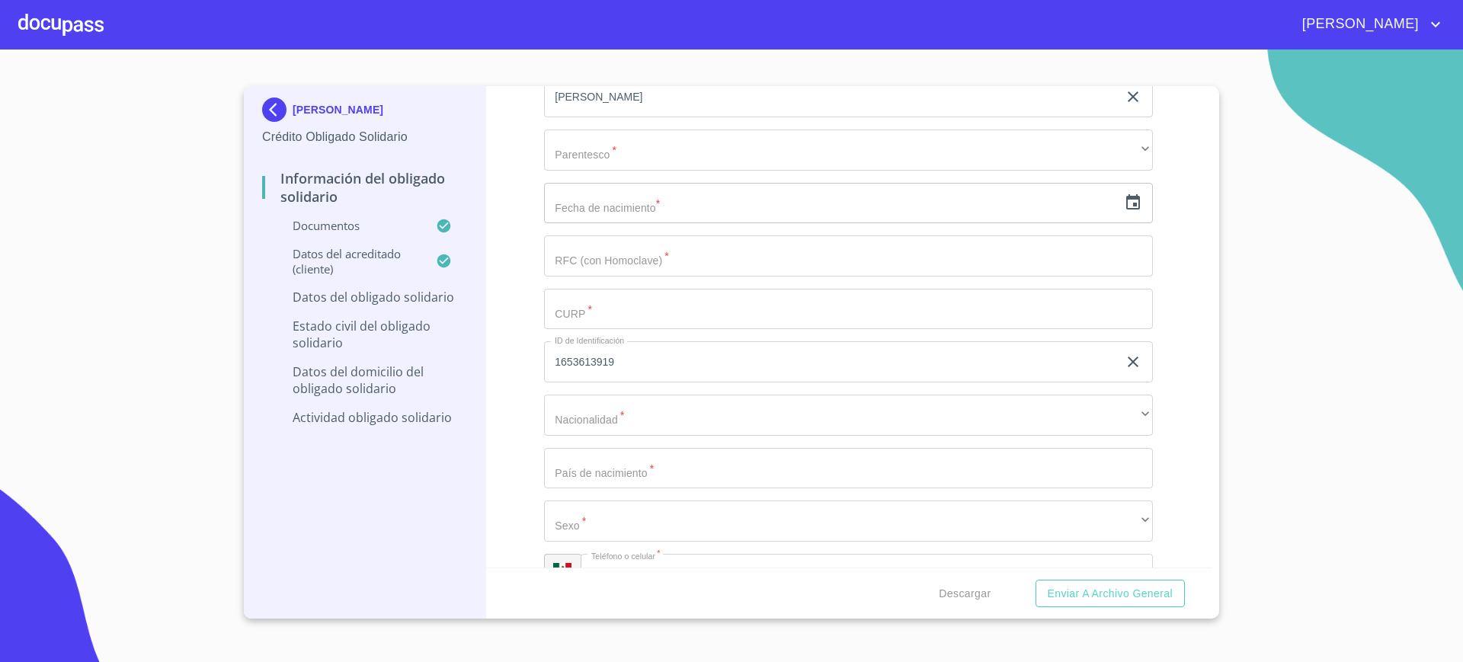
scroll to position [4723, 0]
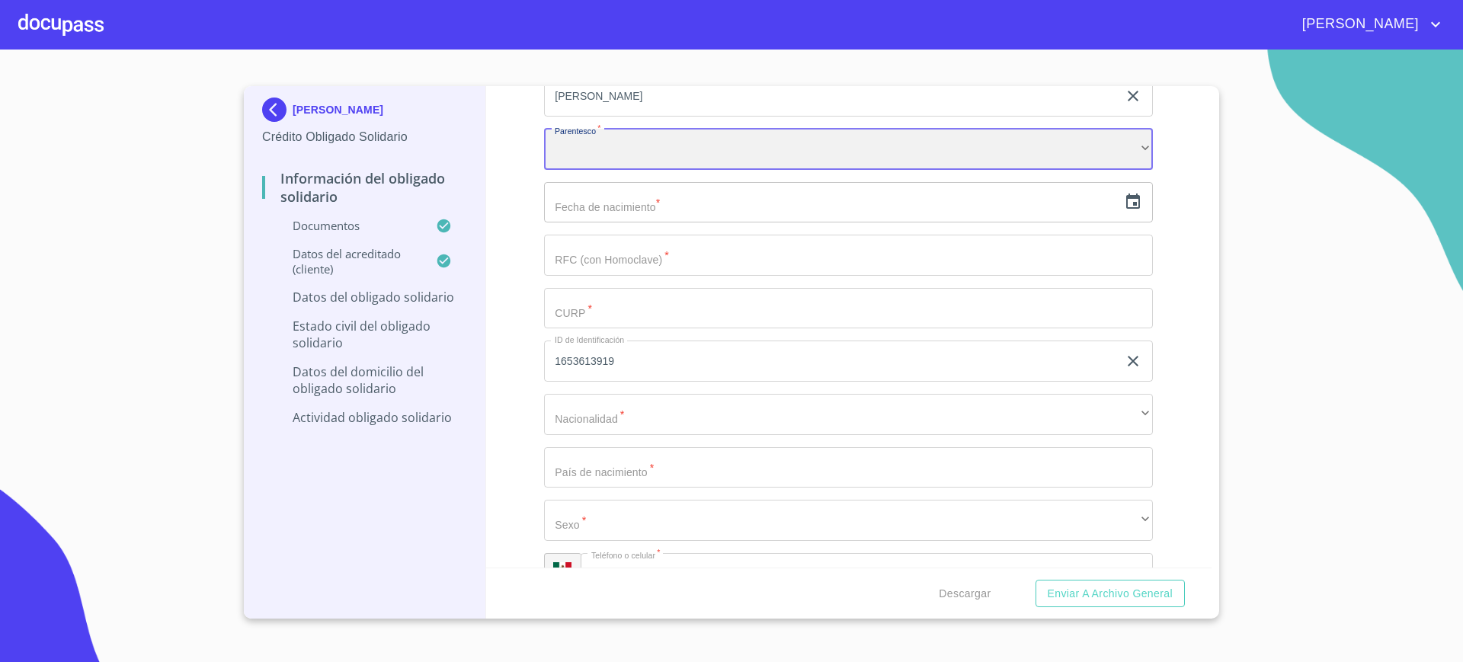
click at [838, 170] on div "​" at bounding box center [848, 149] width 609 height 41
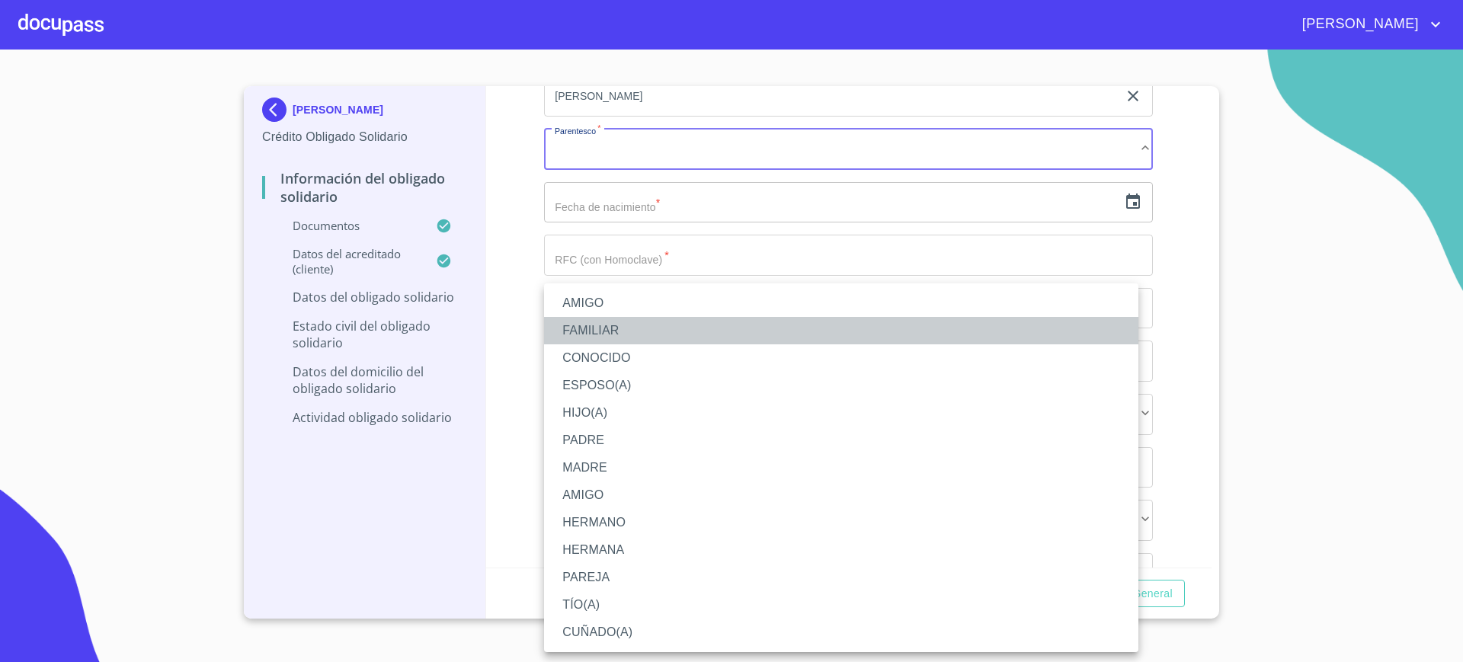
click at [696, 335] on li "FAMILIAR" at bounding box center [841, 330] width 594 height 27
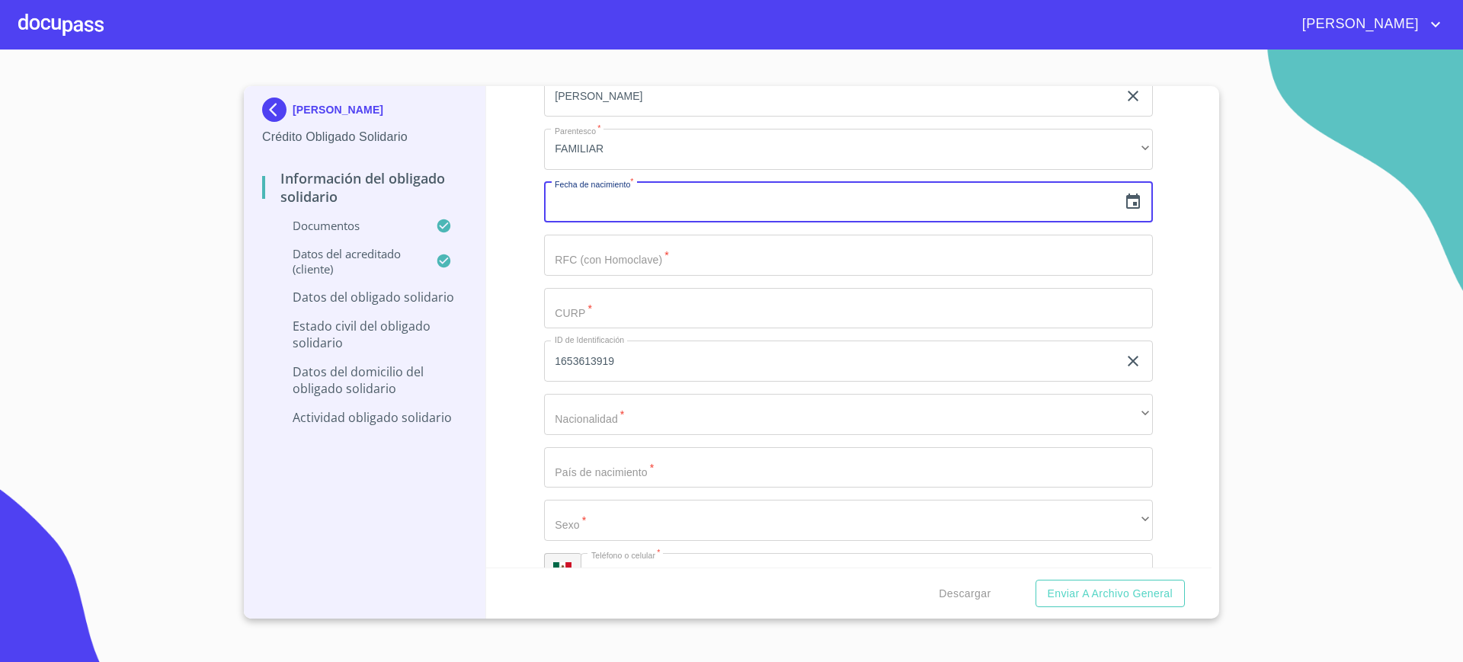
click at [645, 223] on input "text" at bounding box center [831, 202] width 574 height 41
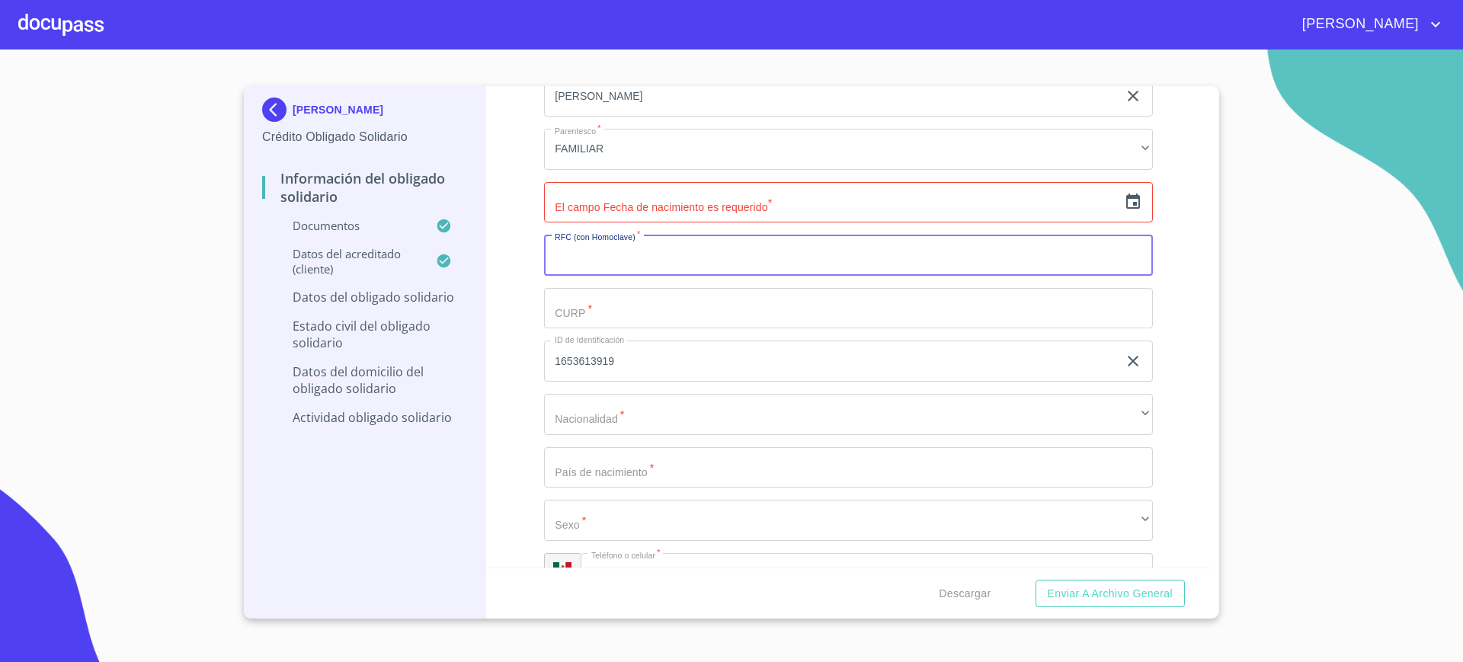
click at [861, 276] on input "Documento de identificación Obligado Solidario.   *" at bounding box center [848, 255] width 609 height 41
click at [1126, 209] on icon "button" at bounding box center [1133, 201] width 14 height 15
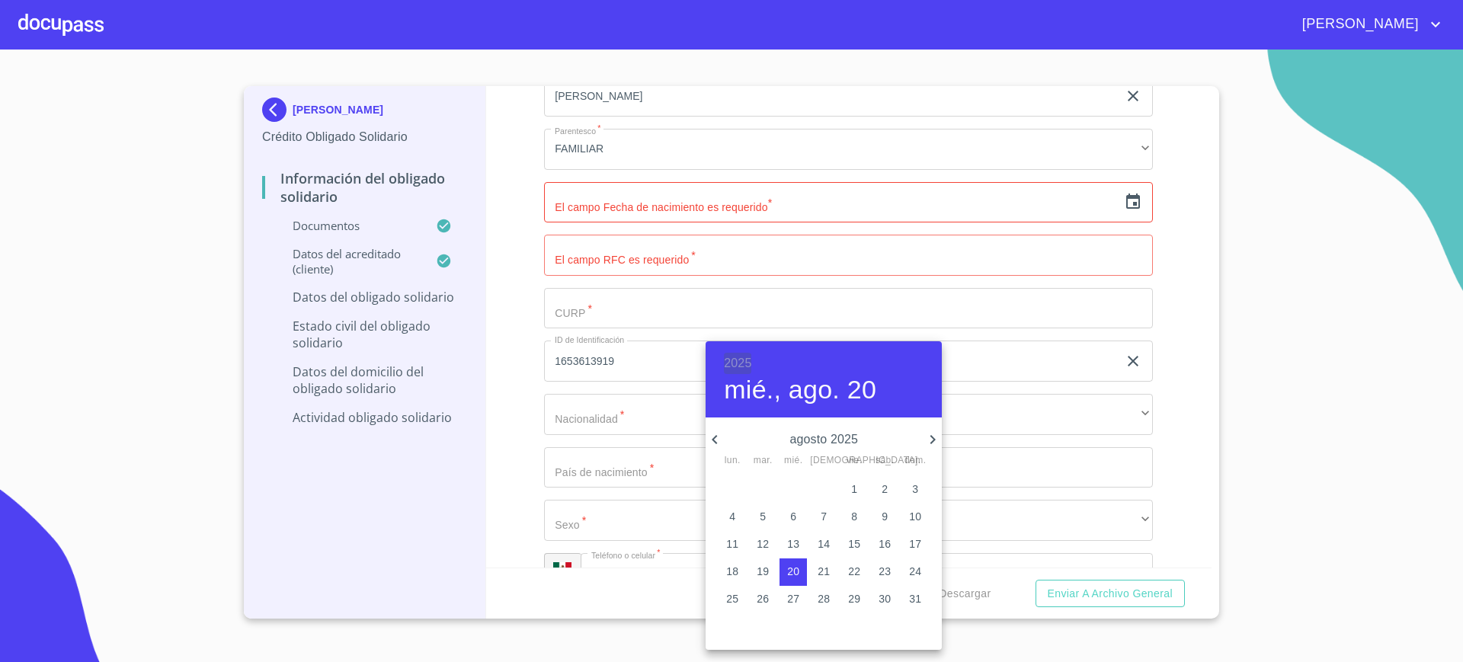
click at [735, 356] on h6 "2025" at bounding box center [737, 363] width 27 height 21
click at [824, 590] on div "1965" at bounding box center [824, 589] width 236 height 30
click at [720, 447] on icon "button" at bounding box center [715, 439] width 18 height 18
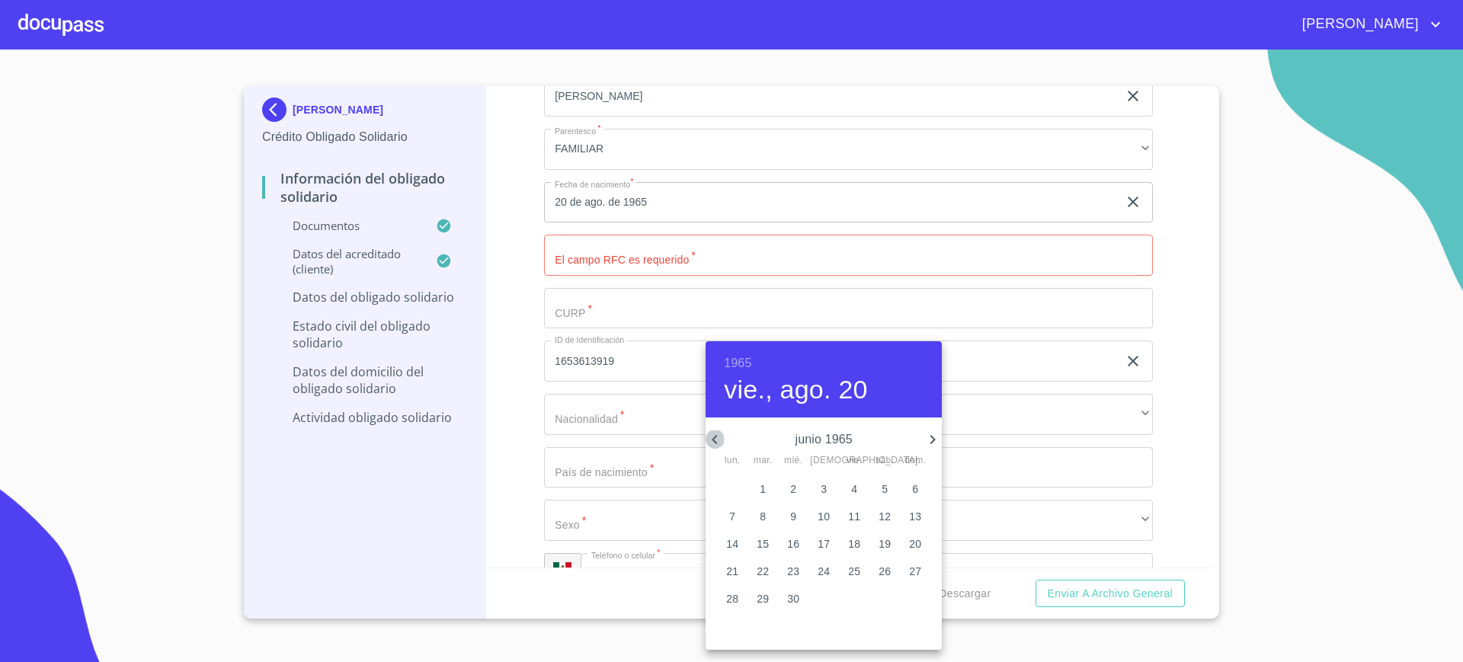
click at [720, 447] on icon "button" at bounding box center [715, 439] width 18 height 18
click at [937, 439] on icon "button" at bounding box center [932, 439] width 18 height 18
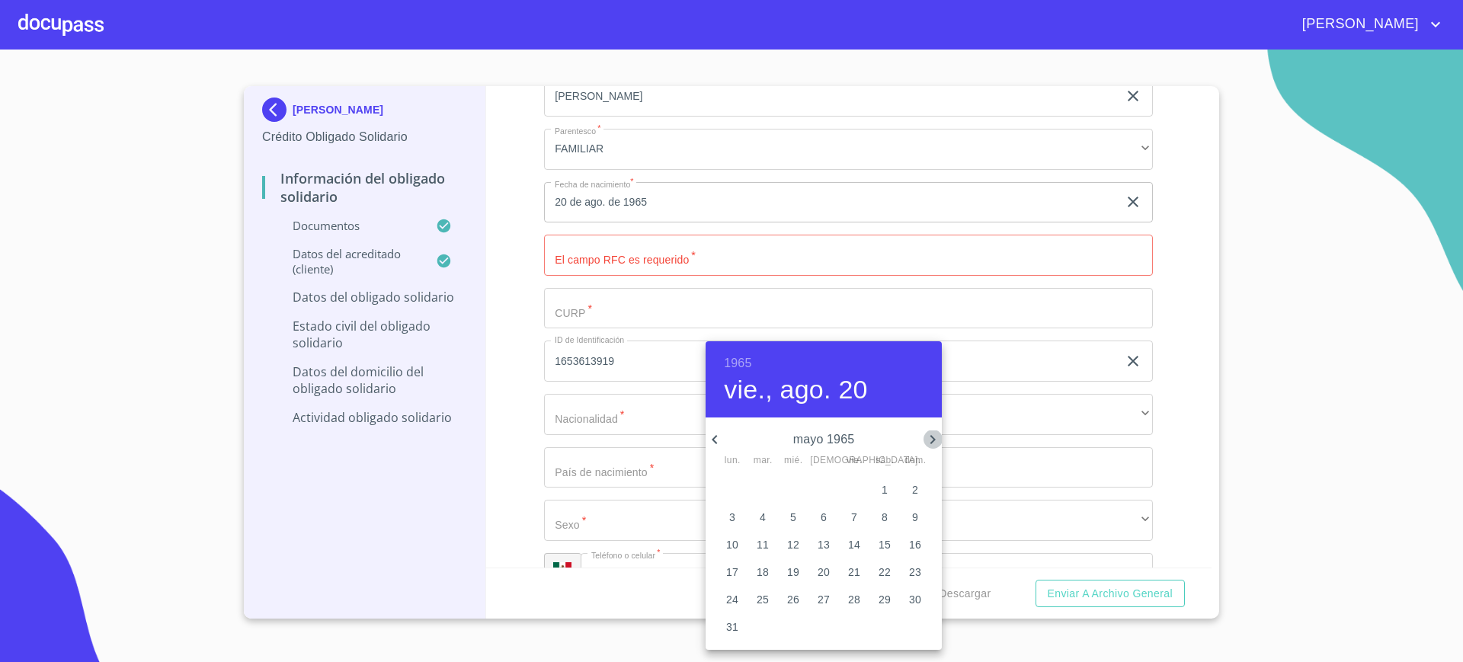
click at [937, 439] on icon "button" at bounding box center [932, 439] width 18 height 18
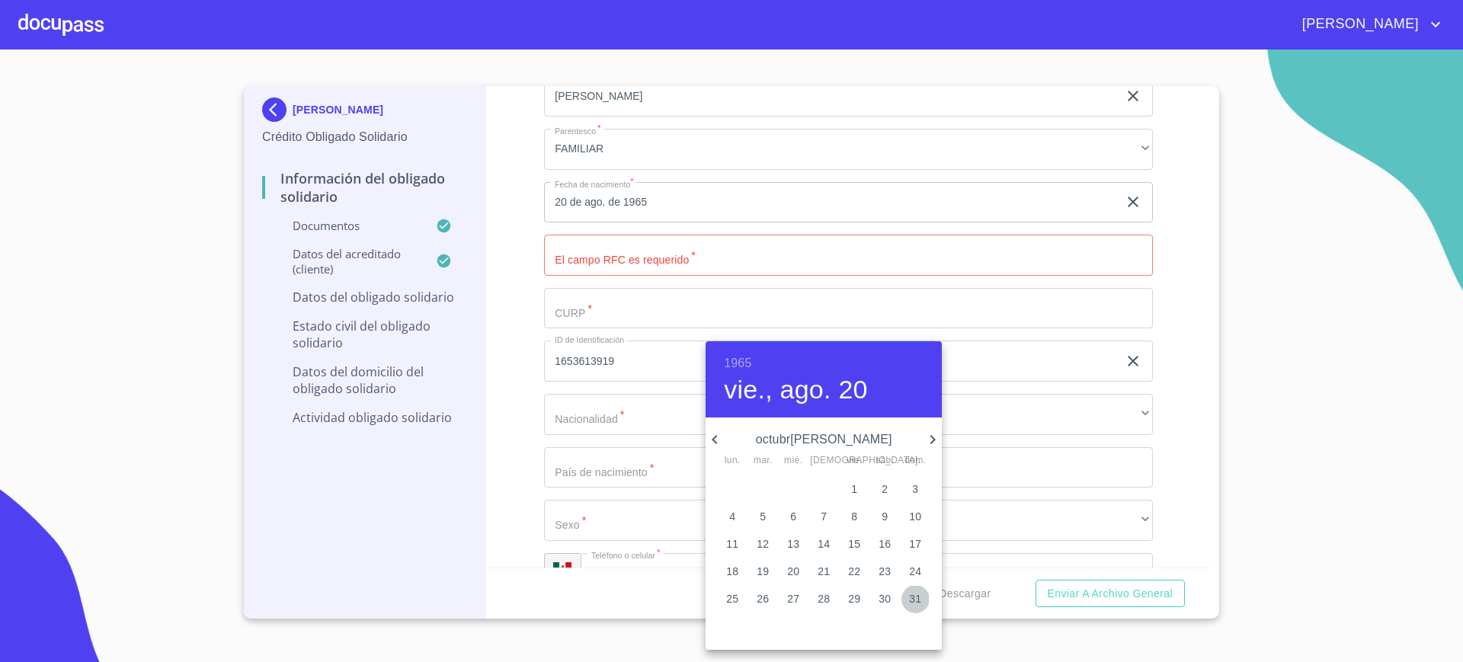
click at [907, 593] on span "31" at bounding box center [914, 598] width 27 height 15
type input "31 de oct. de 1965"
click at [662, 553] on div at bounding box center [731, 331] width 1463 height 662
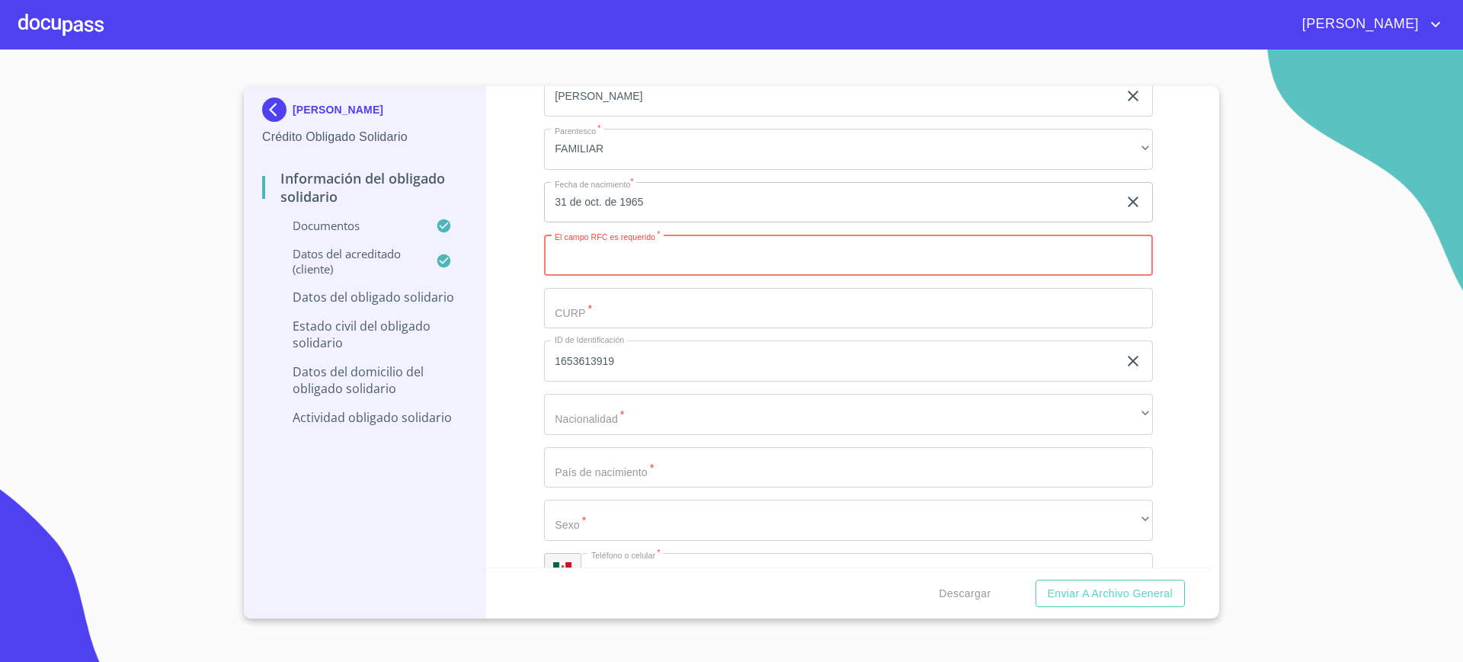
click at [662, 276] on input "Documento de identificación Obligado Solidario.   *" at bounding box center [848, 255] width 609 height 41
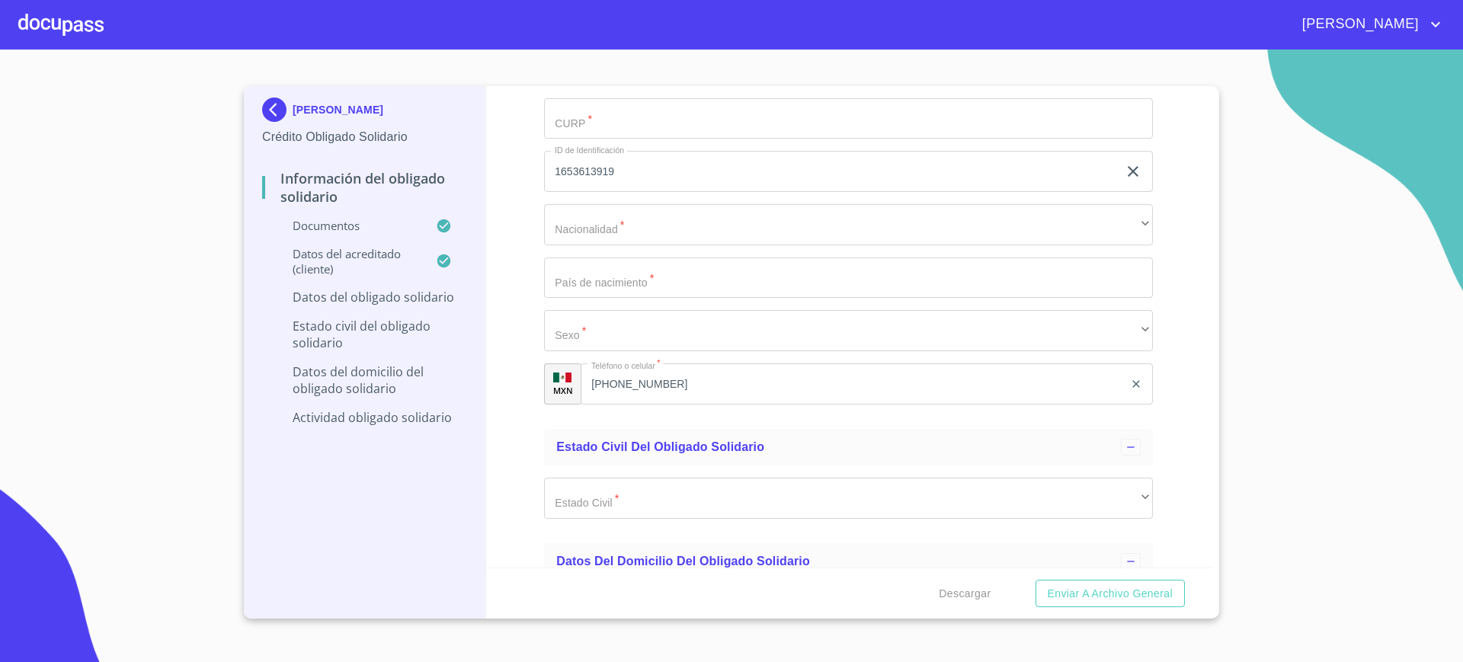
scroll to position [4940, 0]
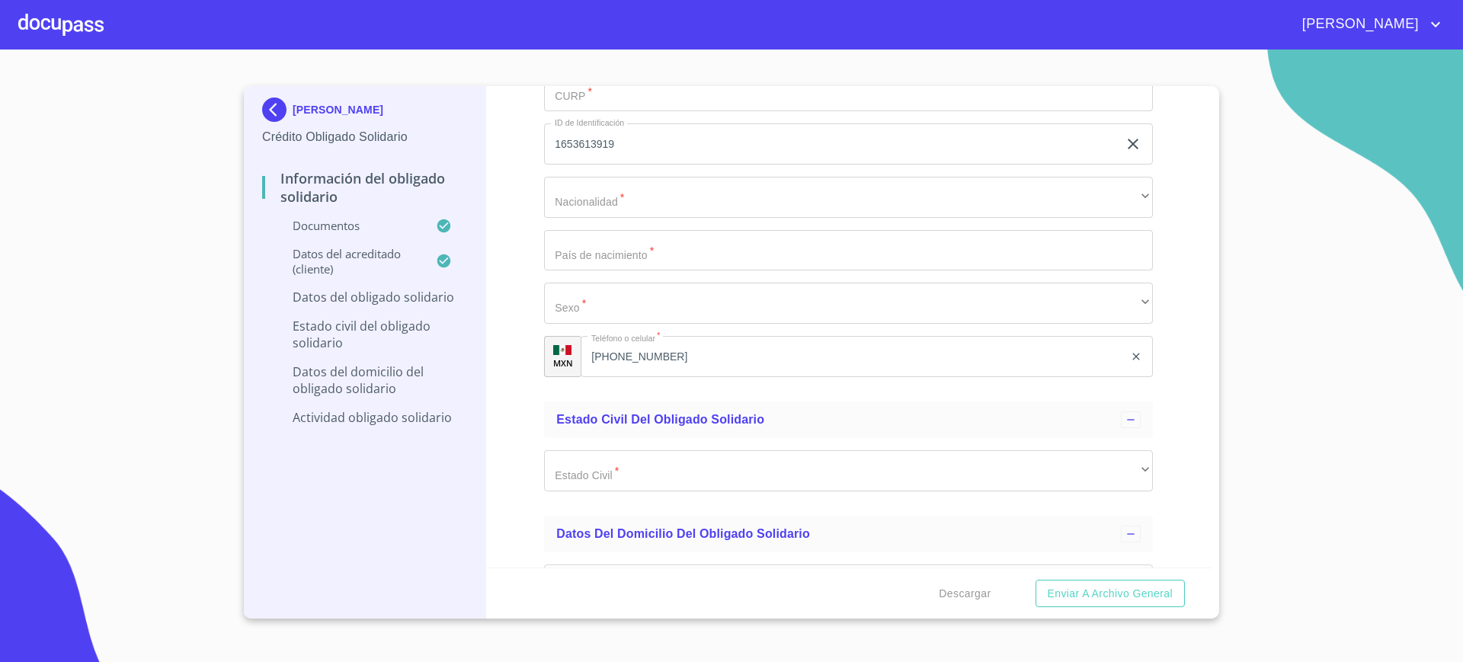
type input "RILL651031C78"
click at [696, 112] on input "Documento de identificación Obligado Solidario.   *" at bounding box center [848, 91] width 609 height 41
click at [592, 112] on input "RILL65031HDFVDS03" at bounding box center [831, 91] width 574 height 41
type input "RILL651031HDFVDS03"
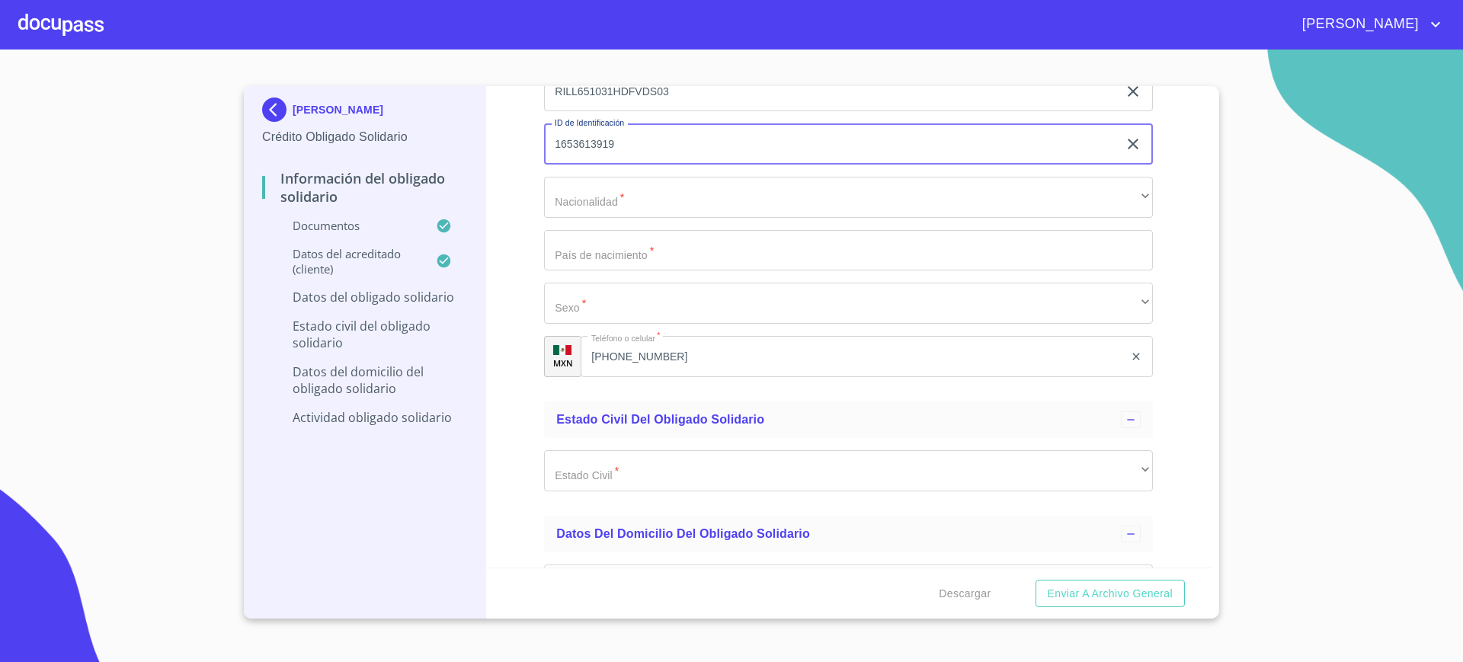
click at [647, 165] on input "1653613919" at bounding box center [831, 143] width 574 height 41
type input "2740673810"
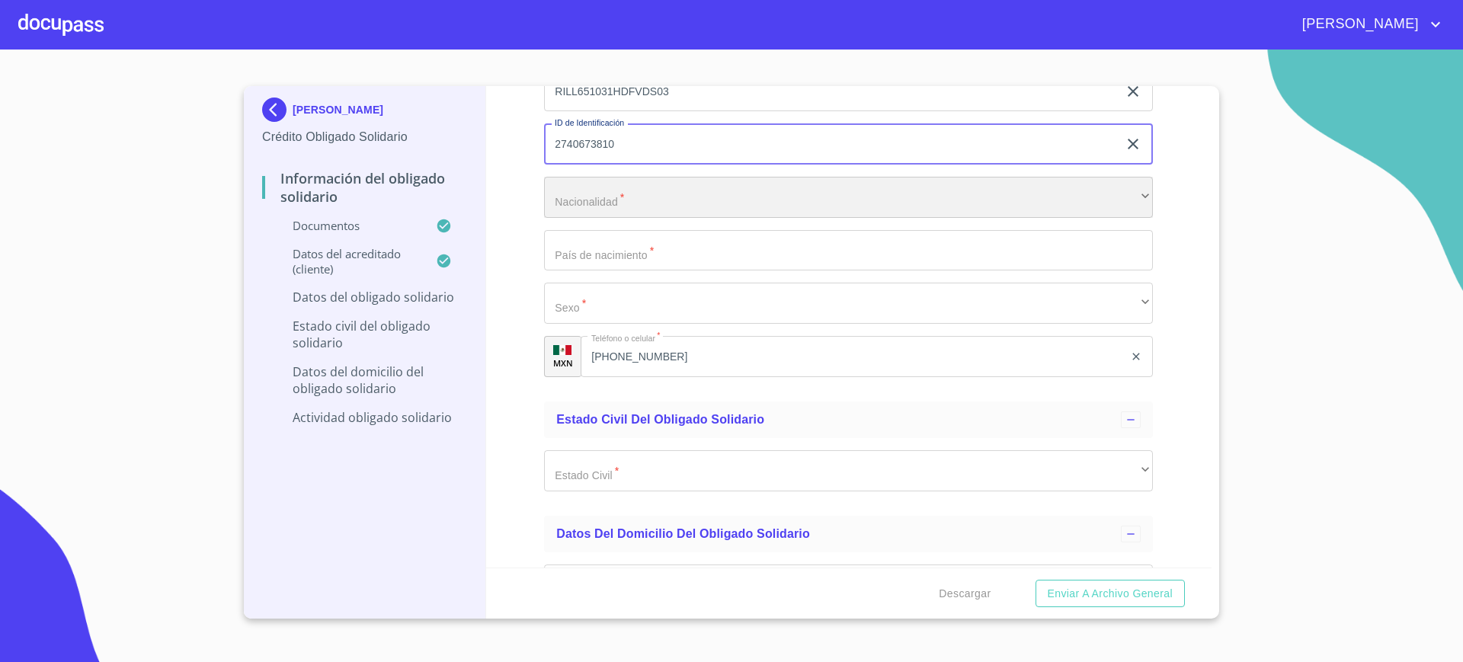
click at [799, 218] on div "​" at bounding box center [848, 197] width 609 height 41
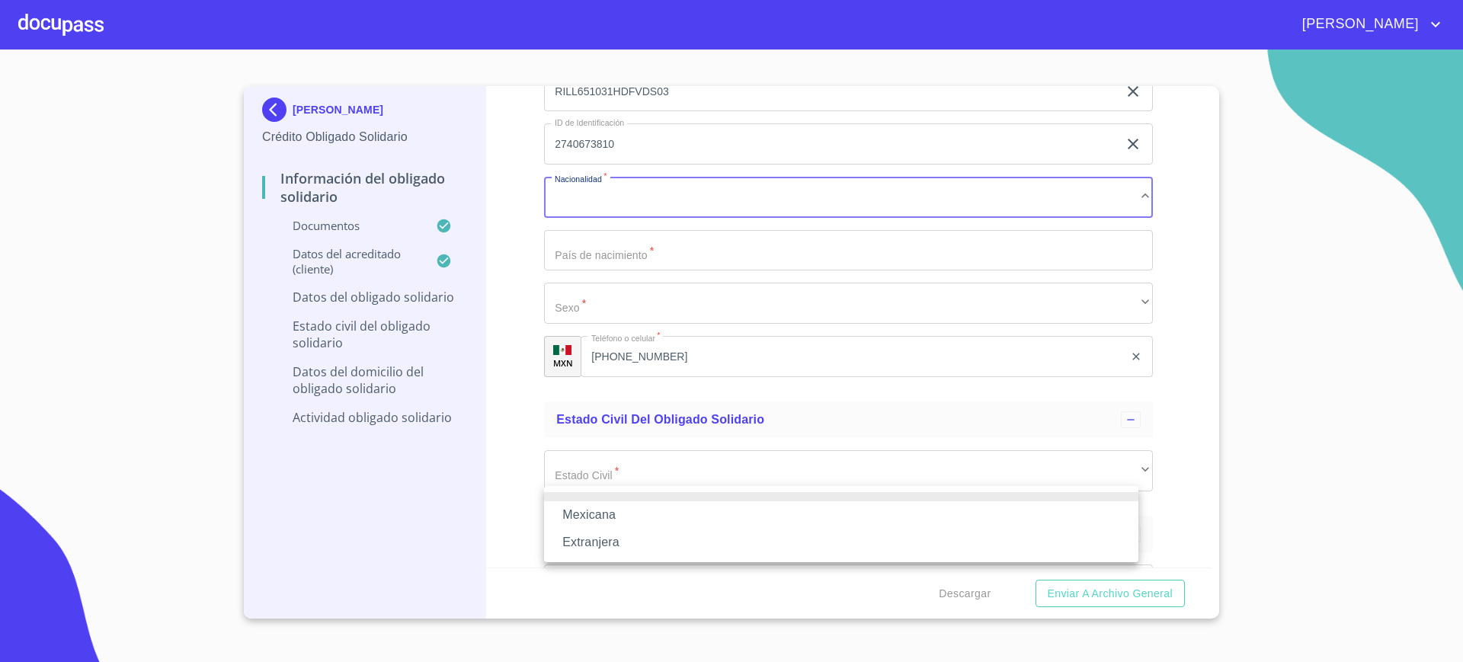
click at [632, 513] on li "Mexicana" at bounding box center [841, 514] width 594 height 27
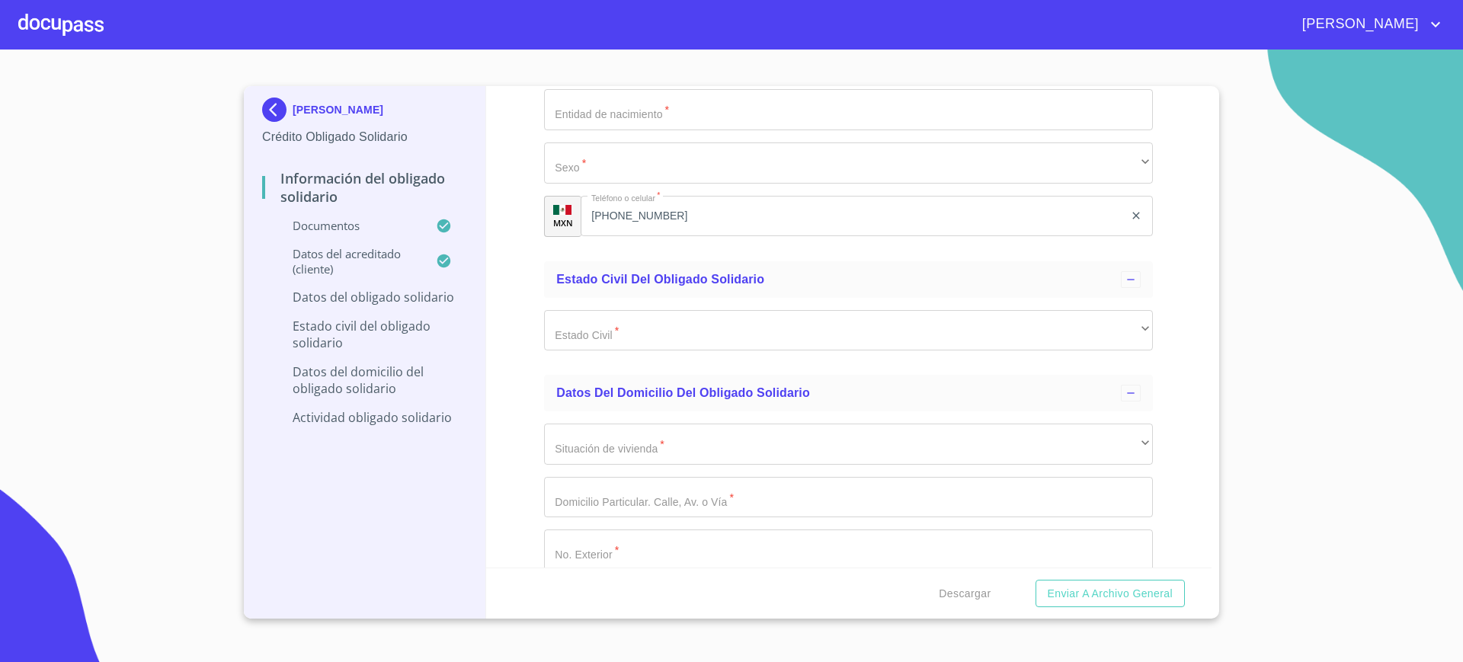
scroll to position [5134, 0]
type input "[GEOGRAPHIC_DATA]"
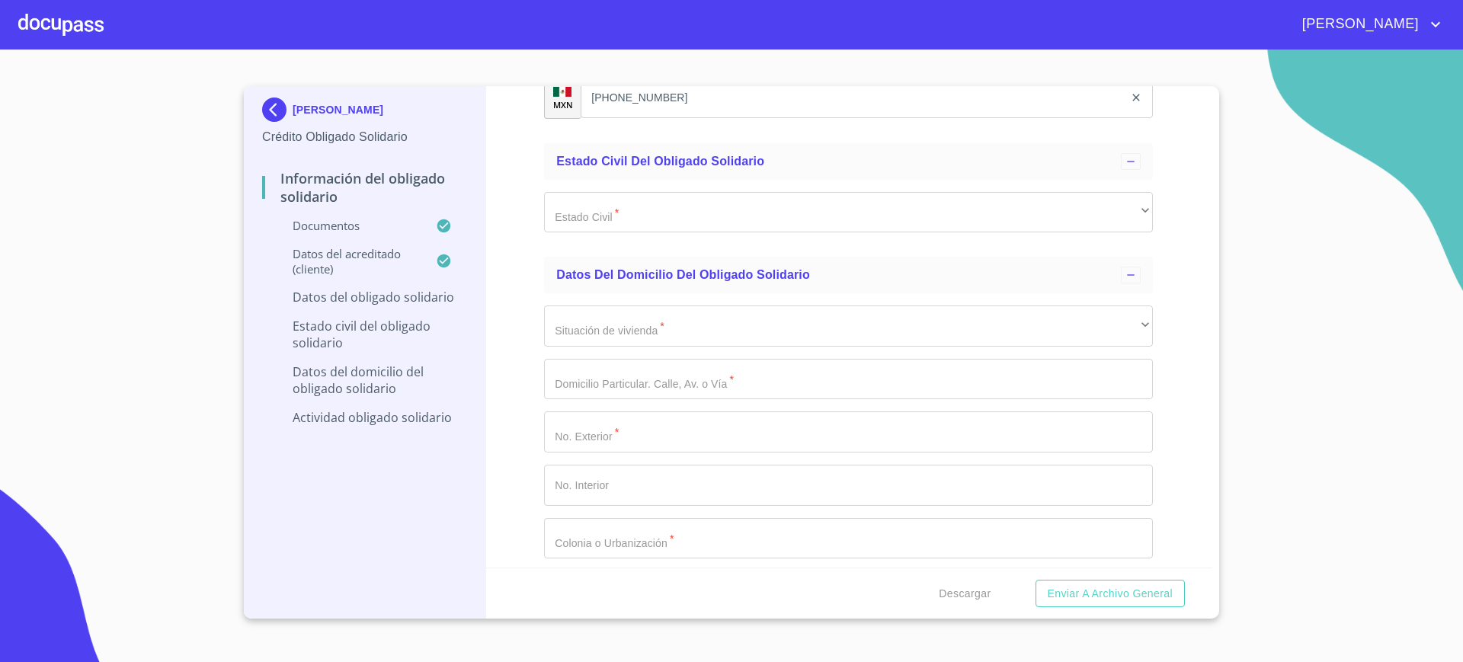
scroll to position [5260, 0]
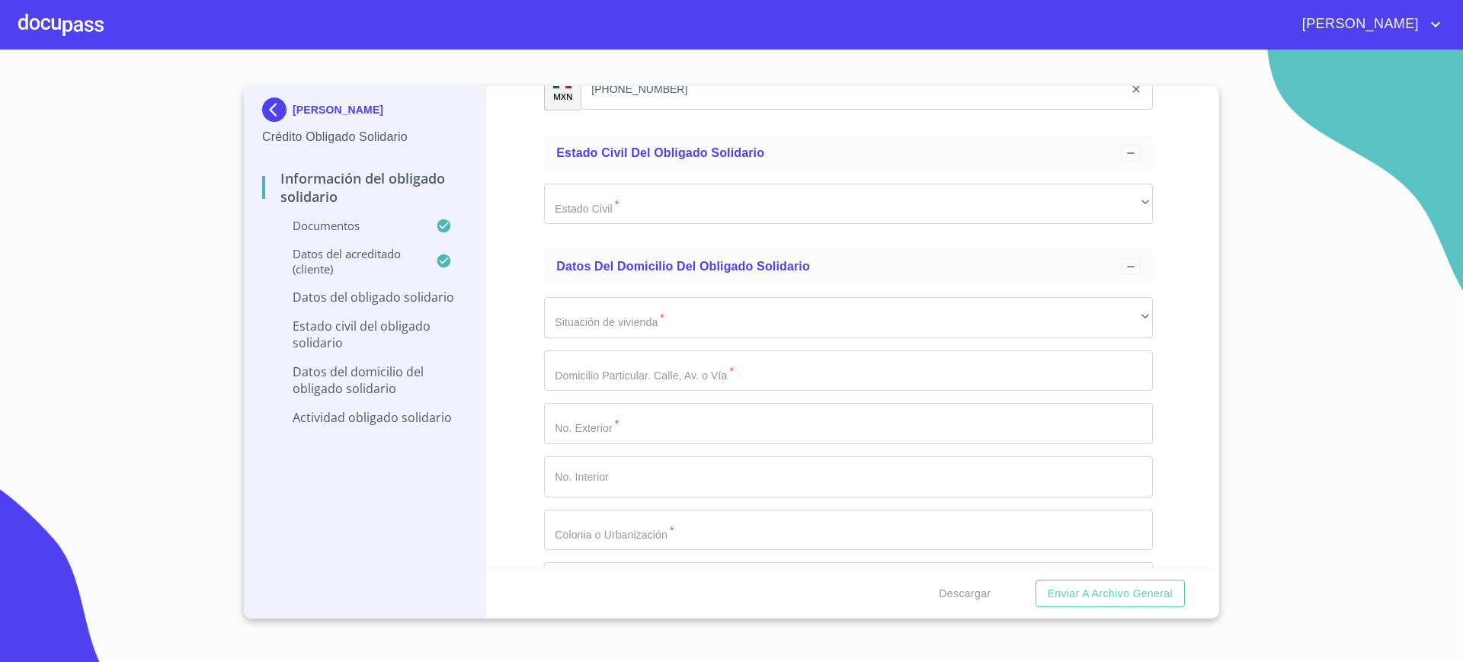
click at [661, 57] on div "​" at bounding box center [848, 36] width 609 height 41
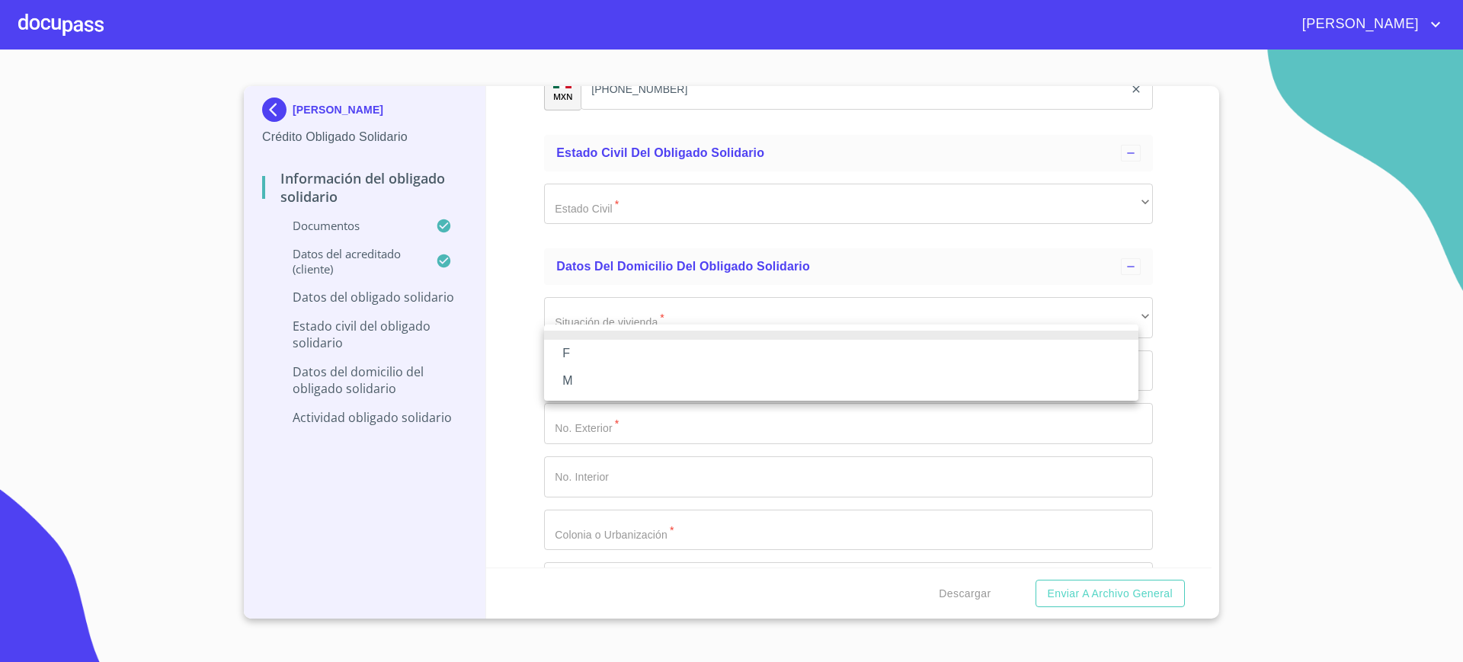
click at [670, 277] on div at bounding box center [731, 331] width 1463 height 662
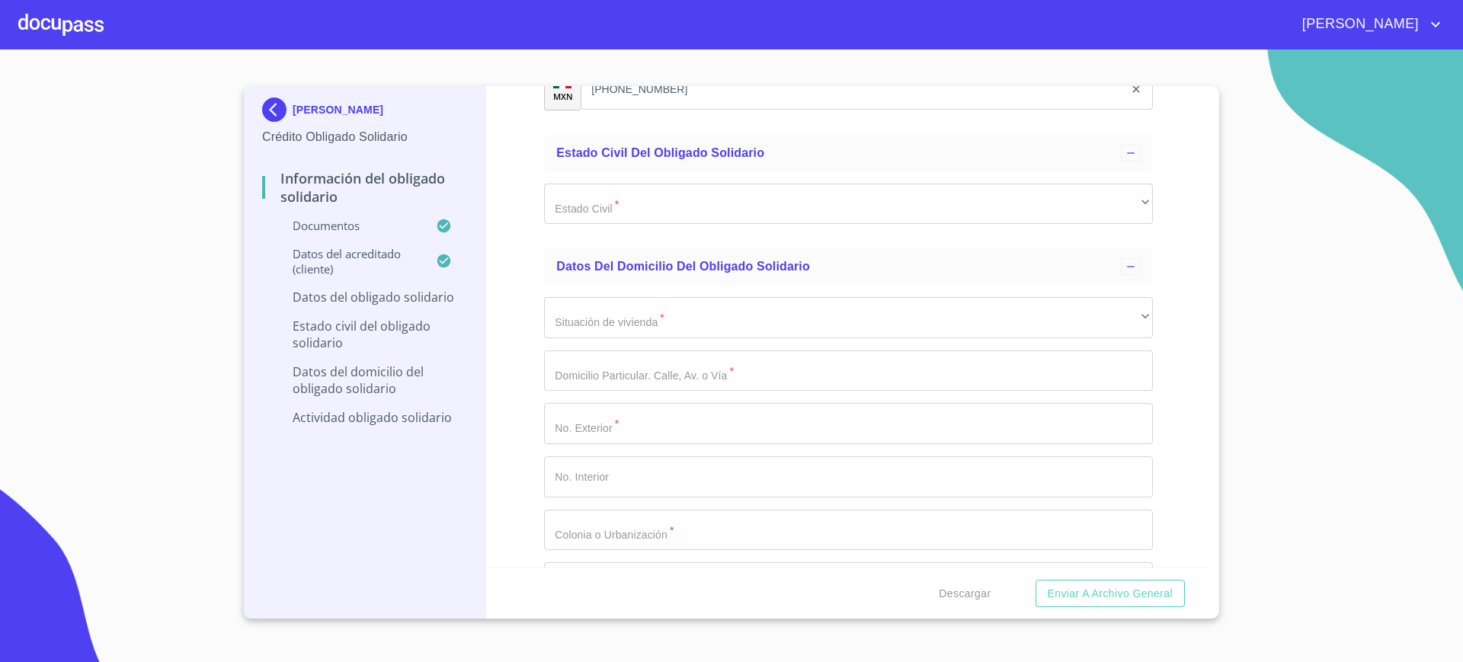
type input "J"
type input "CIUDAD DE MEXICO"
click at [645, 57] on div "​" at bounding box center [848, 36] width 609 height 41
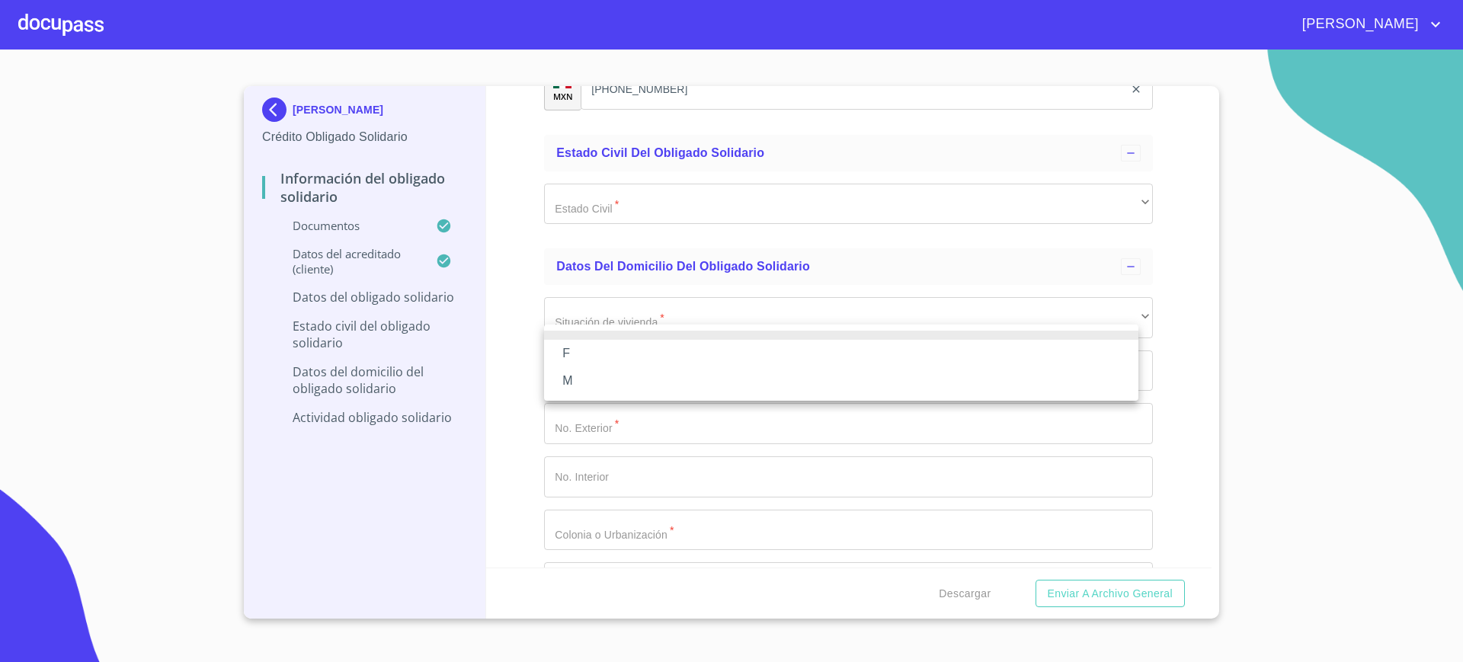
click at [608, 379] on li "M" at bounding box center [841, 380] width 594 height 27
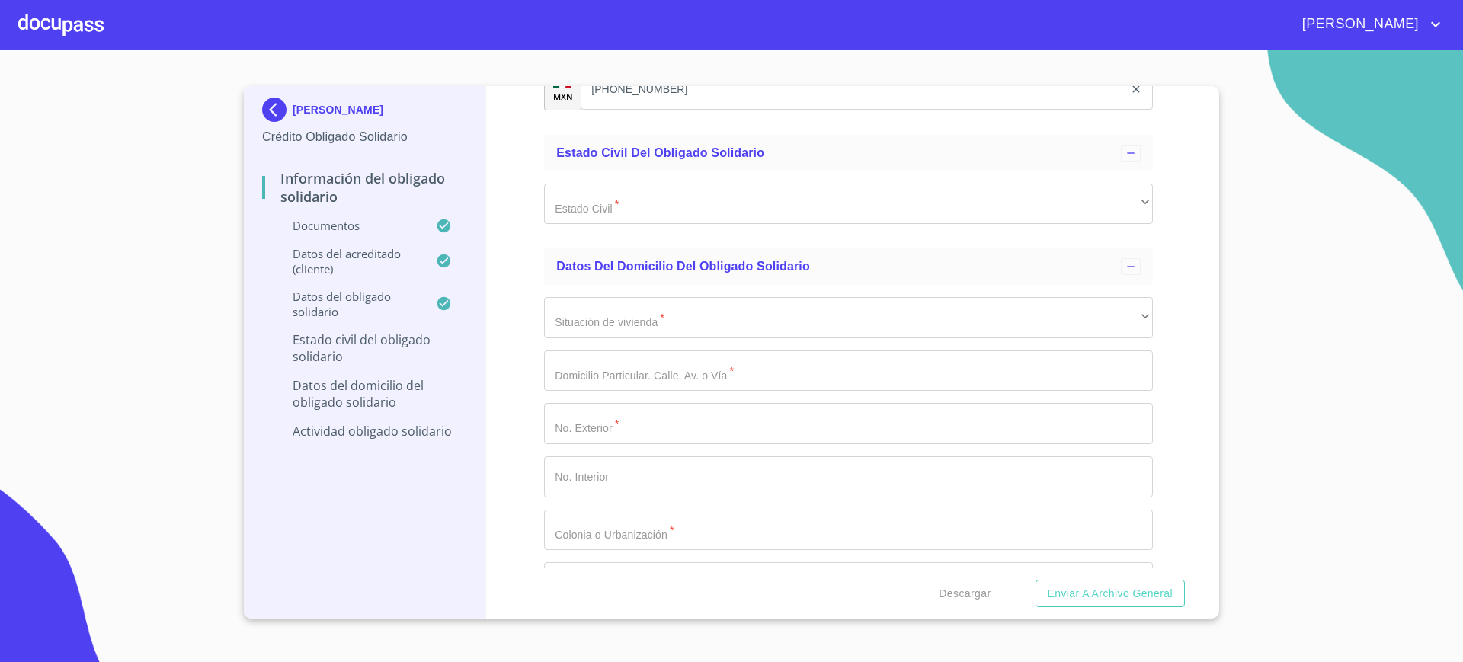
click at [508, 376] on div "Información del Obligado Solidario Documentos Documento de identificación Oblig…" at bounding box center [849, 327] width 726 height 482
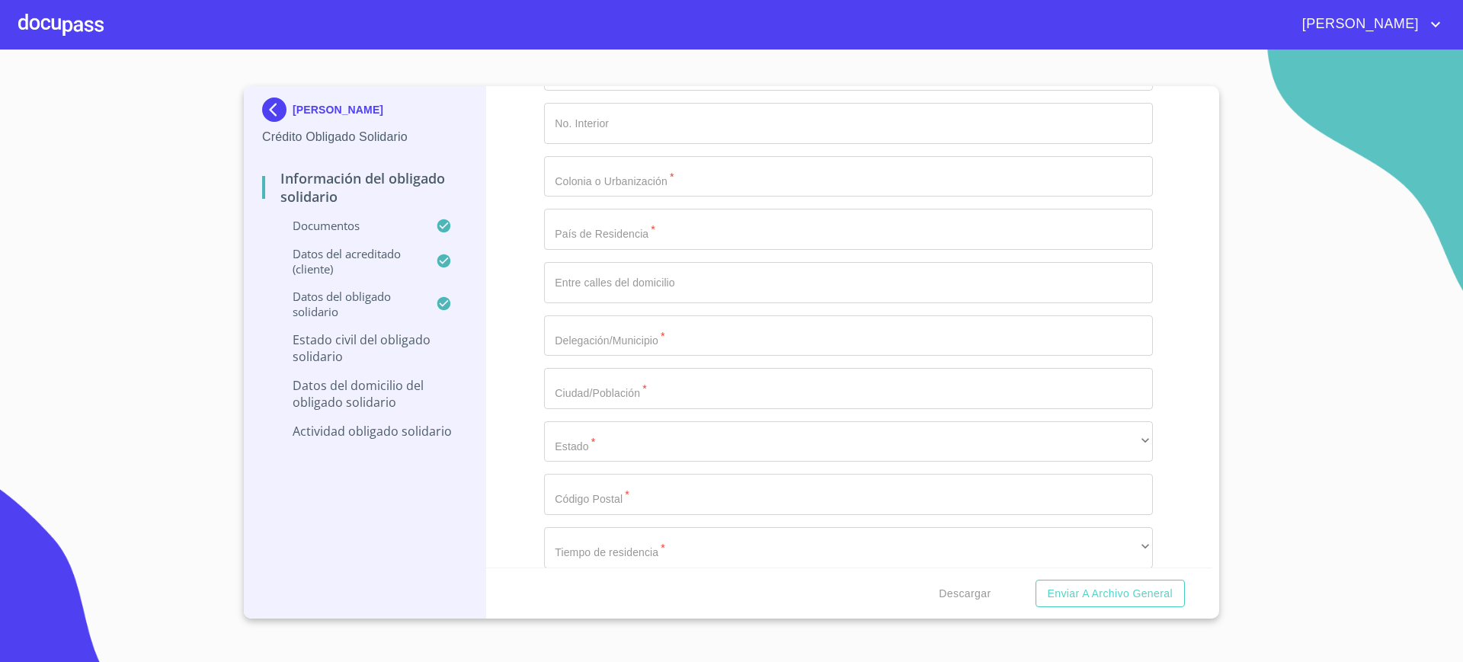
scroll to position [5614, 0]
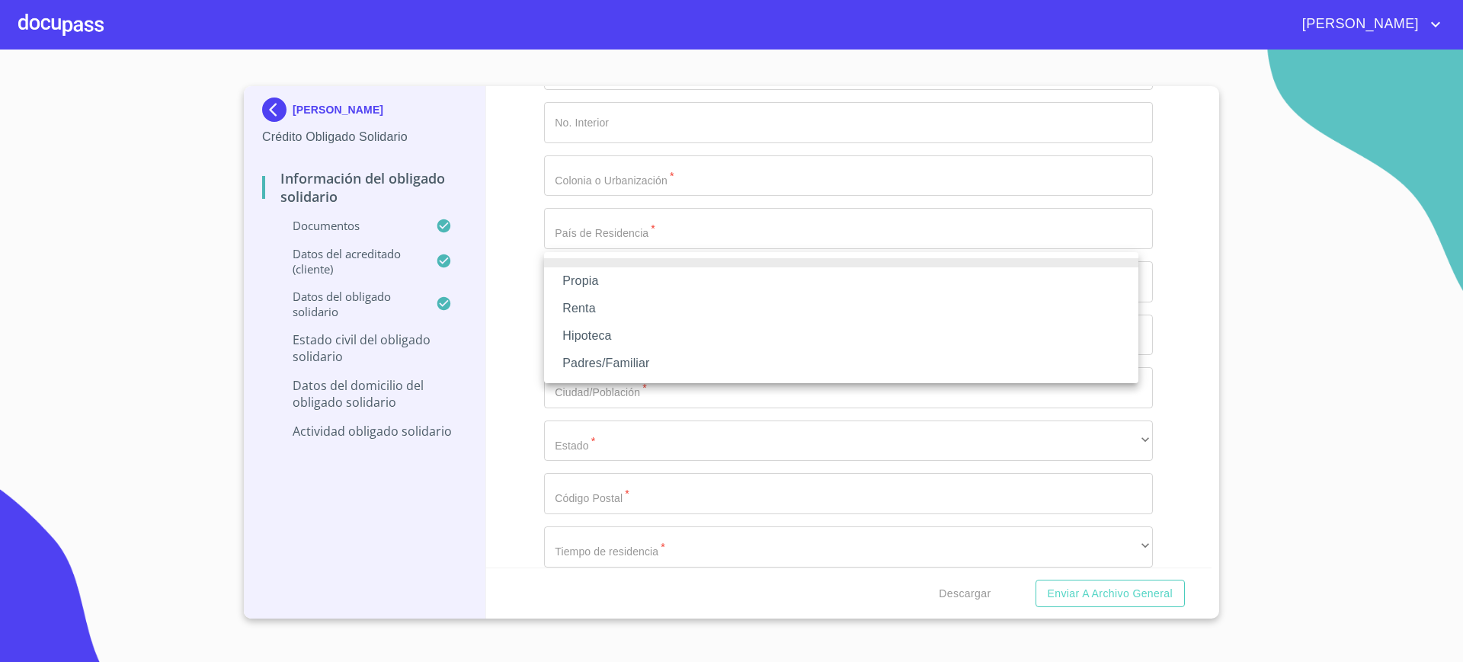
click at [511, 213] on div at bounding box center [731, 331] width 1463 height 662
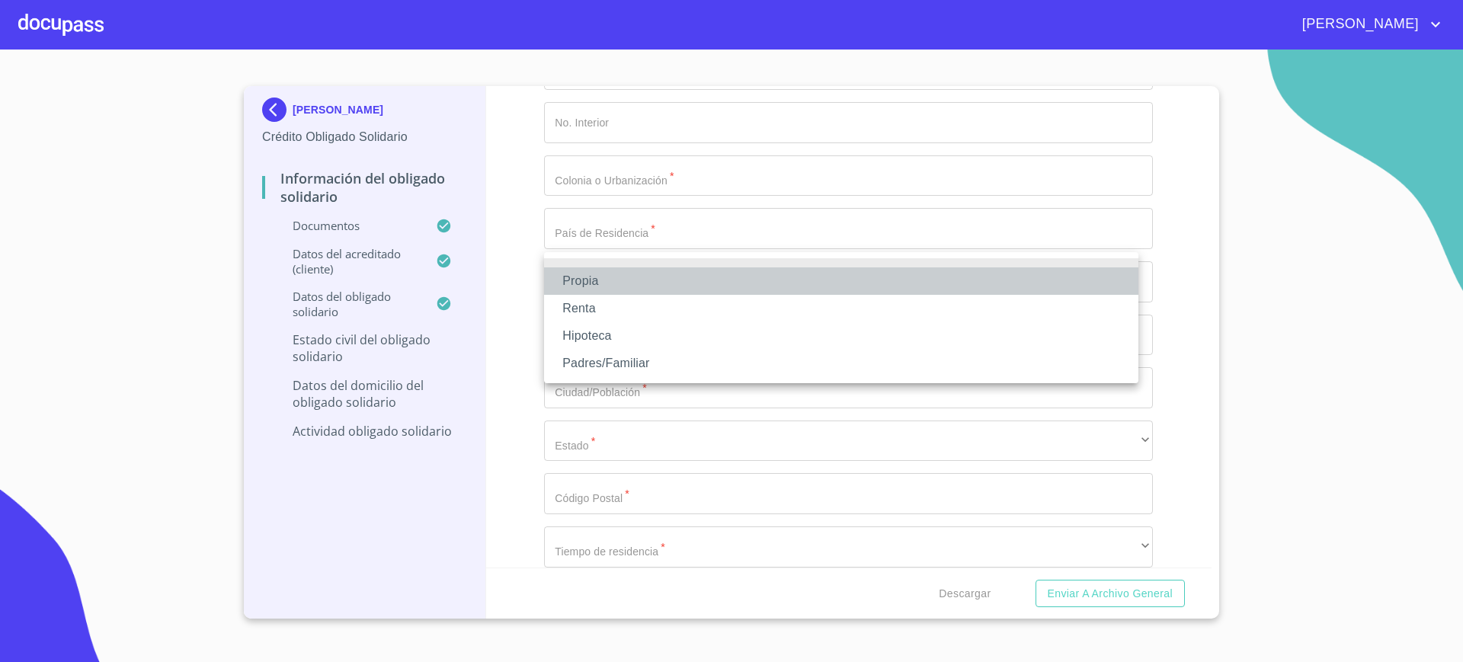
click at [643, 275] on li "Propia" at bounding box center [841, 280] width 594 height 27
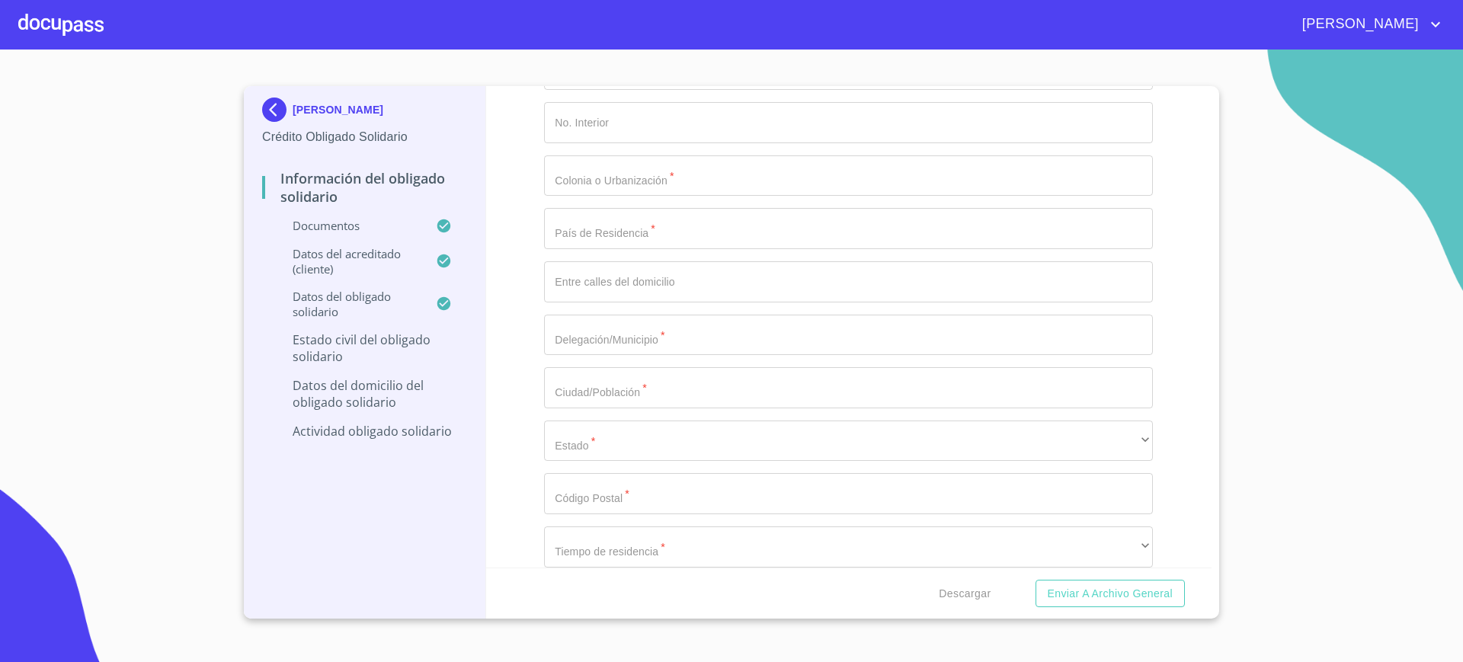
click at [605, 317] on div "Situación de vivienda   * Propia ​ Domicilio Particular. Calle, Av. o Vía   * ​…" at bounding box center [848, 255] width 609 height 649
click at [605, 37] on input "Documento de identificación Obligado Solidario.   *" at bounding box center [848, 16] width 609 height 41
type input "$1,500,000"
type input "C LOMA VERDE ORIENTE"
type input "225"
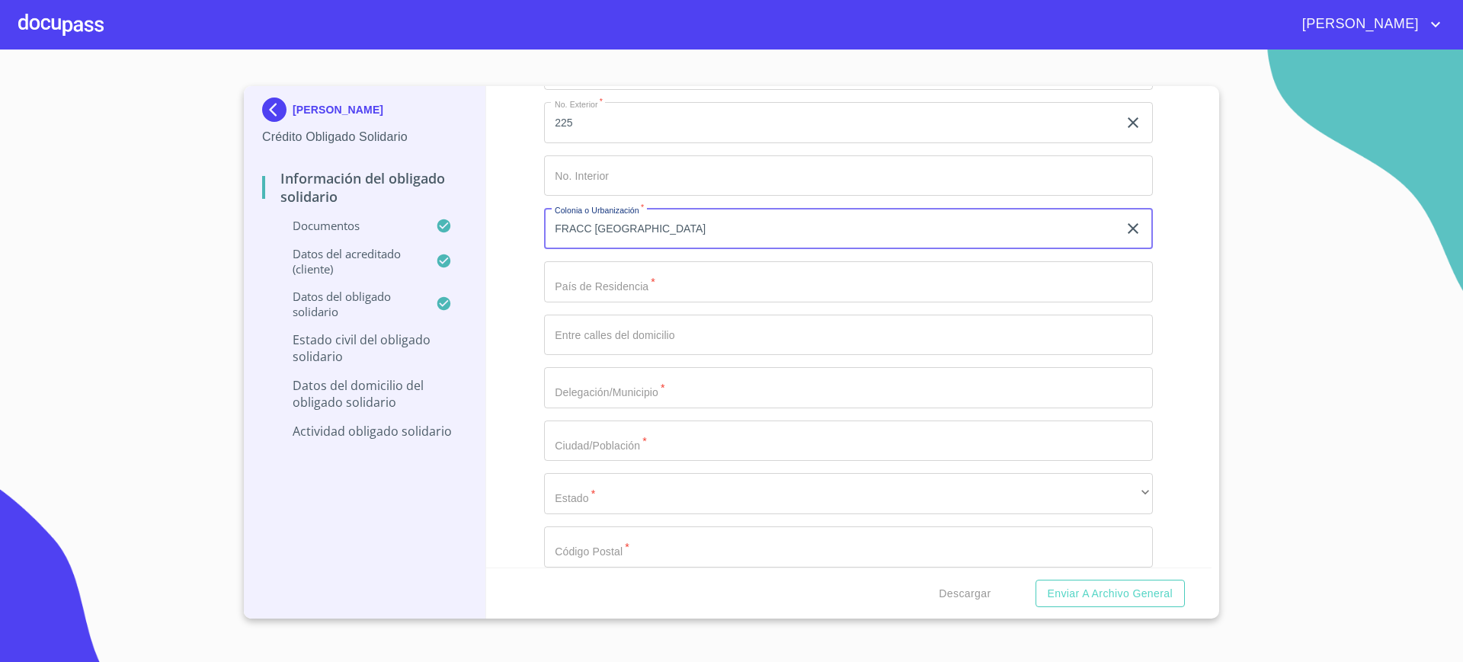
type input "FRACC LOMAS DE SAN AGUSTIN"
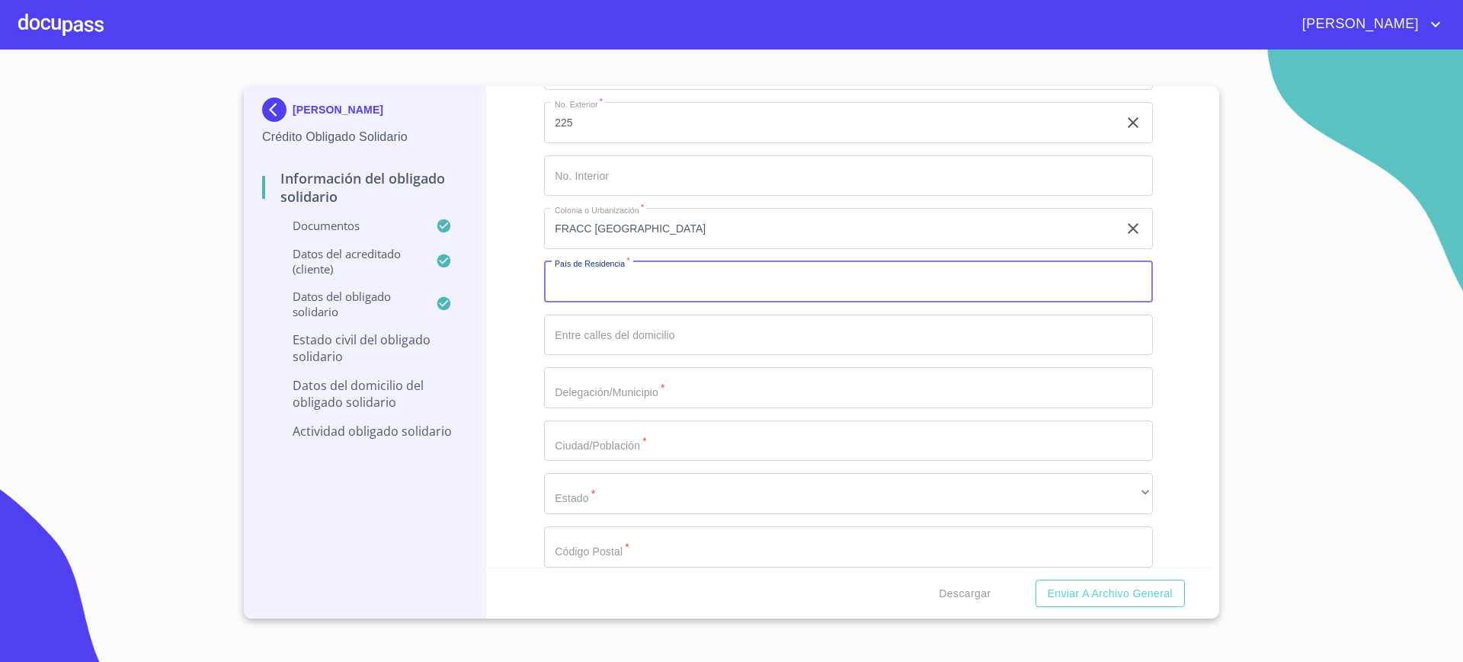
scroll to position [5877, 0]
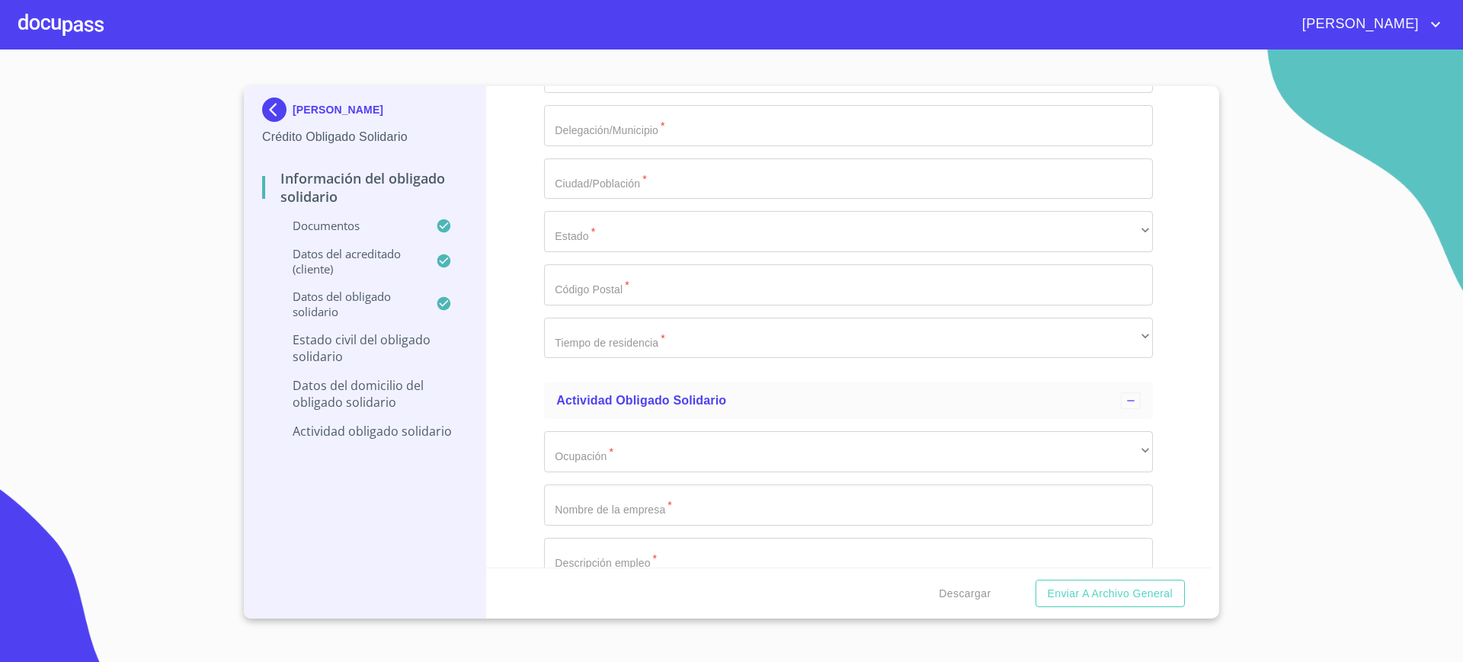
type input "[GEOGRAPHIC_DATA]"
type input "."
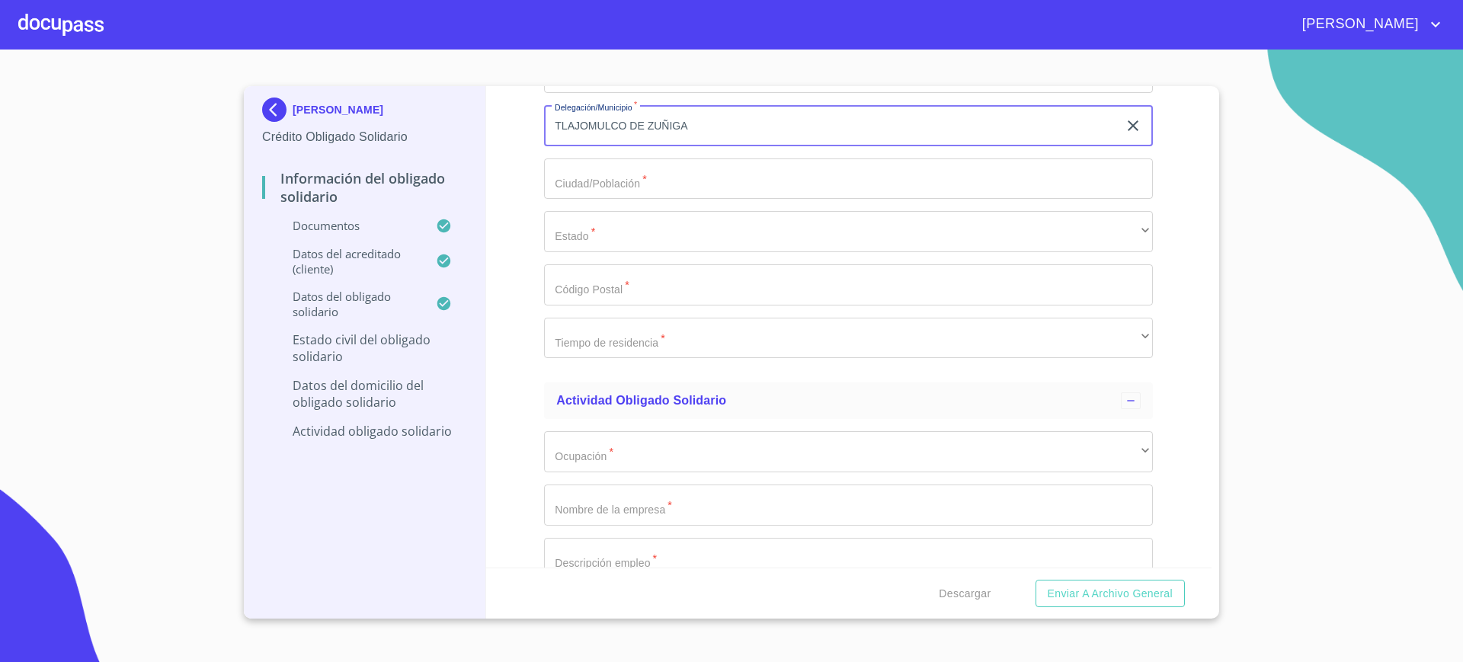
type input "TLAJOMULCO DE ZUÑIGA"
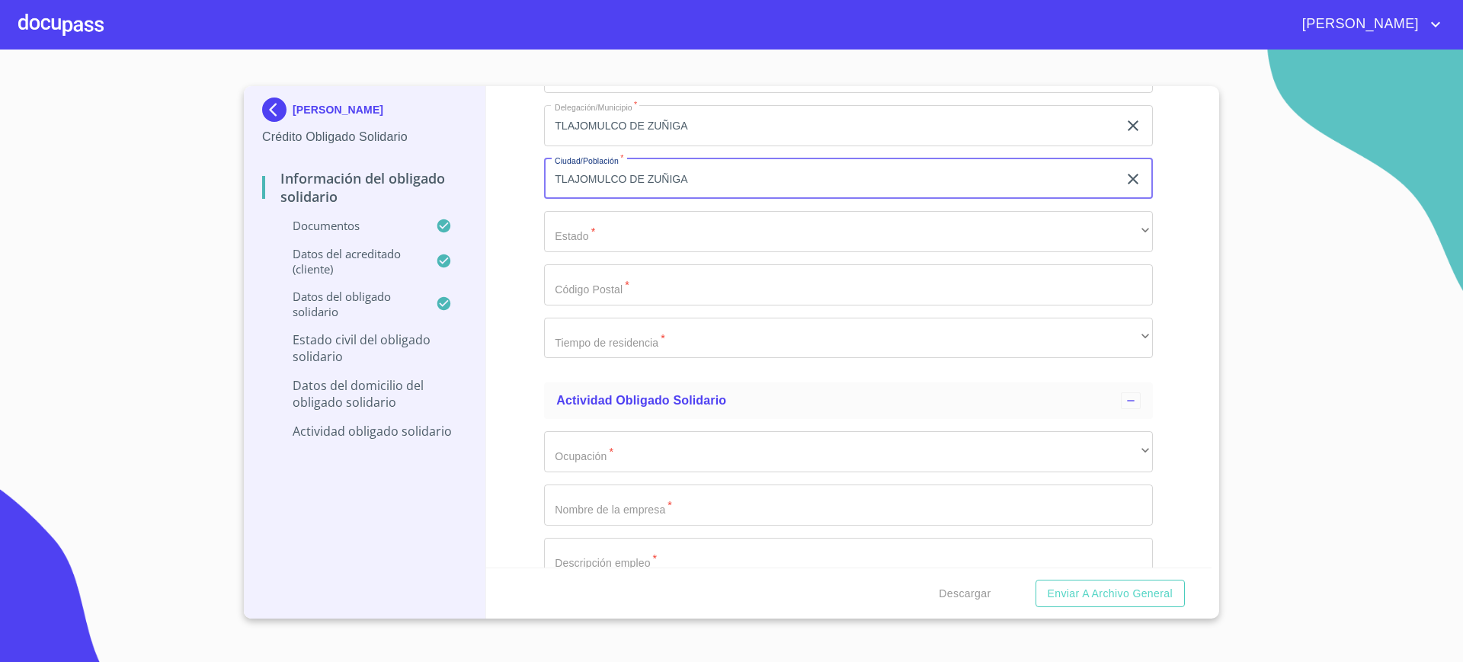
type input "TLAJOMULCO DE ZUÑIGA"
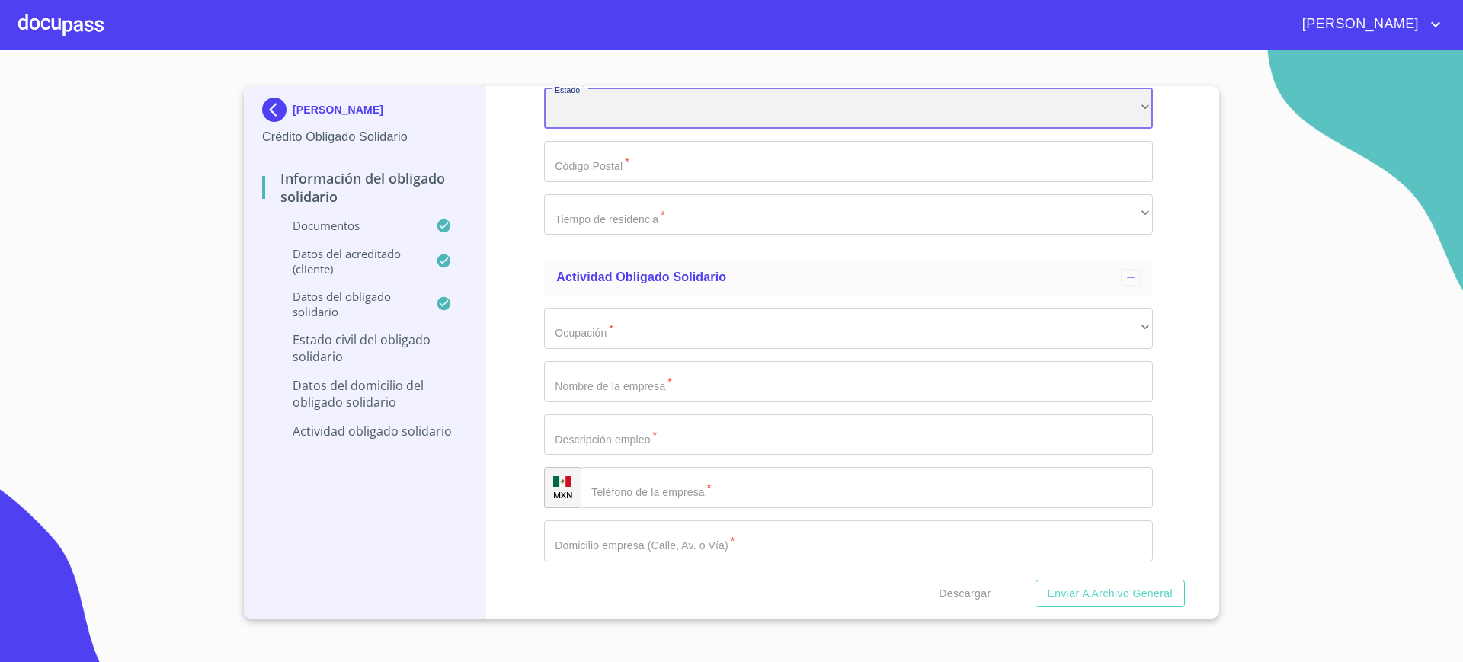
scroll to position [6023, 0]
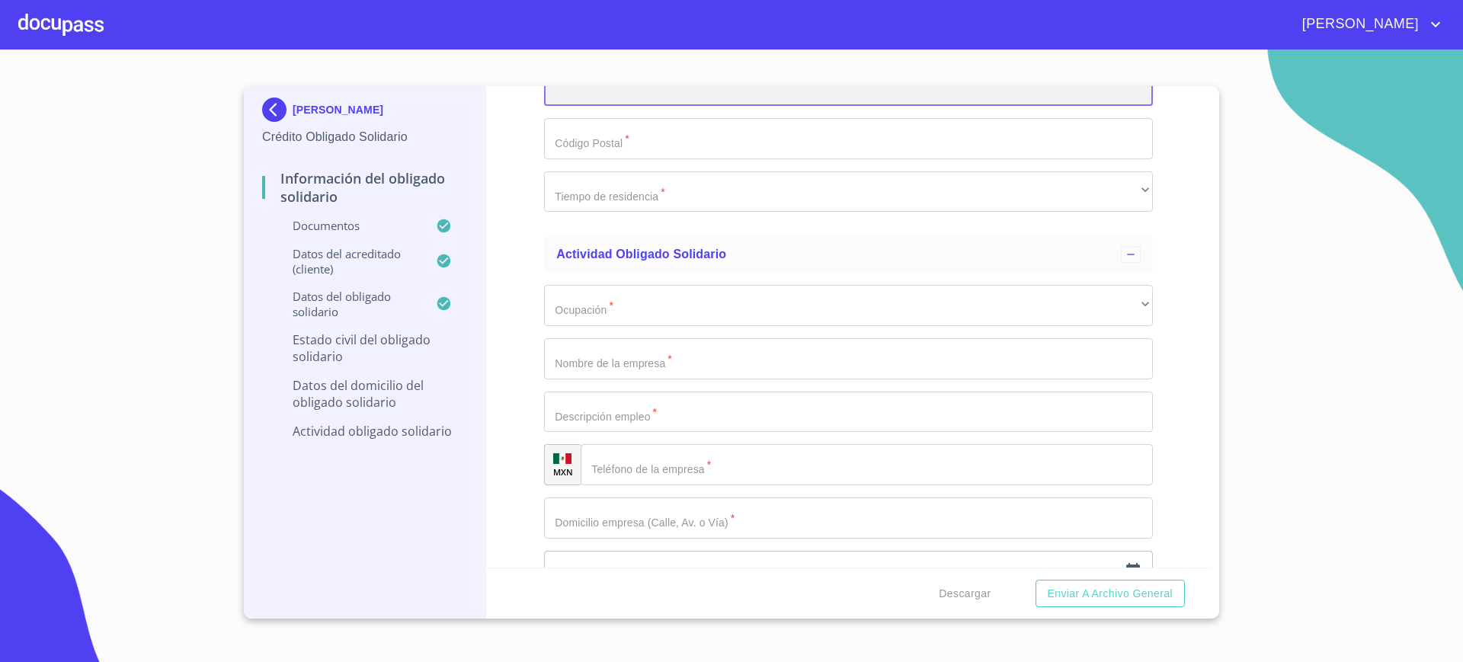
click at [716, 106] on div "​" at bounding box center [848, 85] width 609 height 41
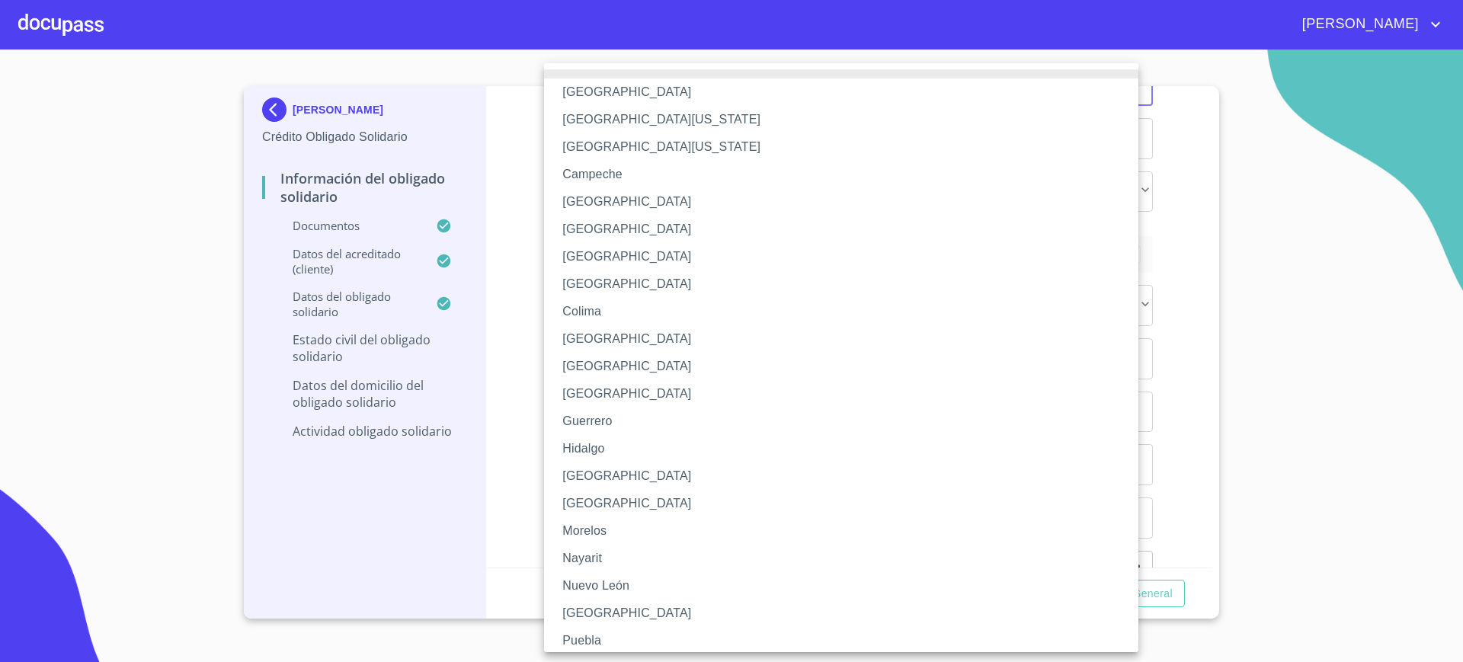
click at [624, 475] on li "[GEOGRAPHIC_DATA]" at bounding box center [848, 475] width 609 height 27
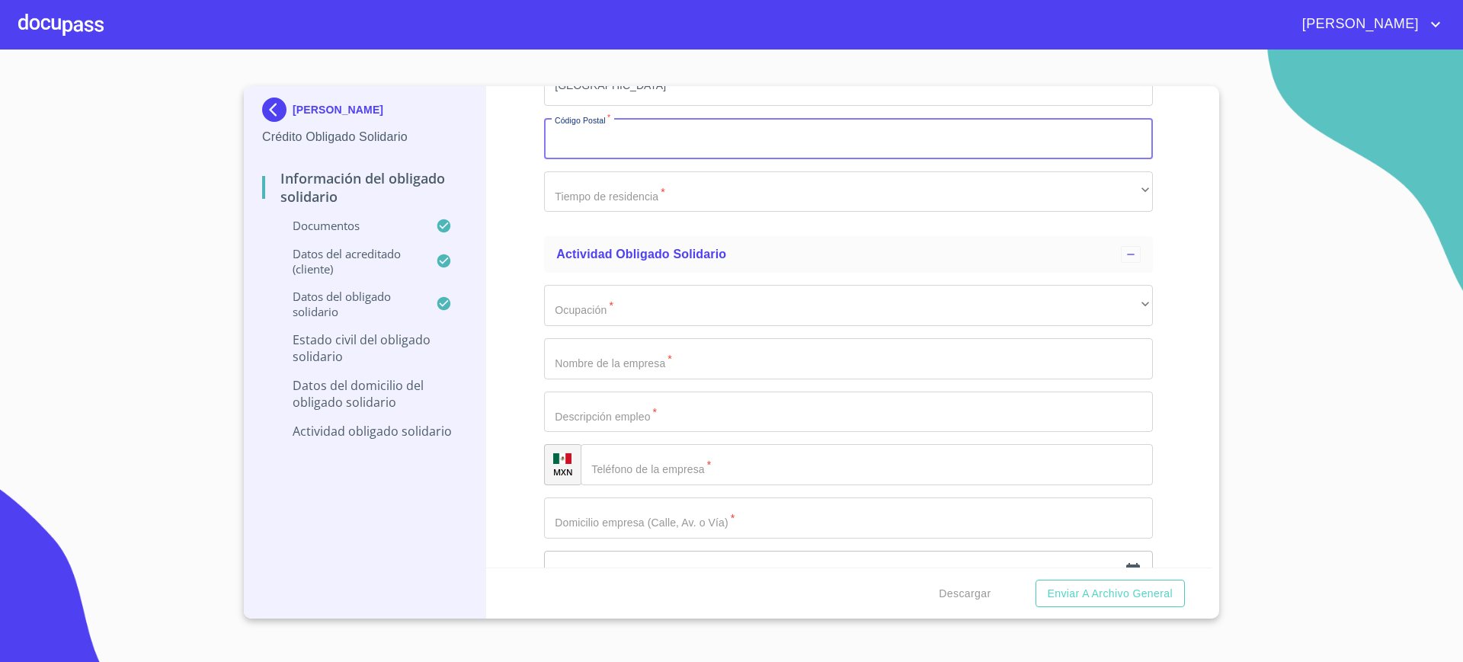
click at [596, 159] on input "Documento de identificación Obligado Solidario.   *" at bounding box center [848, 138] width 609 height 41
type input "45650"
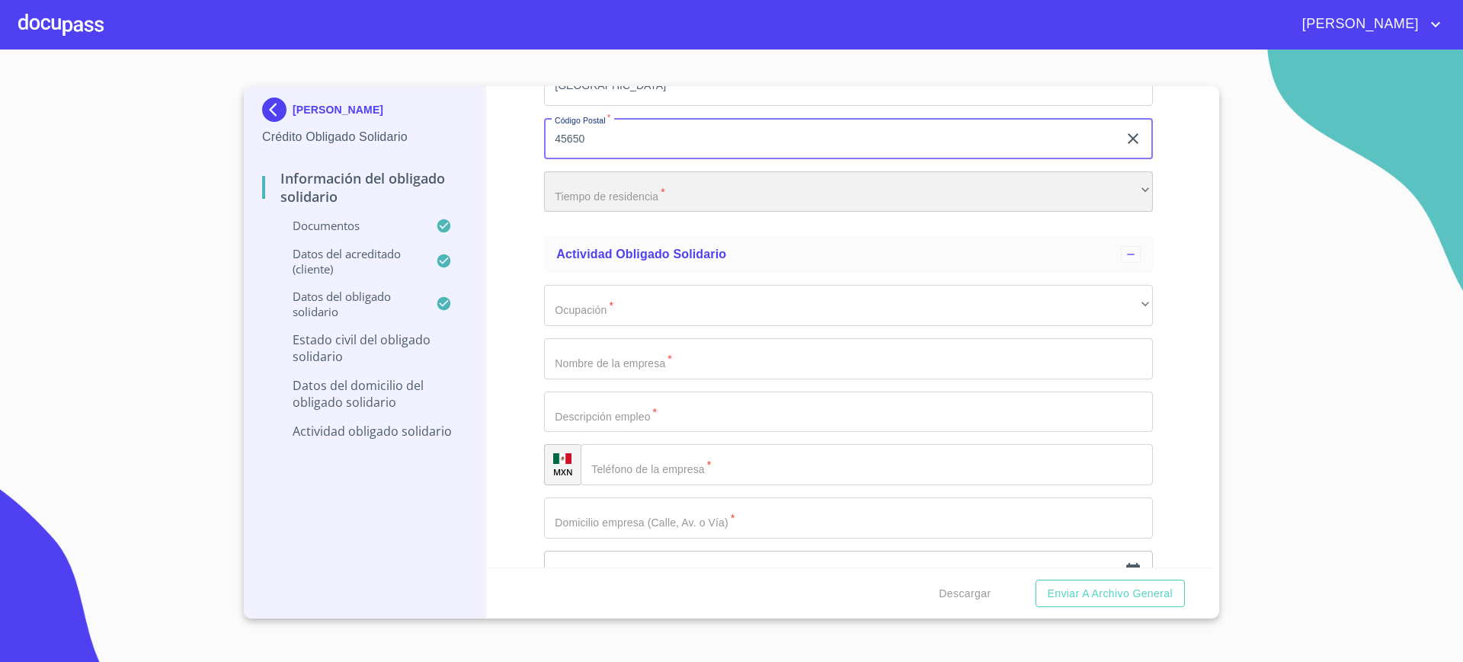
click at [654, 213] on div "​" at bounding box center [848, 191] width 609 height 41
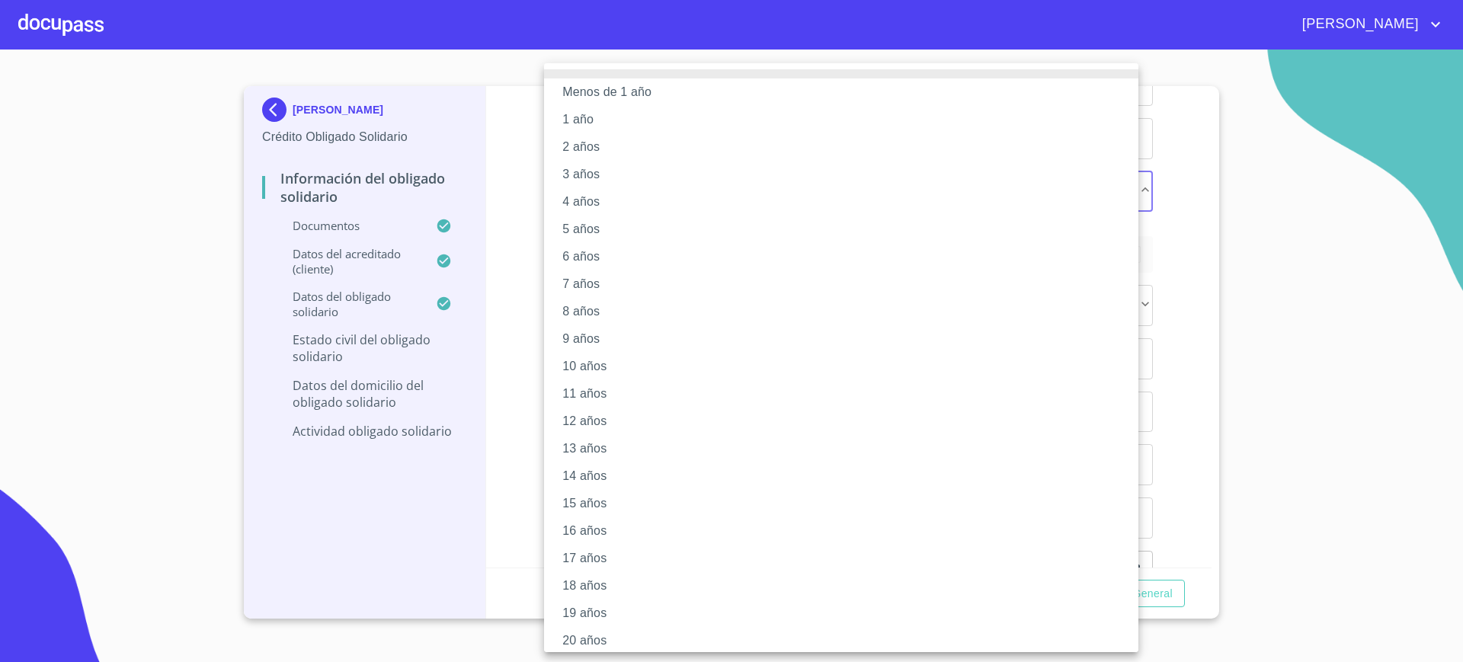
click at [648, 353] on li "10 años" at bounding box center [848, 366] width 609 height 27
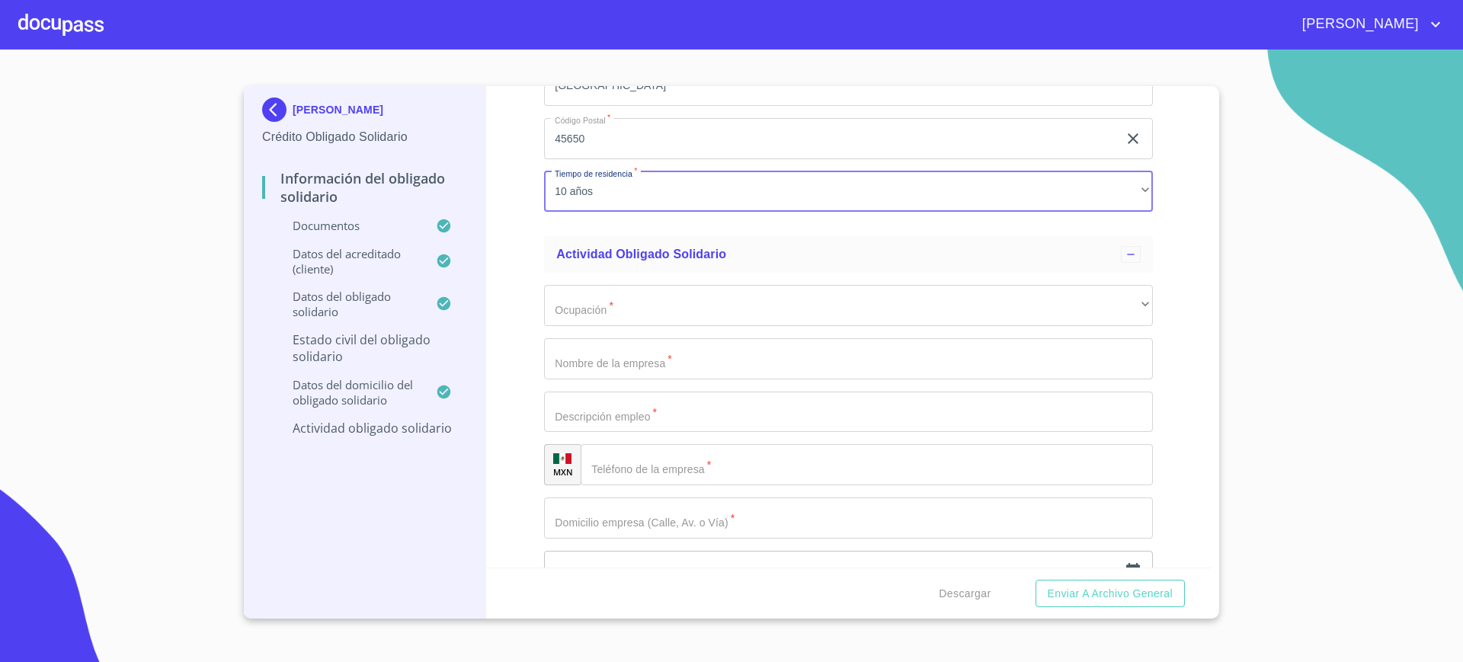
click at [524, 344] on div "Información del Obligado Solidario Documentos Documento de identificación Oblig…" at bounding box center [849, 327] width 726 height 482
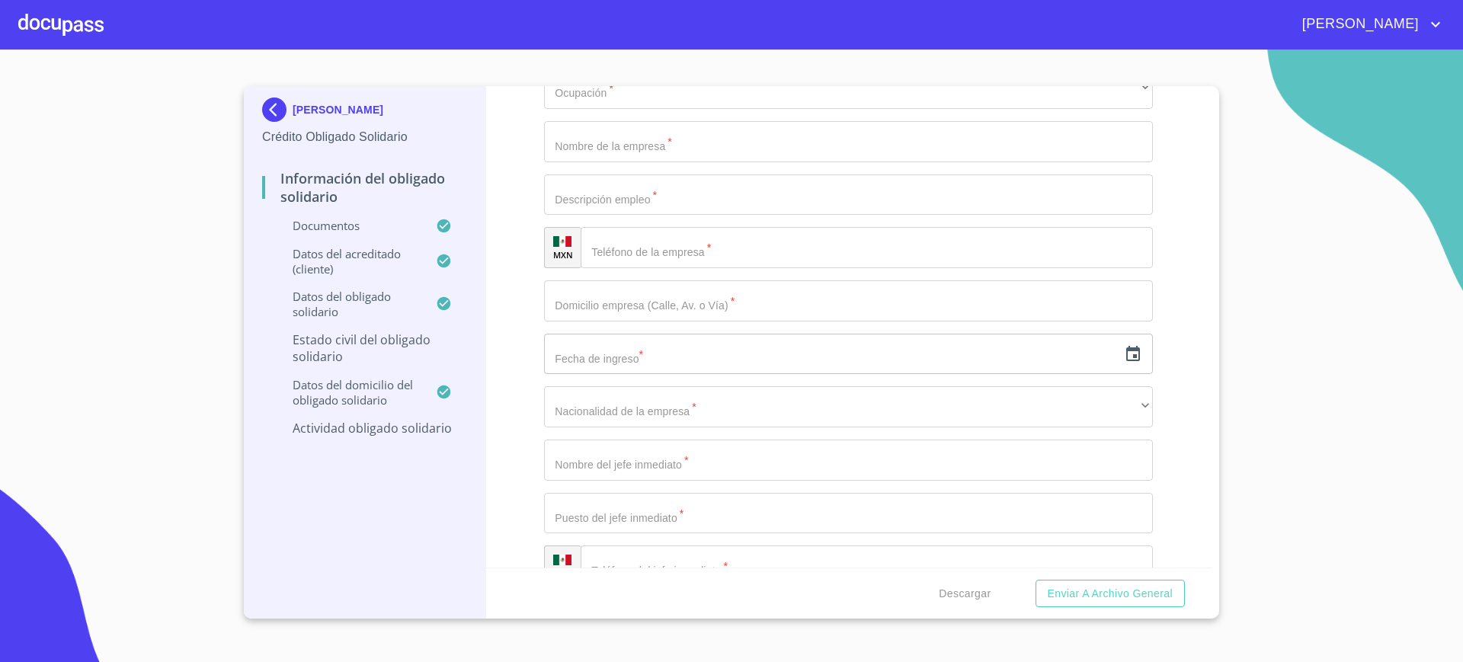
scroll to position [6335, 0]
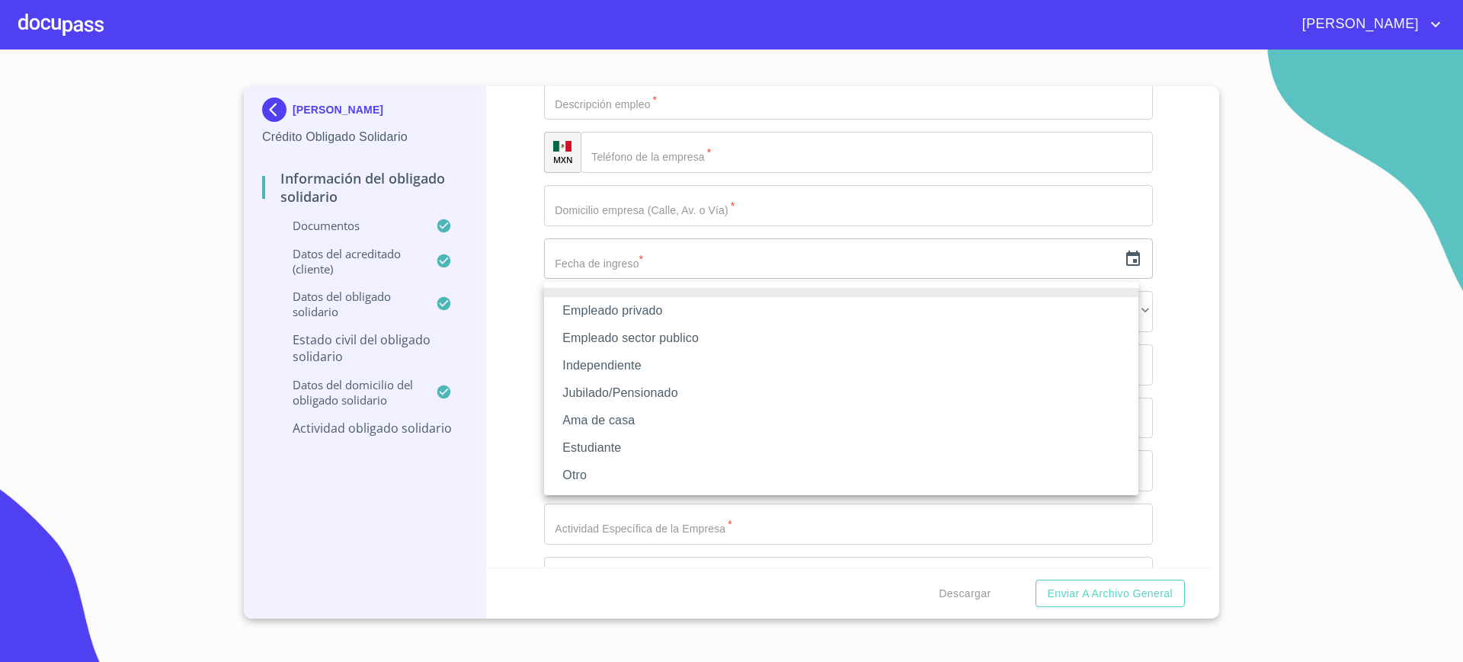
click at [718, 364] on li "Independiente" at bounding box center [841, 365] width 594 height 27
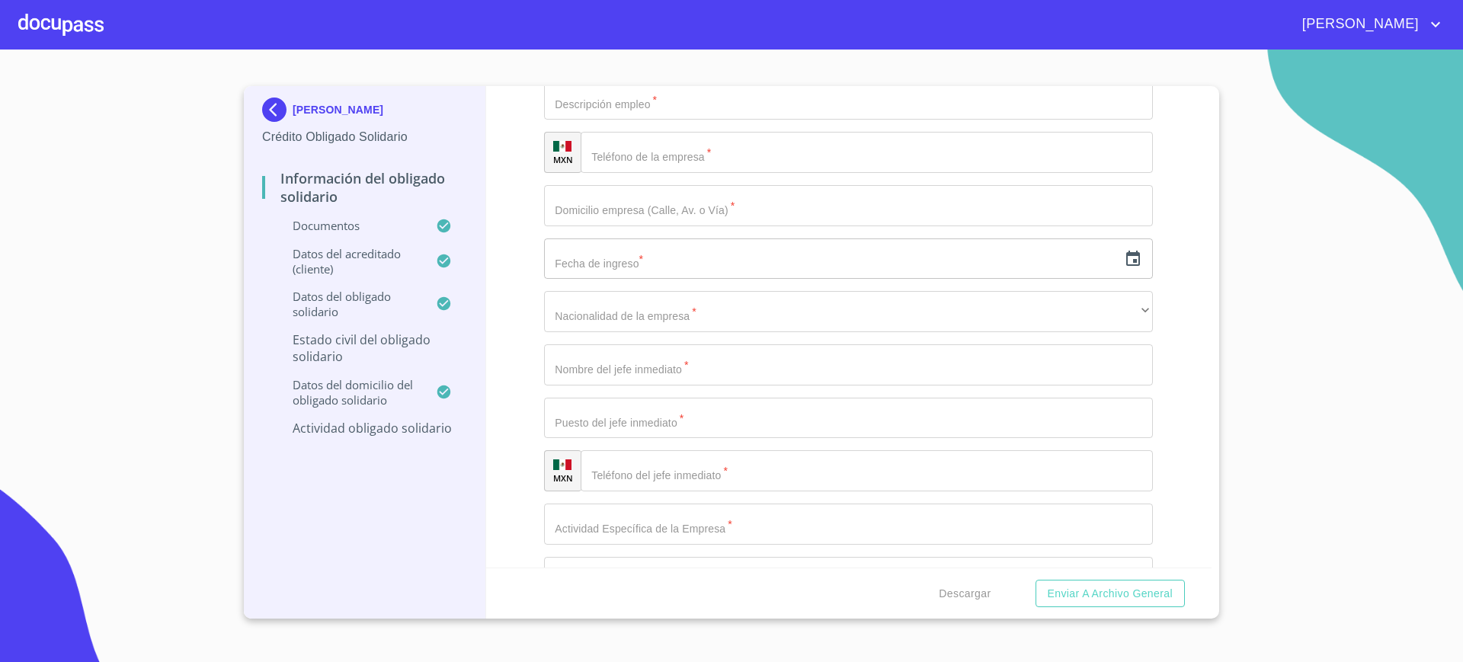
type input "K"
type input "JOSE LUIS RIVAS LEDESMA"
type input "DESPACHO DE ABOGADOS"
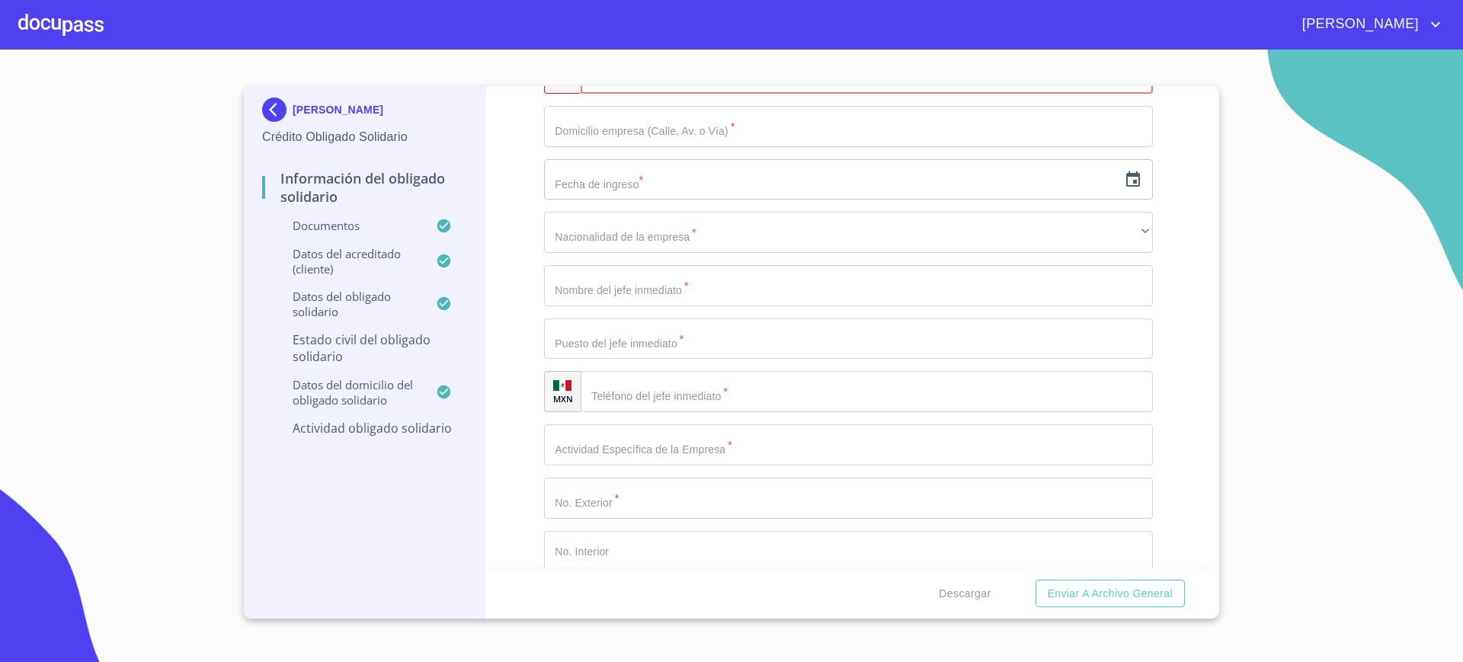
scroll to position [6417, 0]
paste input "(33)23435685"
type input "3"
type input "(33)23435685"
type input "C LOMA VERDE ORIENTE"
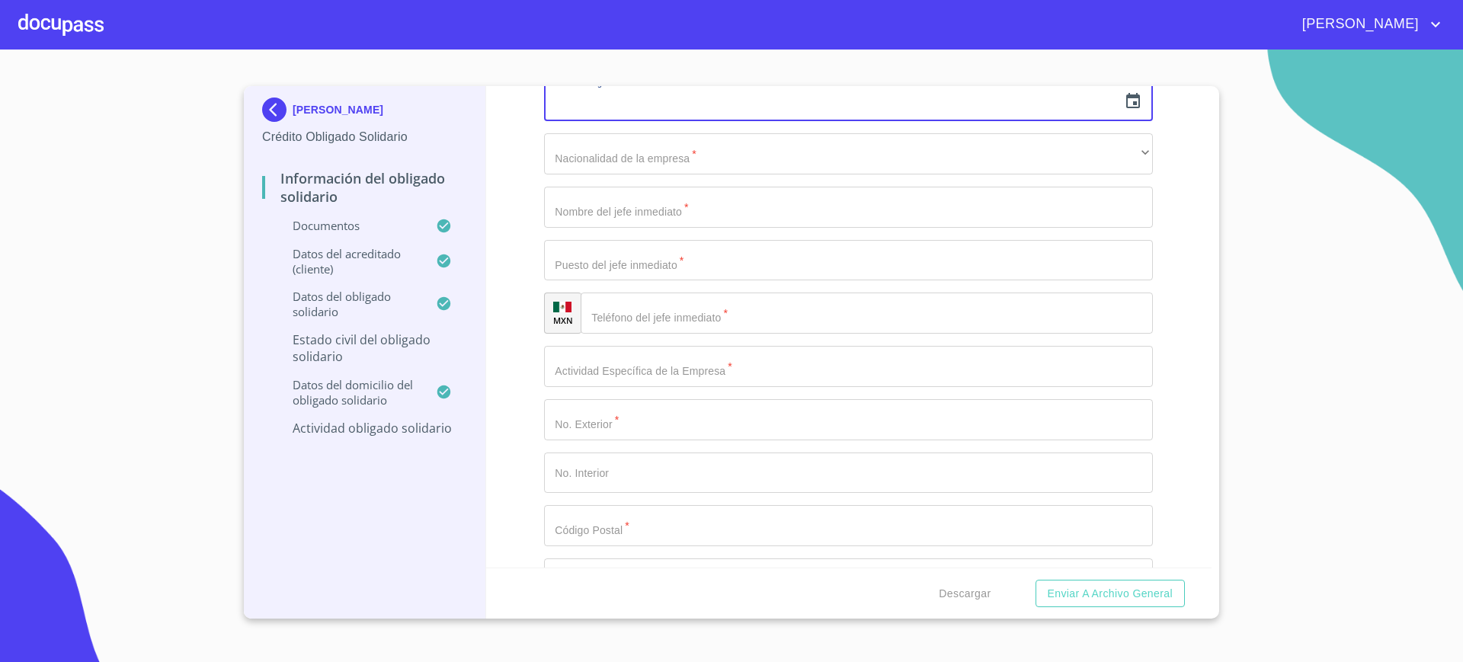
scroll to position [6513, 0]
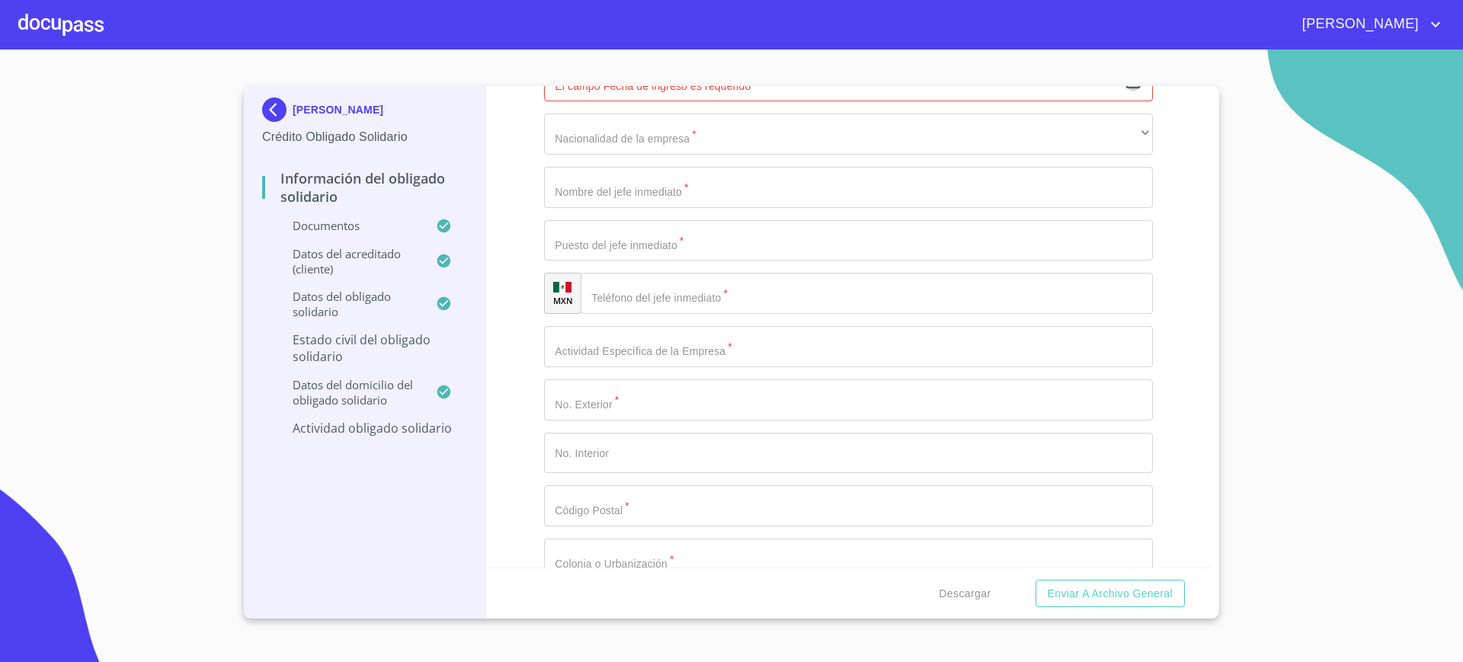
click at [1124, 91] on icon "button" at bounding box center [1133, 81] width 18 height 18
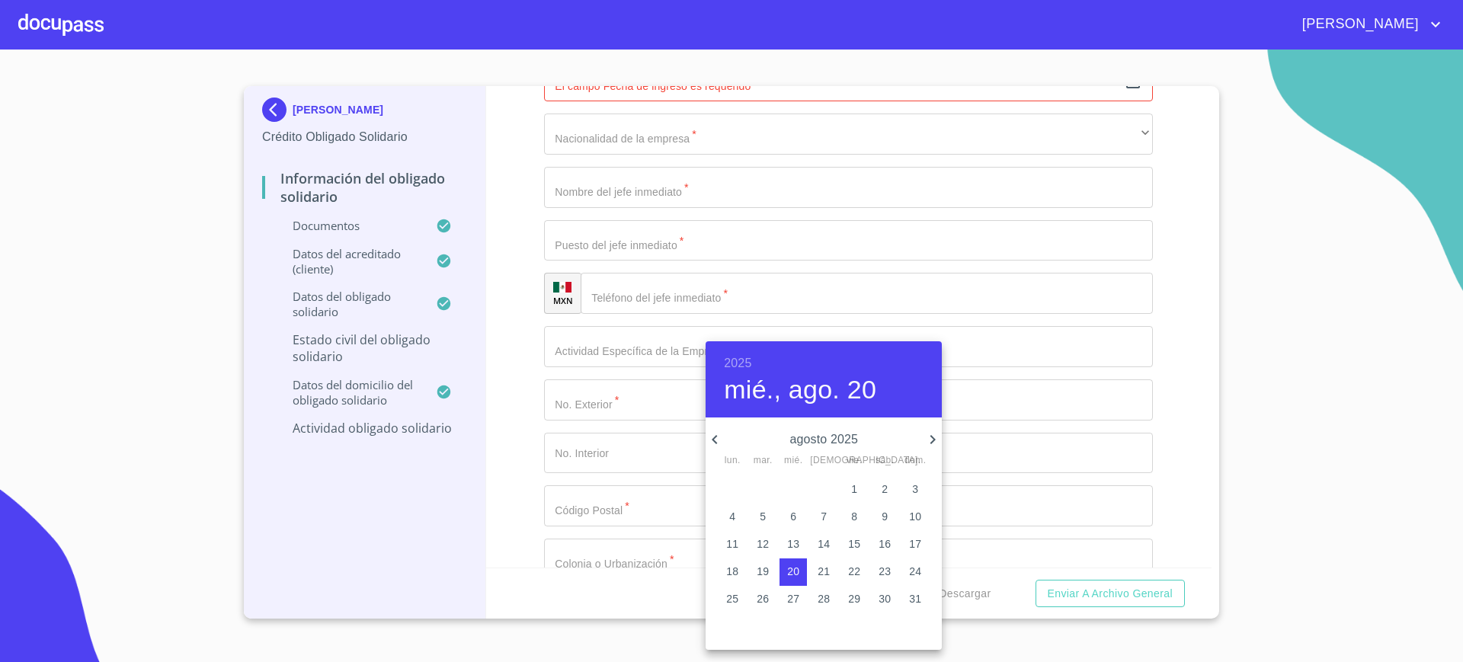
click at [739, 363] on h6 "2025" at bounding box center [737, 363] width 27 height 21
click at [819, 547] on div "2000" at bounding box center [824, 545] width 236 height 30
click at [722, 434] on icon "button" at bounding box center [715, 439] width 18 height 18
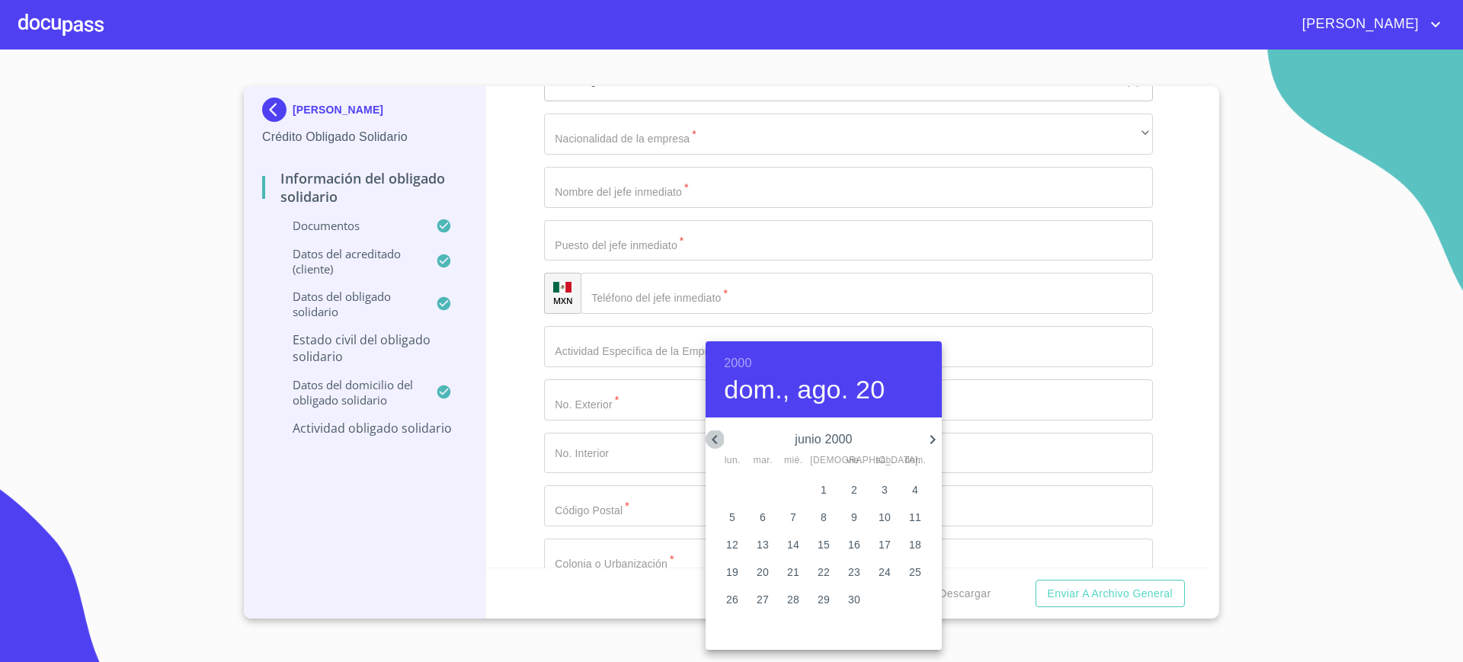
click at [722, 434] on icon "button" at bounding box center [715, 439] width 18 height 18
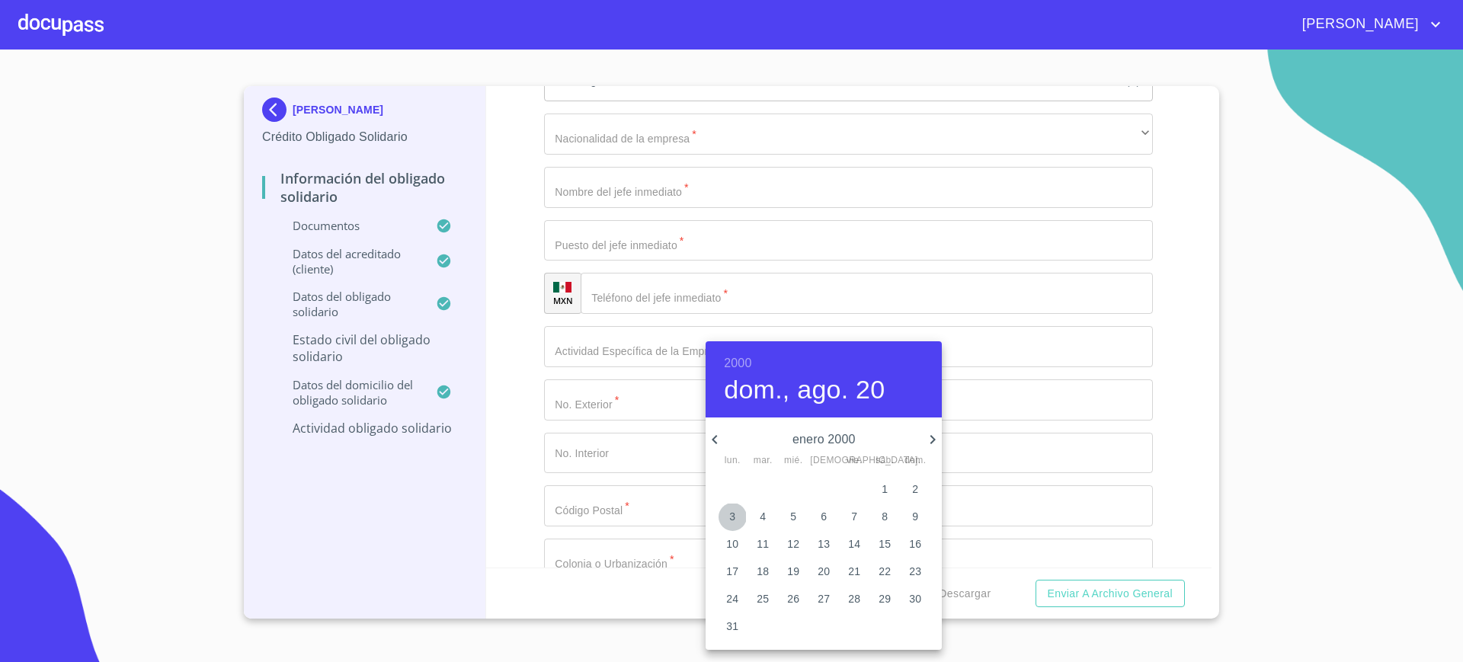
click at [738, 510] on span "3" at bounding box center [731, 516] width 27 height 15
type input "3 de ene. de 2000"
click at [654, 446] on div at bounding box center [731, 331] width 1463 height 662
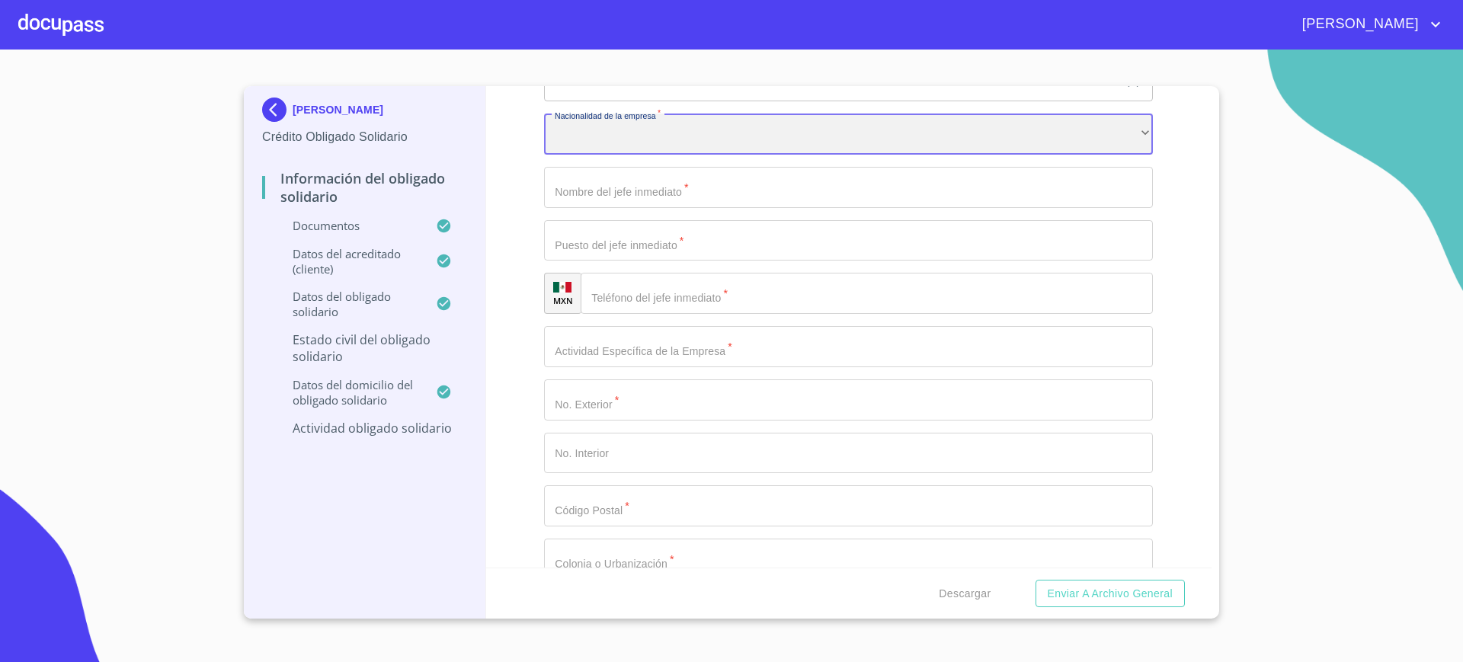
click at [654, 155] on div "​" at bounding box center [848, 134] width 609 height 41
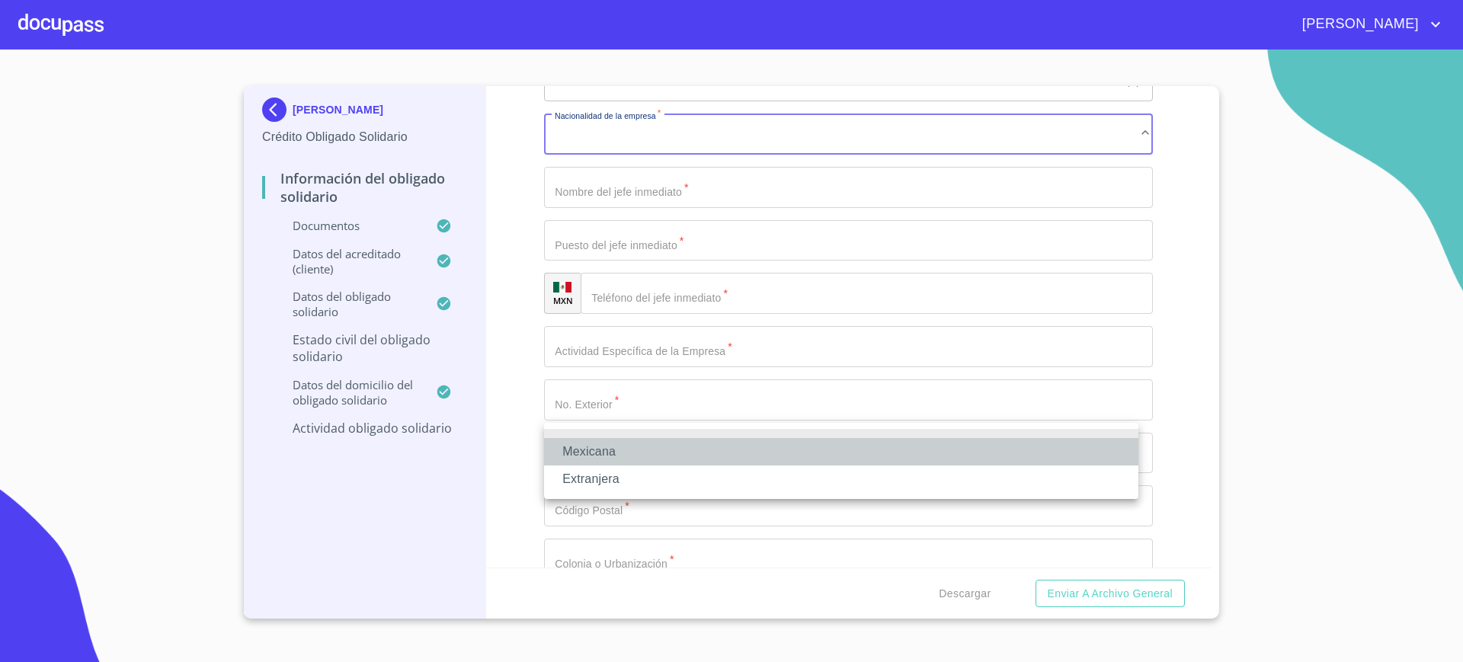
click at [642, 453] on li "Mexicana" at bounding box center [841, 451] width 594 height 27
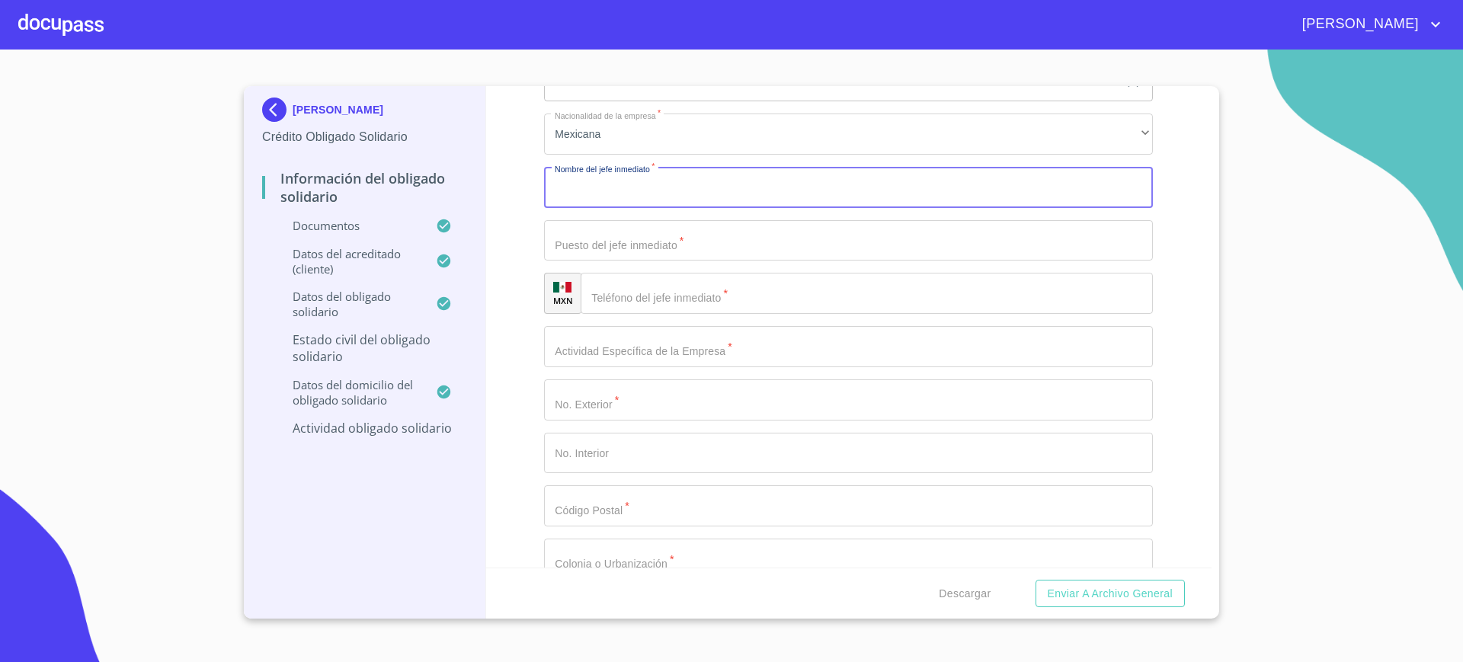
click at [645, 208] on input "Documento de identificación Obligado Solidario.   *" at bounding box center [848, 187] width 609 height 41
type input "JOSE LUIS RIVAS LEDESMA"
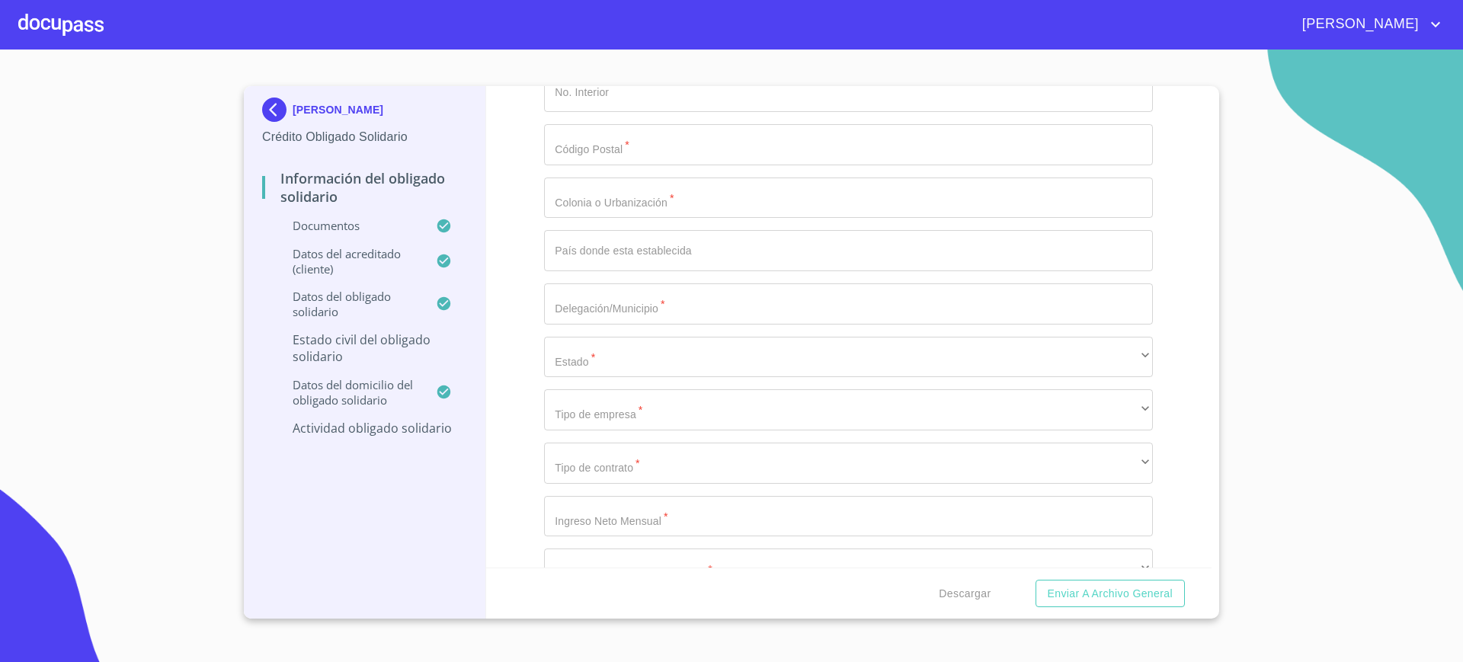
scroll to position [6879, 0]
type input "DUEÑO DE DESPACHO"
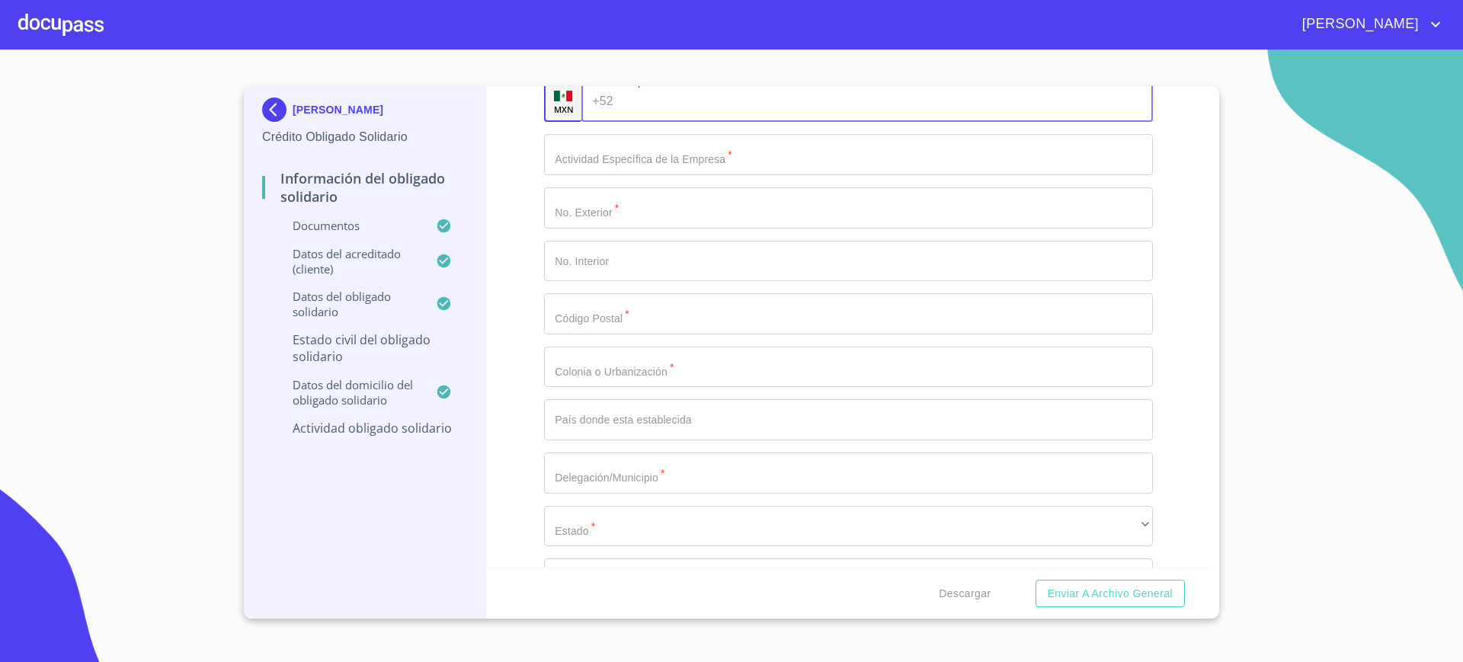
scroll to position [6704, 0]
type input "(33)23435685"
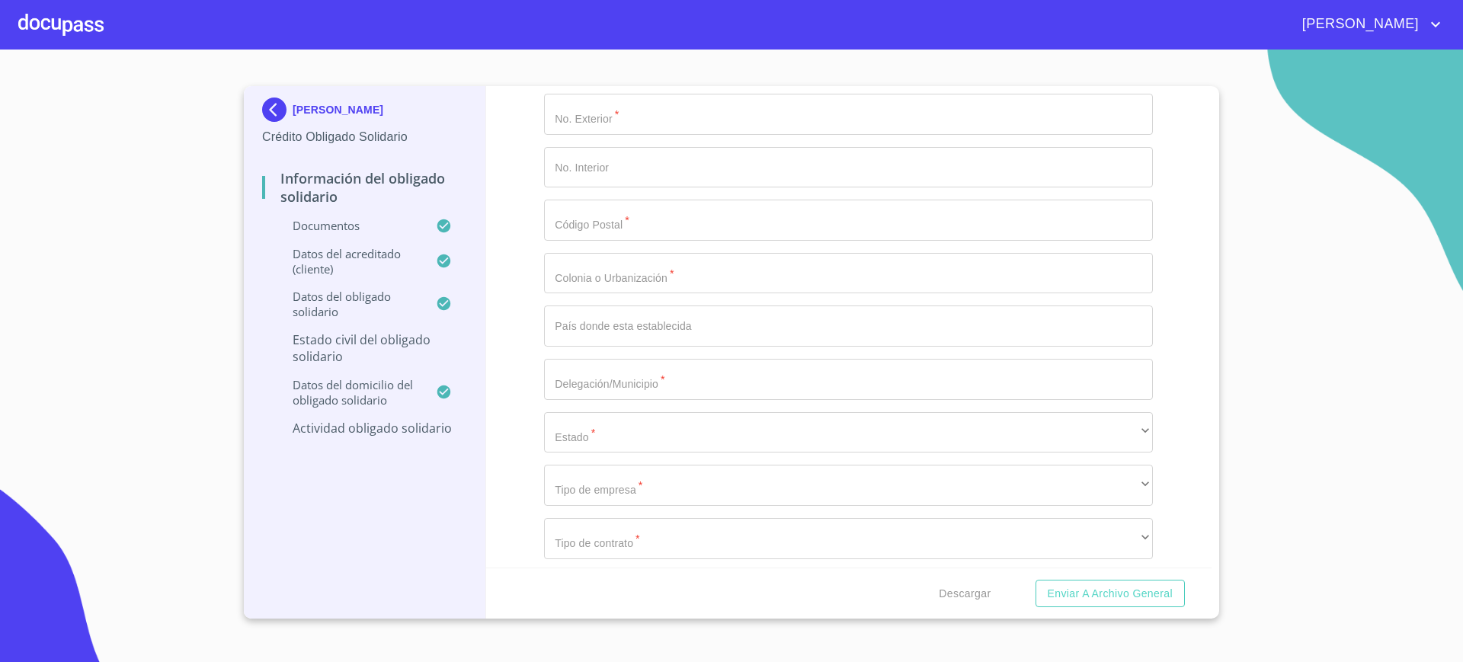
scroll to position [6799, 0]
type input "d"
type input "DESPACHO DE ABOGADOS"
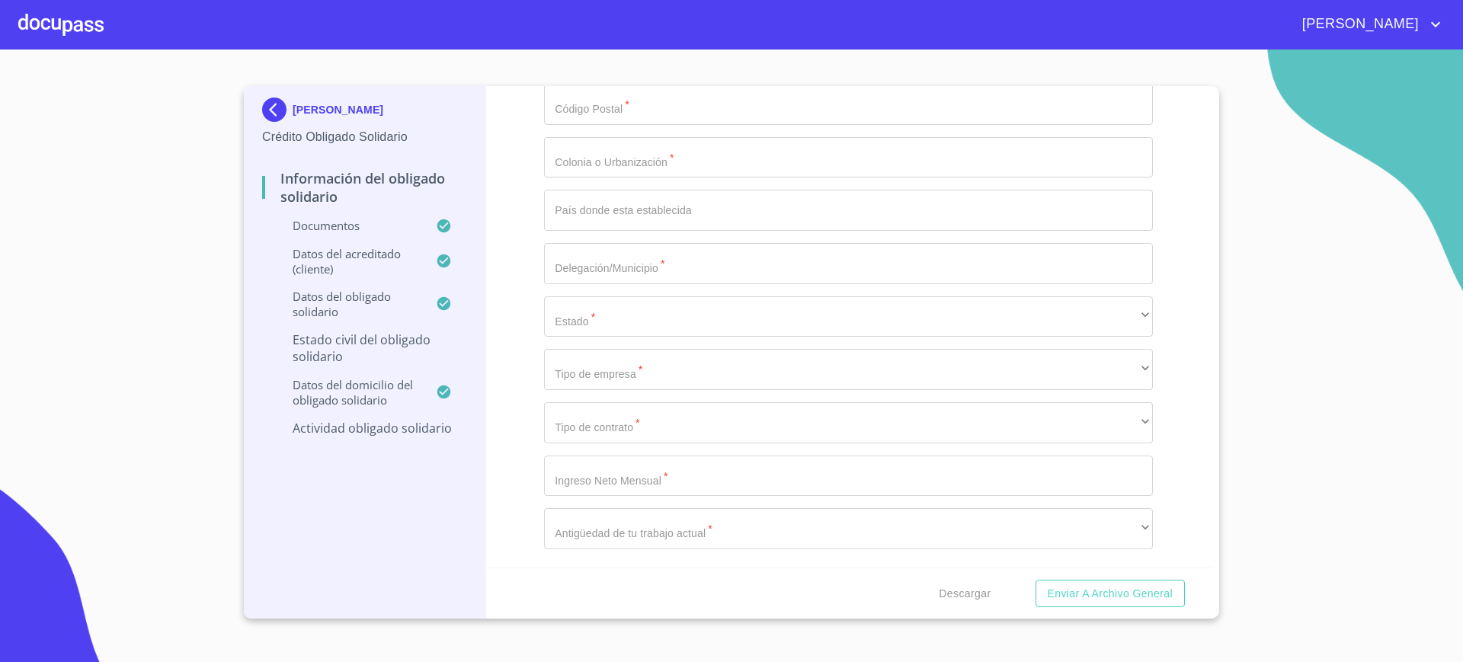
scroll to position [7008, 0]
type input "225"
click at [635, 125] on input "Documento de identificación Obligado Solidario.   *" at bounding box center [848, 104] width 609 height 41
type input "45650"
click at [708, 178] on input "Documento de identificación Obligado Solidario.   *" at bounding box center [848, 157] width 609 height 41
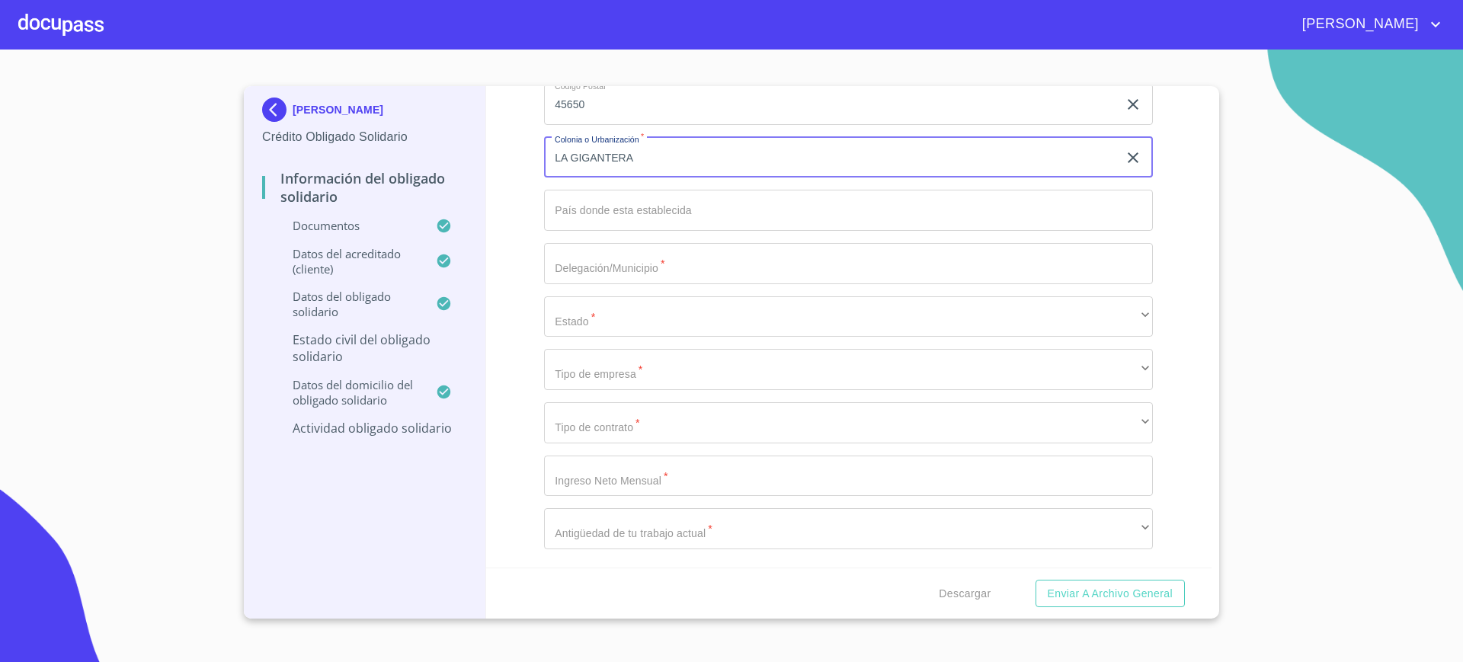
type input "LA GIGANTERA"
click at [81, 36] on div at bounding box center [60, 24] width 85 height 49
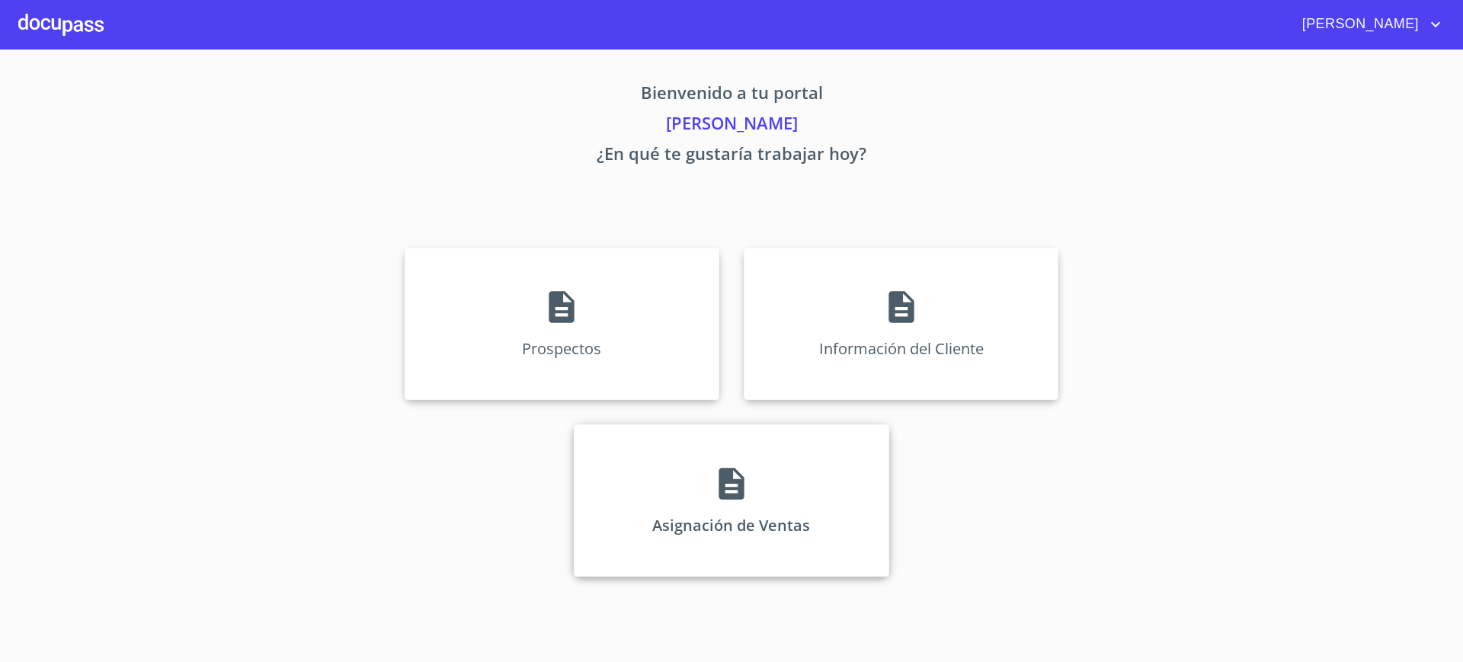
click at [739, 510] on div "Asignación de Ventas" at bounding box center [731, 500] width 315 height 152
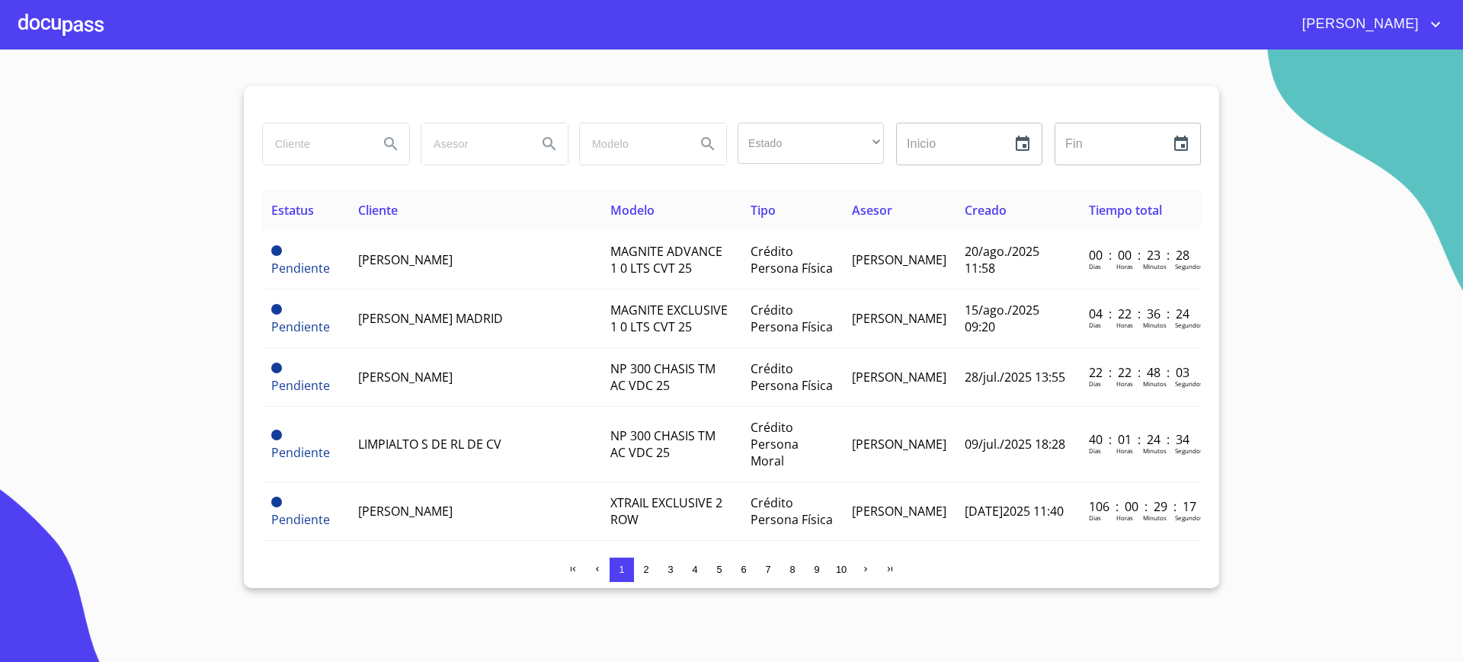
click at [306, 133] on input "search" at bounding box center [315, 143] width 104 height 41
type input "C"
type input "CECILIA"
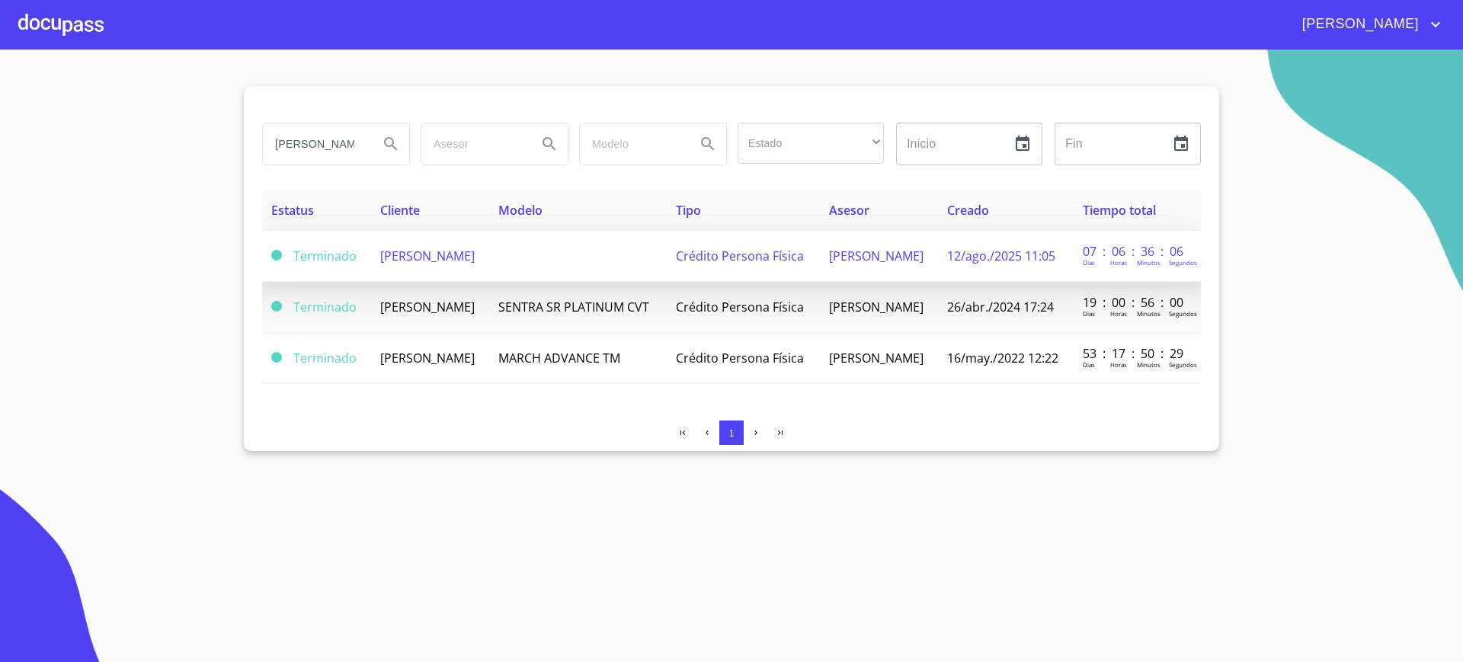
click at [739, 264] on span "Crédito Persona Física" at bounding box center [740, 256] width 128 height 17
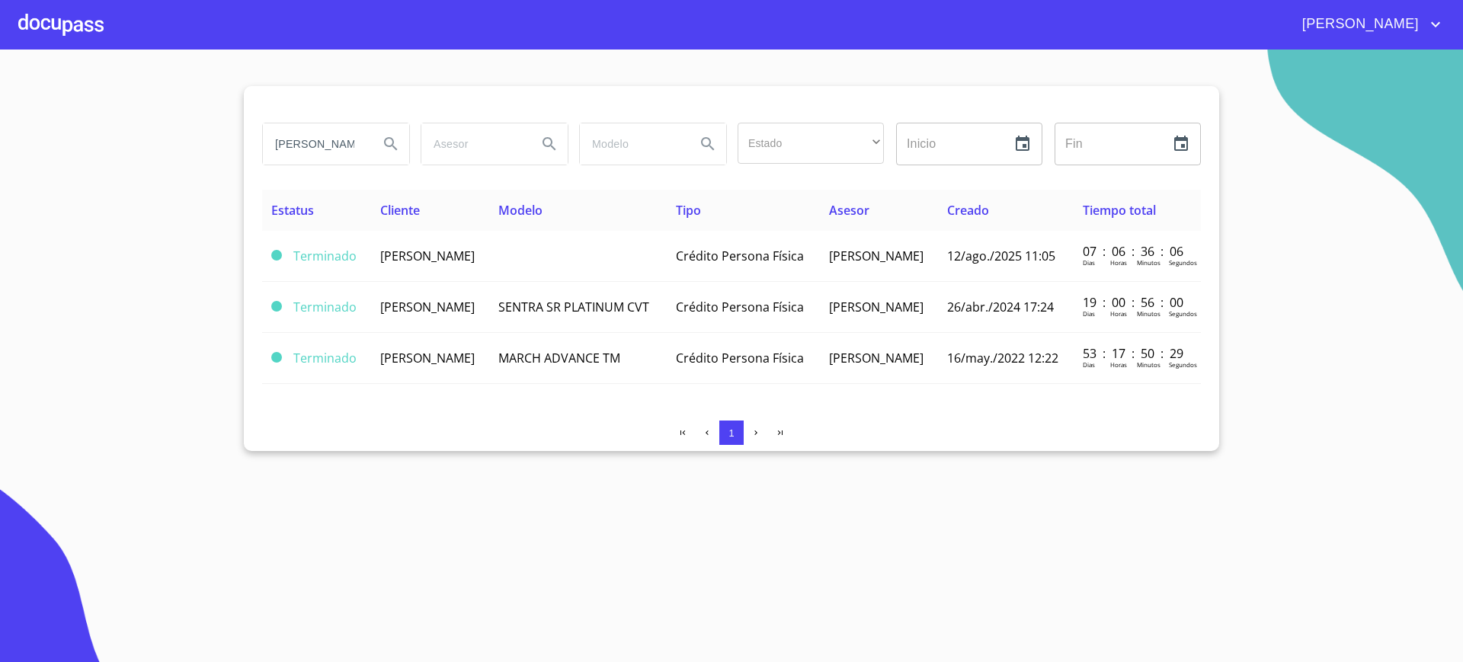
click at [322, 150] on input "CECILIA" at bounding box center [315, 143] width 104 height 41
click at [85, 30] on div at bounding box center [60, 24] width 85 height 49
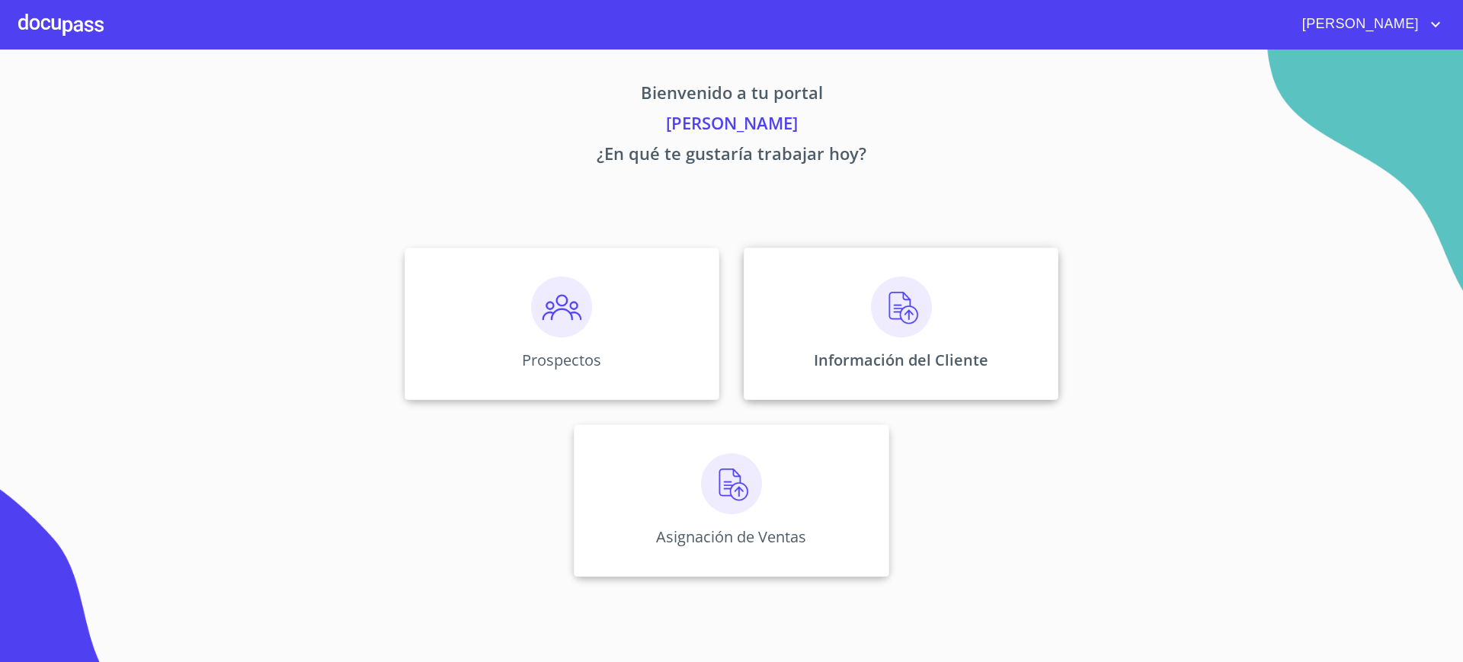
click at [804, 282] on div "Información del Cliente" at bounding box center [901, 324] width 315 height 152
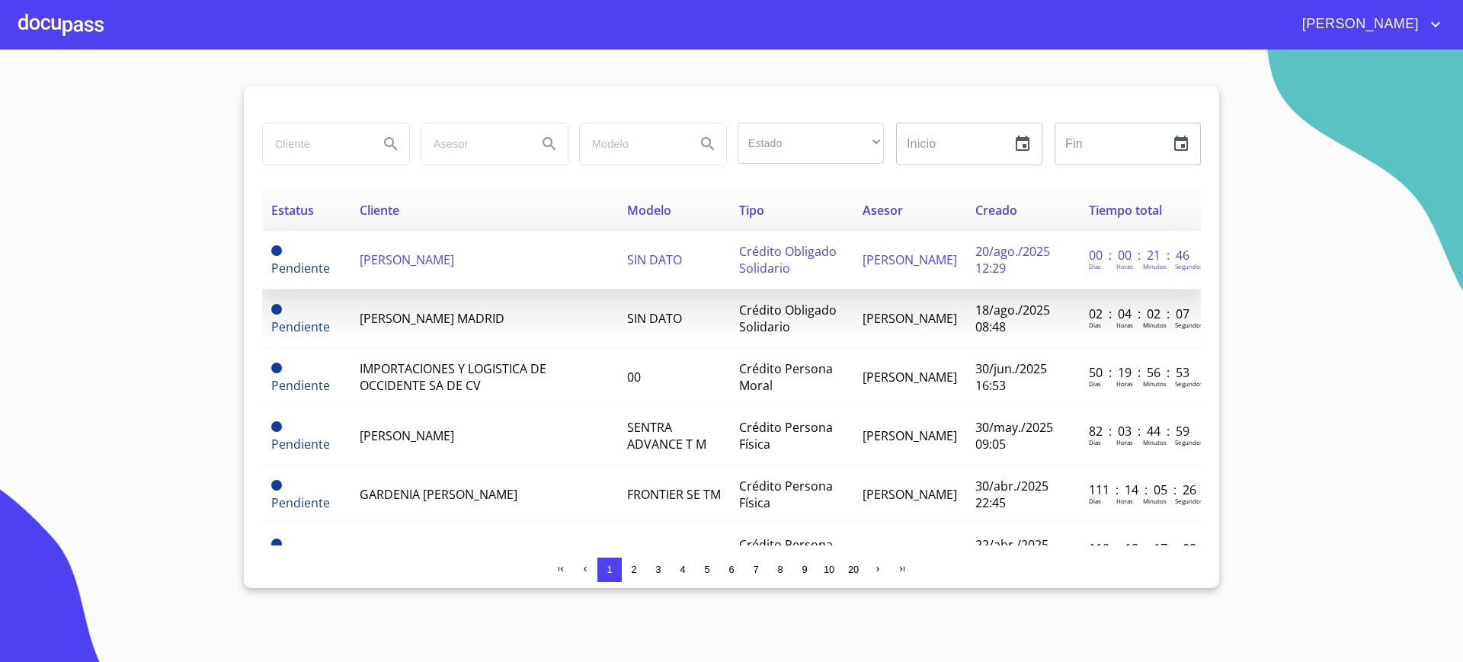
click at [448, 251] on span "[PERSON_NAME] [PERSON_NAME]" at bounding box center [407, 259] width 94 height 17
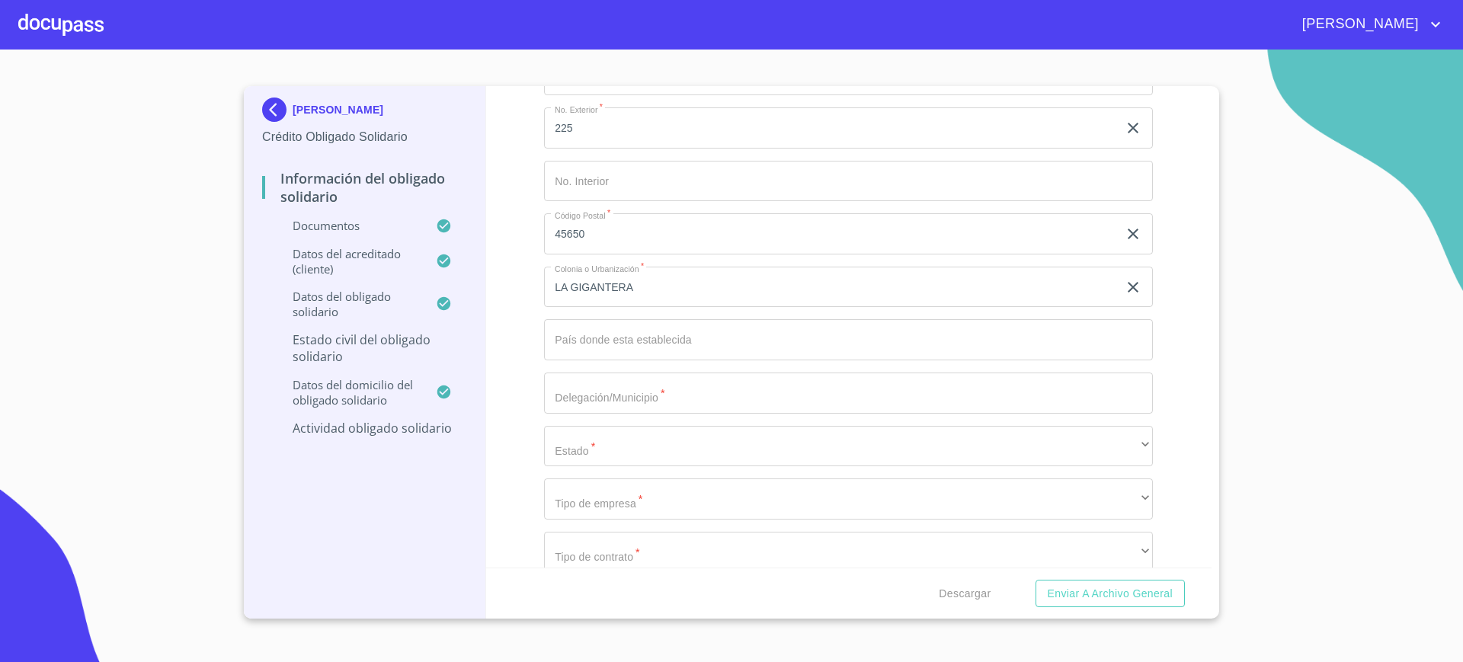
scroll to position [7074, 0]
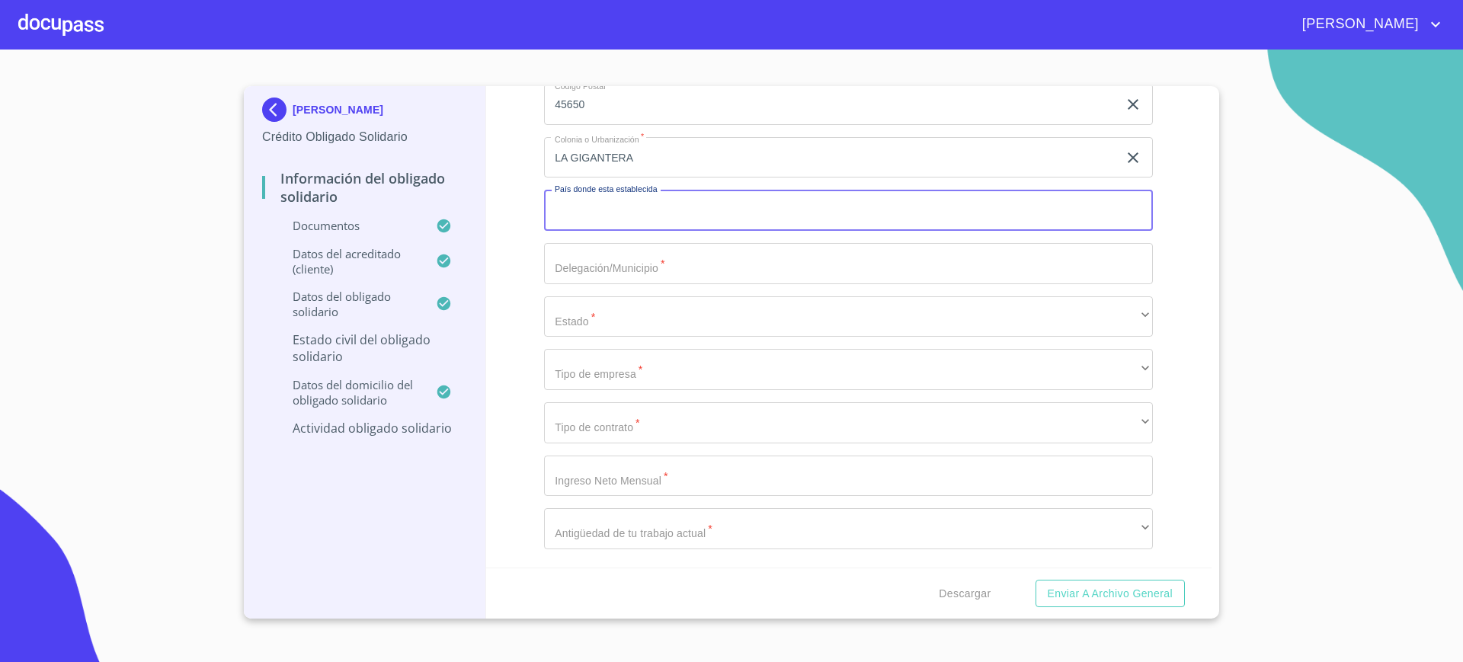
scroll to position [7112, 0]
type input "[GEOGRAPHIC_DATA]"
click at [660, 178] on input "LA GIGANTERA" at bounding box center [831, 157] width 574 height 41
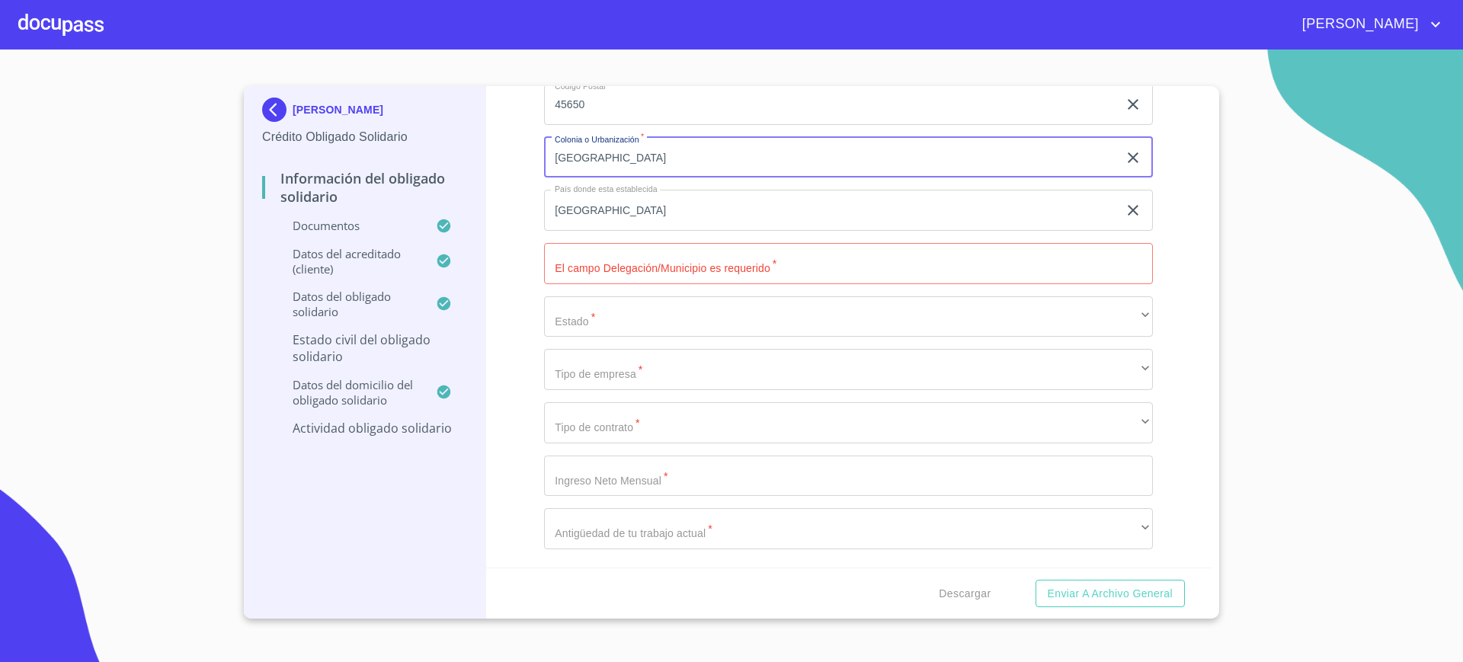
type input "LOMAS DE SAN AGUSTIN"
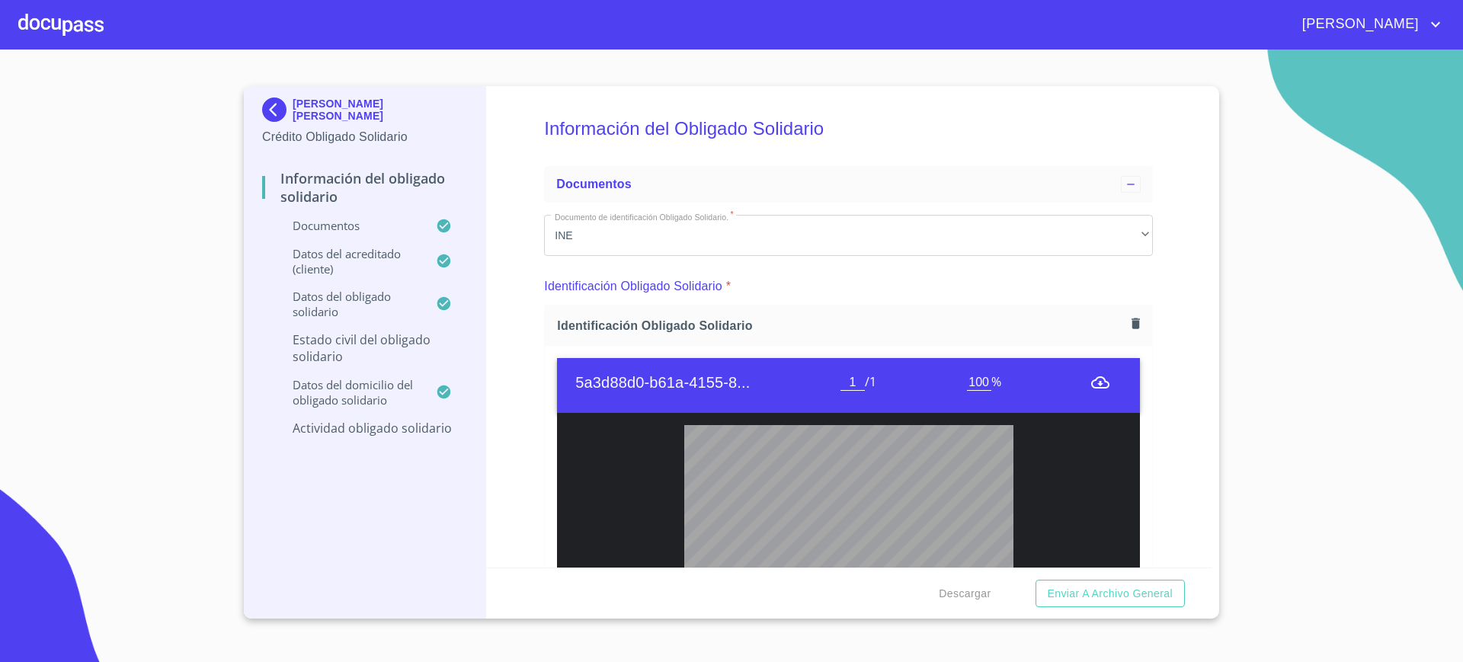
scroll to position [7112, 0]
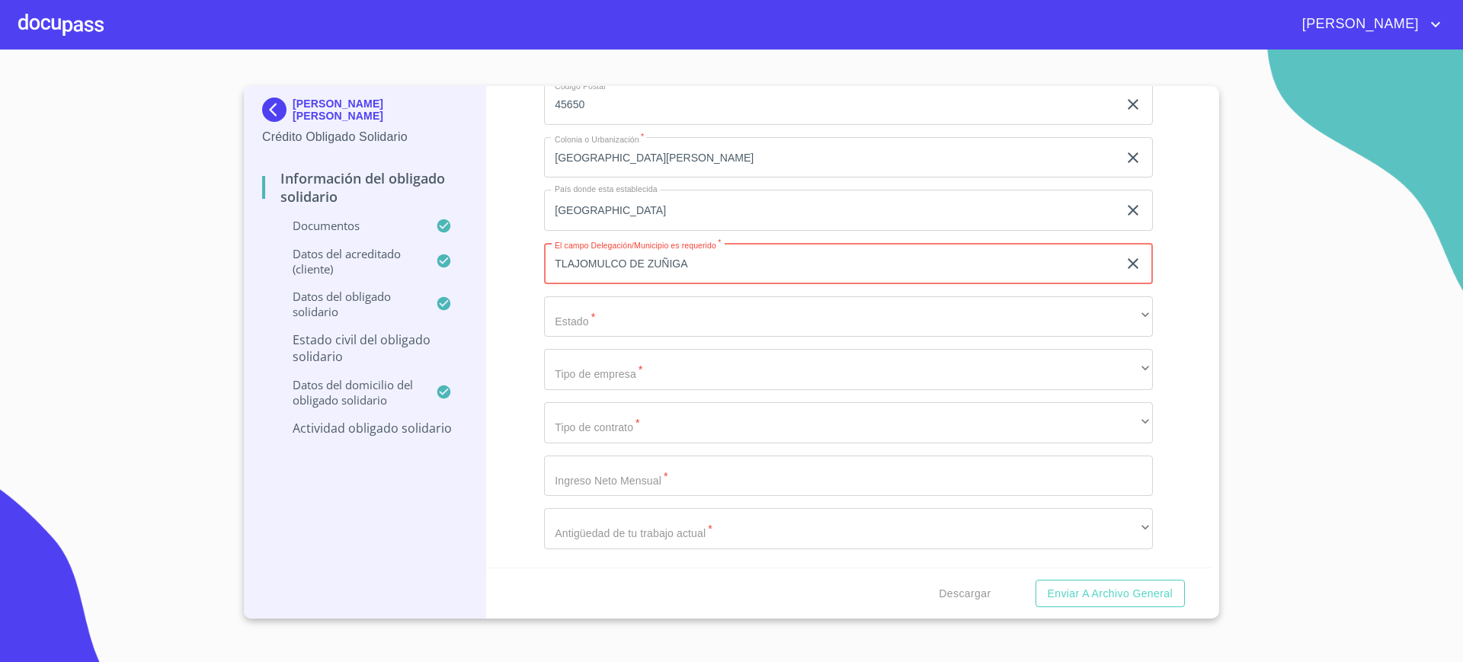
type input "TLAJOMULCO DE ZUÑIGA"
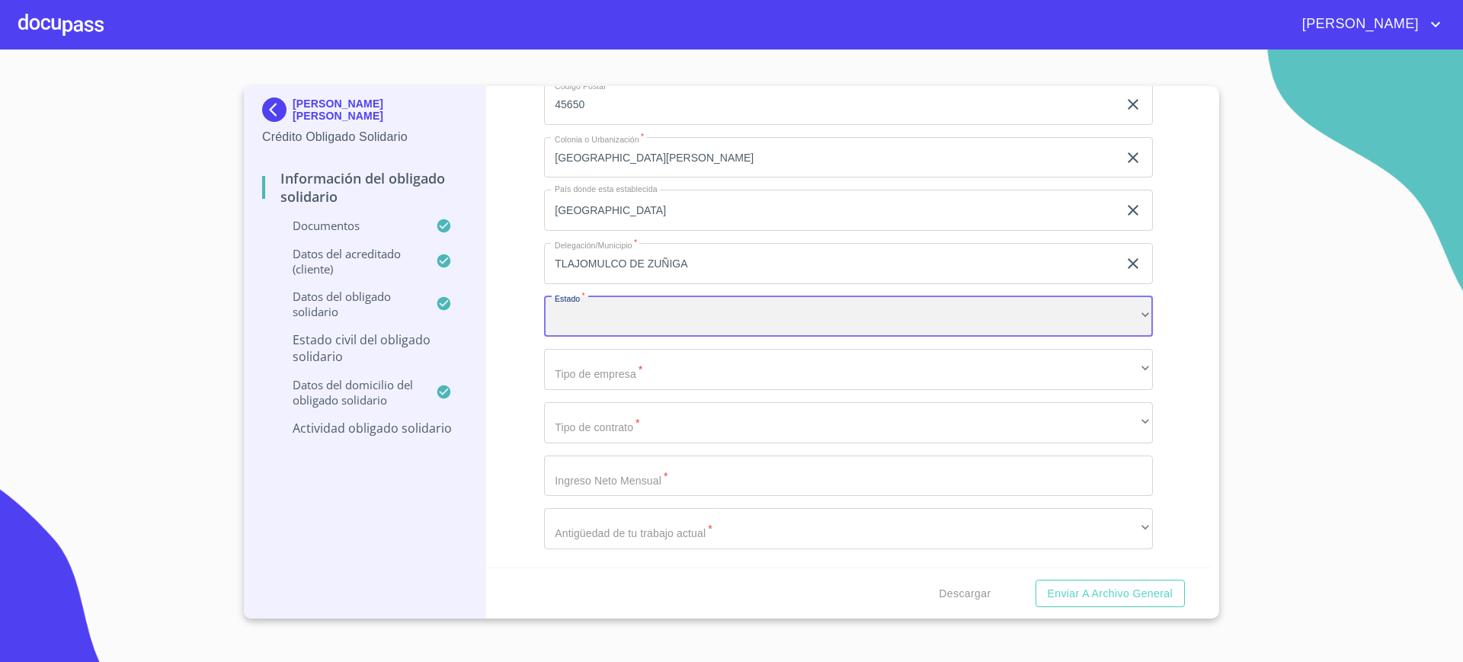
scroll to position [7221, 0]
click at [629, 310] on div "​" at bounding box center [848, 316] width 609 height 41
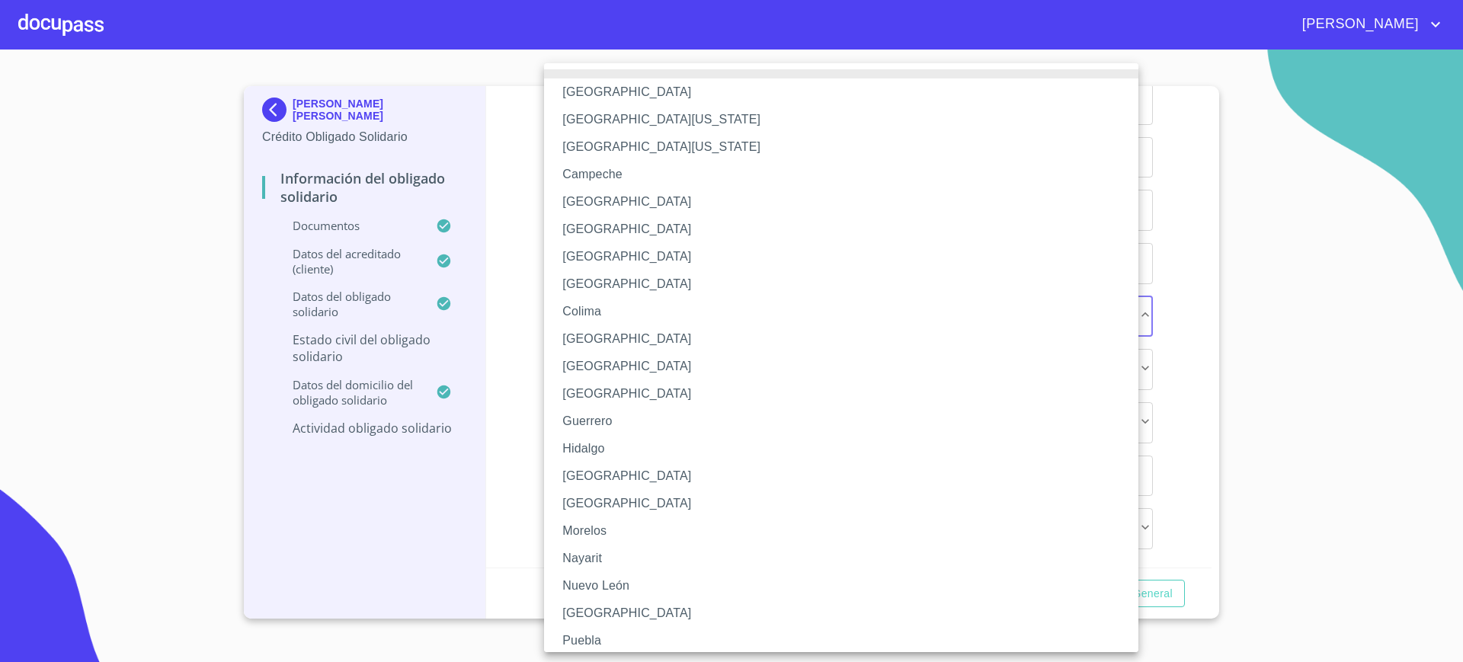
click at [609, 473] on li "[GEOGRAPHIC_DATA]" at bounding box center [848, 475] width 609 height 27
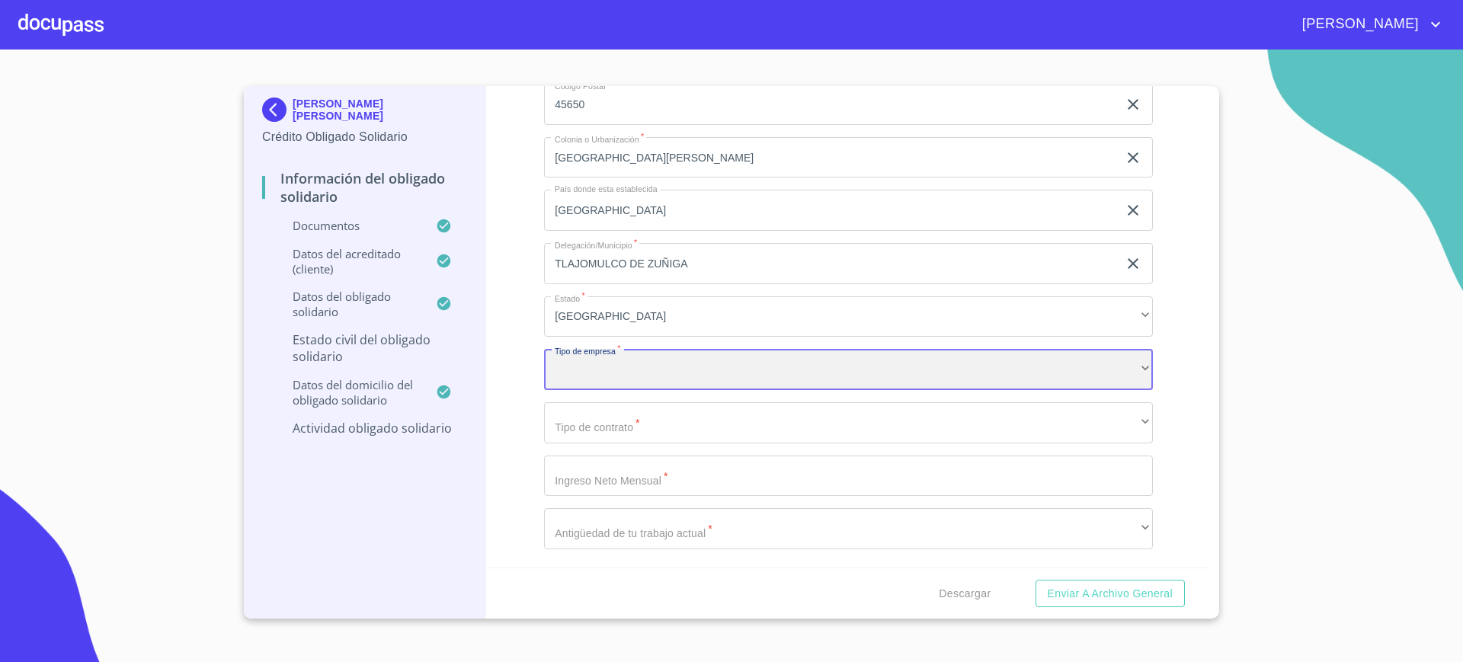
click at [623, 356] on div "​" at bounding box center [848, 369] width 609 height 41
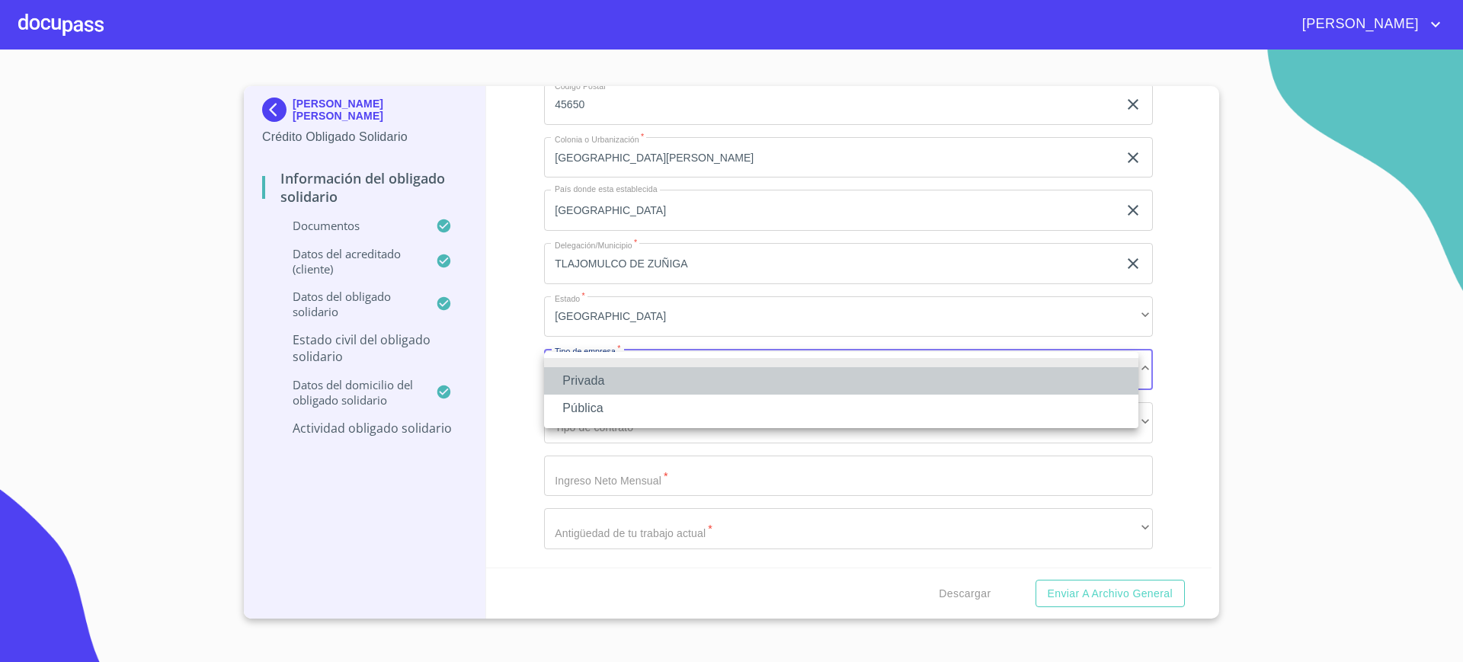
click at [606, 389] on li "Privada" at bounding box center [841, 380] width 594 height 27
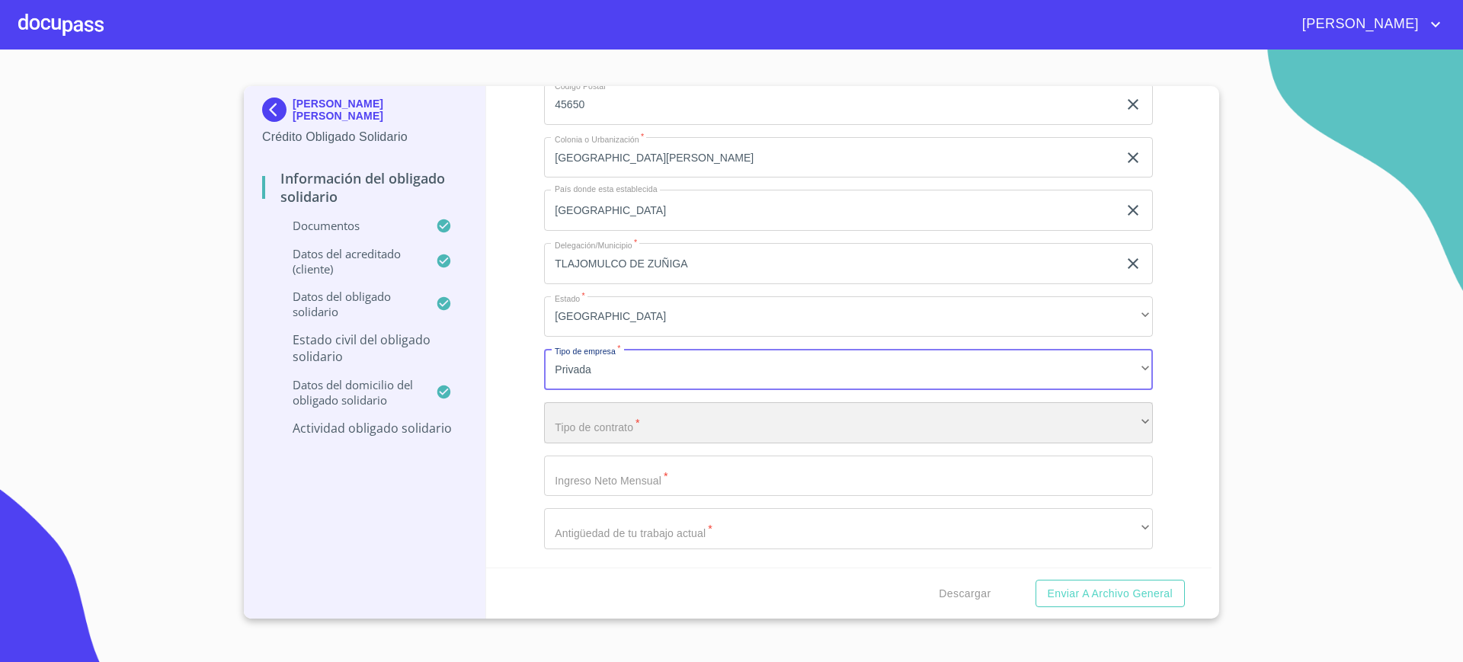
click at [601, 412] on div "​" at bounding box center [848, 422] width 609 height 41
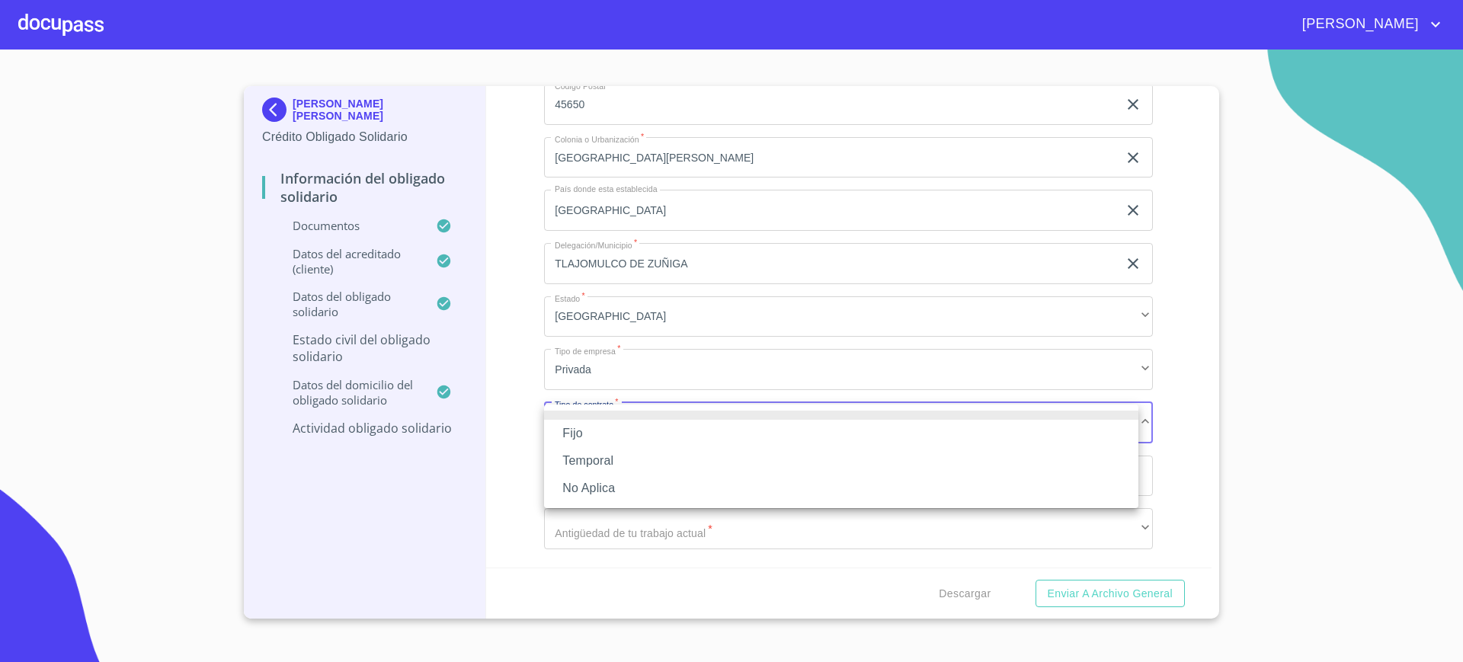
click at [594, 485] on li "No Aplica" at bounding box center [841, 488] width 594 height 27
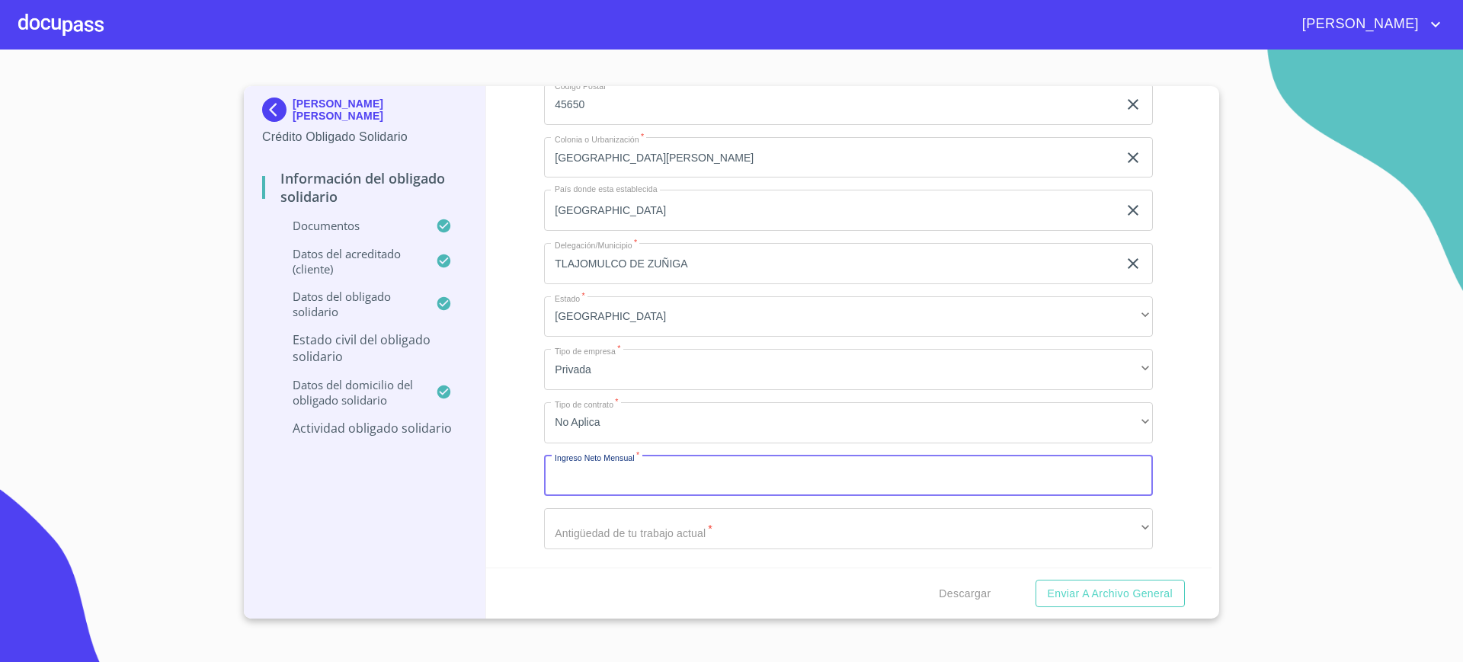
click at [580, 492] on input "Documento de identificación Obligado Solidario.   *" at bounding box center [848, 476] width 609 height 41
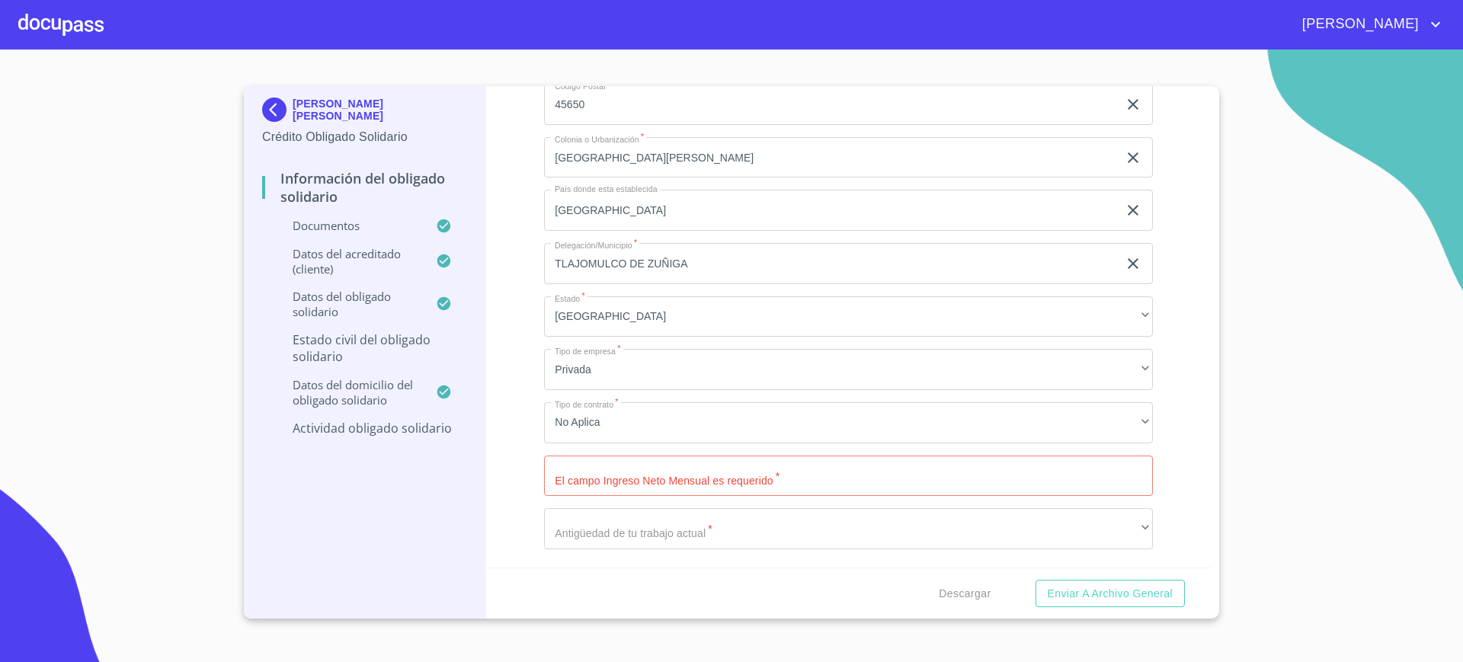
click at [603, 474] on input "Documento de identificación Obligado Solidario.   *" at bounding box center [848, 476] width 609 height 41
type input "40000"
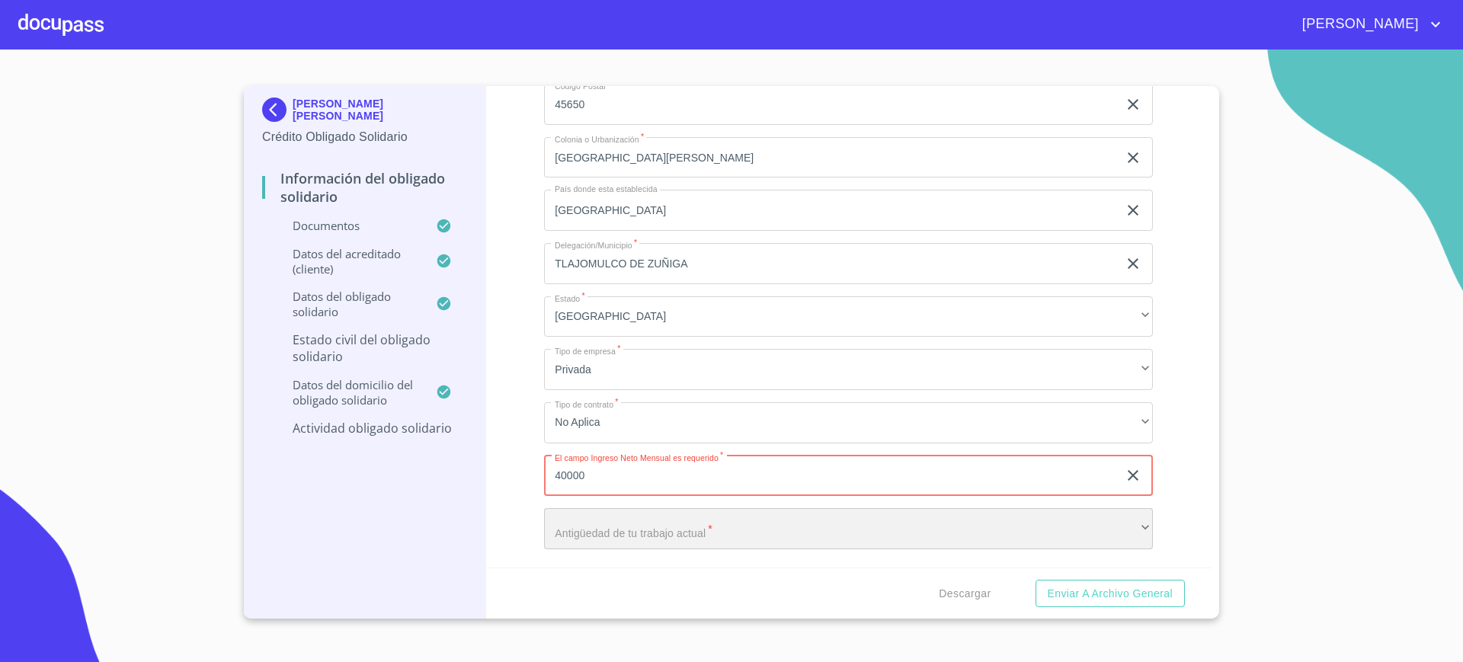
click at [598, 525] on div "​" at bounding box center [848, 528] width 609 height 41
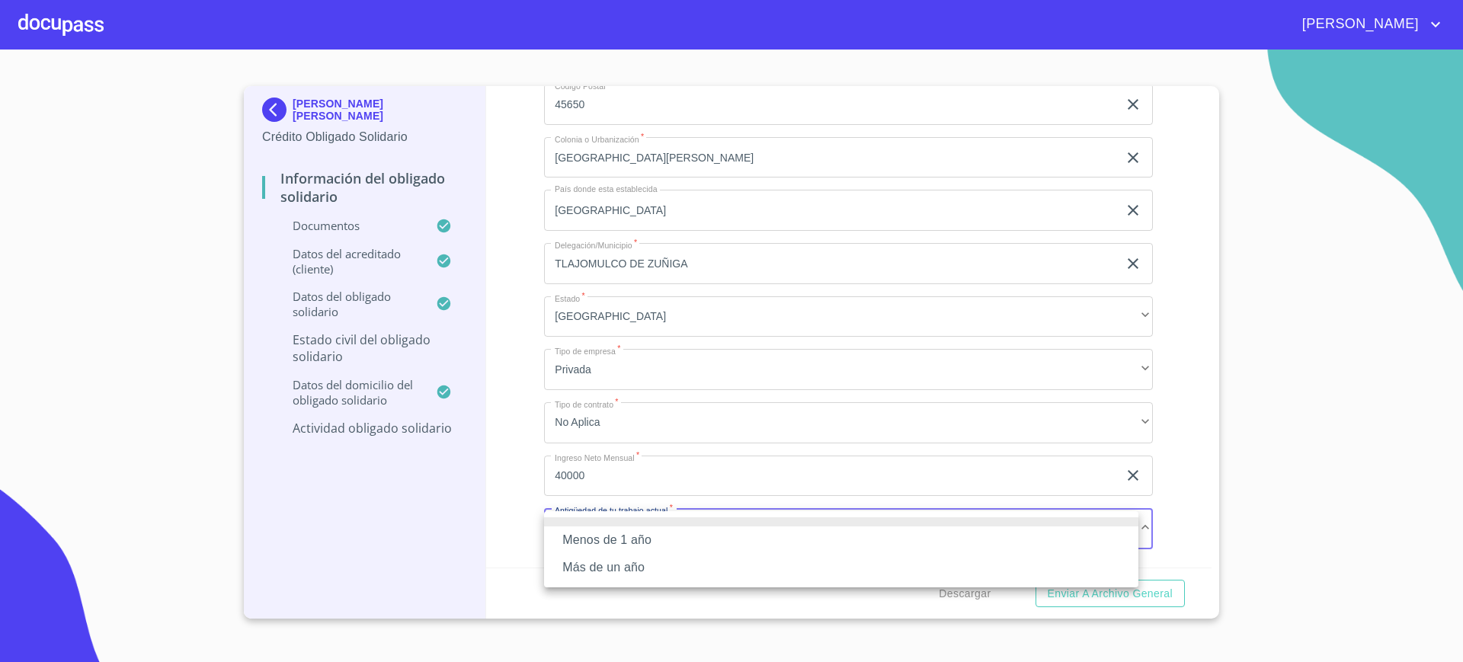
click at [610, 571] on li "Más de un año" at bounding box center [841, 567] width 594 height 27
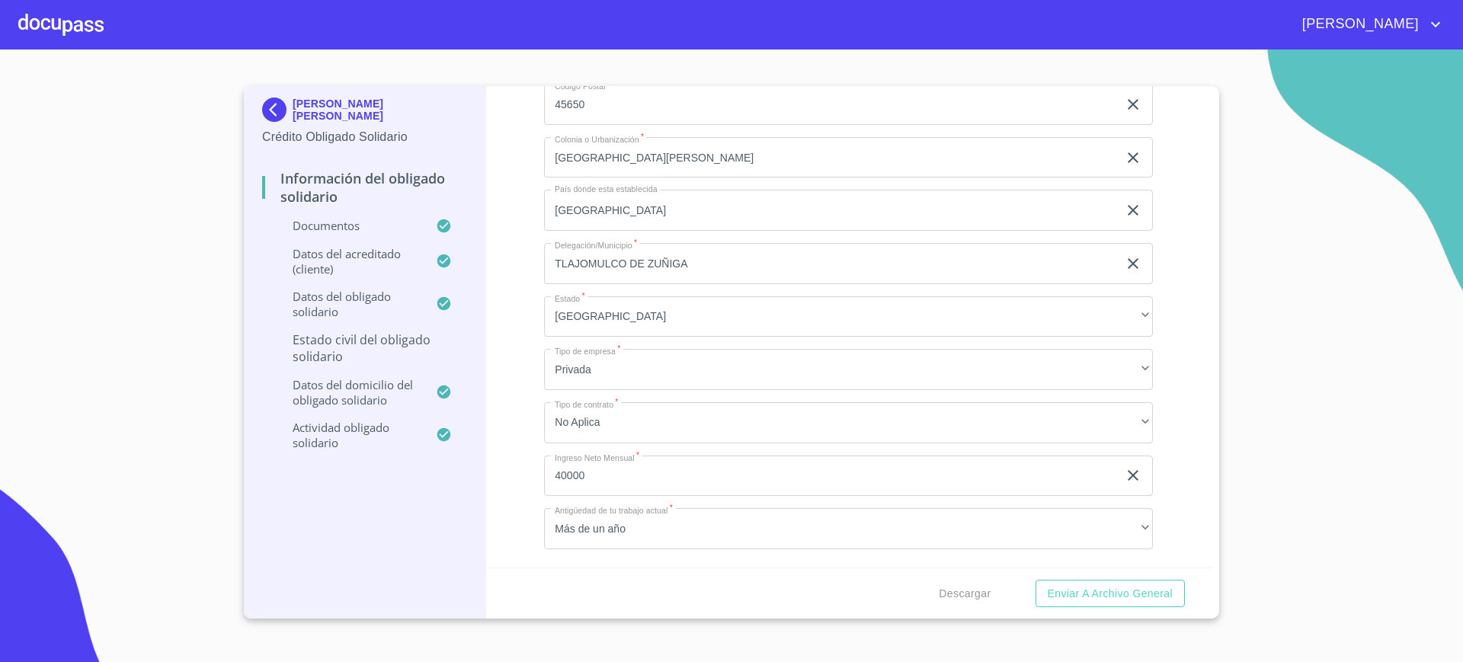
click at [530, 479] on div "Información del Obligado Solidario Documentos Documento de identificación Oblig…" at bounding box center [849, 327] width 726 height 482
click at [1150, 605] on button "Enviar a Archivo General" at bounding box center [1109, 594] width 149 height 28
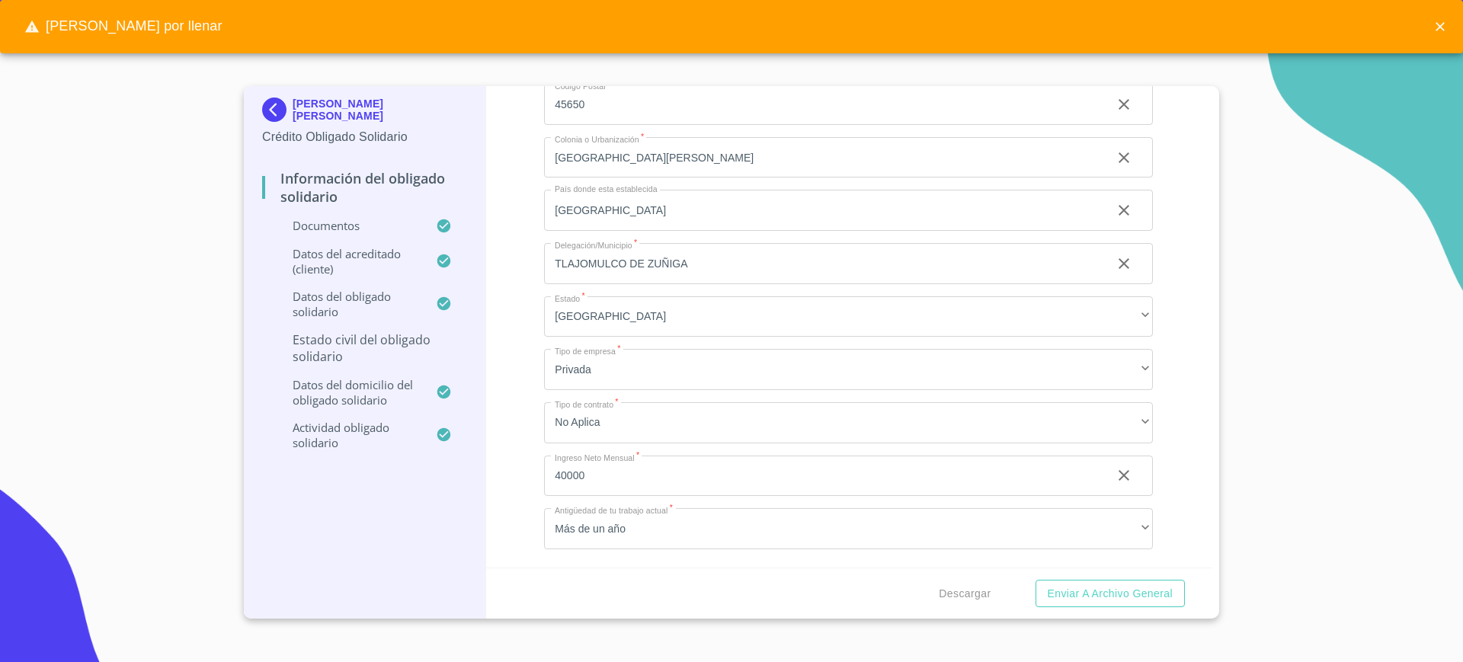
click at [409, 354] on p "Estado civil del obligado solidario" at bounding box center [364, 348] width 205 height 34
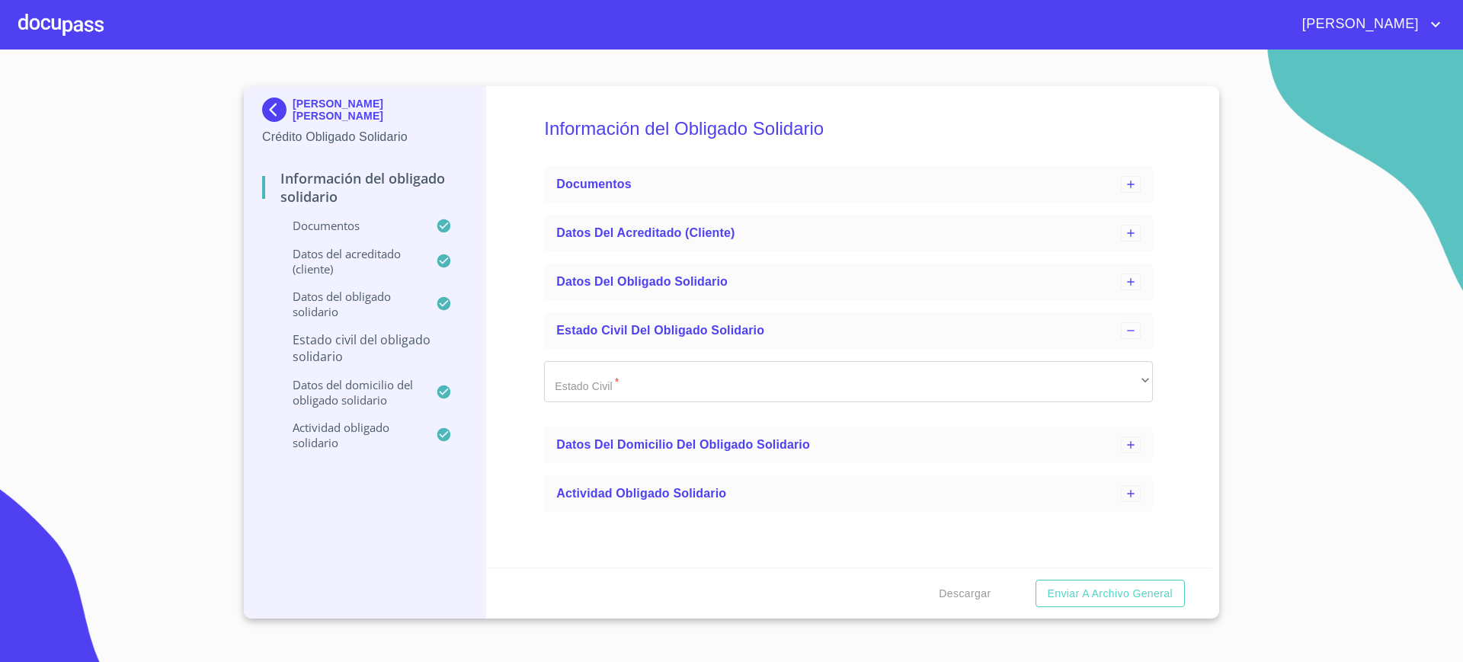
scroll to position [0, 0]
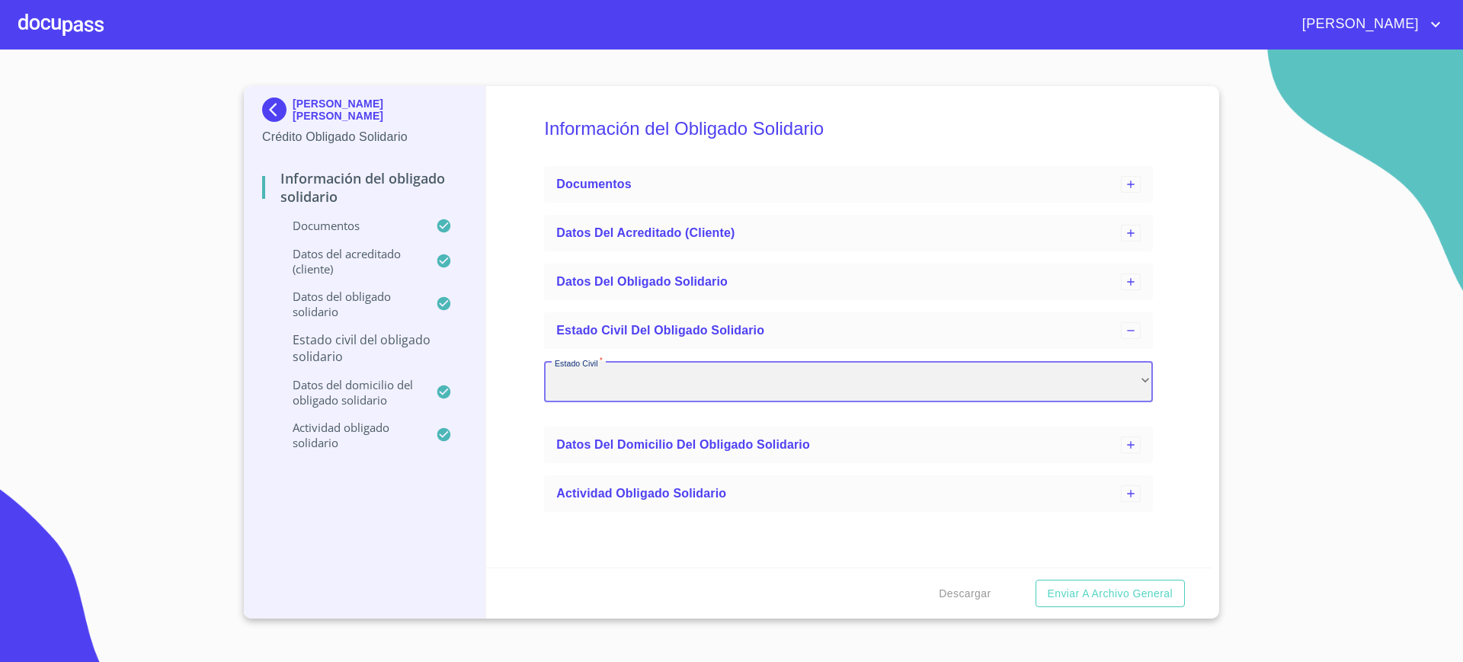
click at [650, 397] on div "​" at bounding box center [848, 381] width 609 height 41
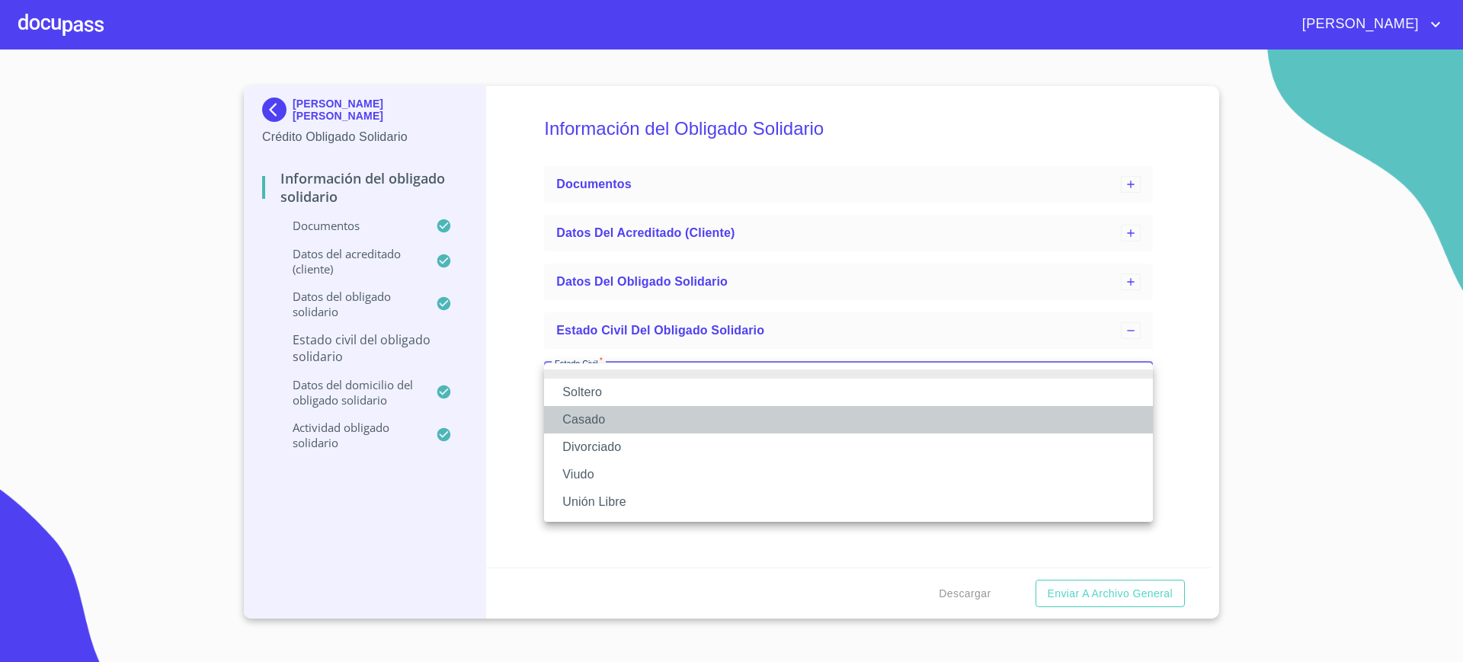
click at [605, 416] on li "Casado" at bounding box center [848, 419] width 609 height 27
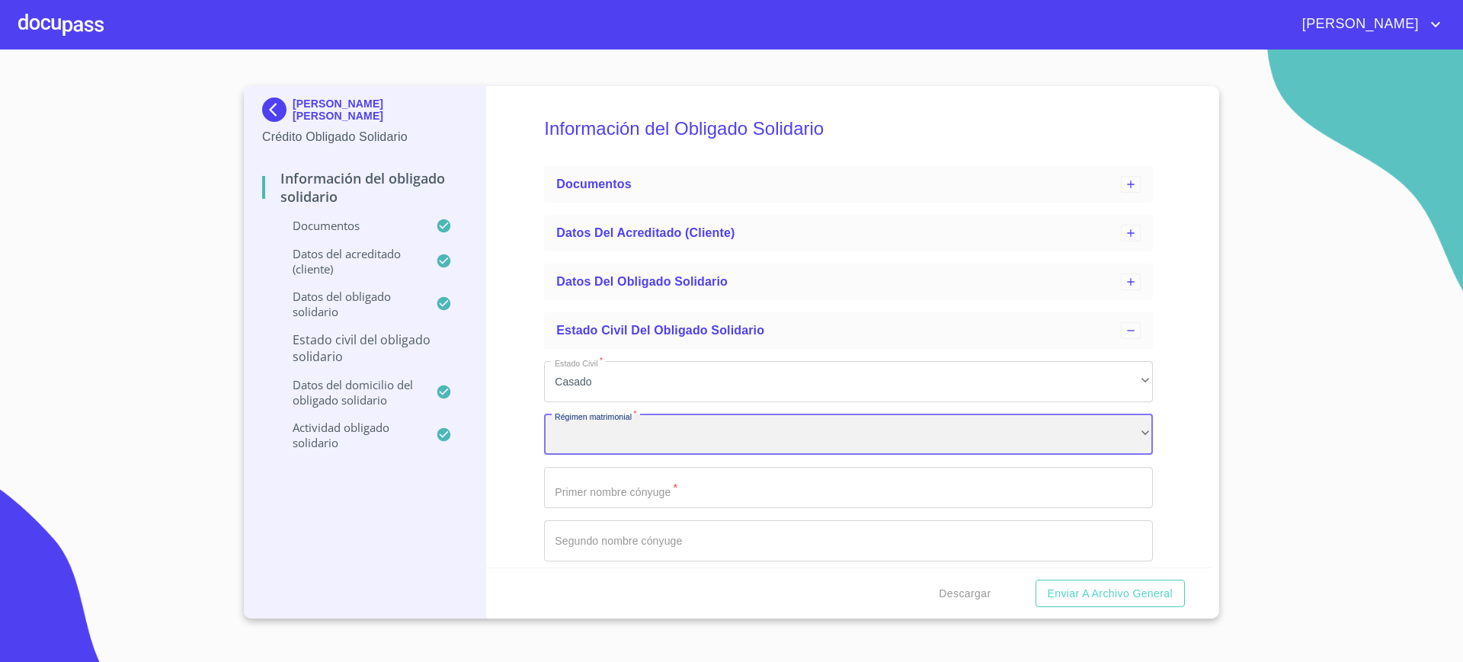
click at [597, 433] on div "​" at bounding box center [848, 434] width 609 height 41
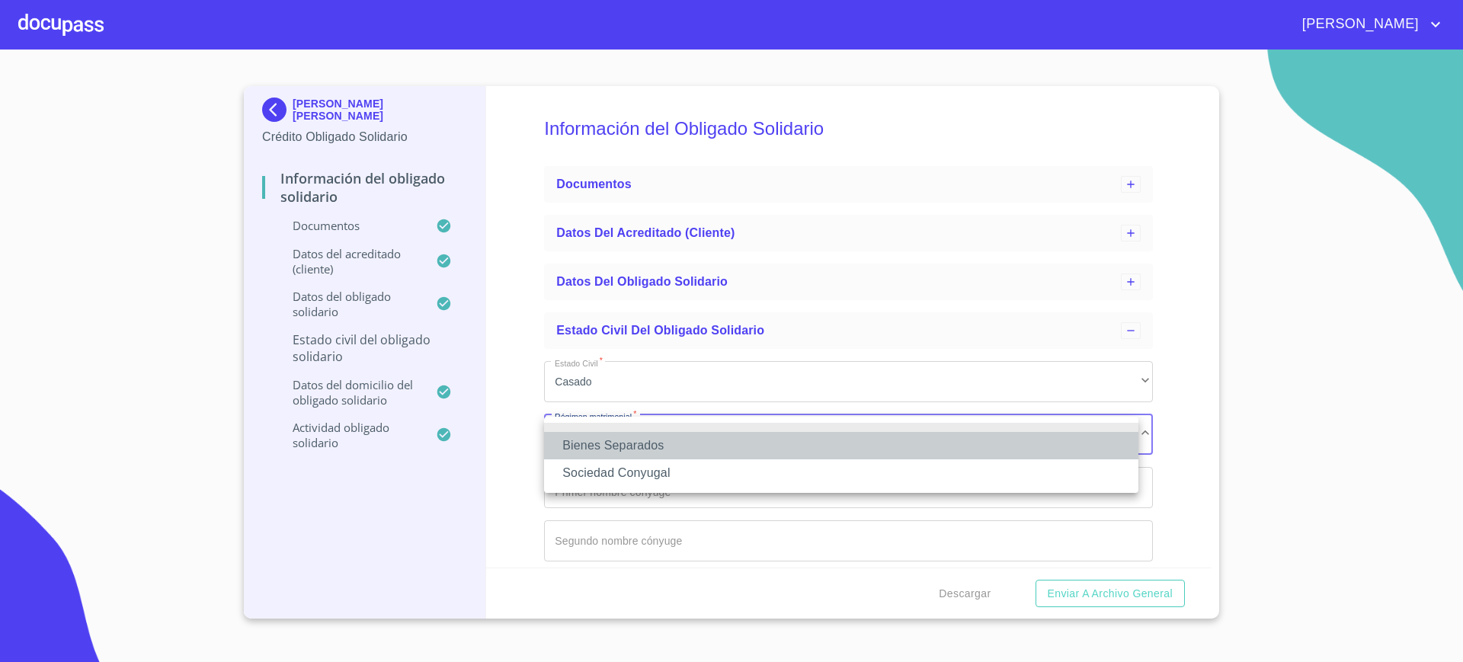
click at [590, 448] on li "Bienes Separados" at bounding box center [841, 445] width 594 height 27
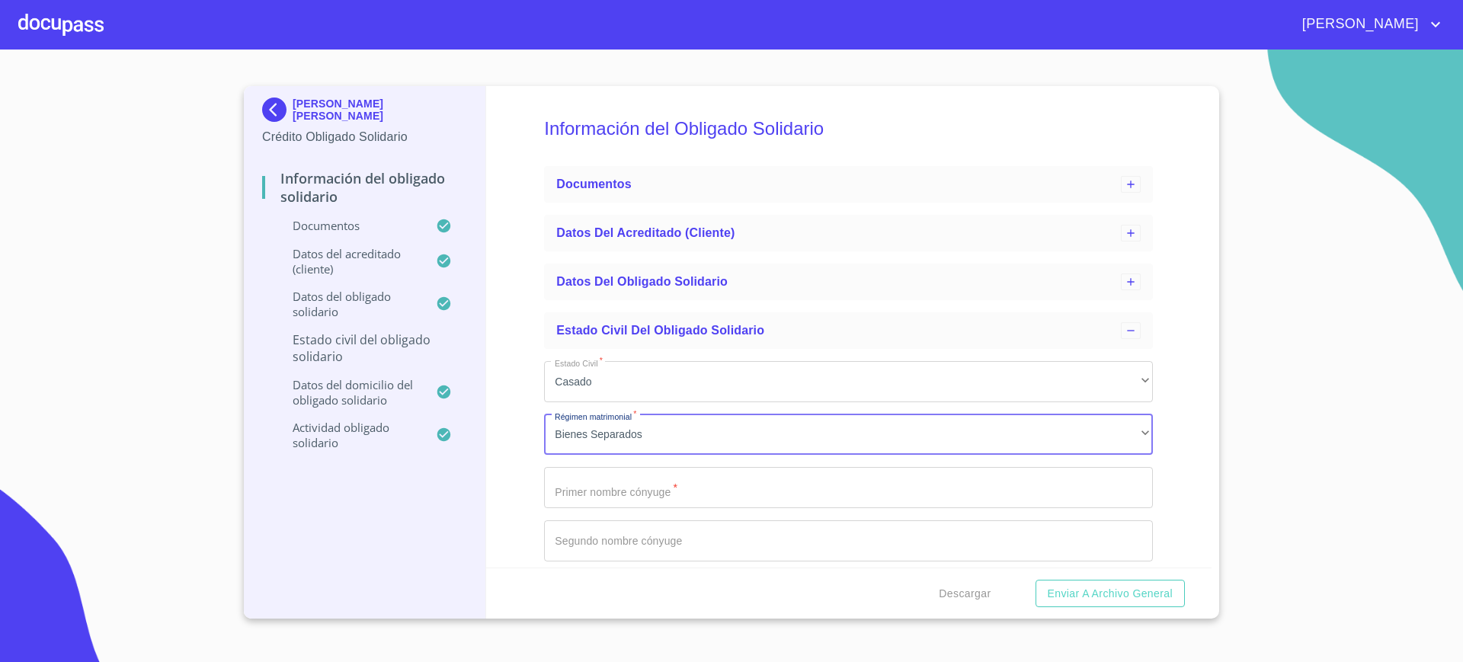
click at [588, 486] on input "Estado Civil   *" at bounding box center [848, 487] width 609 height 41
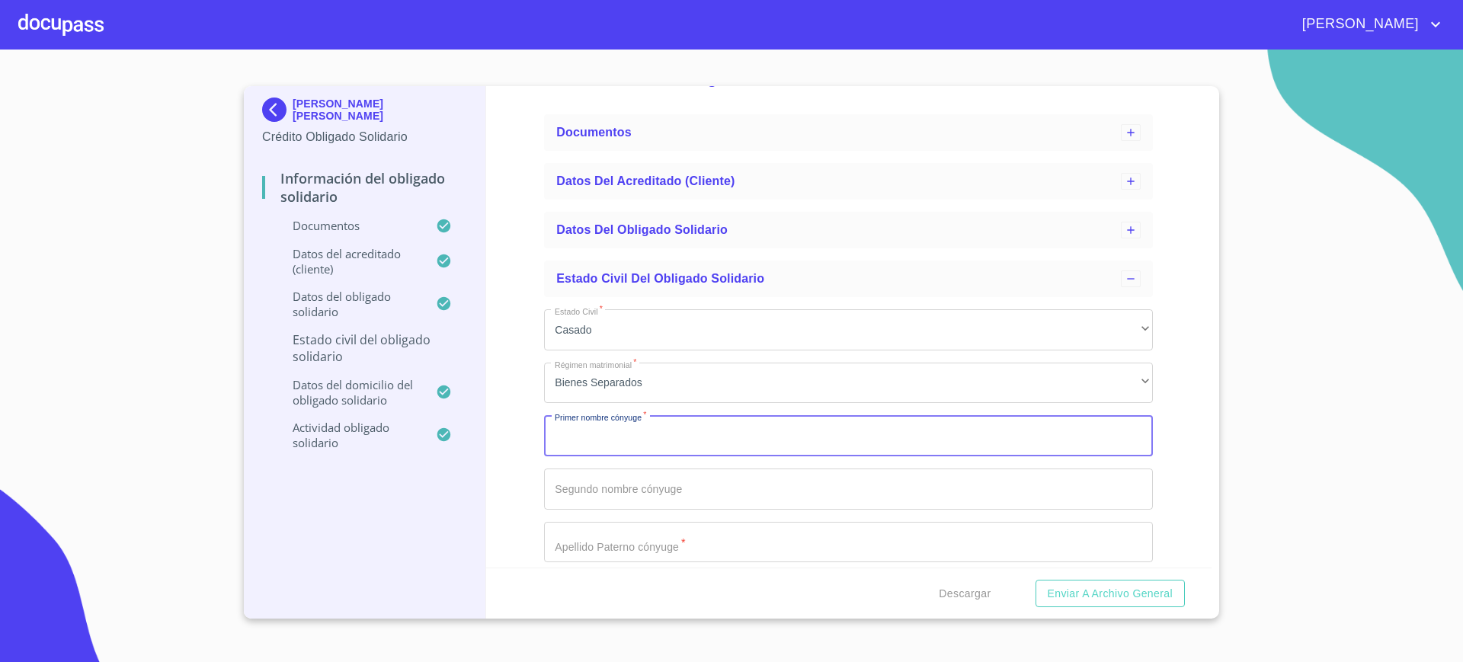
scroll to position [53, 0]
type input "."
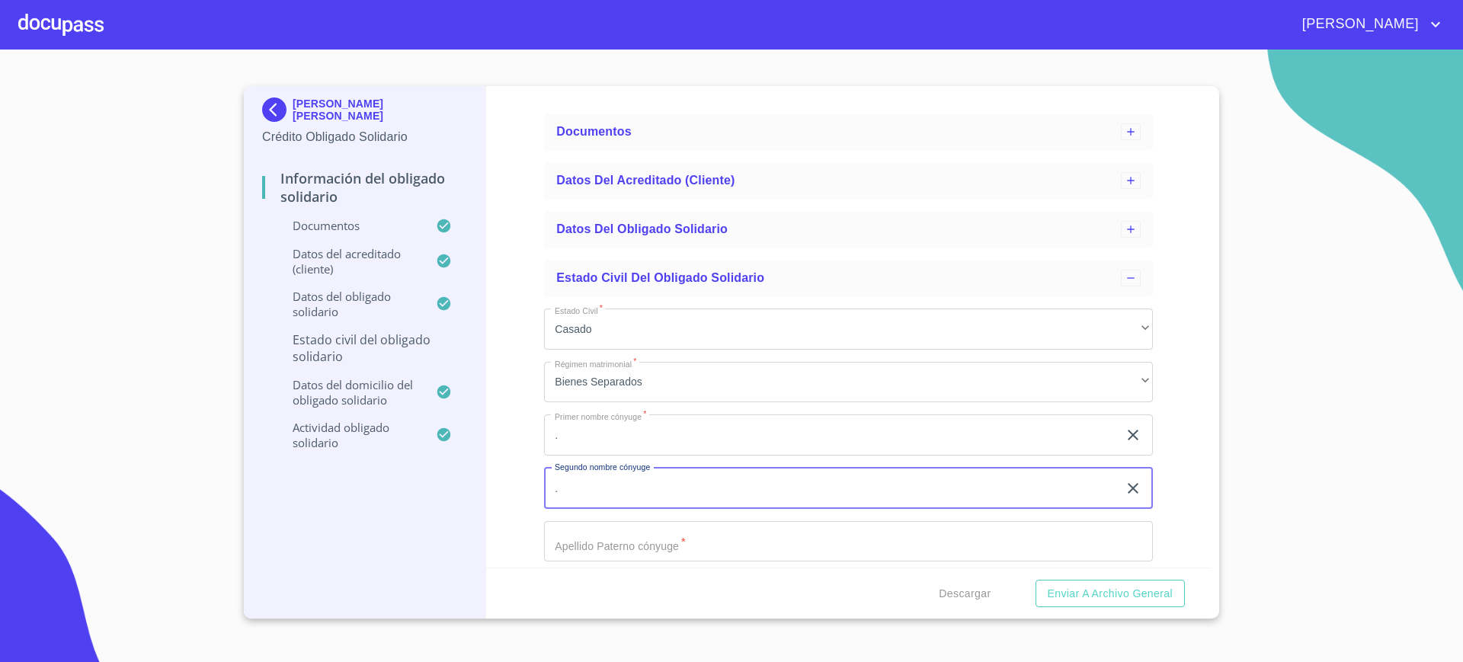
type input "."
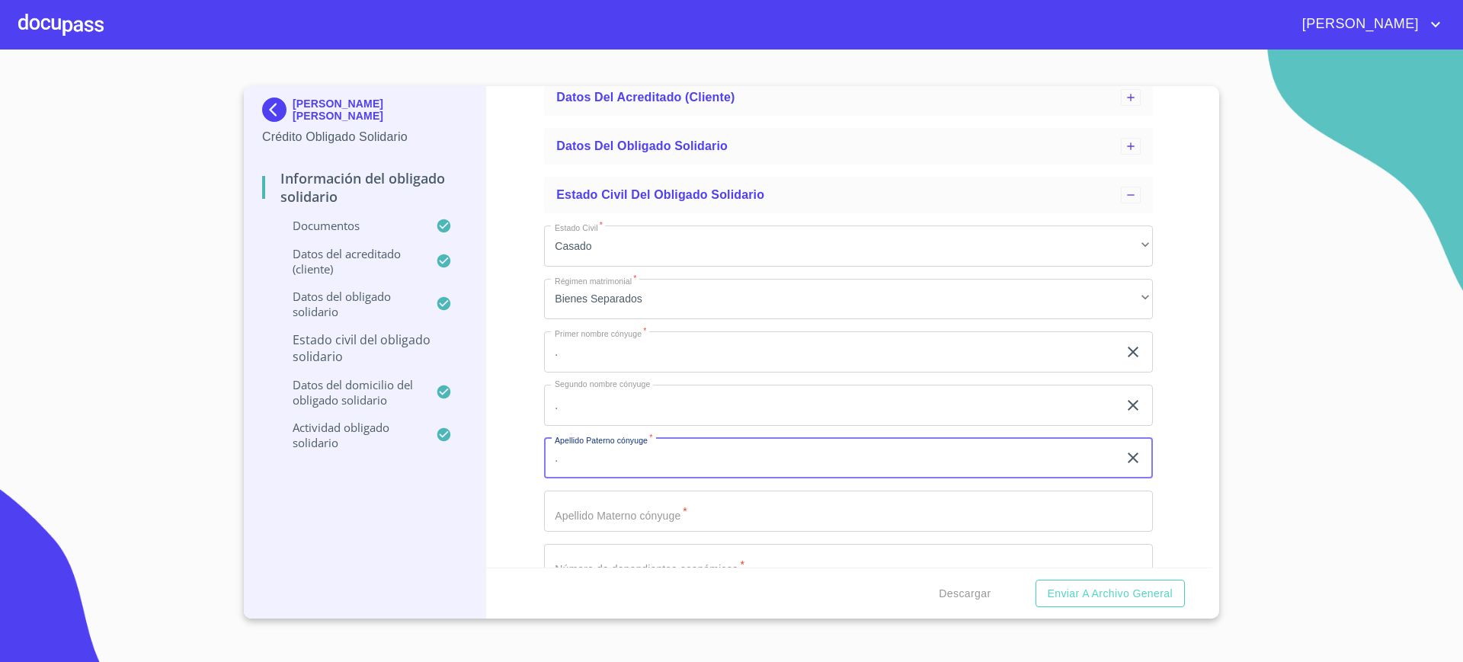
scroll to position [170, 0]
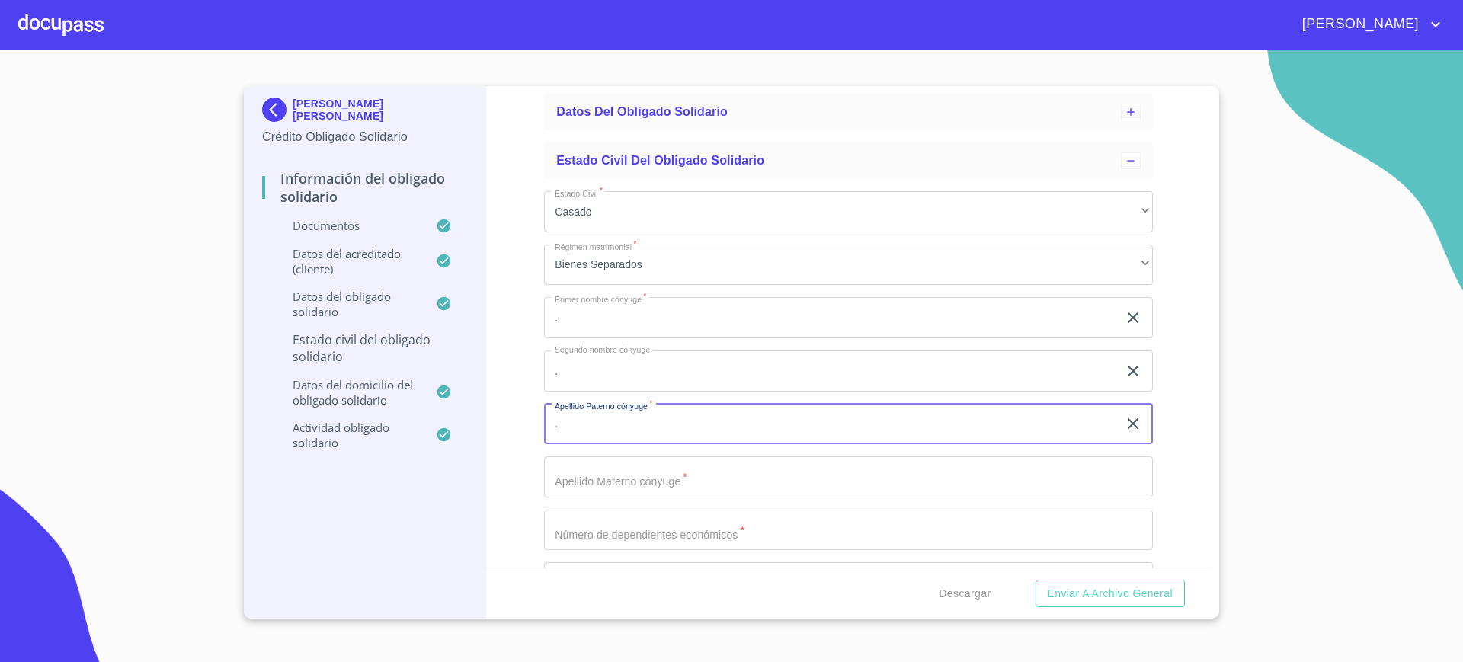
type input "."
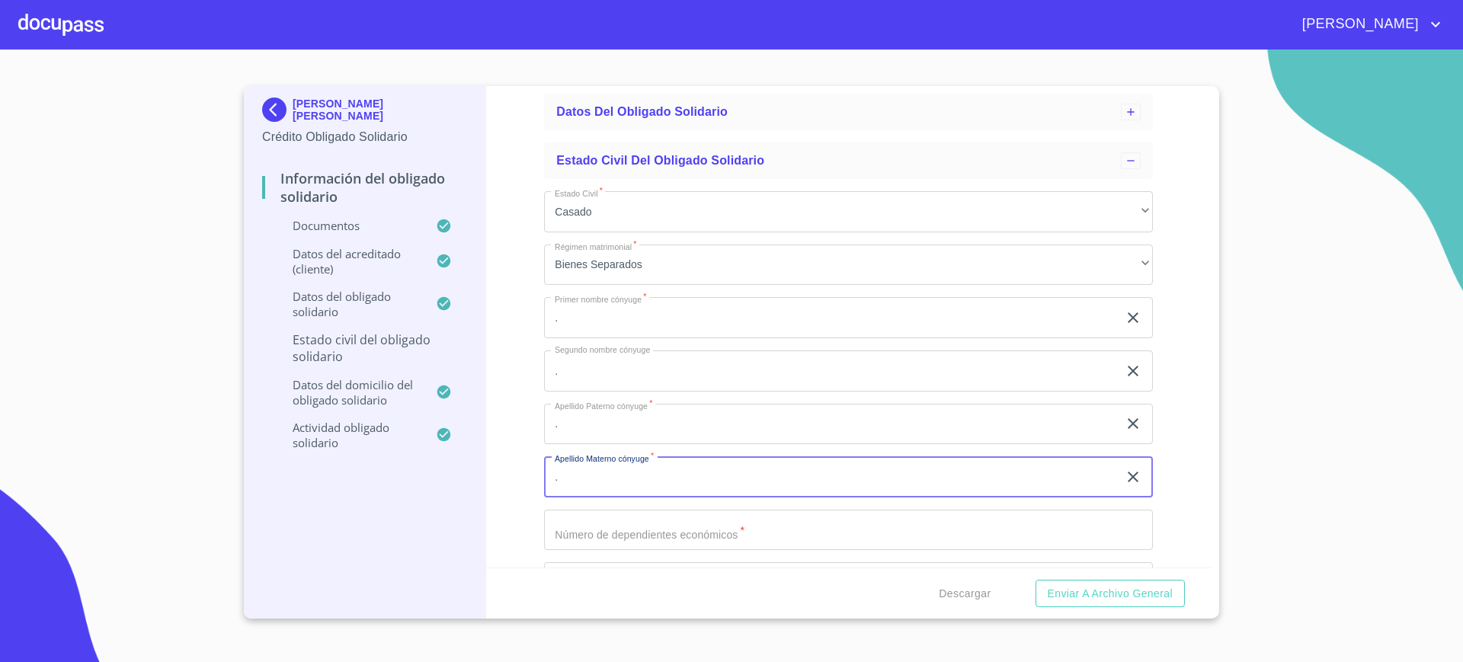
type input "."
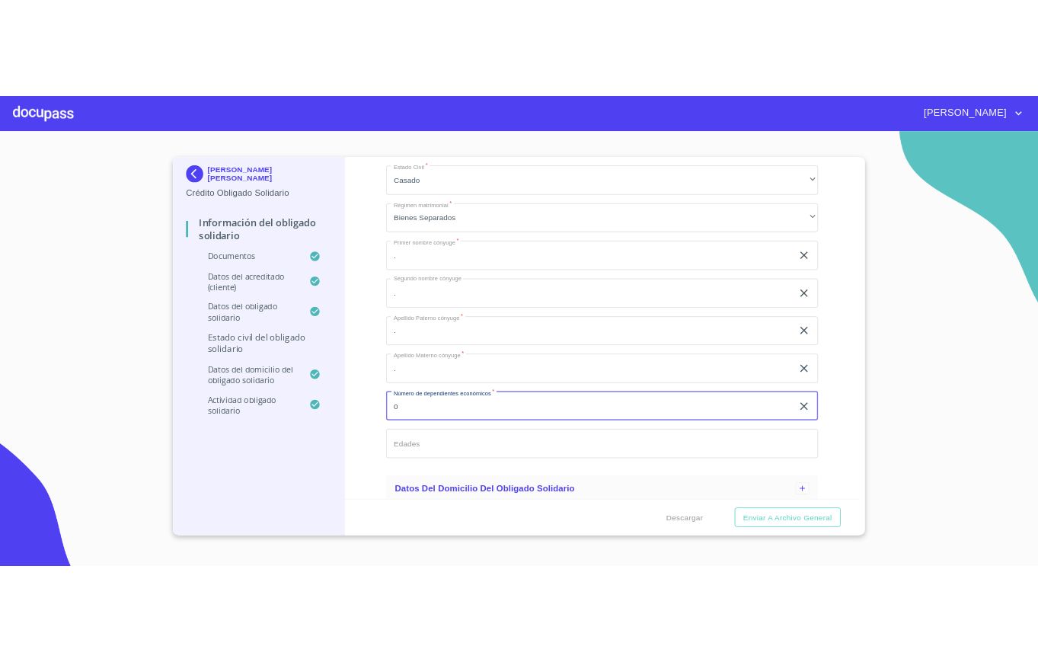
scroll to position [265, 0]
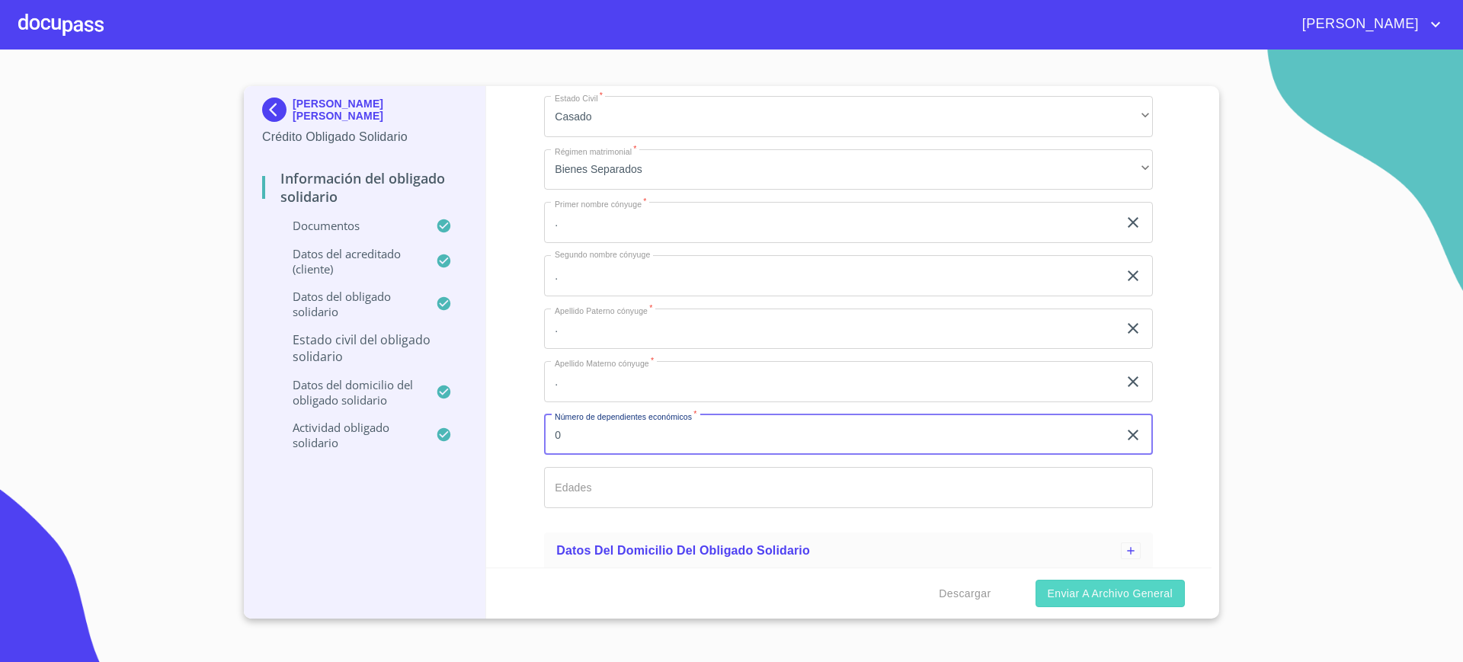
type input "0"
click at [1111, 587] on span "Enviar a Archivo General" at bounding box center [1110, 593] width 125 height 19
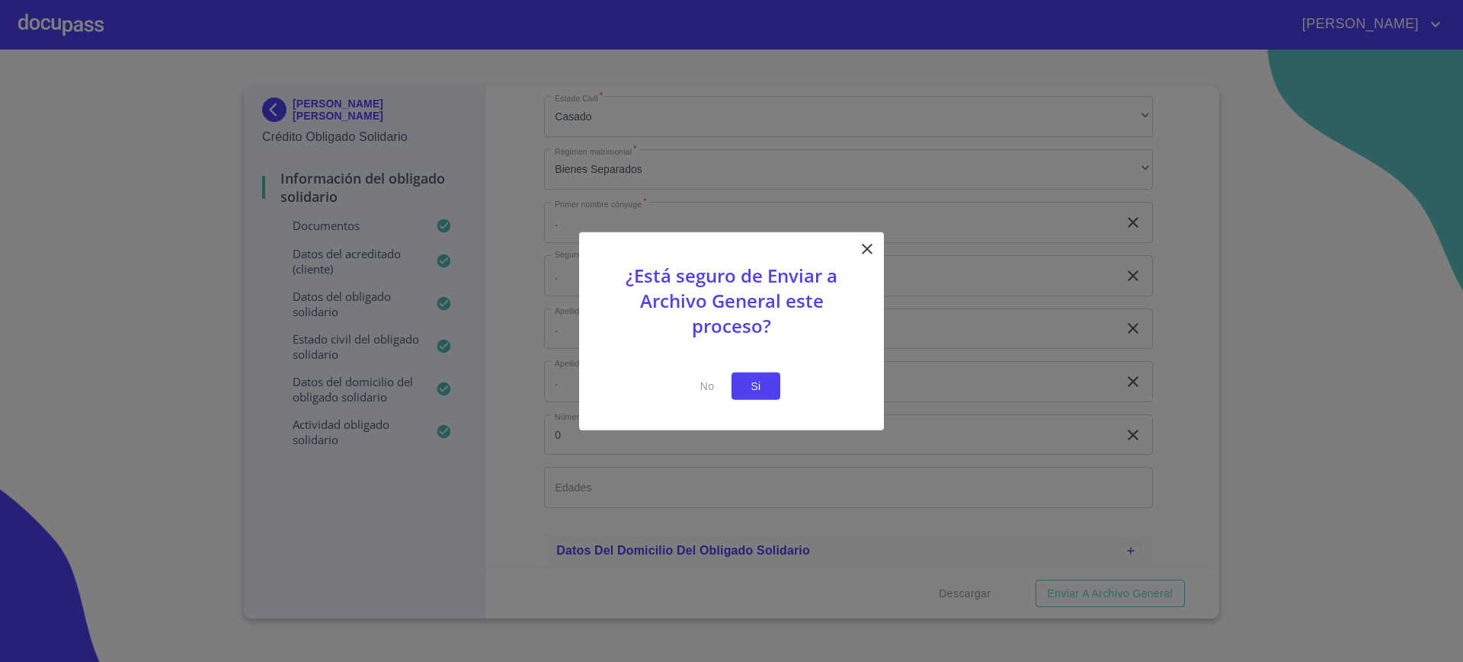
click at [763, 386] on span "Si" at bounding box center [756, 385] width 24 height 19
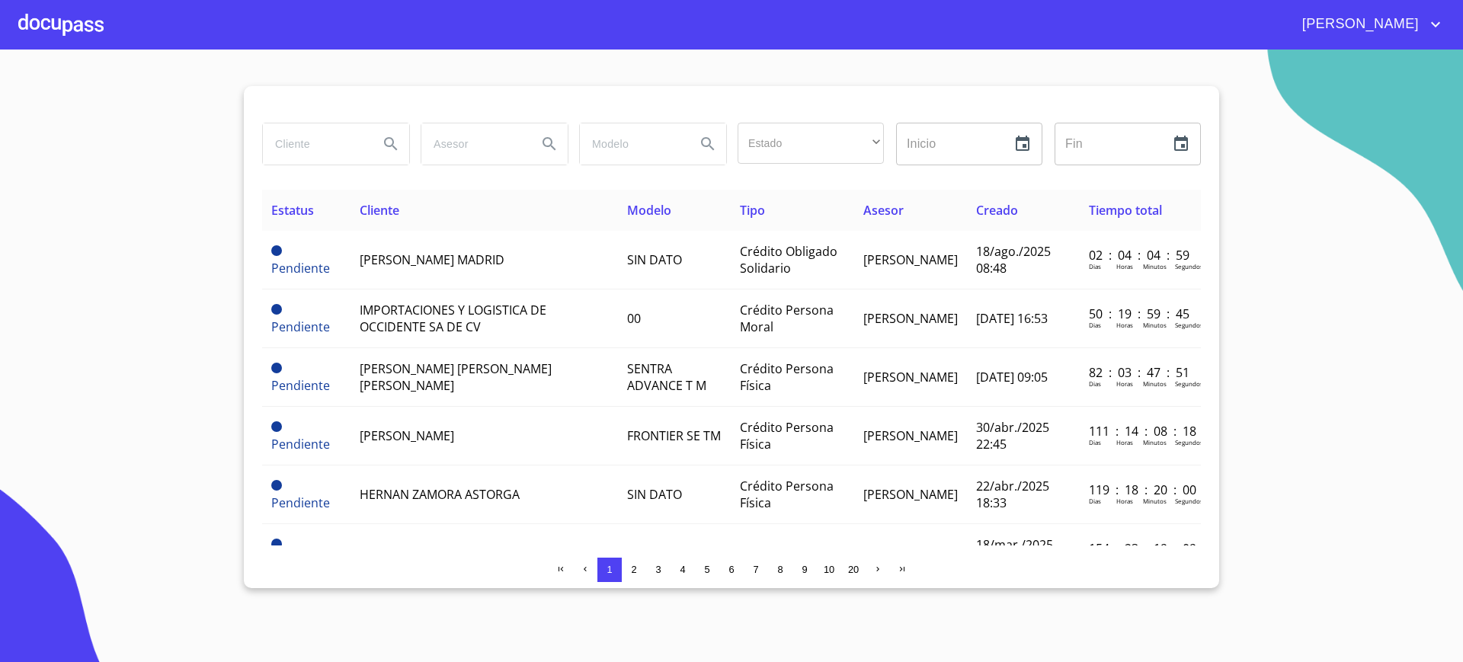
click at [346, 162] on input "search" at bounding box center [315, 143] width 104 height 41
click at [72, 27] on div at bounding box center [60, 24] width 85 height 49
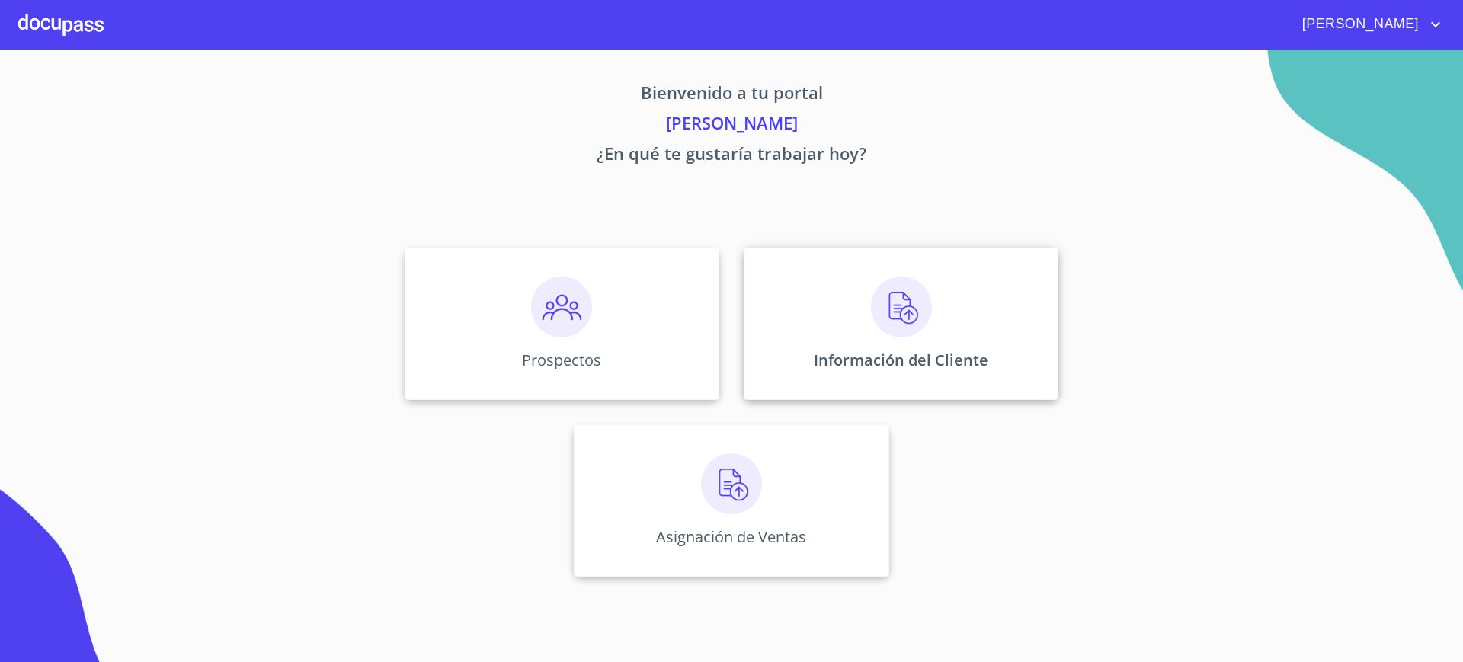
click at [849, 311] on div "Información del Cliente" at bounding box center [901, 324] width 315 height 152
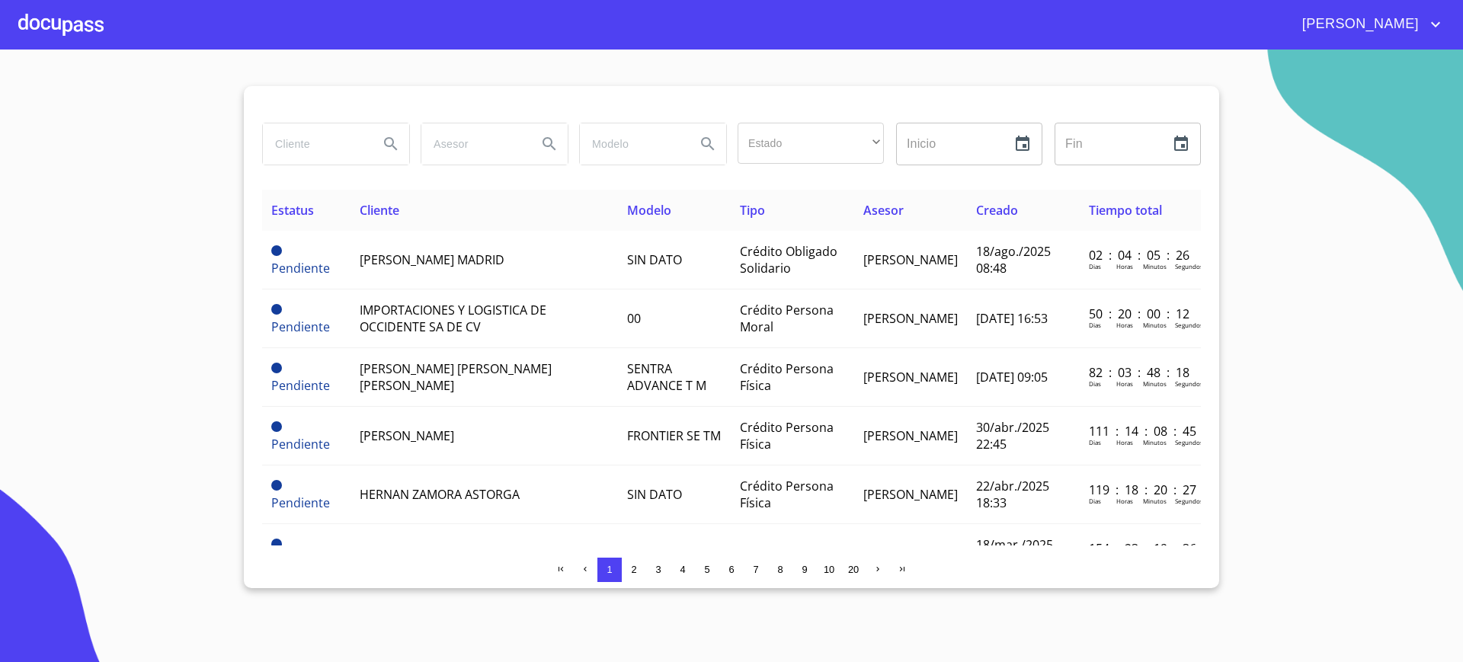
click at [326, 135] on input "search" at bounding box center [315, 143] width 104 height 41
type input "[PERSON_NAME]"
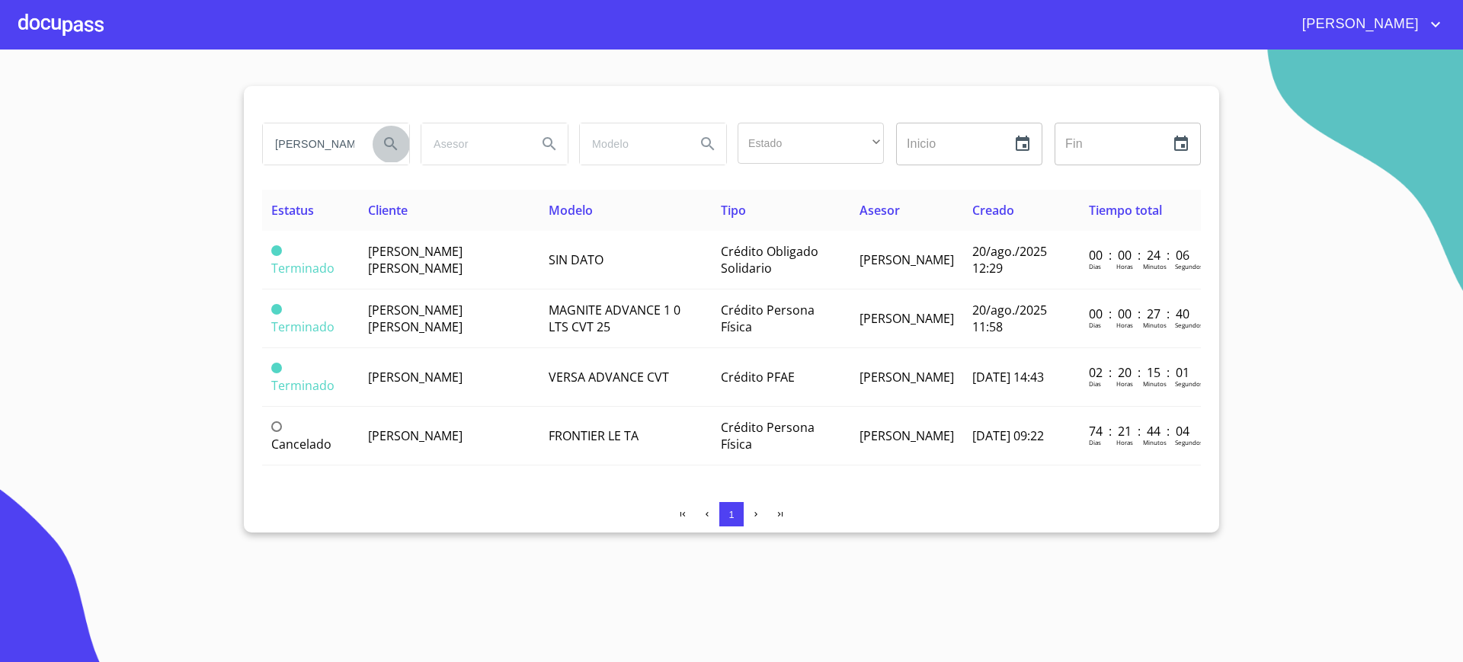
click at [390, 137] on icon "Search" at bounding box center [390, 143] width 13 height 13
click at [478, 263] on td "[PERSON_NAME] [PERSON_NAME]" at bounding box center [449, 260] width 181 height 59
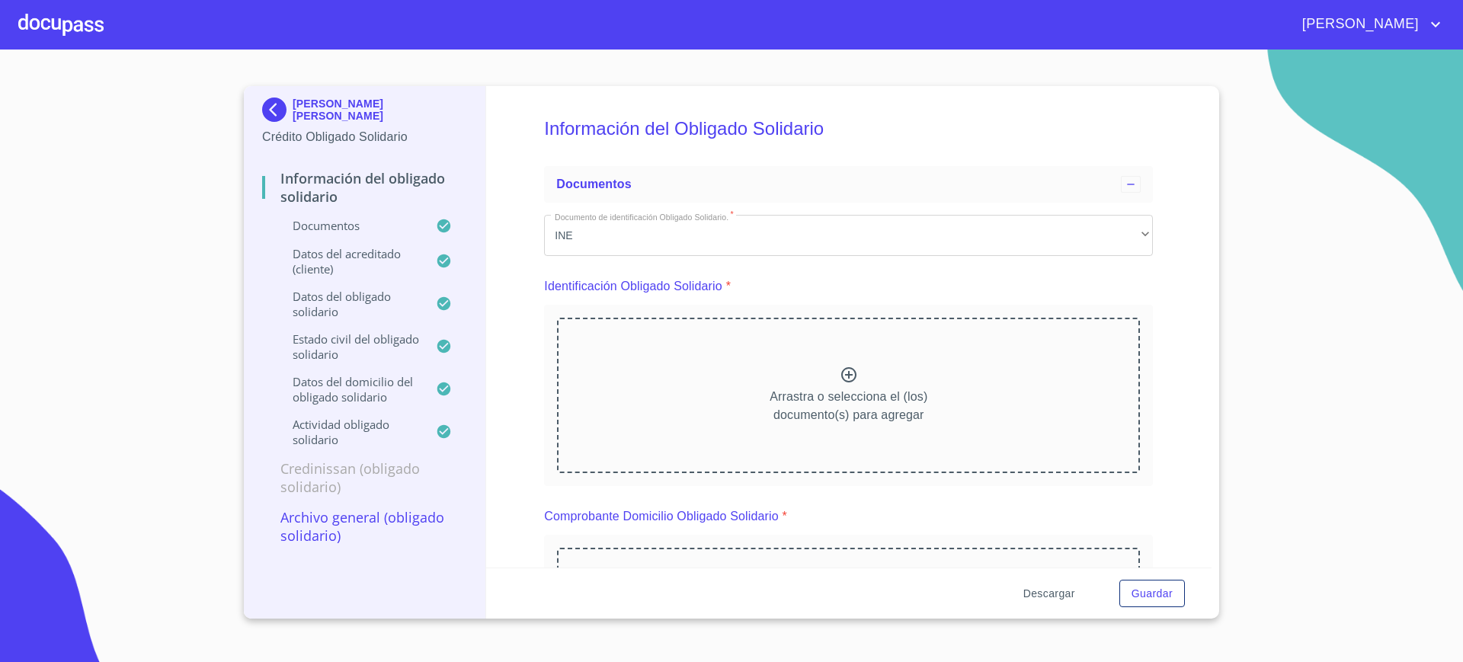
click at [1051, 586] on span "Descargar" at bounding box center [1049, 593] width 52 height 19
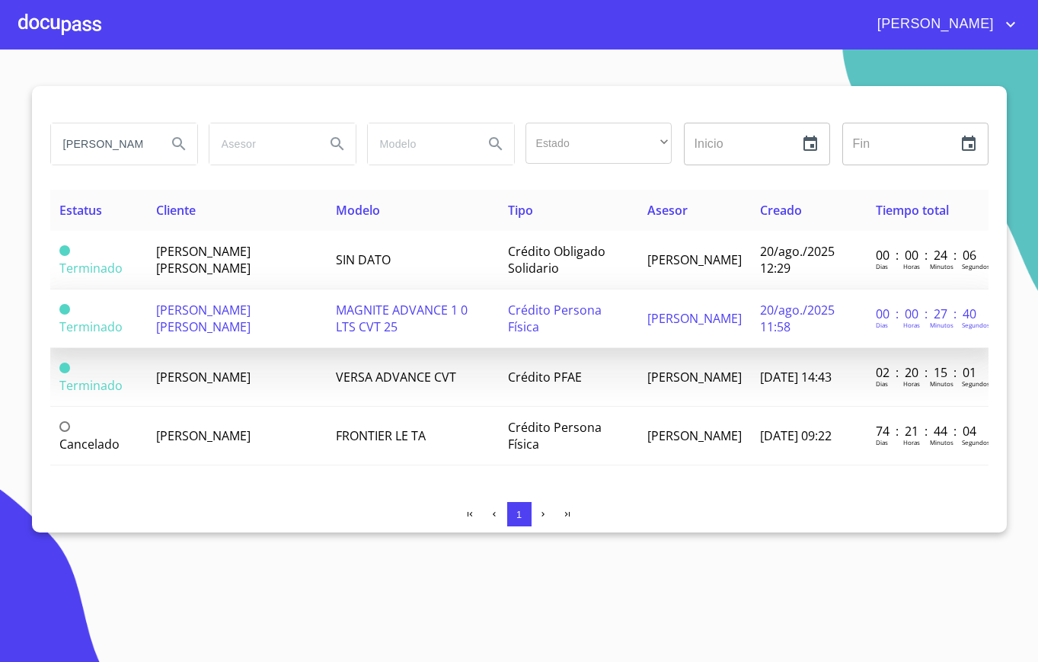
click at [468, 329] on td "MAGNITE ADVANCE 1 0 LTS CVT 25" at bounding box center [413, 319] width 172 height 59
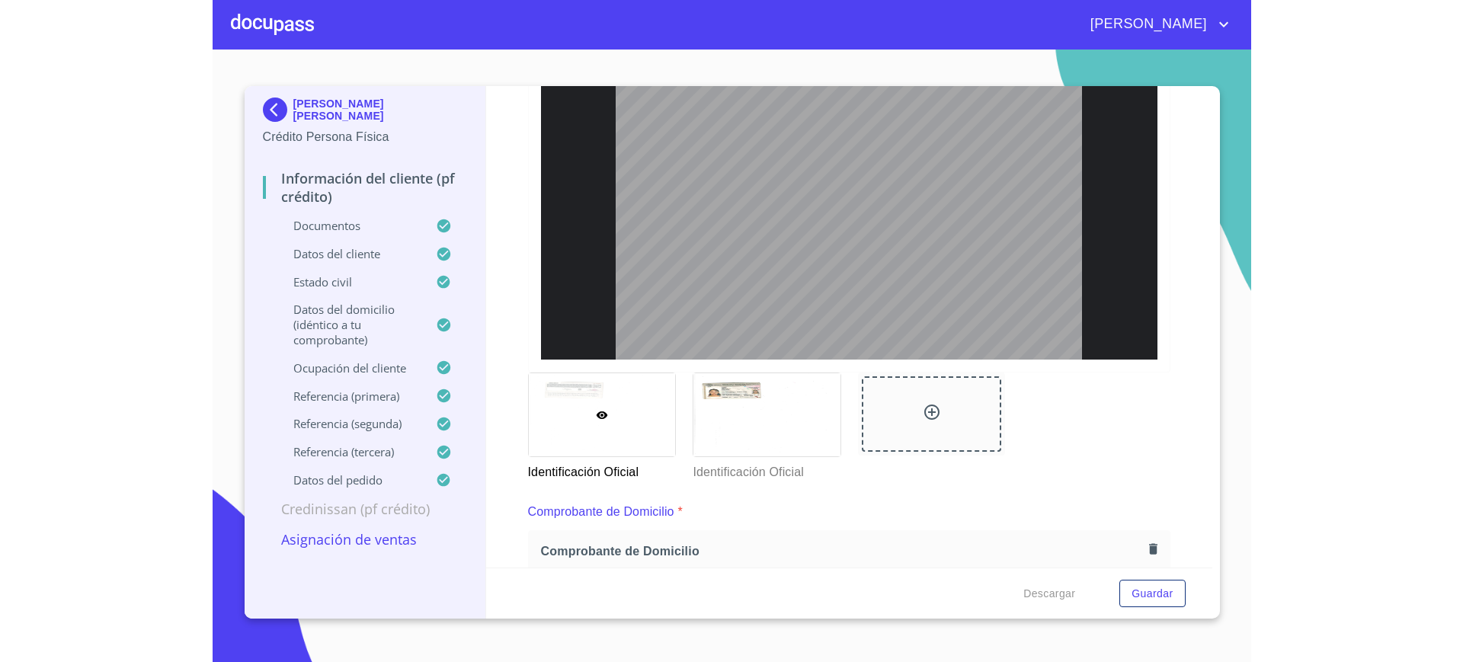
scroll to position [141, 0]
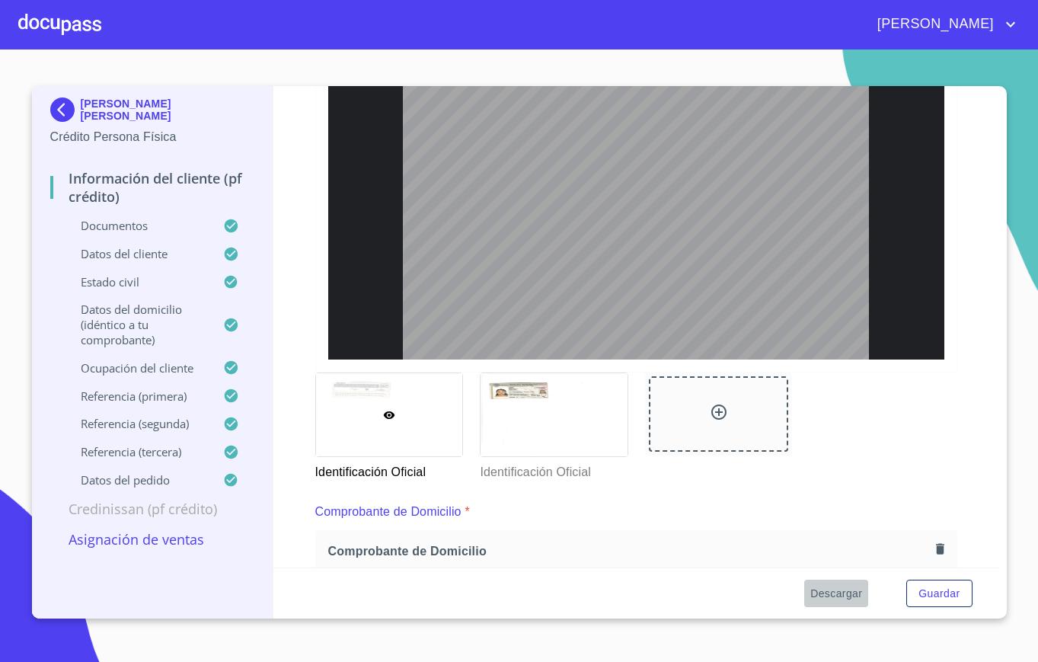
click at [841, 580] on button "Descargar" at bounding box center [837, 594] width 64 height 28
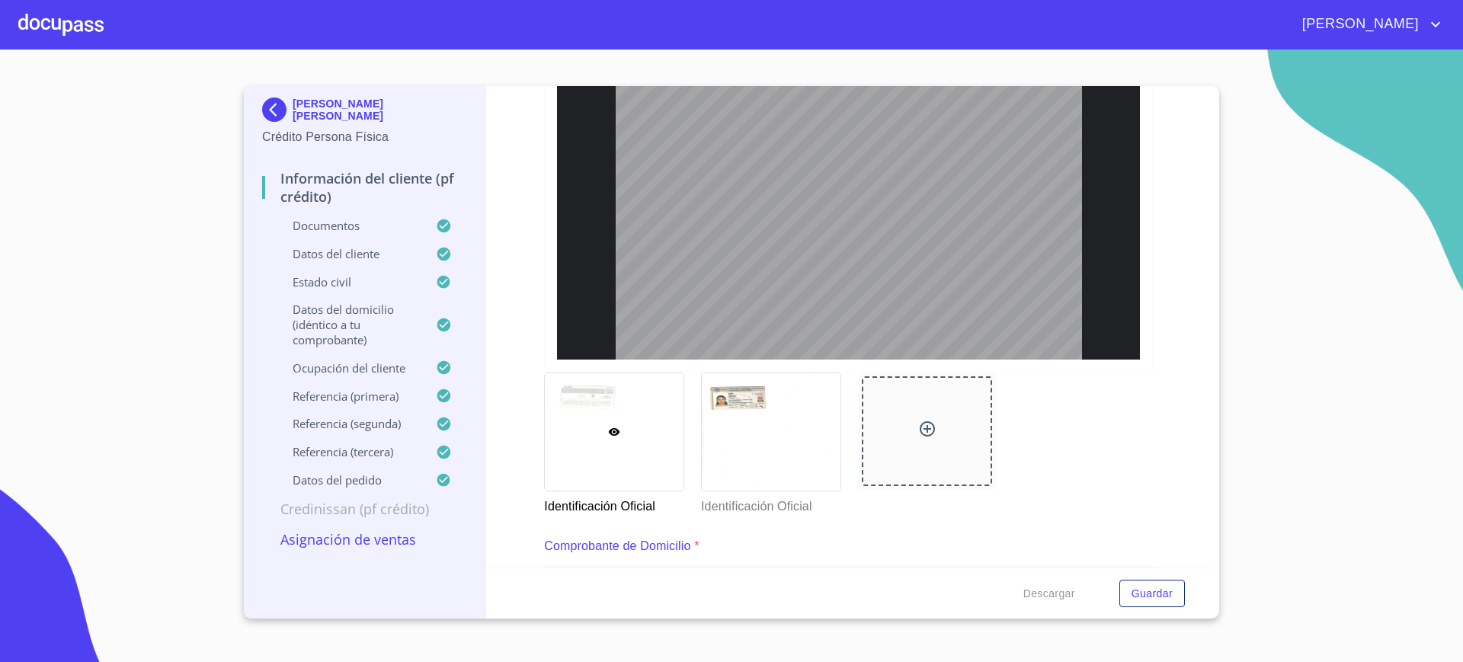
click at [41, 18] on div at bounding box center [60, 24] width 85 height 49
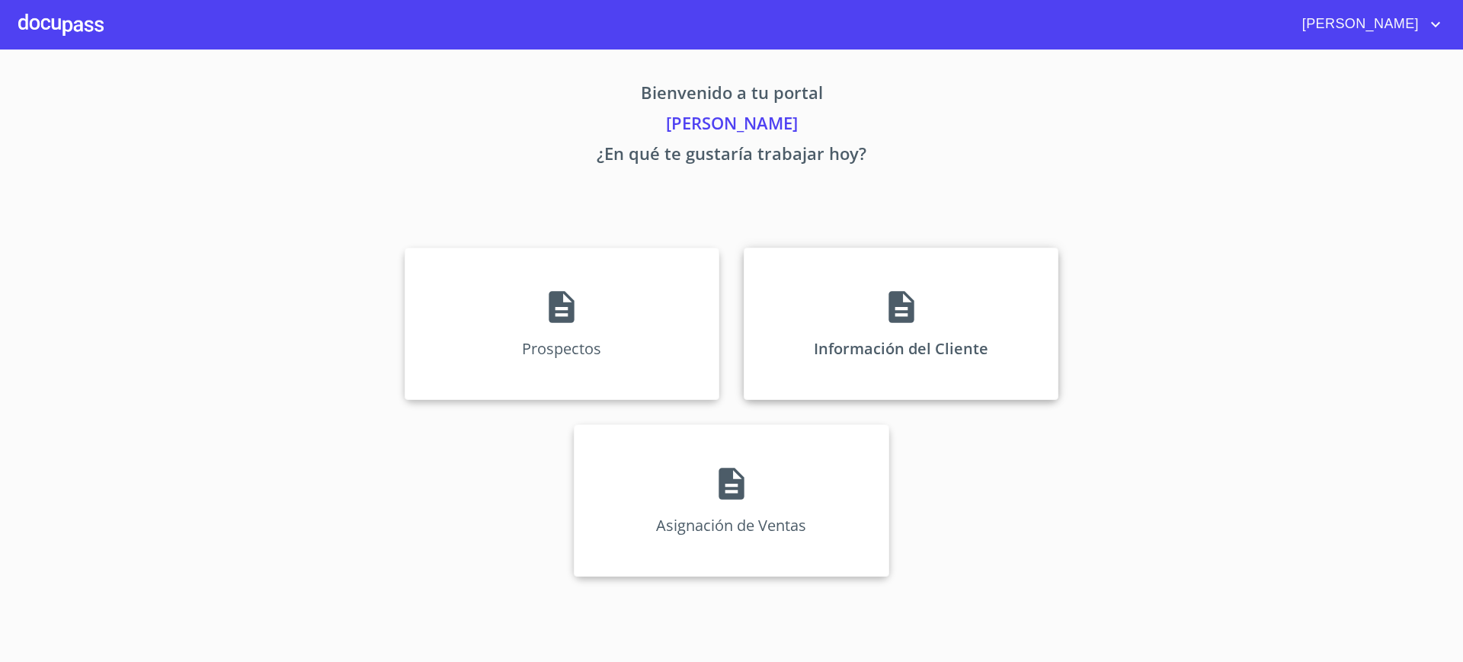
click at [891, 267] on div "Información del Cliente" at bounding box center [901, 324] width 315 height 152
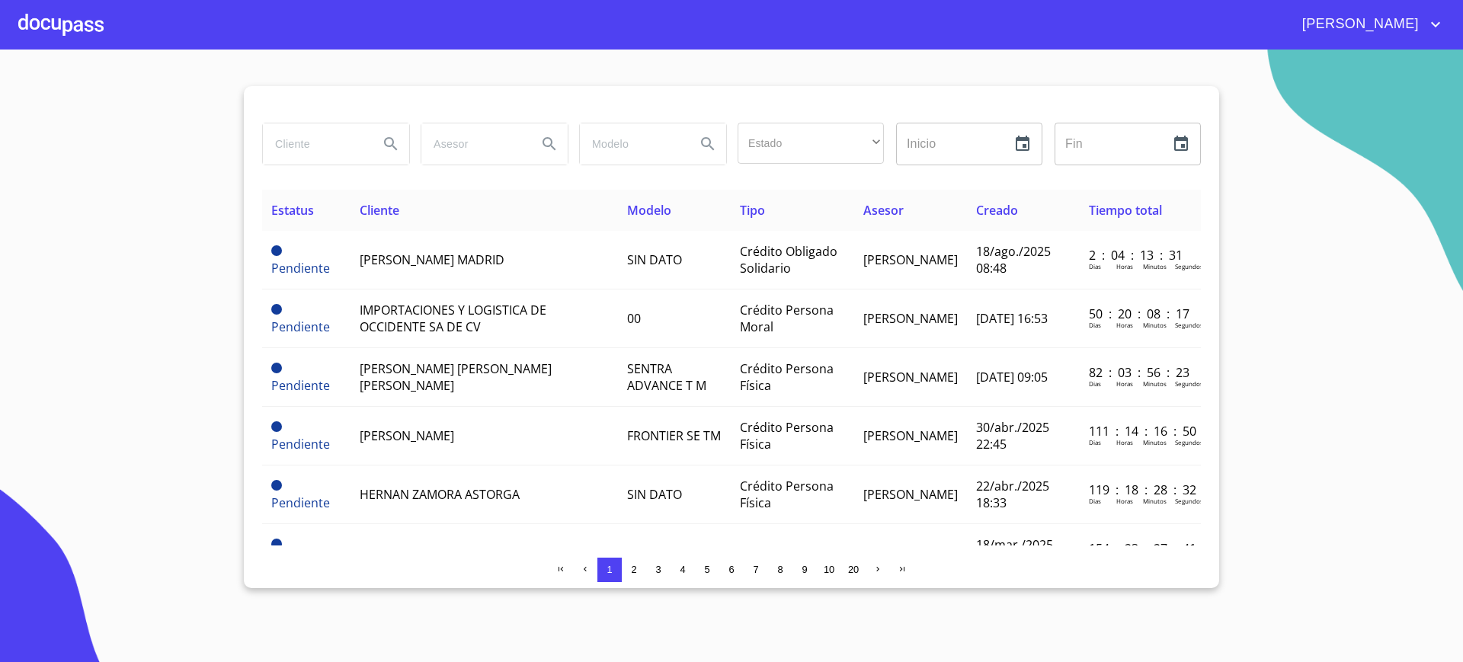
click at [325, 146] on input "search" at bounding box center [315, 143] width 104 height 41
type input "H"
type input "CECI"
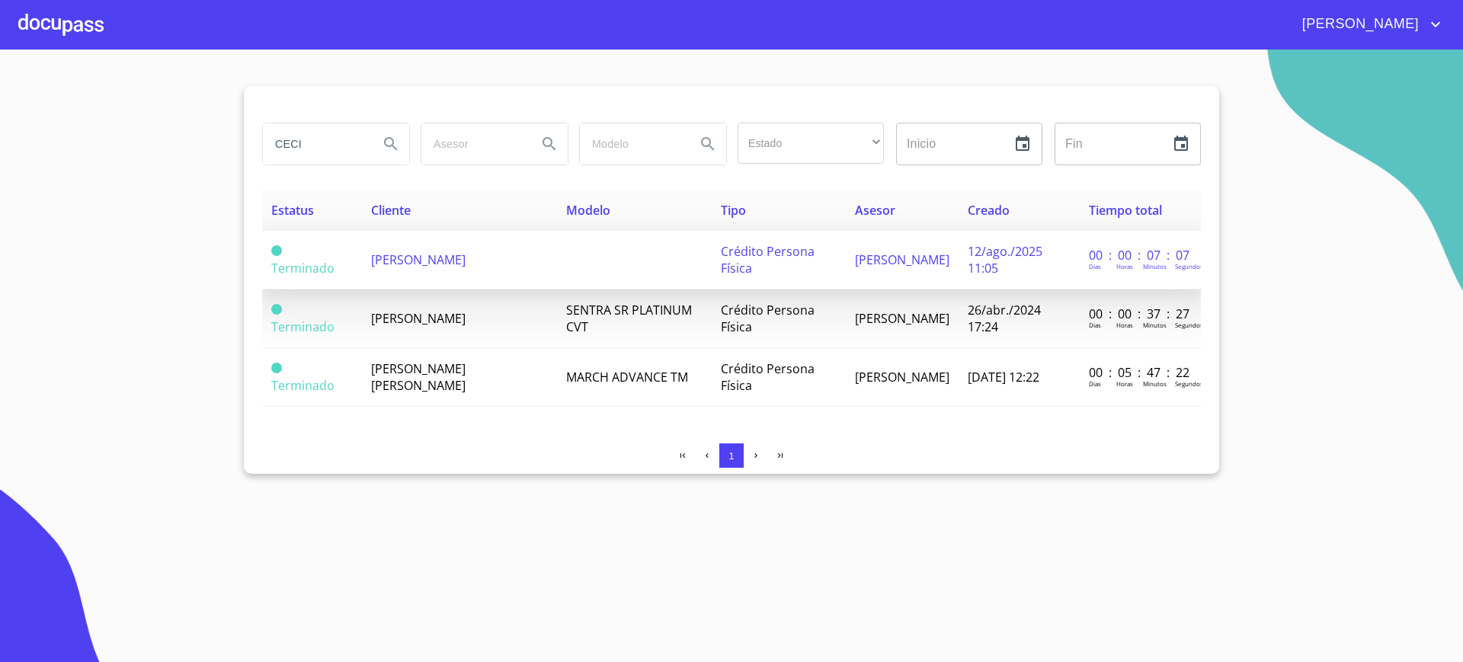
click at [958, 260] on td "12/ago./2025 11:05" at bounding box center [1018, 260] width 121 height 59
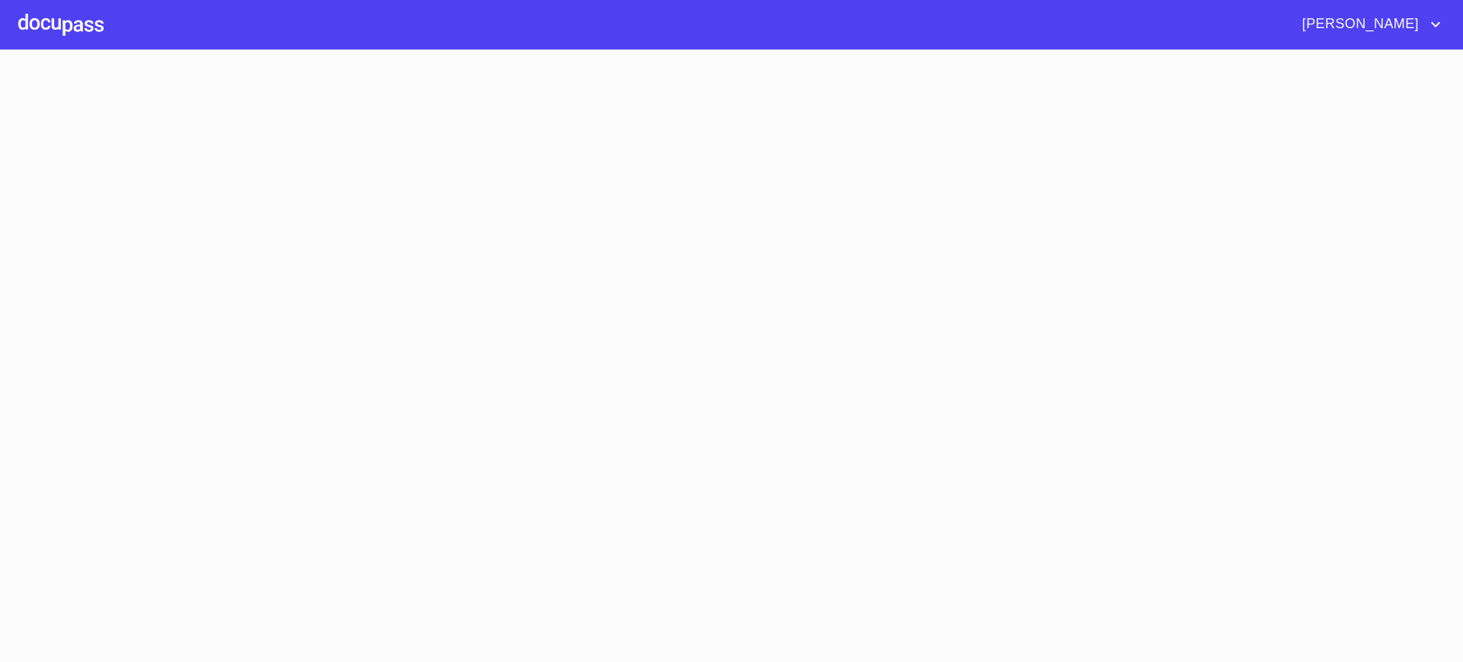
click at [952, 260] on section at bounding box center [731, 356] width 1463 height 613
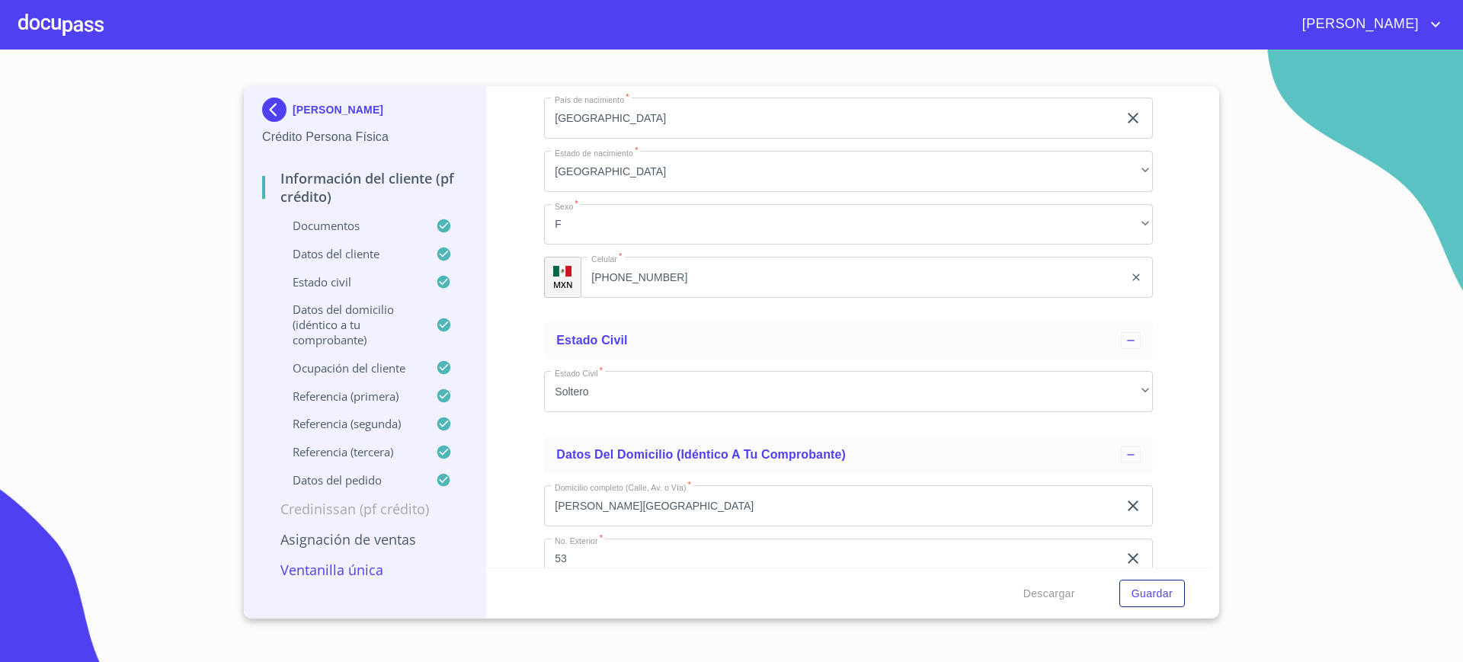
scroll to position [4119, 0]
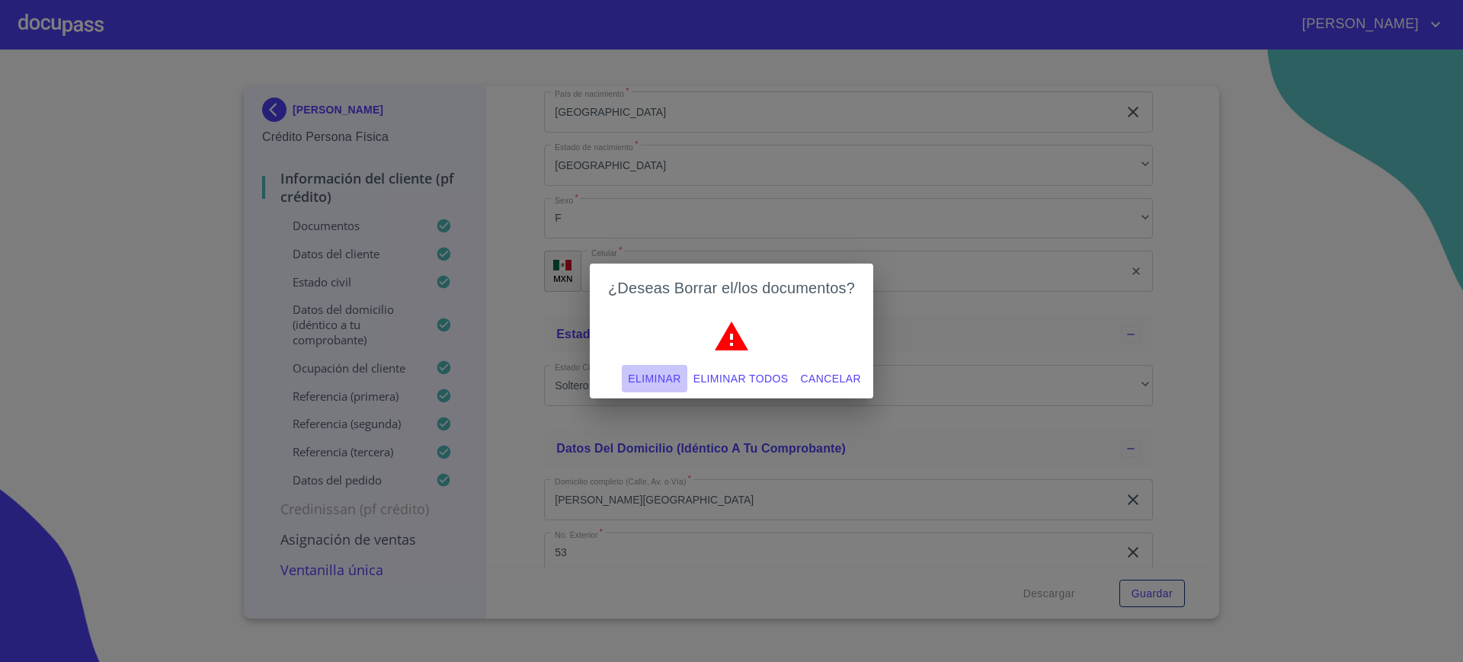
click at [653, 376] on span "Eliminar" at bounding box center [654, 379] width 53 height 19
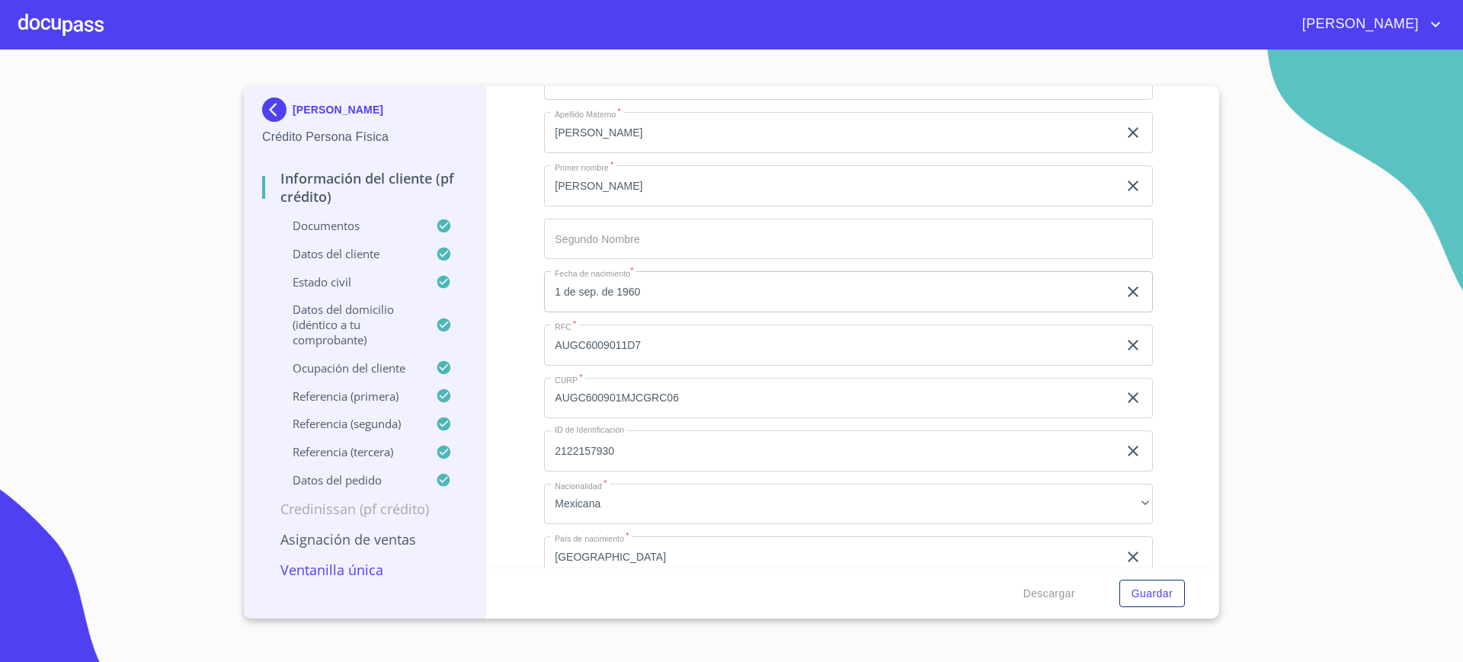
scroll to position [133, 0]
drag, startPoint x: 957, startPoint y: 191, endPoint x: 975, endPoint y: 279, distance: 89.5
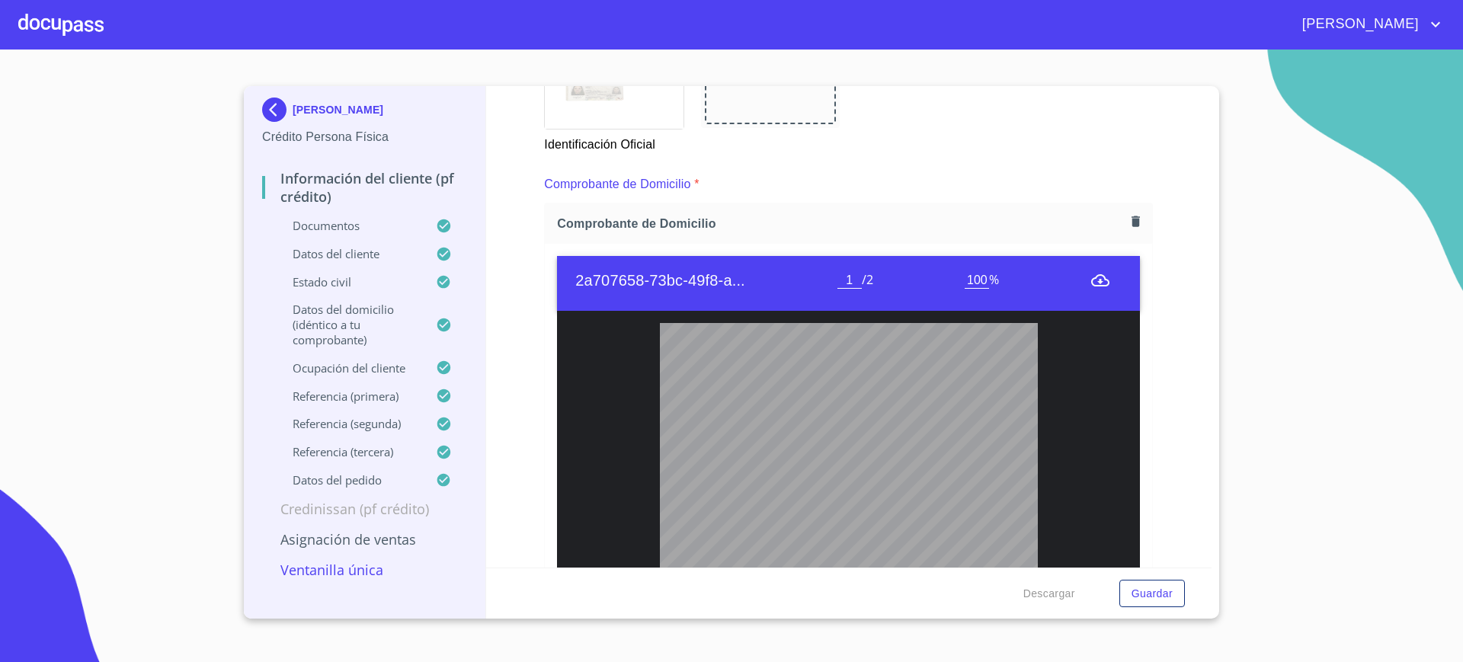
scroll to position [828, 0]
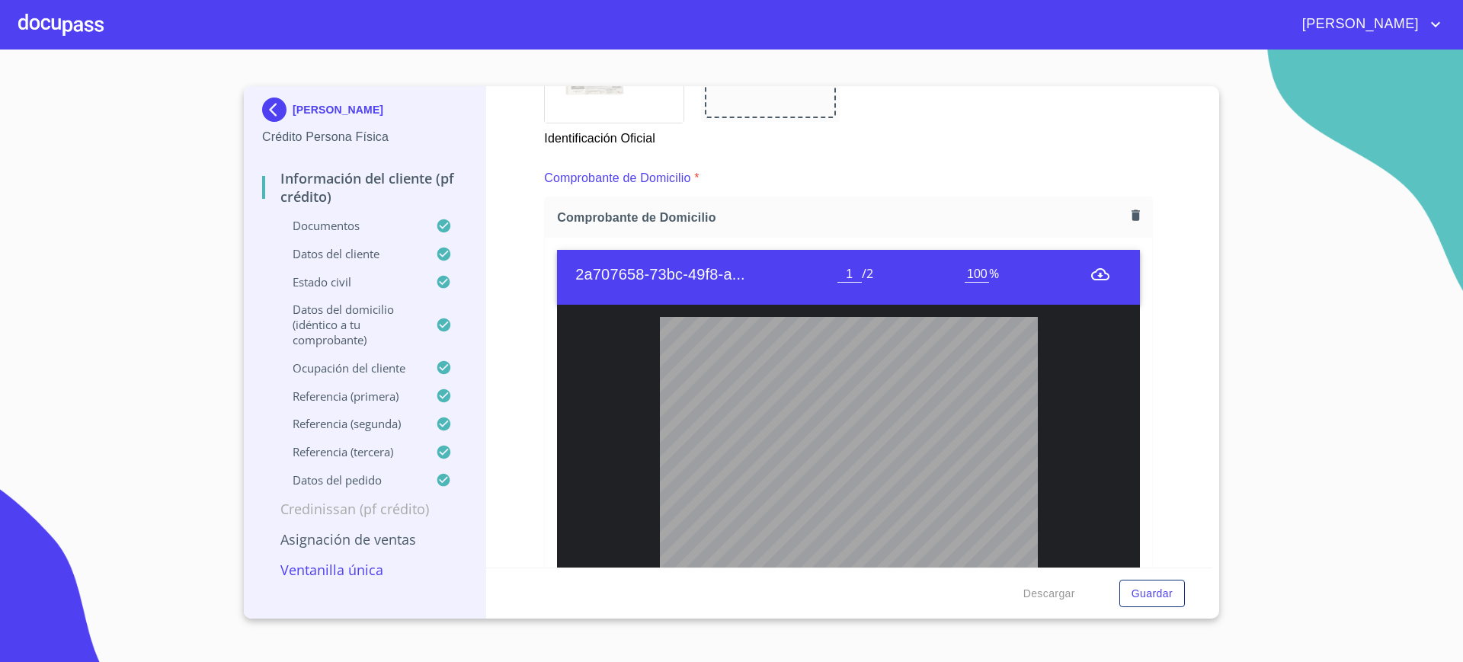
click at [1131, 206] on button "button" at bounding box center [1135, 215] width 21 height 21
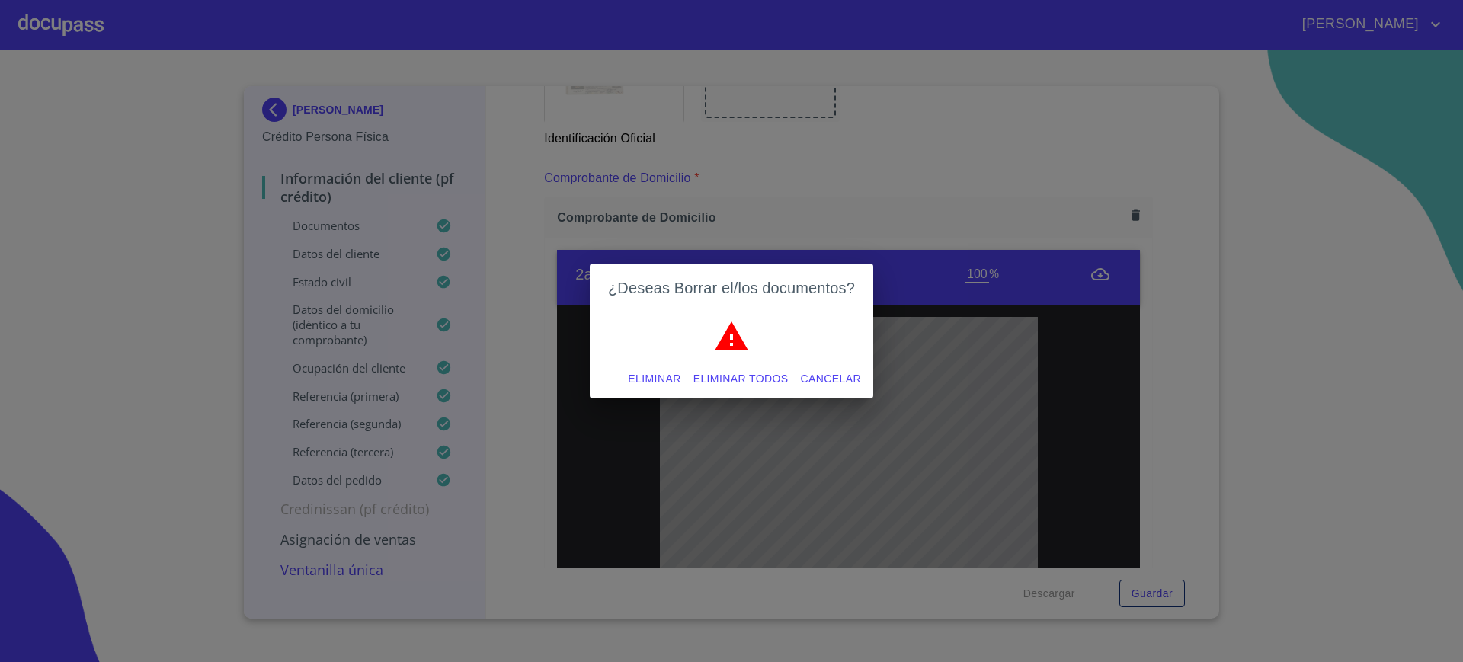
click at [633, 377] on span "Eliminar" at bounding box center [654, 379] width 53 height 19
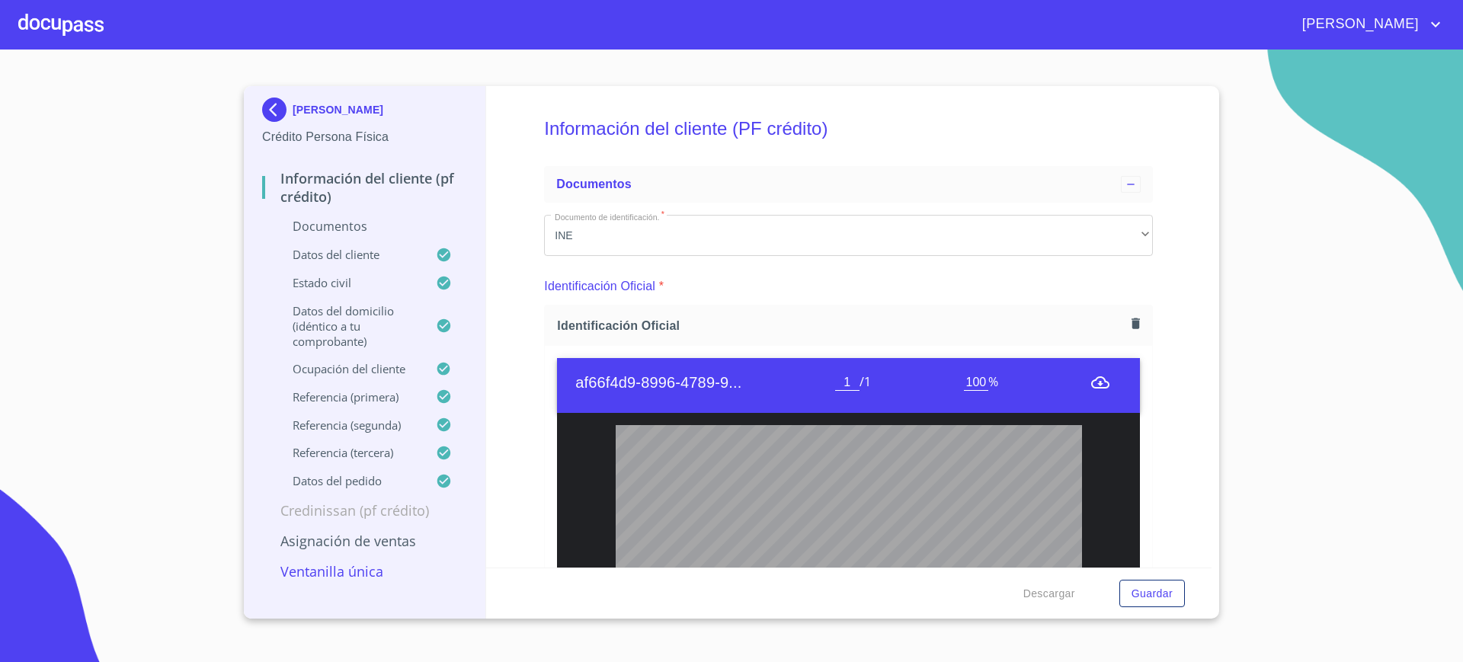
scroll to position [133, 0]
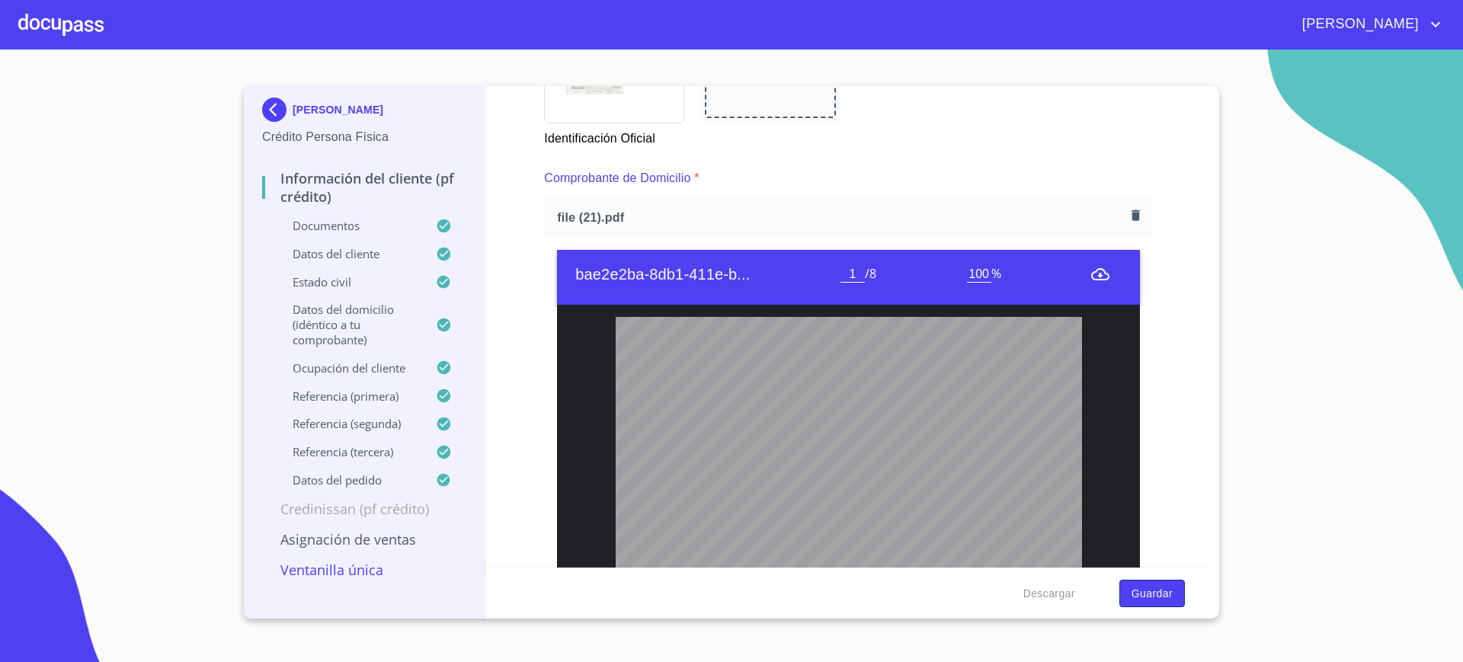
click at [1154, 593] on span "Guardar" at bounding box center [1151, 593] width 41 height 19
